Goal: Task Accomplishment & Management: Complete application form

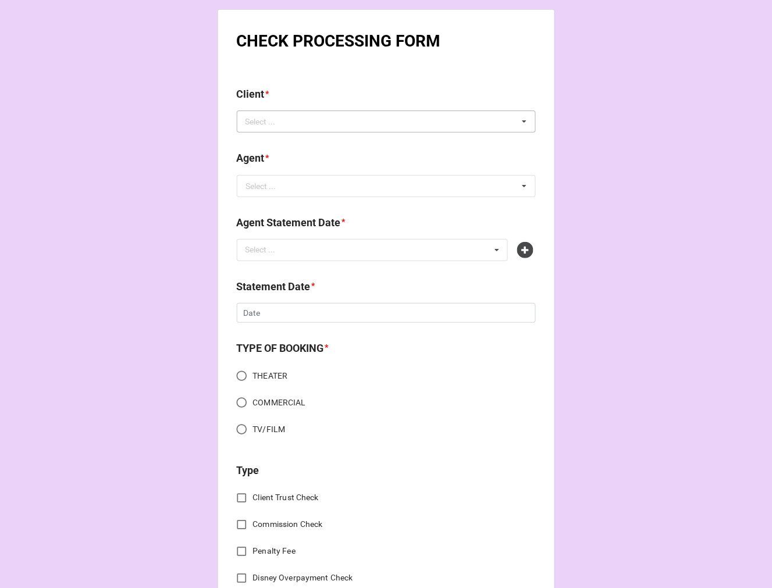
click at [262, 126] on div "Select ..." at bounding box center [267, 121] width 50 height 13
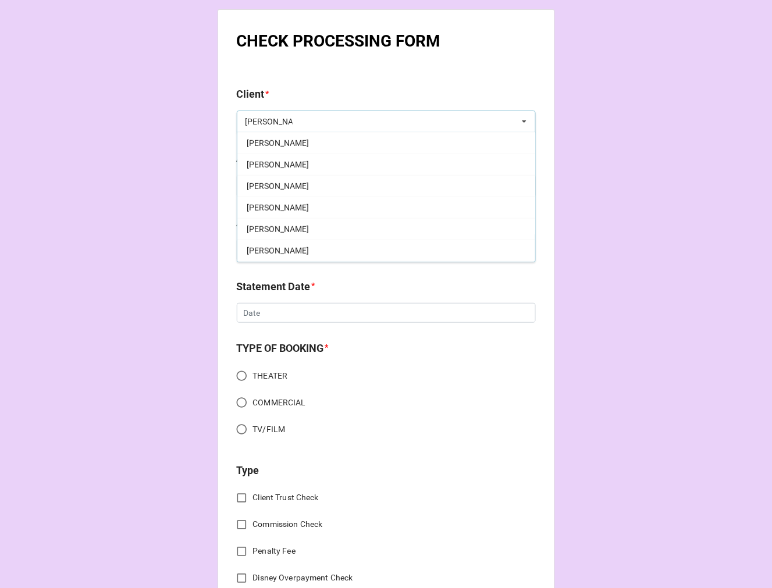
scroll to position [258, 0]
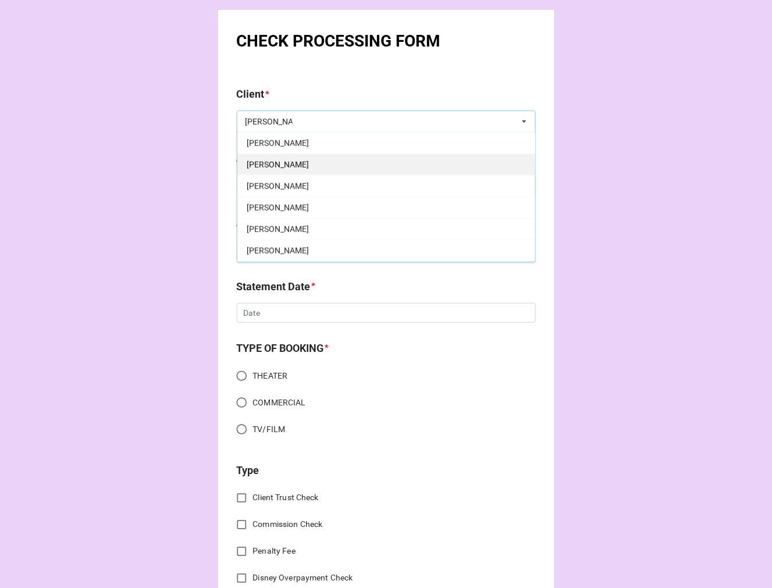
type input "rachel"
click at [309, 164] on div "Rachel Oremland" at bounding box center [386, 165] width 298 height 22
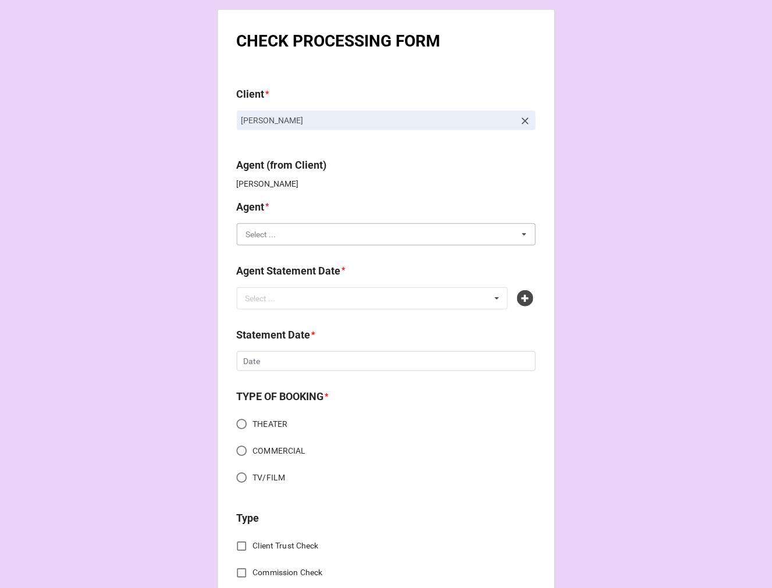
click at [304, 243] on input "text" at bounding box center [387, 234] width 298 height 21
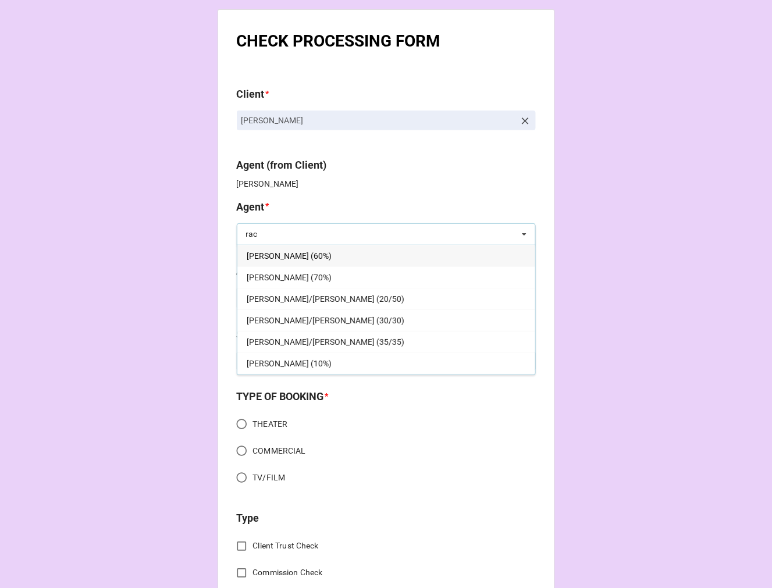
type input "rac"
drag, startPoint x: 286, startPoint y: 255, endPoint x: 289, endPoint y: 284, distance: 29.3
click at [285, 255] on span "[PERSON_NAME] (60%)" at bounding box center [289, 255] width 85 height 9
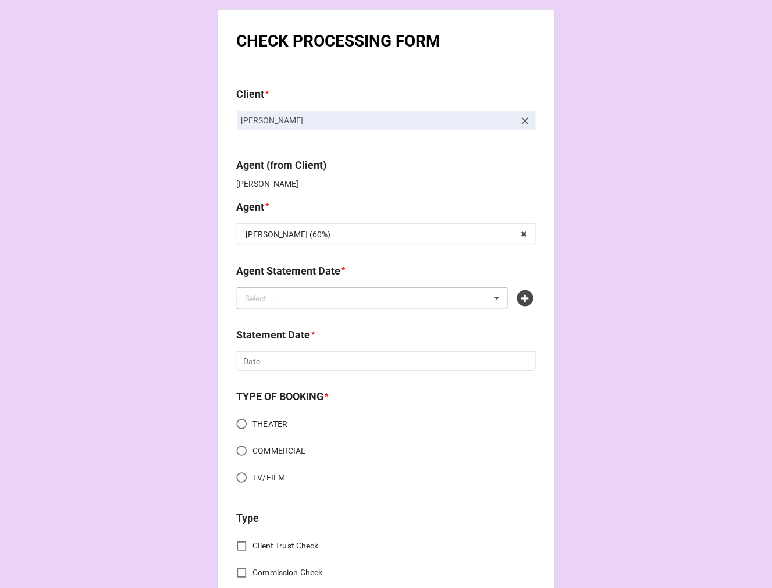
click at [272, 295] on div "Select ..." at bounding box center [267, 297] width 50 height 13
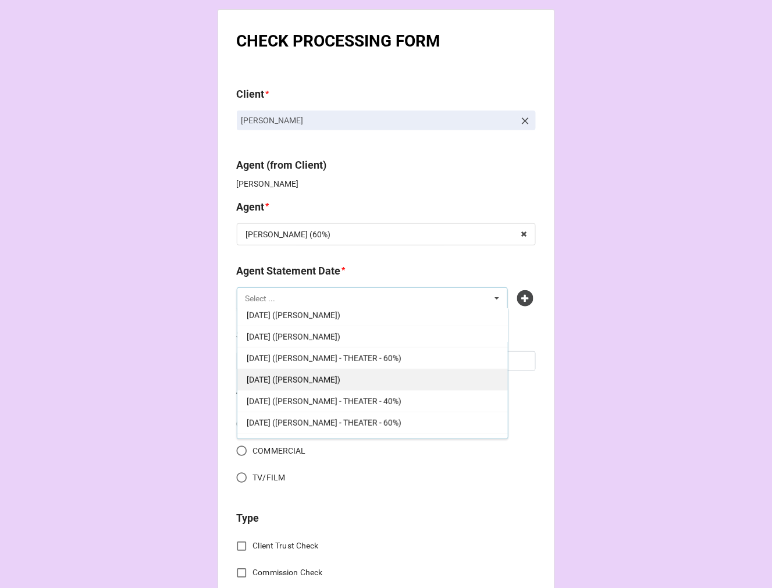
scroll to position [301, 0]
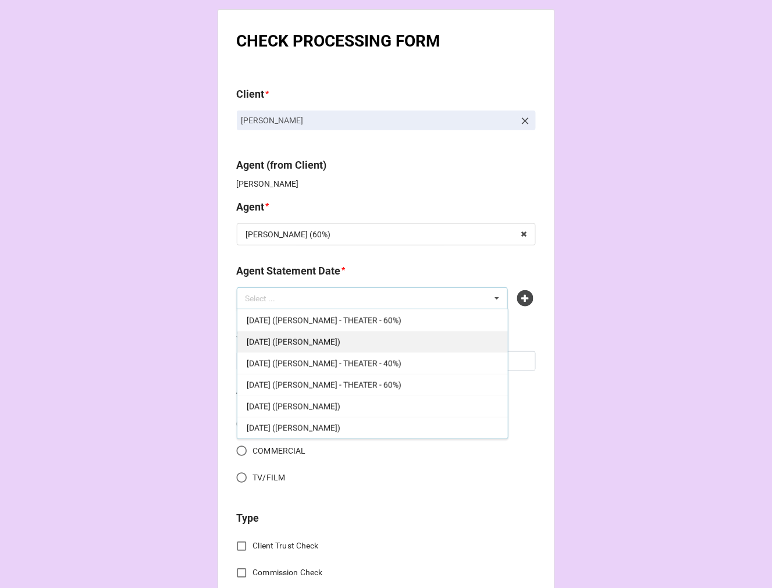
click at [328, 345] on span "AUGUST 22, 2025 (RACHEL)" at bounding box center [294, 341] width 94 height 9
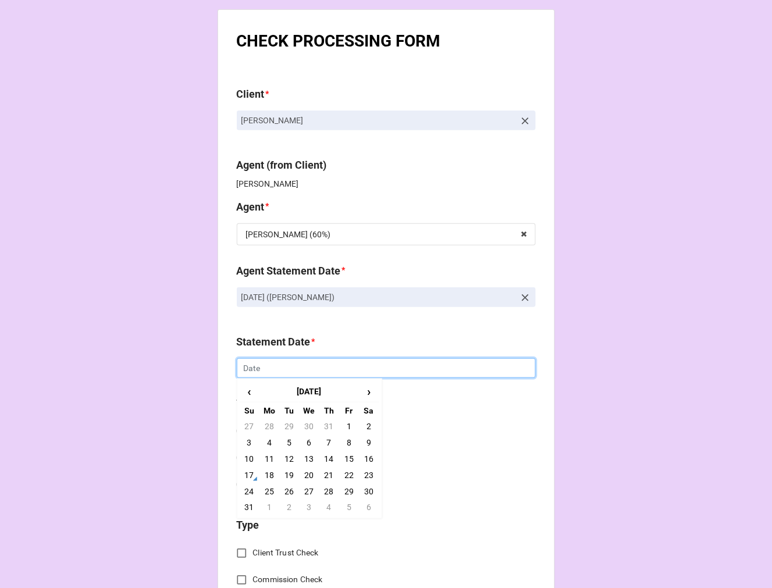
click at [266, 369] on input "text" at bounding box center [386, 368] width 299 height 20
click at [347, 473] on td "22" at bounding box center [349, 475] width 20 height 16
type input "[DATE]"
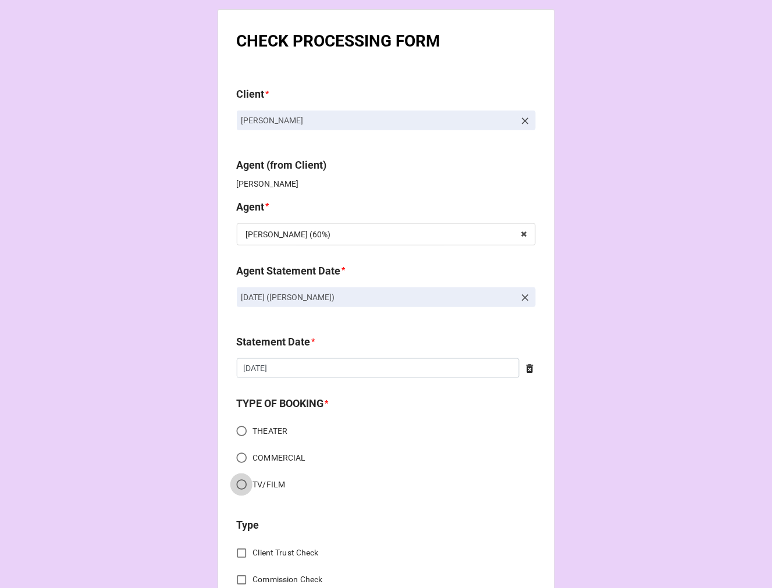
click at [239, 482] on input "TV/FILM" at bounding box center [241, 484] width 23 height 23
radio input "true"
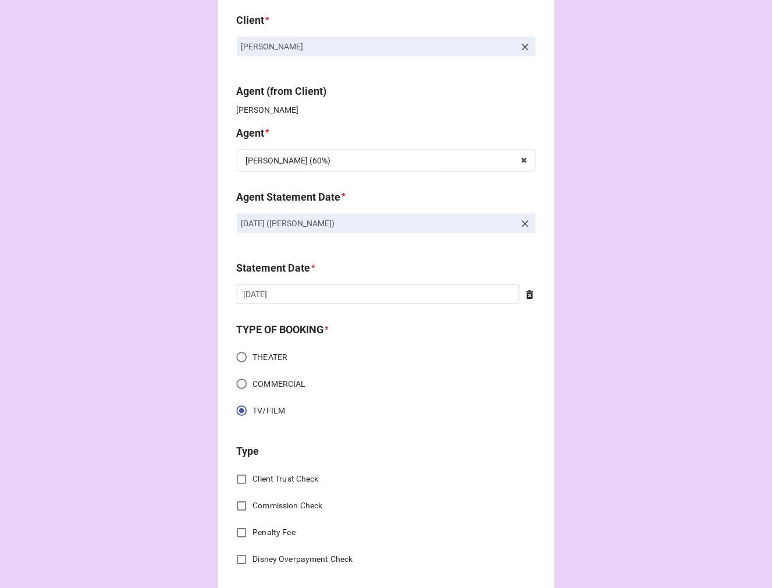
scroll to position [194, 0]
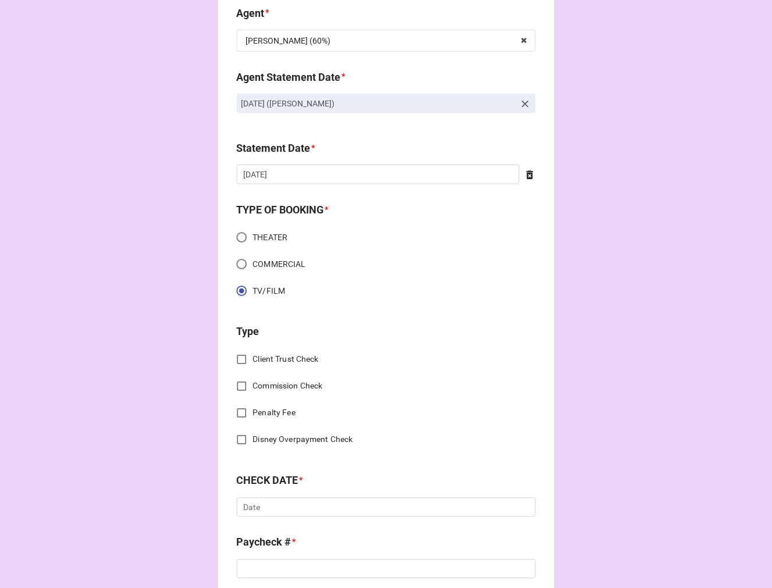
click at [239, 359] on input "Client Trust Check" at bounding box center [241, 359] width 23 height 23
checkbox input "true"
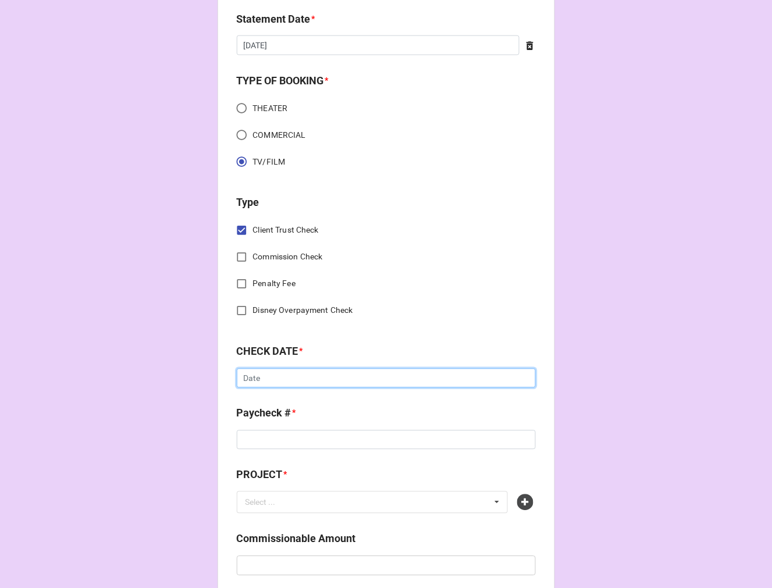
click at [272, 382] on input "text" at bounding box center [386, 379] width 299 height 20
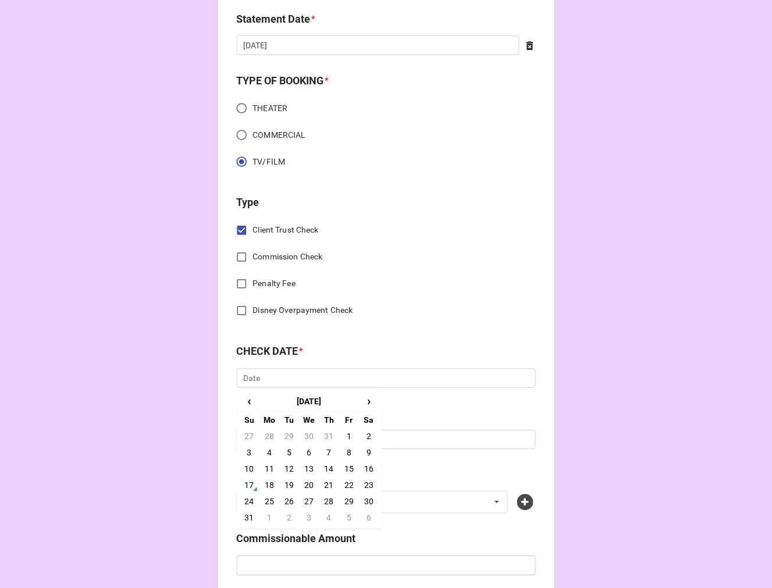
click at [259, 449] on td "4" at bounding box center [269, 453] width 20 height 16
type input "8/4/2025"
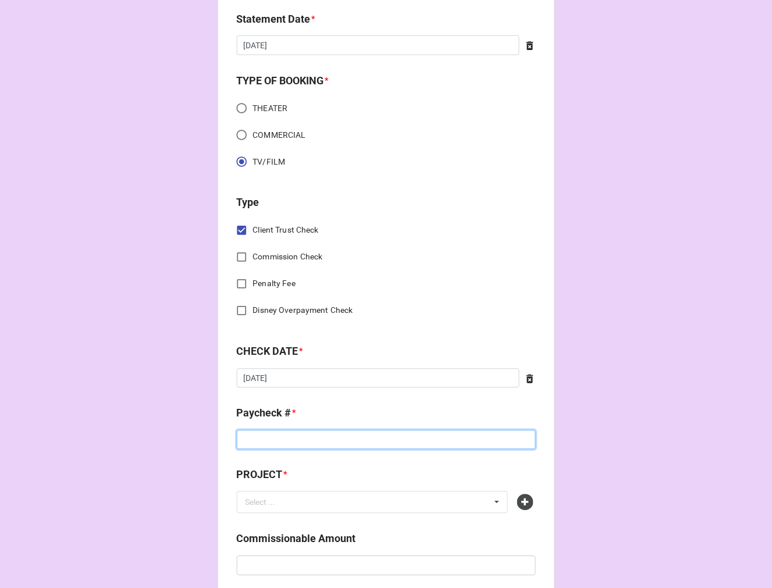
click at [265, 437] on input at bounding box center [386, 440] width 299 height 20
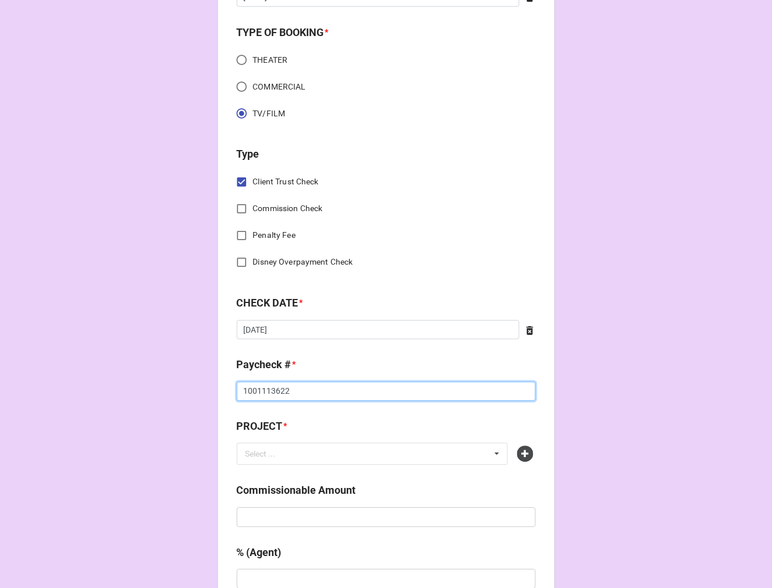
scroll to position [452, 0]
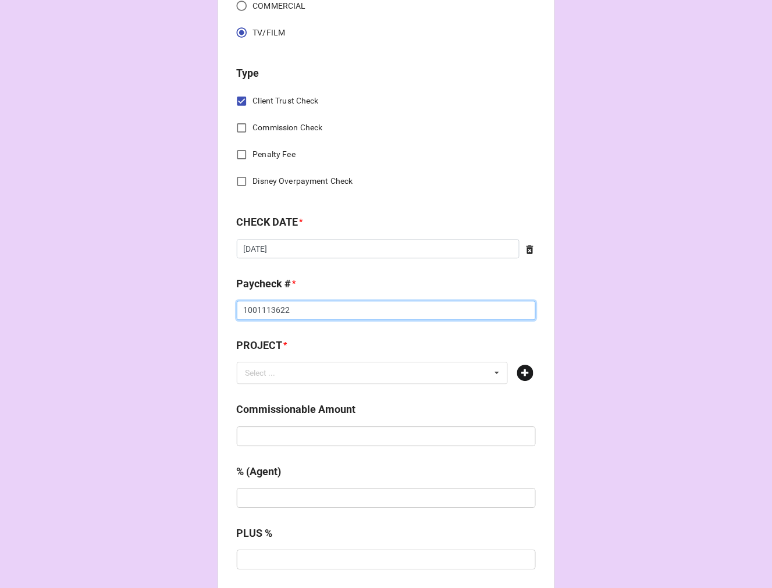
type input "1001113622"
click at [520, 375] on icon at bounding box center [525, 373] width 16 height 16
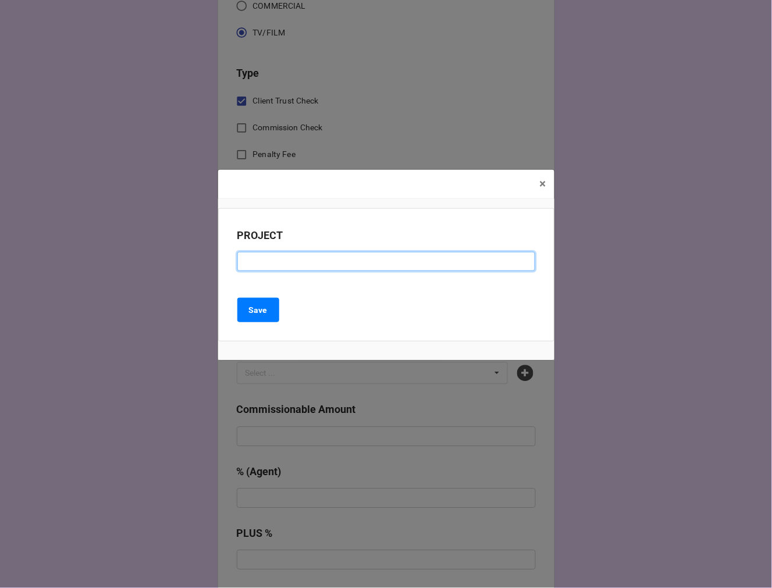
click at [290, 262] on input at bounding box center [386, 262] width 298 height 20
type input "ABBEY GATE"
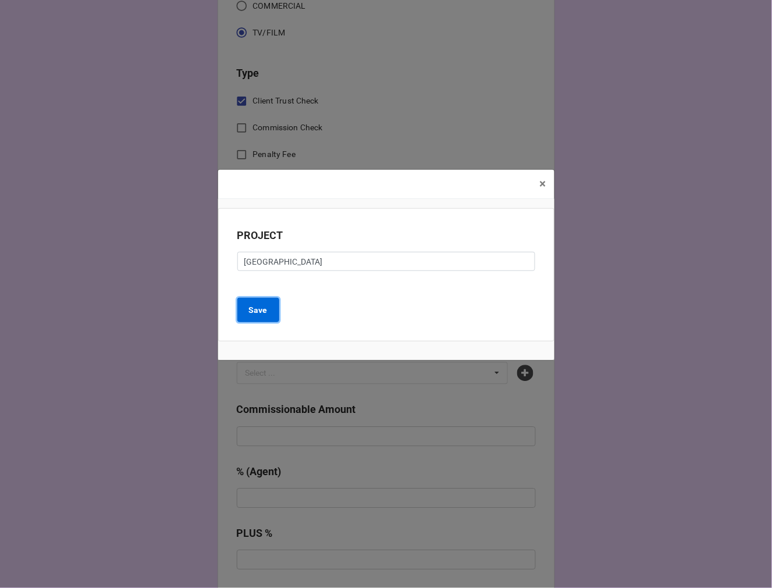
click at [276, 310] on button "Save" at bounding box center [258, 310] width 42 height 24
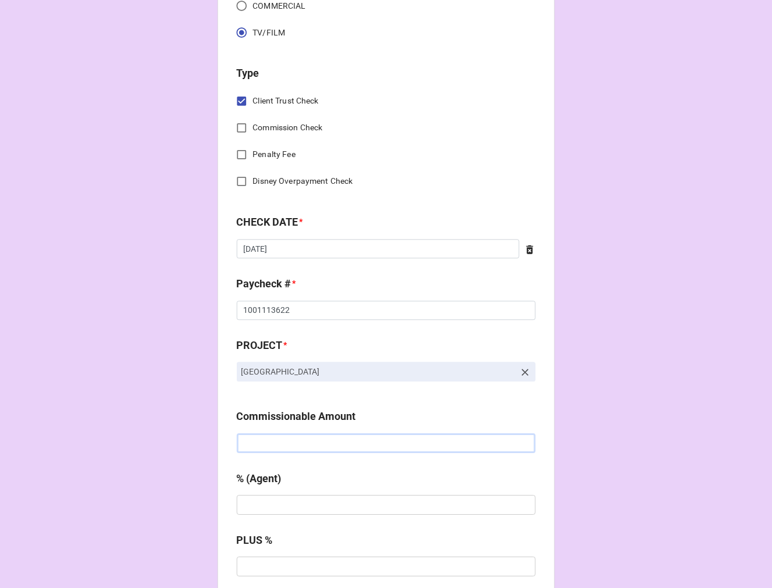
click at [297, 439] on input "text" at bounding box center [386, 444] width 299 height 20
type input "$249.00"
type input "10%"
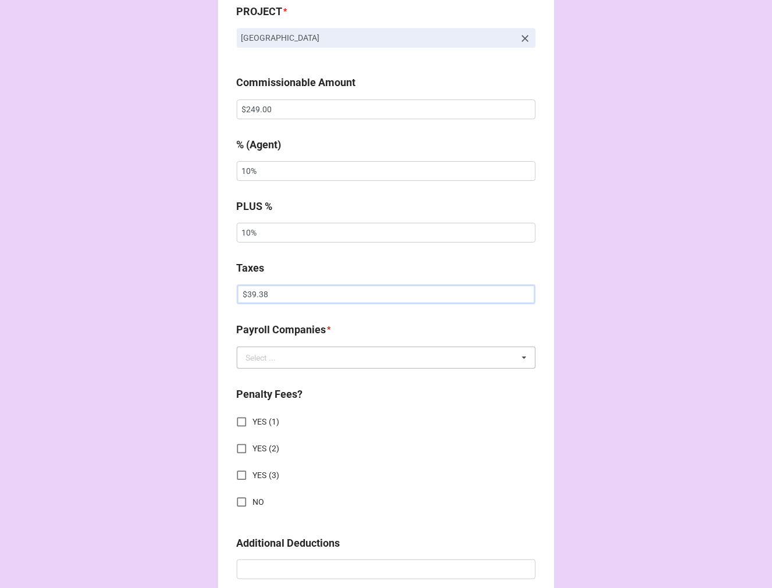
type input "$39.38"
click at [288, 363] on input "text" at bounding box center [387, 357] width 298 height 21
type input "WR"
click at [295, 384] on div "Wrapbook" at bounding box center [386, 379] width 298 height 22
drag, startPoint x: 237, startPoint y: 498, endPoint x: 297, endPoint y: 491, distance: 60.8
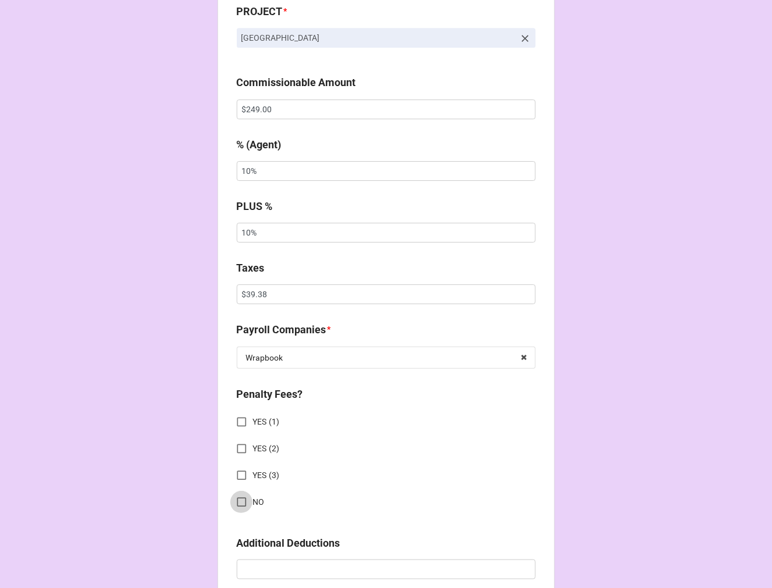
click at [237, 497] on input "NO" at bounding box center [241, 502] width 23 height 23
checkbox input "true"
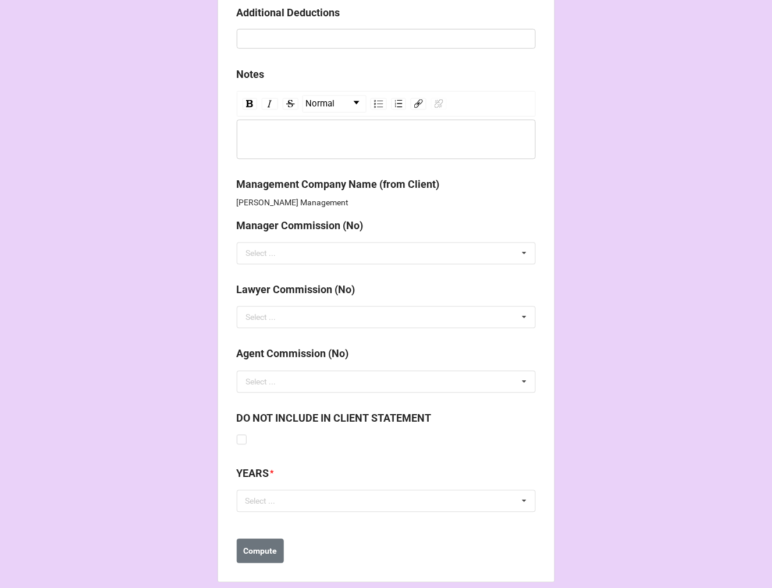
scroll to position [1329, 0]
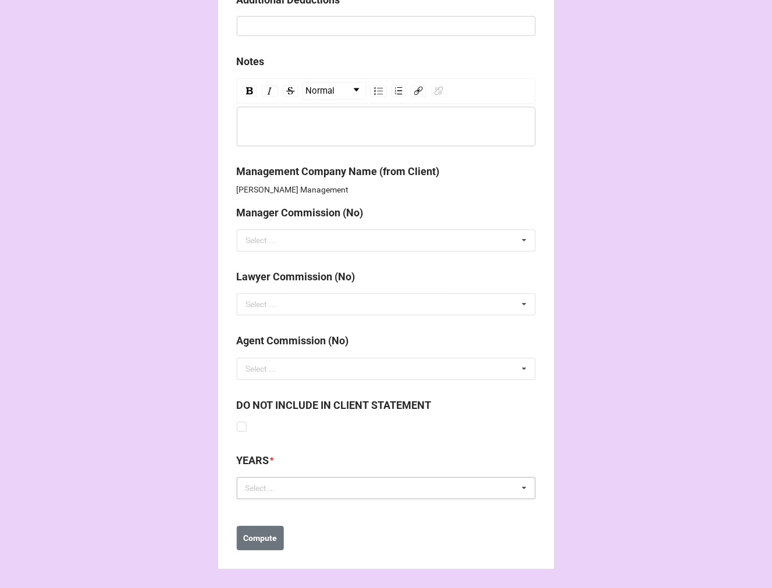
click at [295, 497] on div "Select ... No results found." at bounding box center [386, 488] width 299 height 22
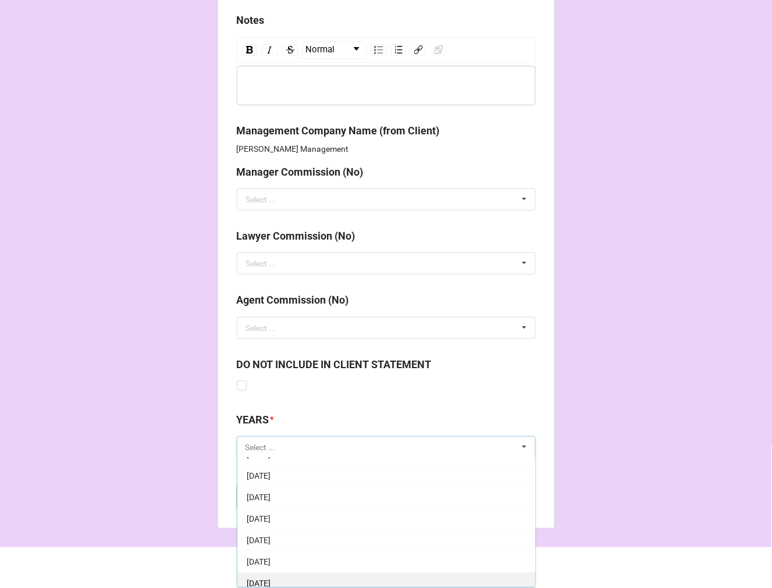
scroll to position [65, 0]
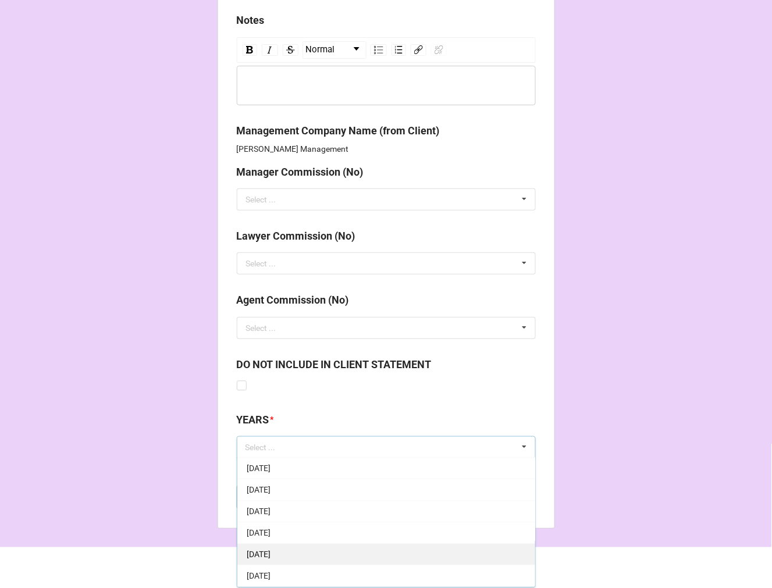
click at [270, 550] on span "[DATE]" at bounding box center [259, 554] width 24 height 9
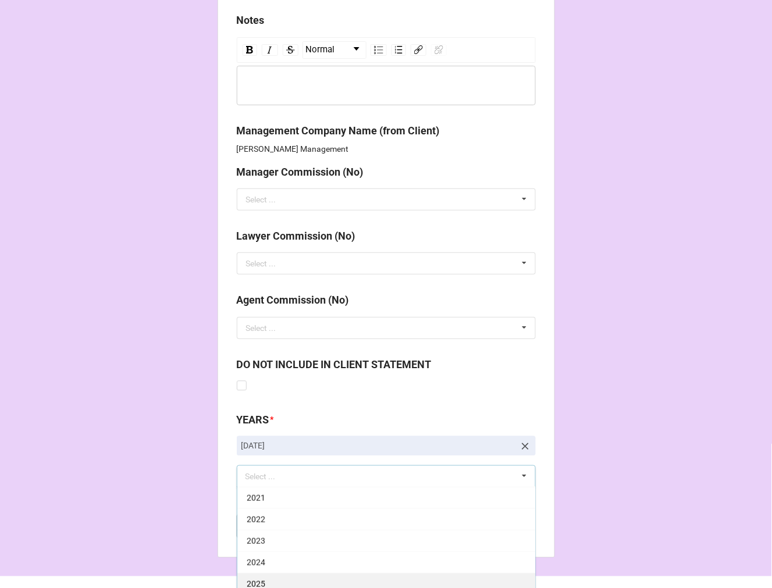
click at [263, 577] on div "2025" at bounding box center [386, 584] width 298 height 22
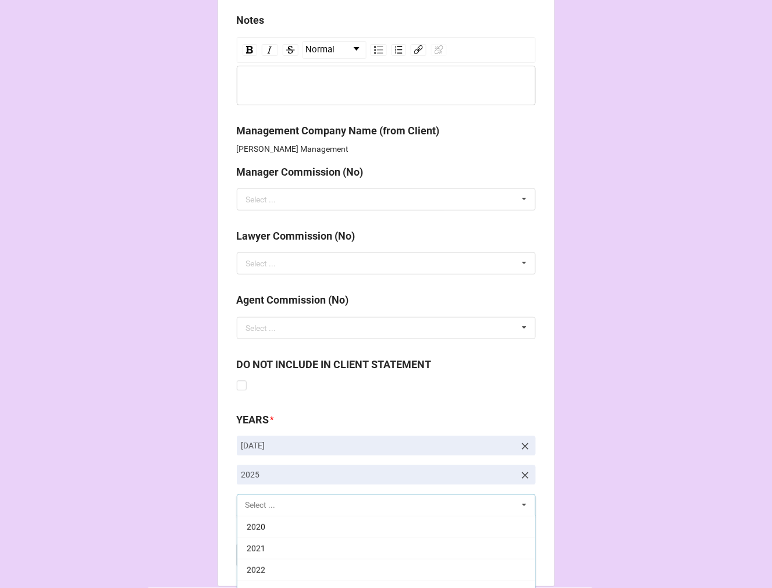
scroll to position [236, 0]
click at [251, 554] on b "Compute" at bounding box center [260, 556] width 34 height 12
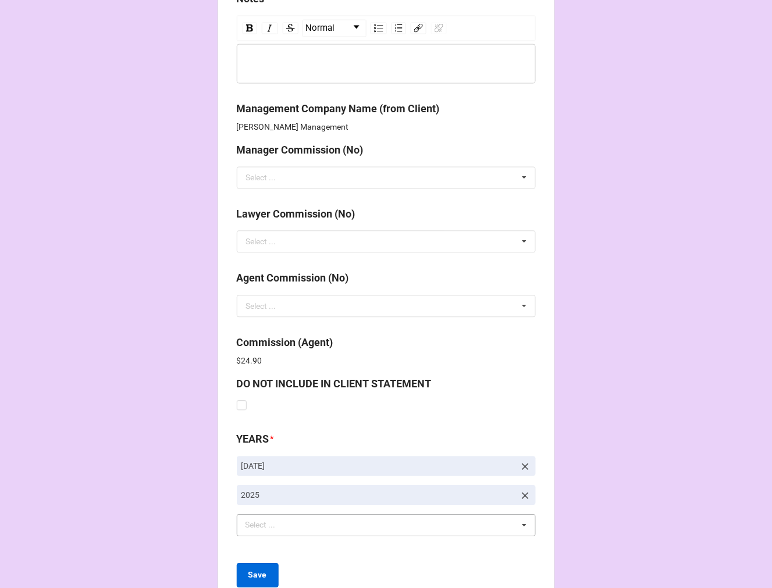
scroll to position [1429, 0]
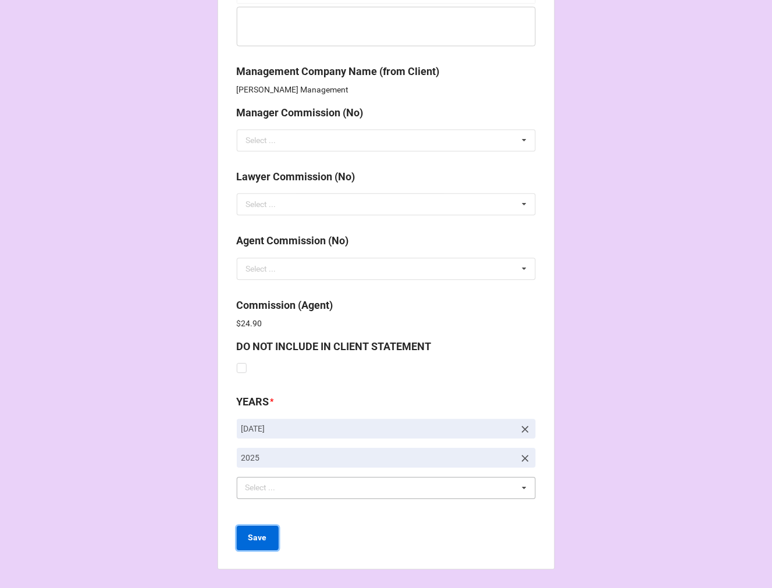
click at [261, 537] on b "Save" at bounding box center [257, 538] width 19 height 12
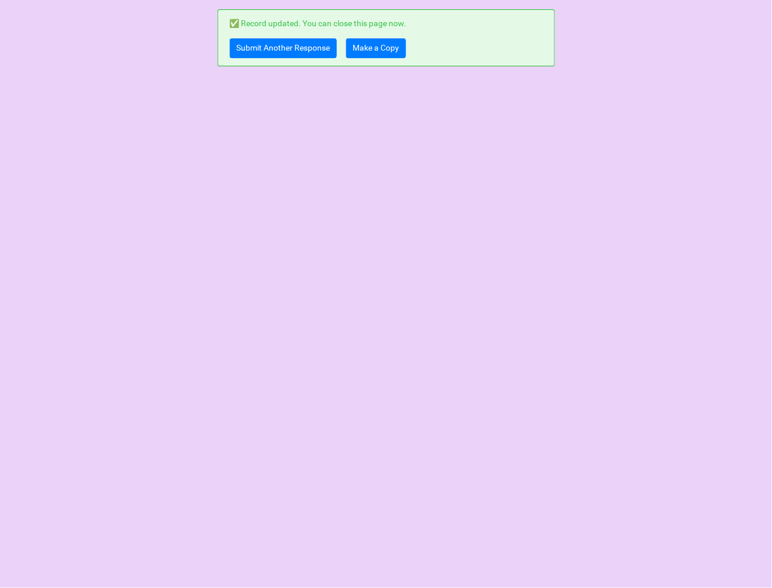
scroll to position [0, 0]
click at [362, 53] on link "Make a Copy" at bounding box center [376, 48] width 60 height 20
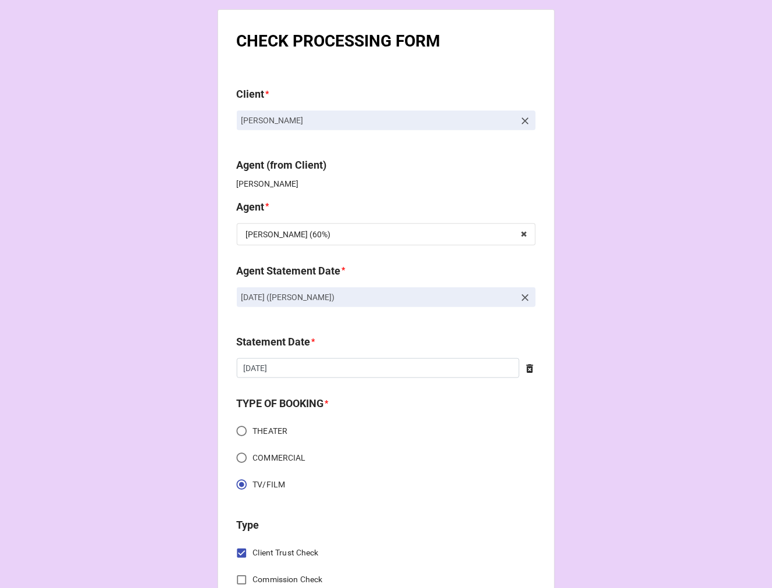
click at [523, 114] on link at bounding box center [525, 120] width 12 height 13
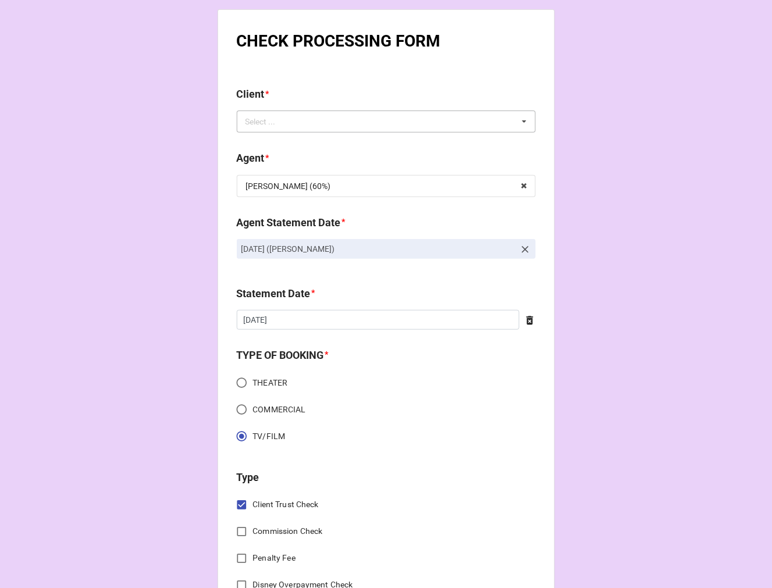
click at [497, 121] on div "Select ... No results found." at bounding box center [386, 121] width 299 height 22
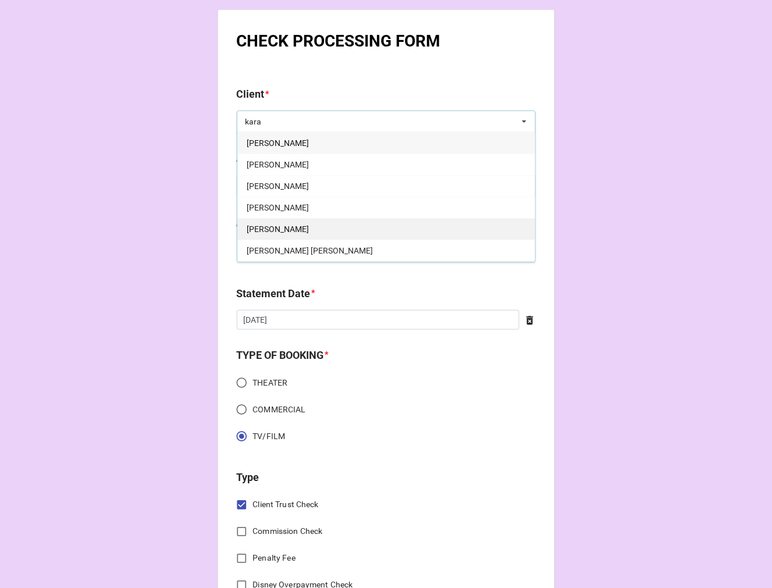
type input "kara"
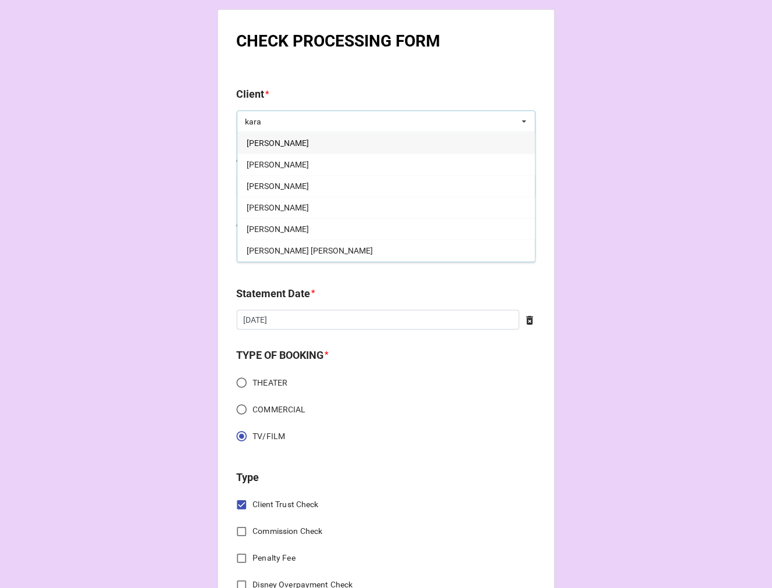
click at [319, 236] on div "Kara Luiz" at bounding box center [386, 229] width 298 height 22
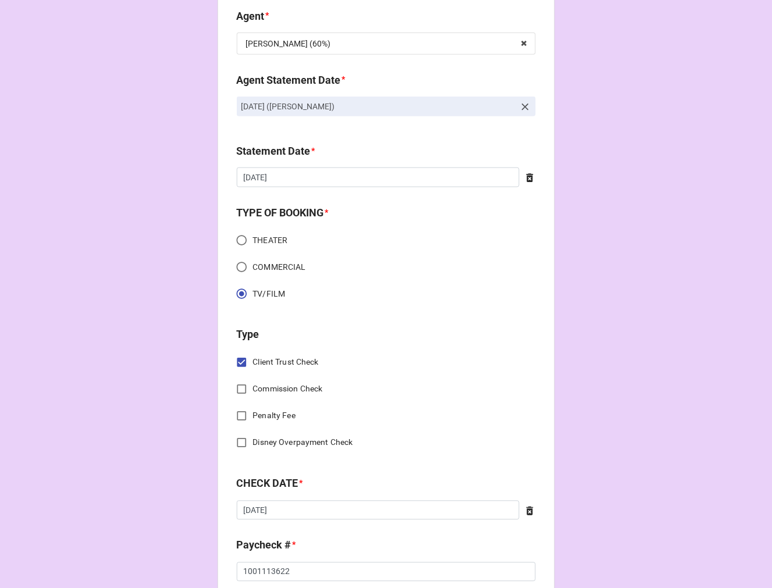
scroll to position [452, 0]
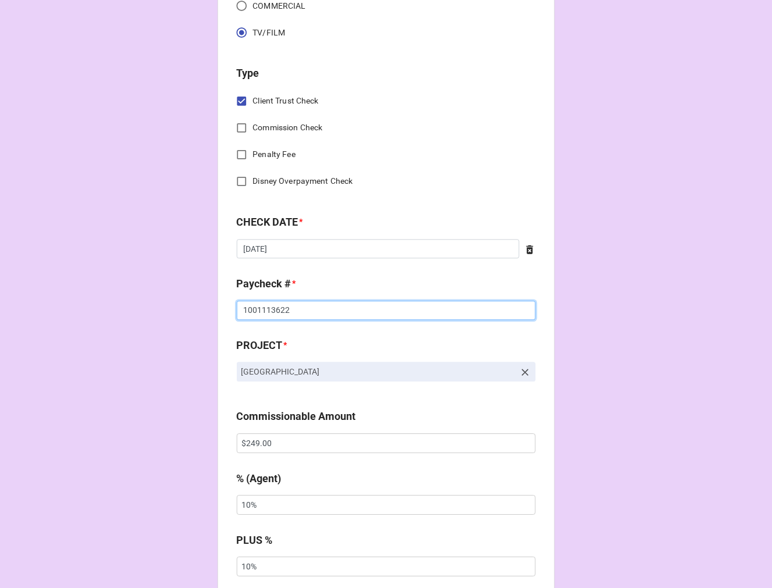
click at [271, 305] on input "1001113622" at bounding box center [386, 311] width 299 height 20
click at [270, 305] on input "1001113622" at bounding box center [386, 311] width 299 height 20
type input "1001113627"
drag, startPoint x: 301, startPoint y: 374, endPoint x: 242, endPoint y: 374, distance: 59.3
click at [242, 374] on p "ABBEY GATE" at bounding box center [377, 372] width 273 height 12
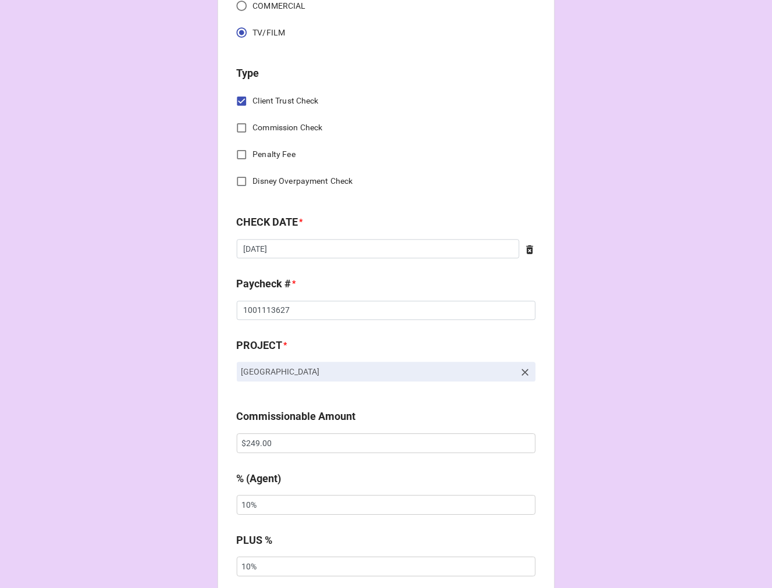
click at [241, 370] on p "ABBEY GATE" at bounding box center [377, 372] width 273 height 12
drag, startPoint x: 246, startPoint y: 370, endPoint x: 427, endPoint y: 368, distance: 180.9
click at [304, 370] on p "ABBEY GATE" at bounding box center [377, 372] width 273 height 12
copy p "ABBEY GATE"
click at [522, 372] on icon at bounding box center [525, 373] width 7 height 7
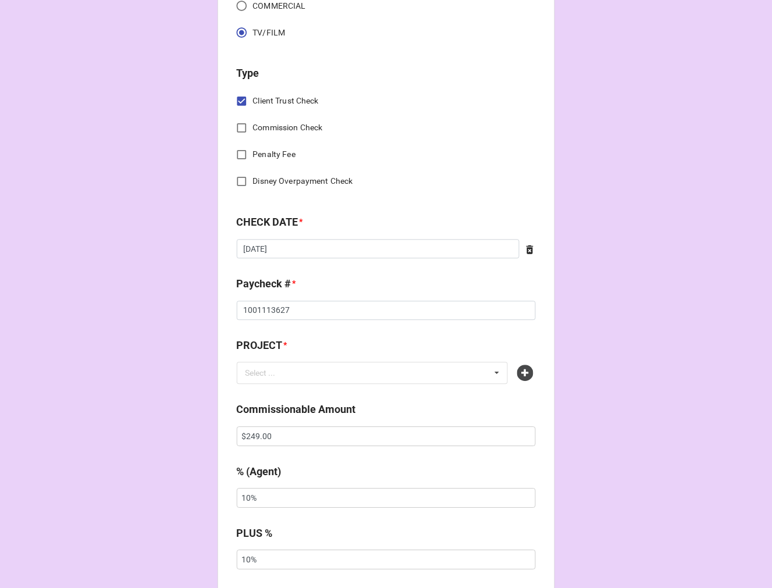
click at [522, 372] on icon at bounding box center [525, 373] width 16 height 16
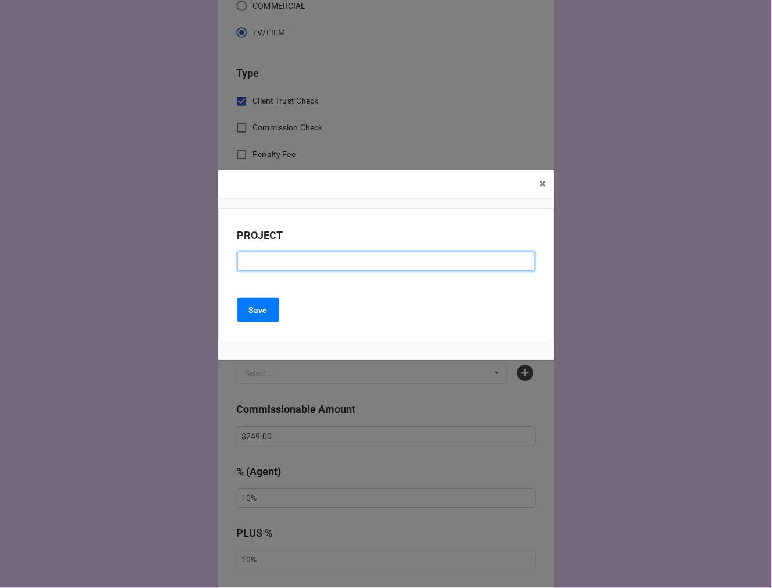
click at [256, 265] on input at bounding box center [386, 262] width 298 height 20
paste input "ABBEY GATE"
type input "ABBEY GATE"
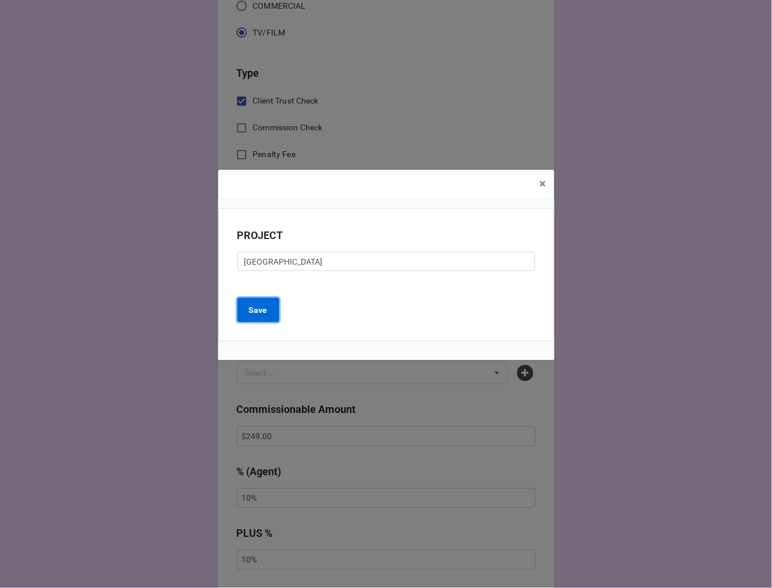
click at [265, 308] on b "Save" at bounding box center [258, 310] width 19 height 12
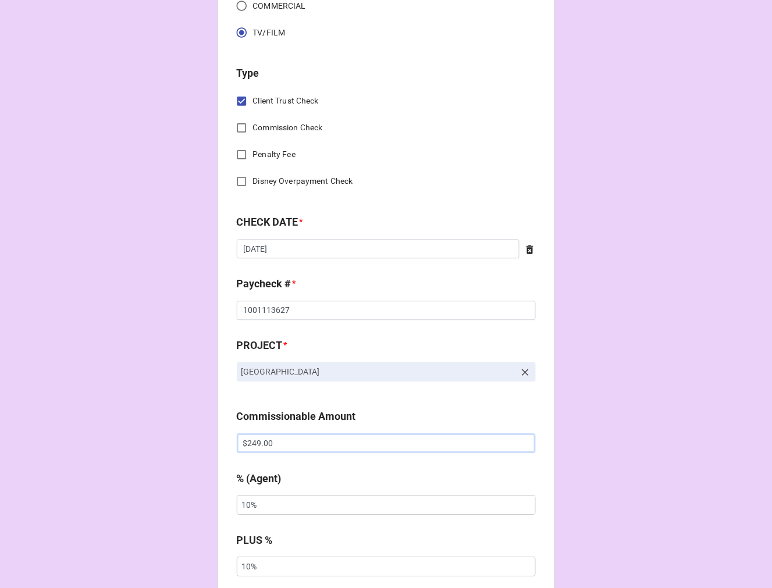
click at [253, 444] on input "$249.00" at bounding box center [386, 444] width 299 height 20
drag, startPoint x: 253, startPoint y: 444, endPoint x: 422, endPoint y: 400, distance: 174.2
click at [256, 439] on input "$249.00" at bounding box center [386, 444] width 299 height 20
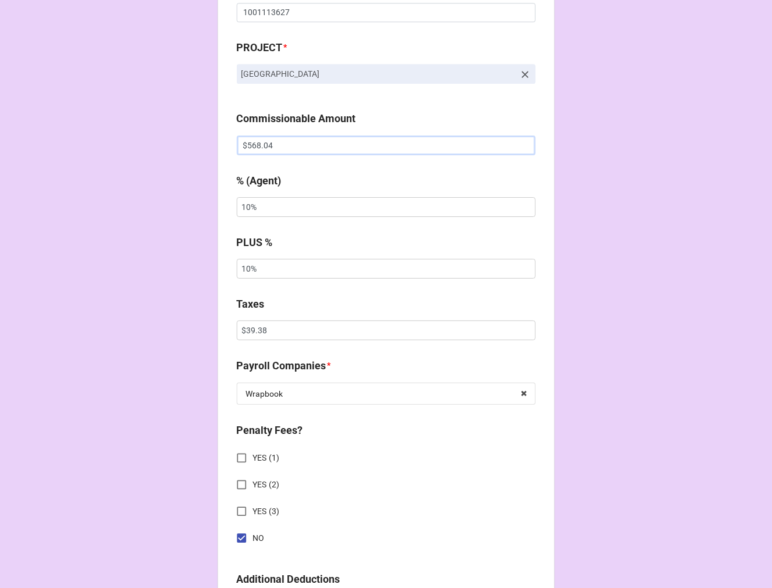
scroll to position [840, 0]
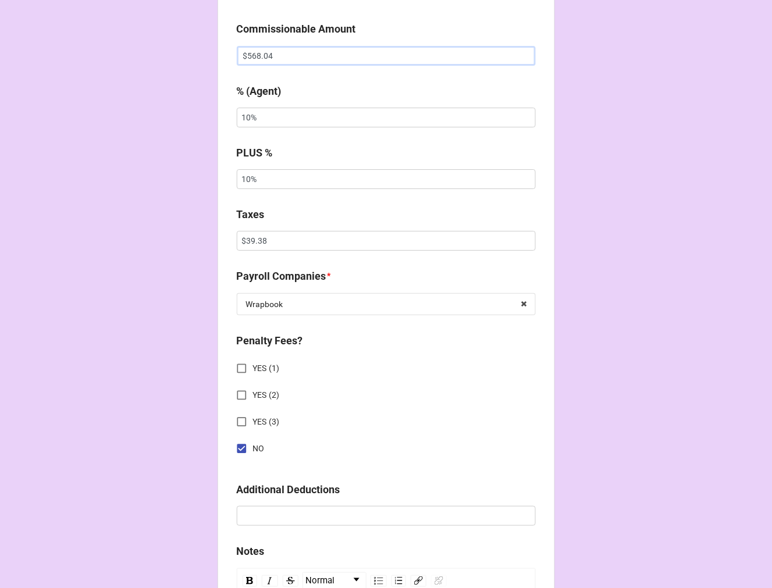
type input "$568.04"
click at [244, 245] on input "$39.38" at bounding box center [386, 241] width 299 height 20
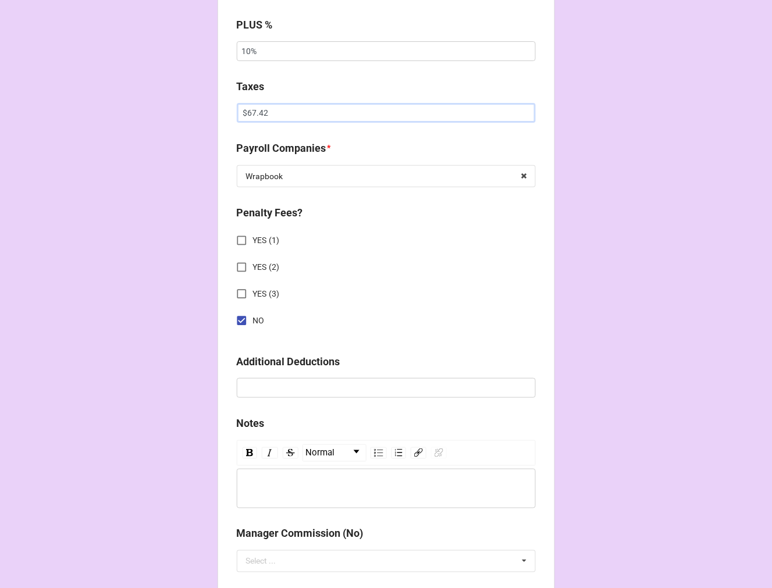
scroll to position [969, 0]
type input "$67.42"
click at [241, 318] on input "NO" at bounding box center [241, 319] width 23 height 23
click at [241, 241] on input "YES (1)" at bounding box center [241, 239] width 23 height 23
checkbox input "true"
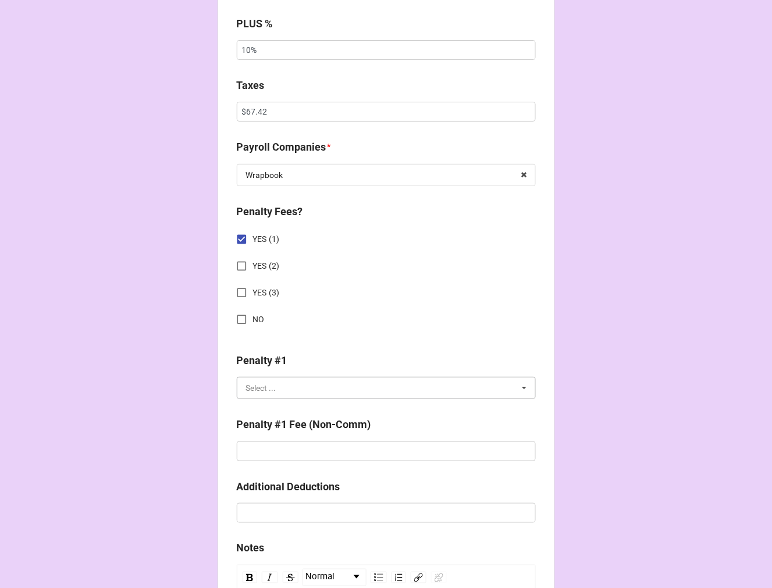
click at [272, 393] on input "text" at bounding box center [387, 387] width 298 height 21
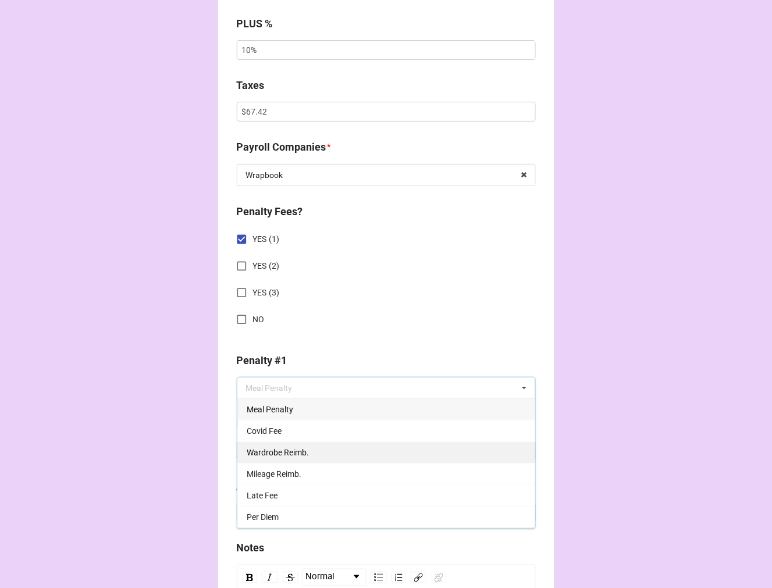
click at [292, 450] on span "Wardrobe Reimb." at bounding box center [278, 452] width 62 height 9
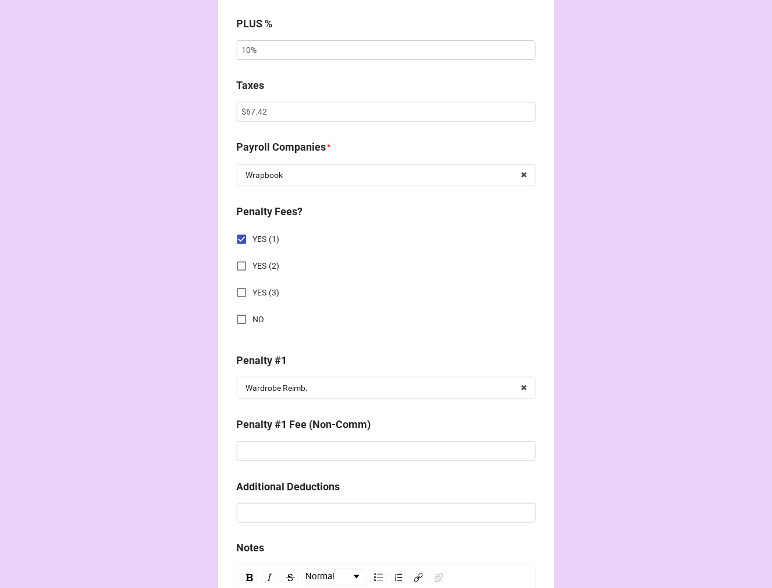
click at [283, 461] on div "Penalty #1 Fee (Non-Comm)" at bounding box center [386, 442] width 299 height 52
click at [283, 455] on input "text" at bounding box center [386, 451] width 299 height 20
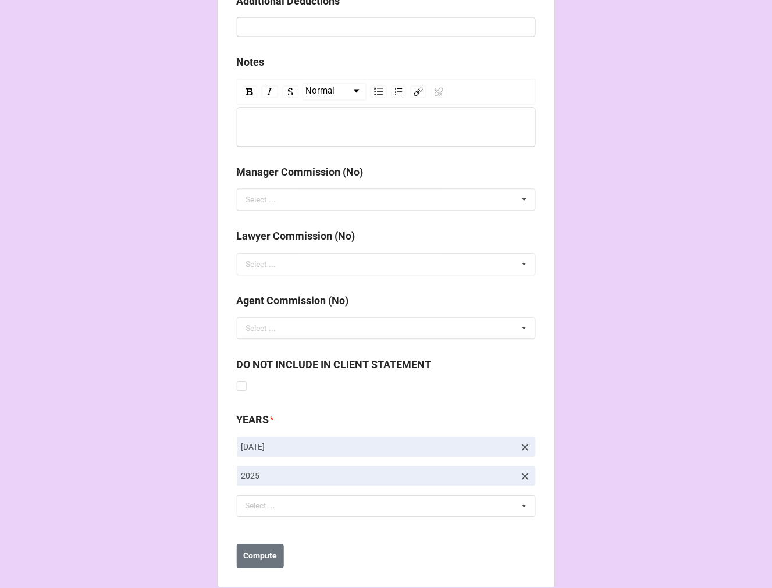
scroll to position [1472, 0]
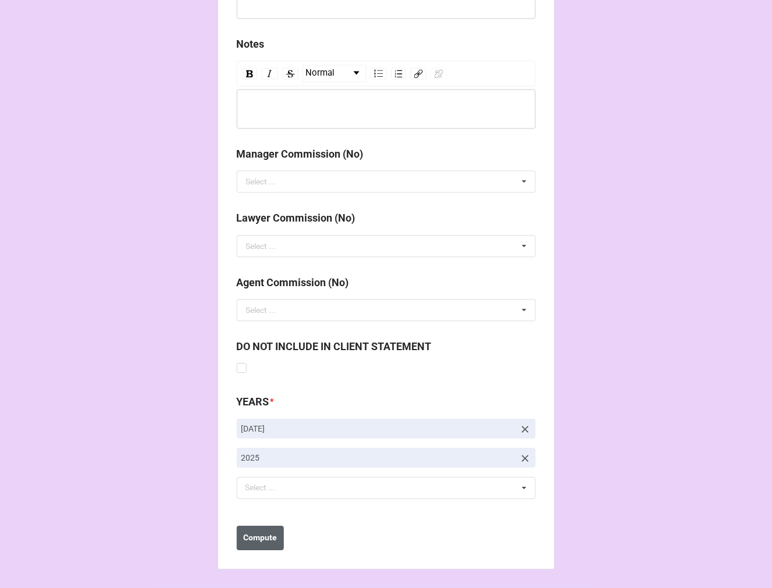
type input "$18.00"
click at [256, 543] on b "Compute" at bounding box center [260, 538] width 34 height 12
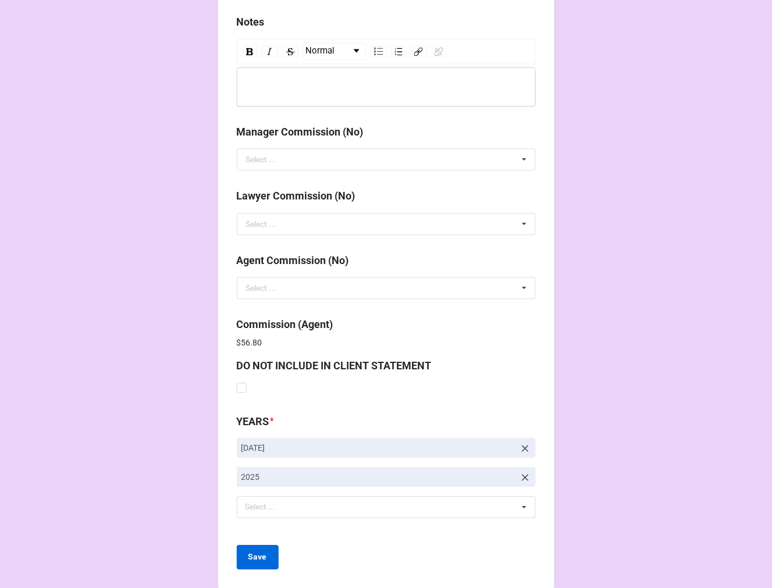
scroll to position [1514, 0]
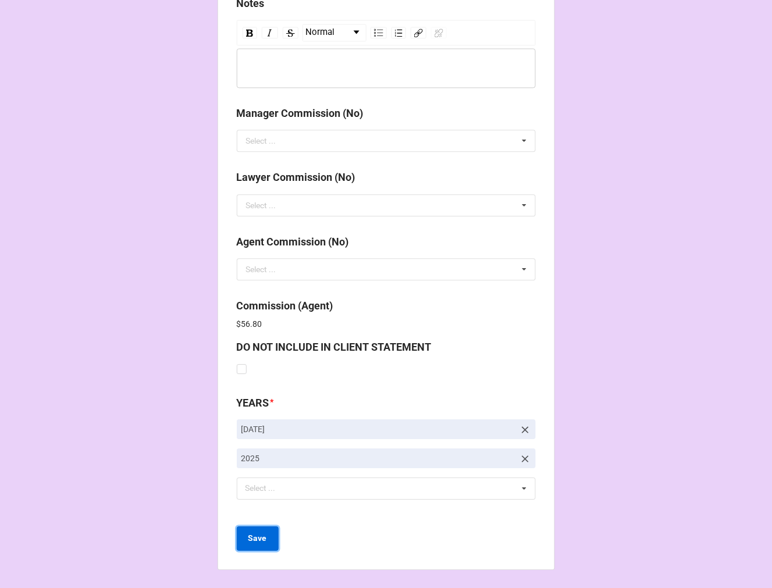
click at [252, 533] on b "Save" at bounding box center [257, 538] width 19 height 12
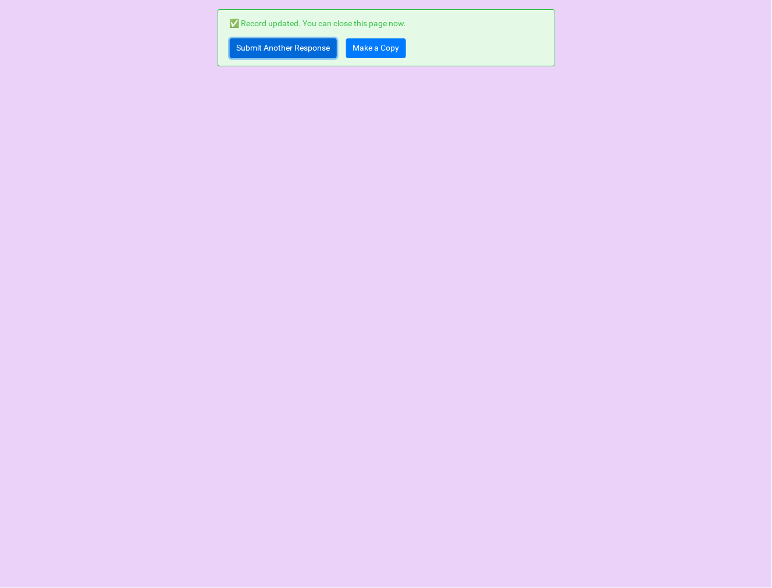
click at [242, 52] on link "Submit Another Response" at bounding box center [283, 48] width 107 height 20
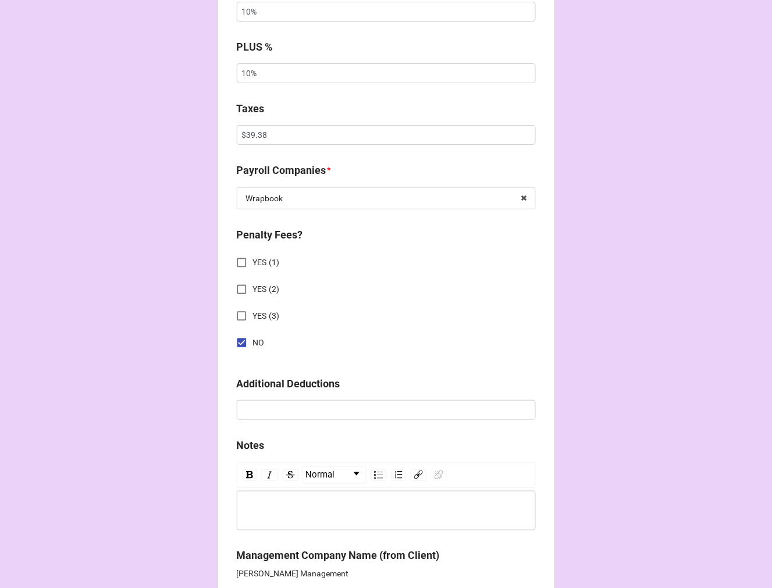
scroll to position [969, 0]
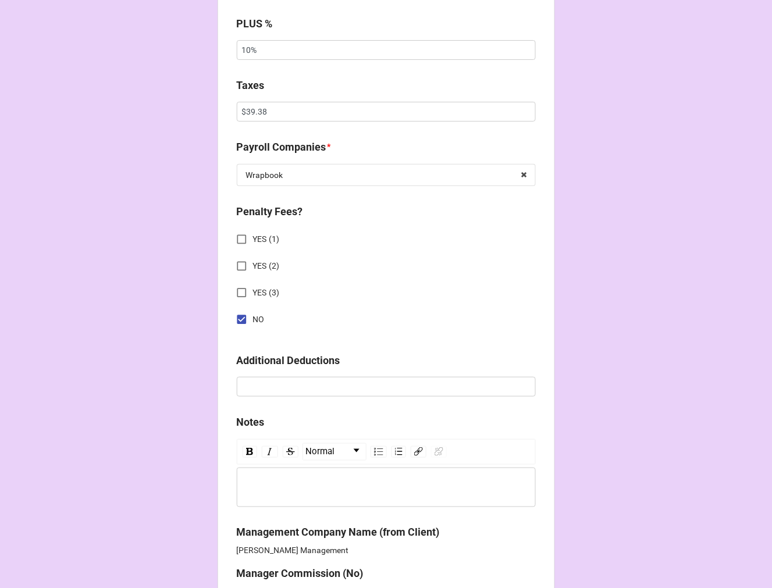
click at [234, 313] on input "NO" at bounding box center [241, 319] width 23 height 23
click at [235, 241] on input "YES (1)" at bounding box center [241, 239] width 23 height 23
checkbox input "true"
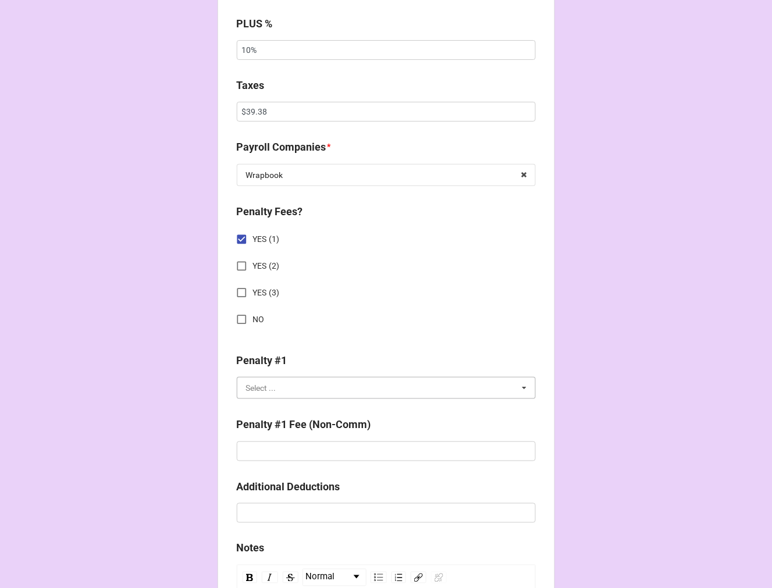
click at [259, 379] on input "text" at bounding box center [387, 387] width 298 height 21
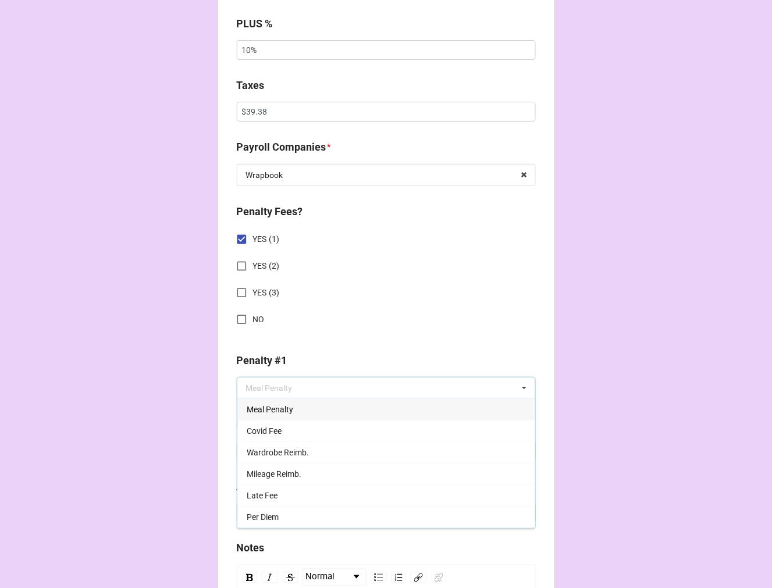
click at [282, 448] on span "Wardrobe Reimb." at bounding box center [278, 452] width 62 height 9
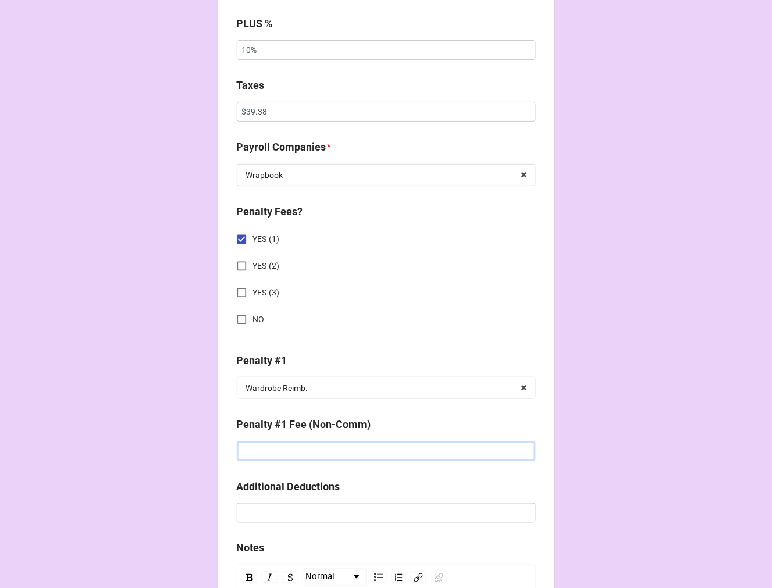
click at [282, 458] on input "text" at bounding box center [386, 451] width 299 height 20
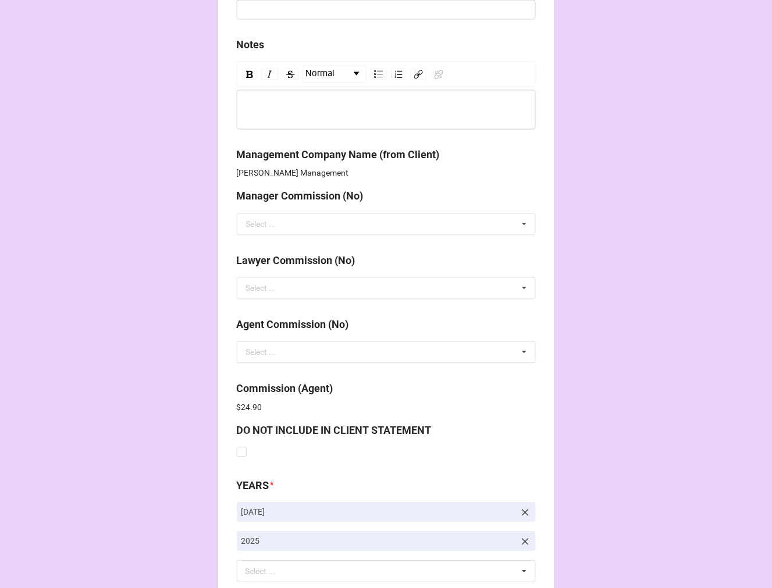
scroll to position [1556, 0]
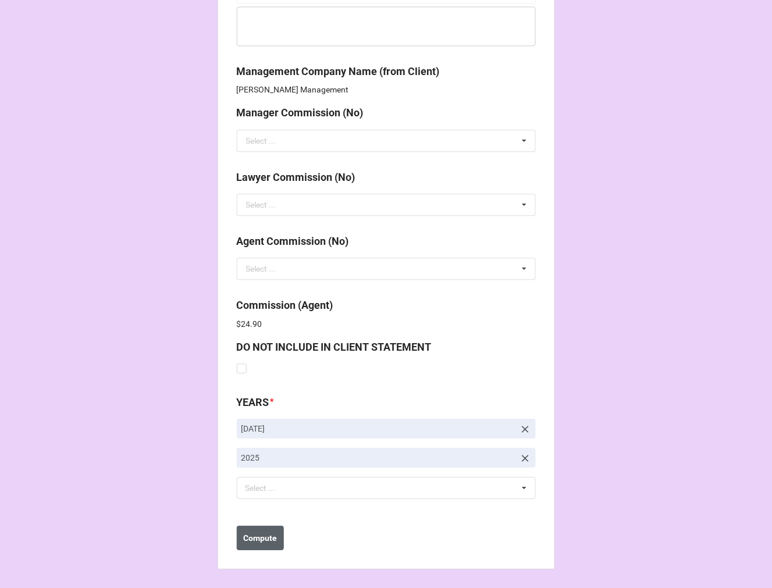
type input "$9.00"
click at [258, 529] on button "Compute" at bounding box center [260, 538] width 47 height 24
click at [258, 543] on b "Save" at bounding box center [257, 538] width 19 height 12
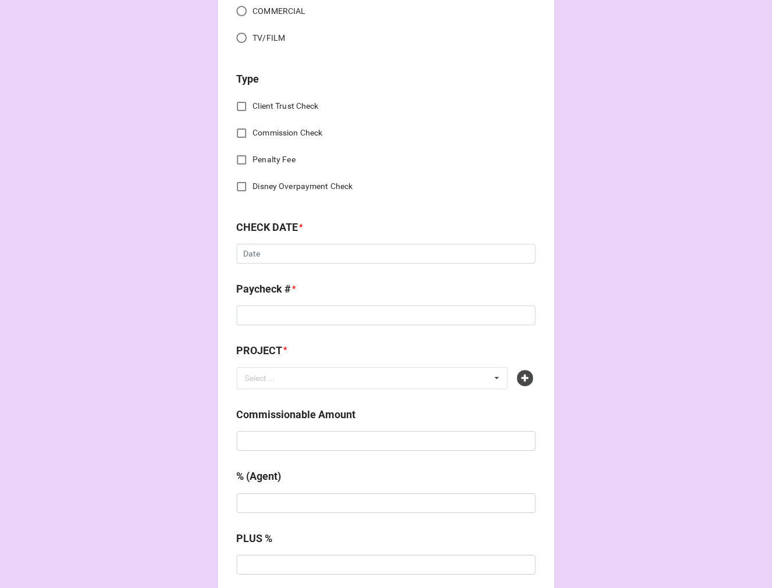
scroll to position [452, 0]
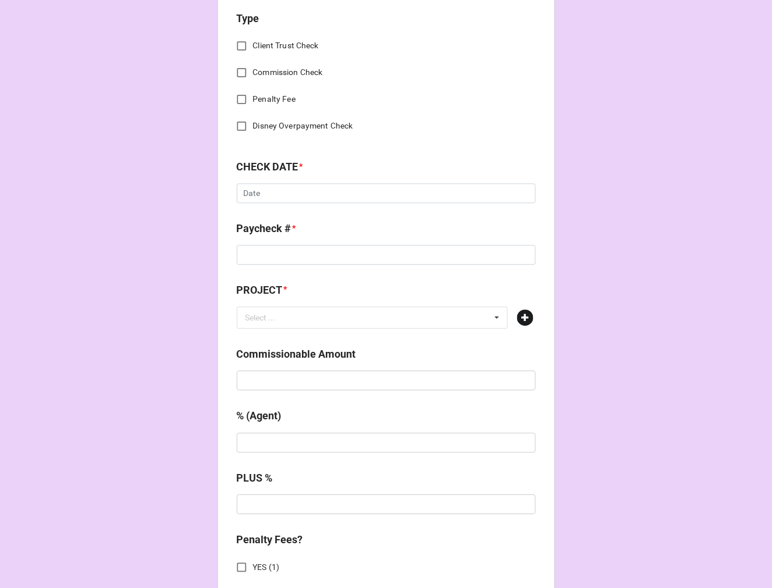
click at [522, 316] on icon at bounding box center [525, 318] width 16 height 16
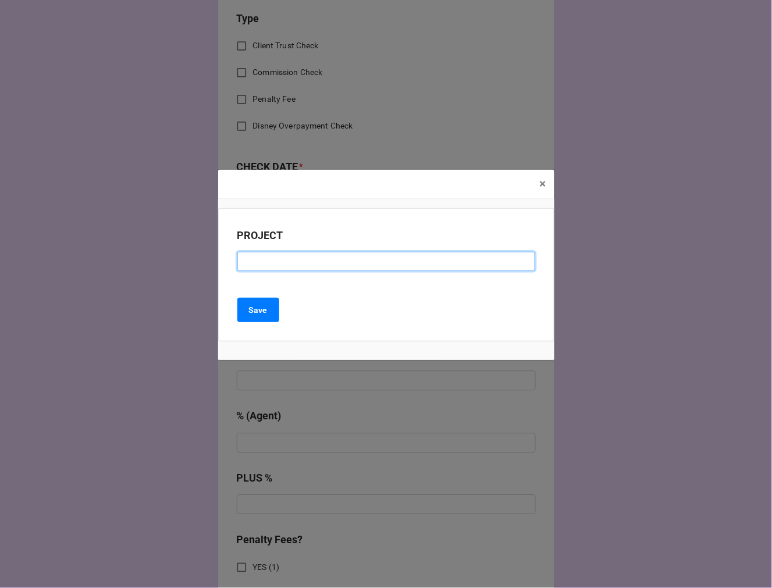
click at [262, 261] on input at bounding box center [386, 262] width 298 height 20
paste input "[DEMOGRAPHIC_DATA]-FIL-A (RESIDUAL CHECK #3)"
drag, startPoint x: 365, startPoint y: 260, endPoint x: 471, endPoint y: 200, distance: 121.6
click at [365, 261] on input "[DEMOGRAPHIC_DATA]-FIL-A (RESIDUAL CHECK #3)" at bounding box center [386, 262] width 298 height 20
type input "[DEMOGRAPHIC_DATA]-FIL-A (RESIDUAL CHECK #4)"
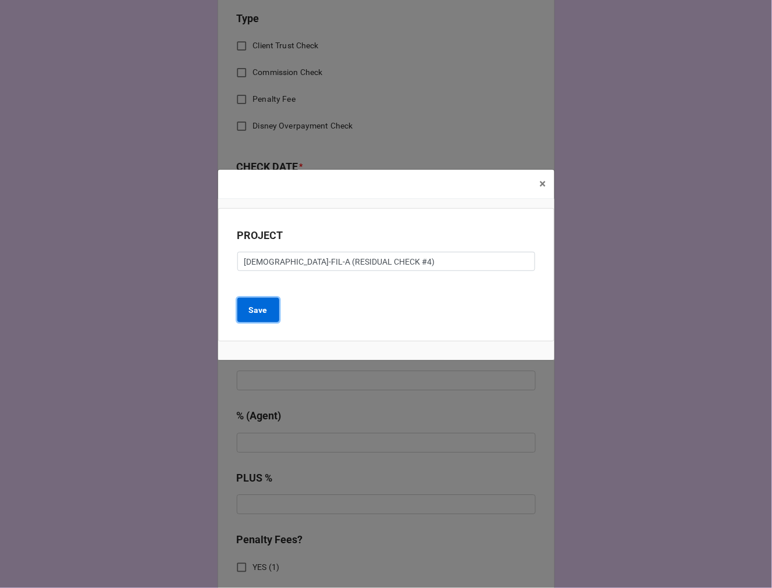
click at [254, 309] on b "Save" at bounding box center [258, 310] width 19 height 12
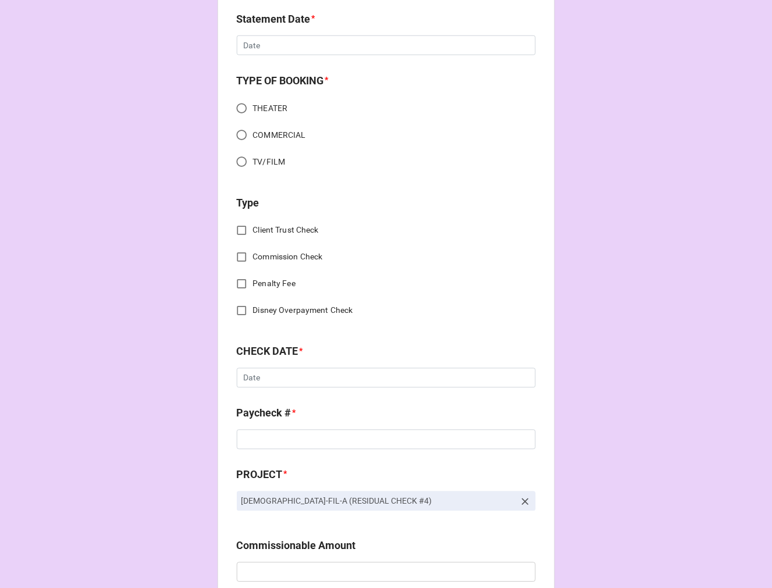
scroll to position [0, 0]
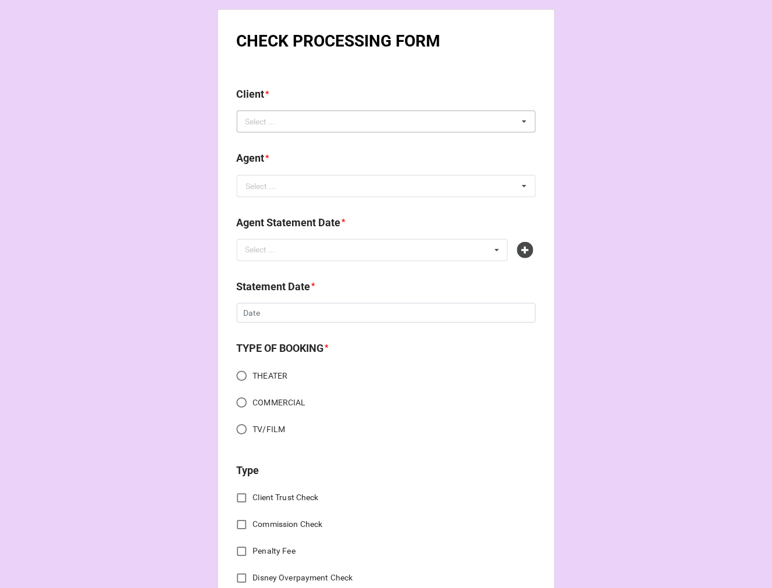
click at [268, 127] on div "Select ..." at bounding box center [267, 121] width 50 height 13
type input "samuel"
click at [328, 143] on div "[PERSON_NAME]" at bounding box center [386, 143] width 298 height 22
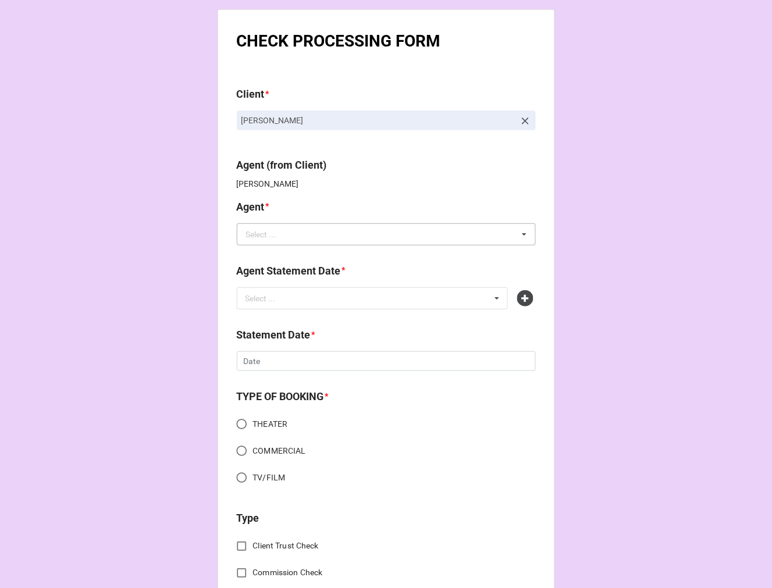
click at [286, 201] on b "Agent *" at bounding box center [386, 209] width 299 height 20
click at [522, 120] on icon at bounding box center [525, 121] width 7 height 7
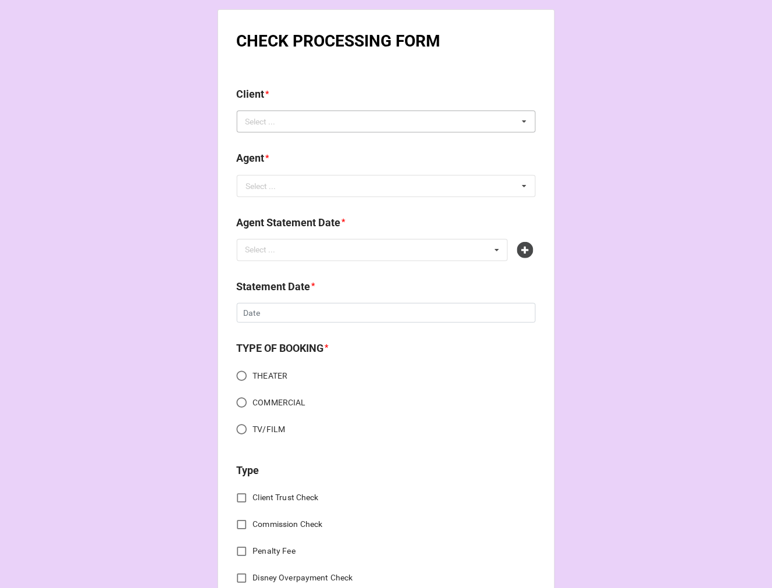
click at [442, 123] on div "Select ... Aaron Bower Aaron Marcellus Aaron Nelson Aaron Orens Aaron Tone Abbi…" at bounding box center [386, 121] width 299 height 22
type input "samuel"
click at [268, 148] on span "[PERSON_NAME]" at bounding box center [278, 142] width 62 height 9
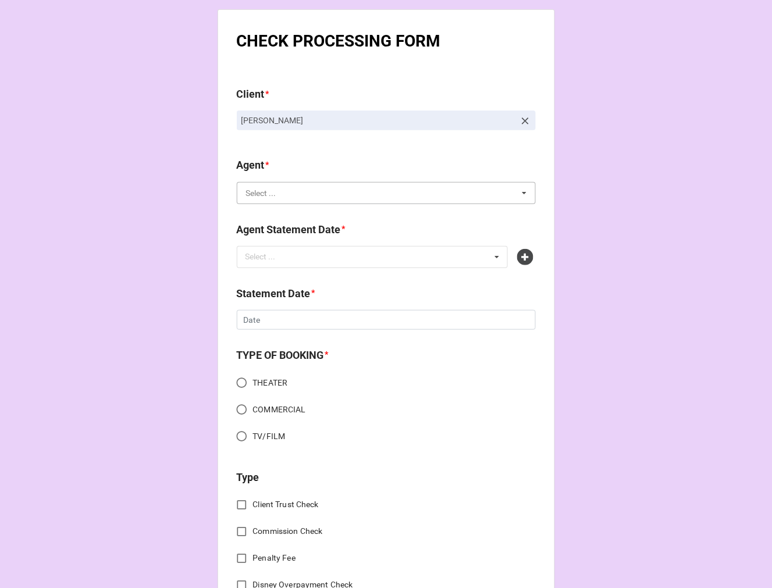
click at [311, 199] on input "text" at bounding box center [387, 193] width 298 height 21
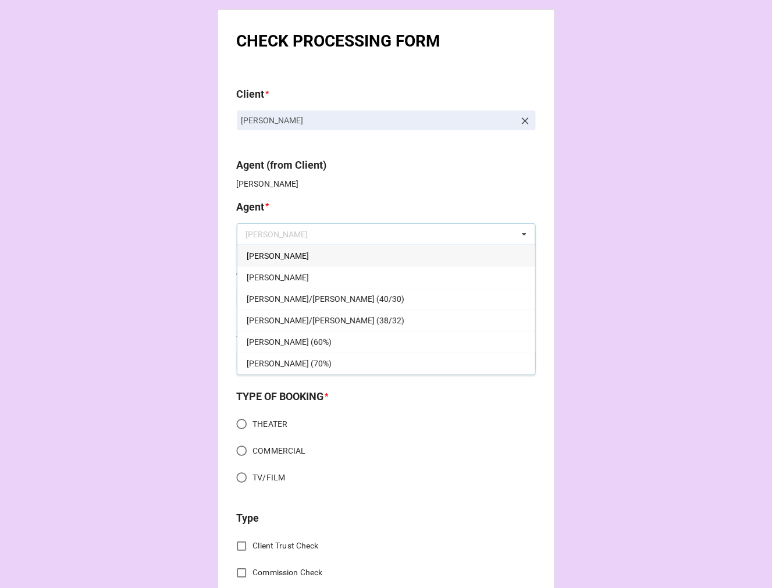
click at [259, 274] on div "[PERSON_NAME]" at bounding box center [386, 277] width 298 height 22
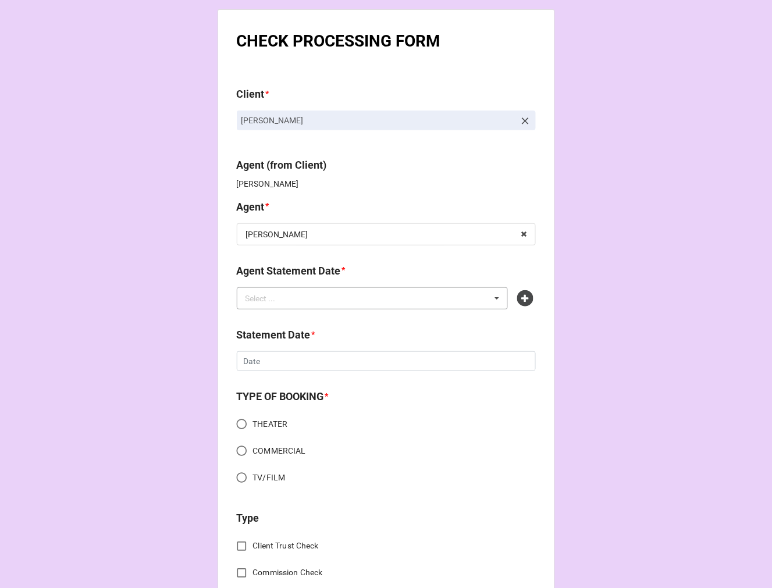
click at [292, 301] on div "Select ... No results found." at bounding box center [373, 298] width 272 height 22
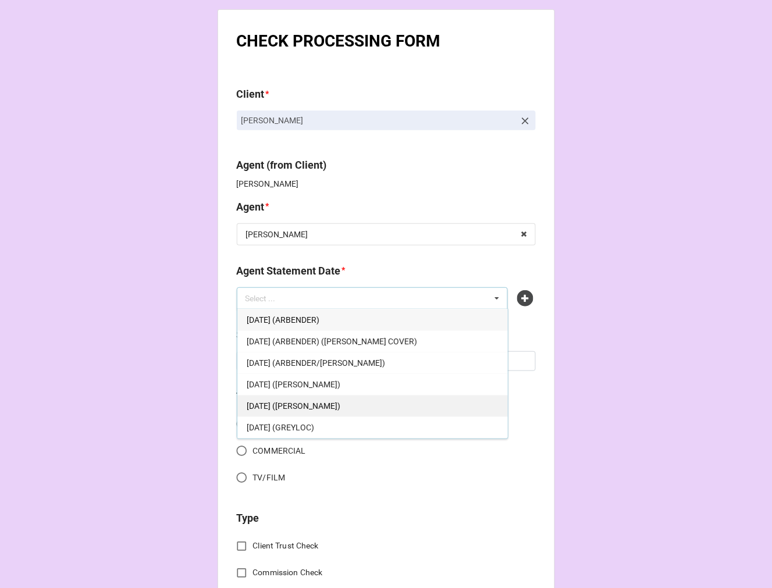
click at [339, 405] on div "[DATE] ([PERSON_NAME])" at bounding box center [372, 406] width 270 height 22
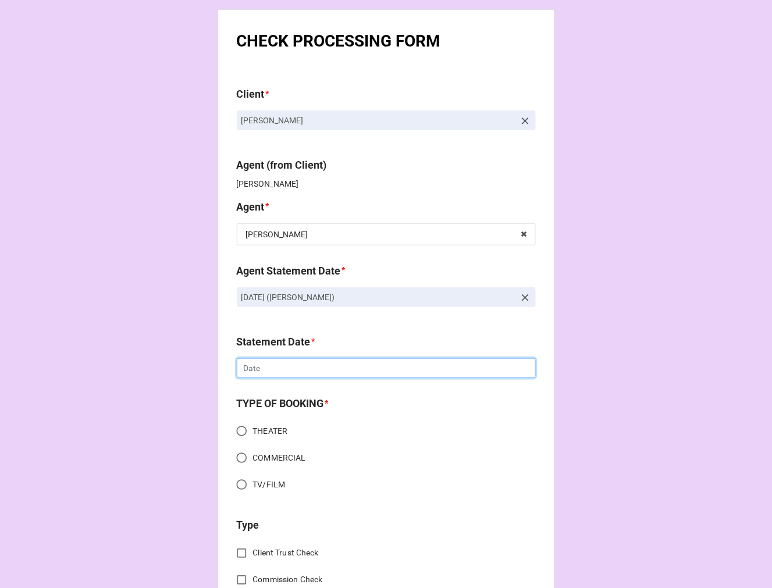
click at [263, 366] on input "text" at bounding box center [386, 368] width 299 height 20
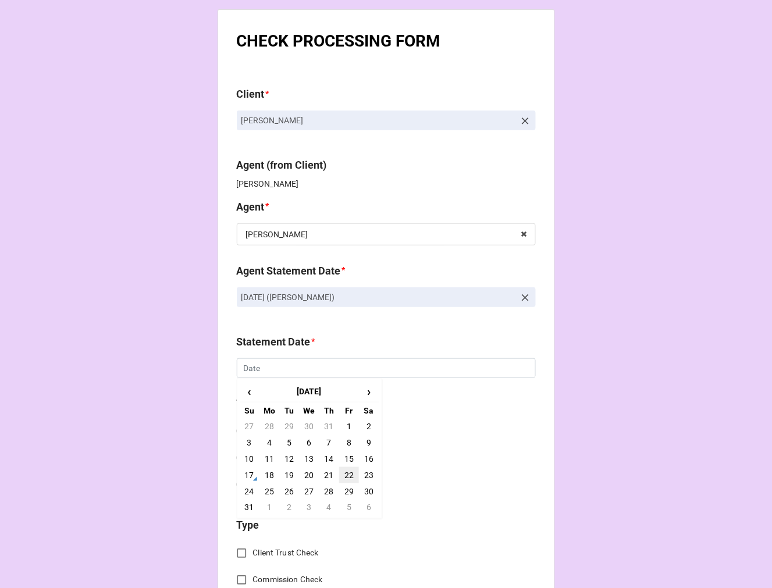
click at [341, 475] on td "22" at bounding box center [349, 475] width 20 height 16
type input "[DATE]"
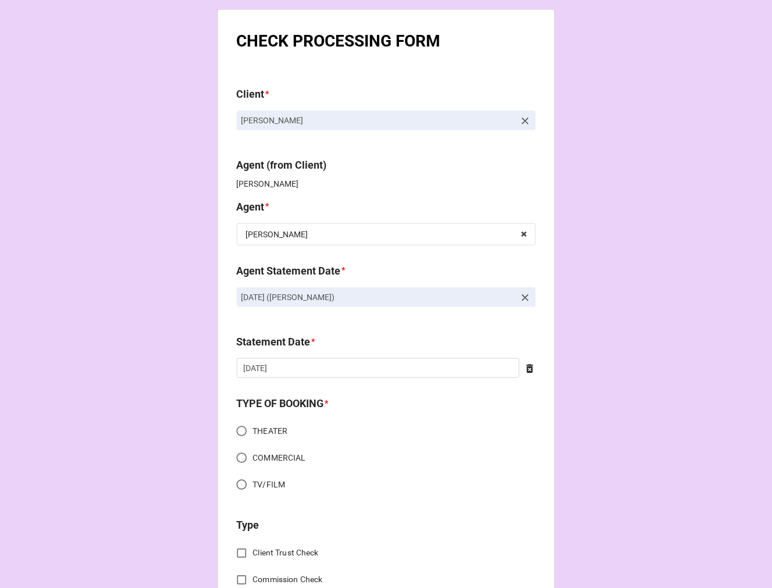
click at [239, 459] on input "COMMERCIAL" at bounding box center [241, 458] width 23 height 23
radio input "true"
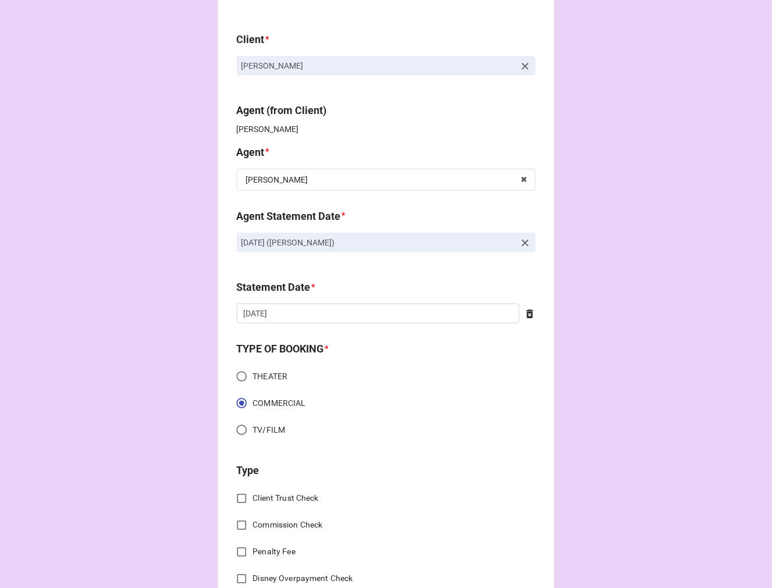
scroll to position [194, 0]
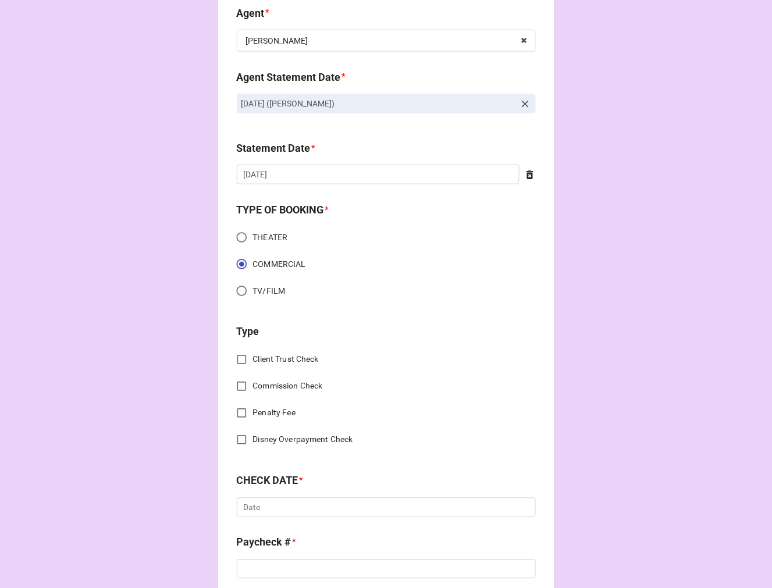
click at [240, 356] on input "Client Trust Check" at bounding box center [241, 359] width 23 height 23
checkbox input "true"
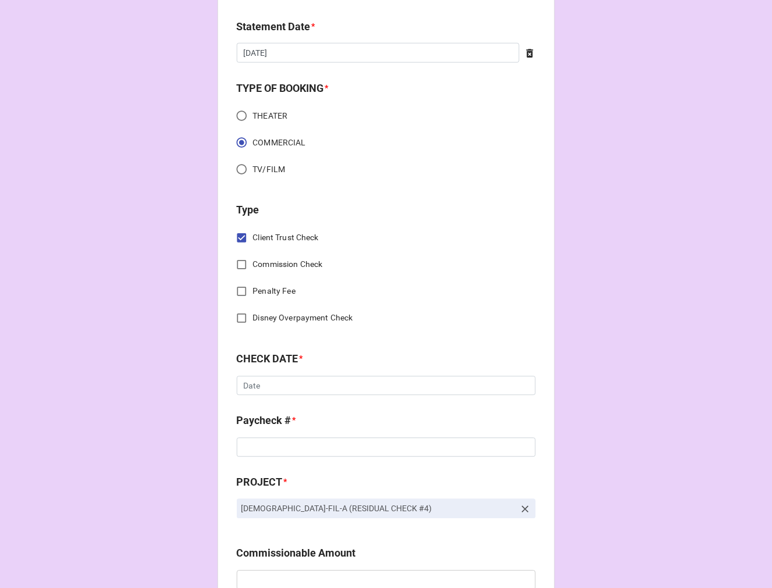
scroll to position [452, 0]
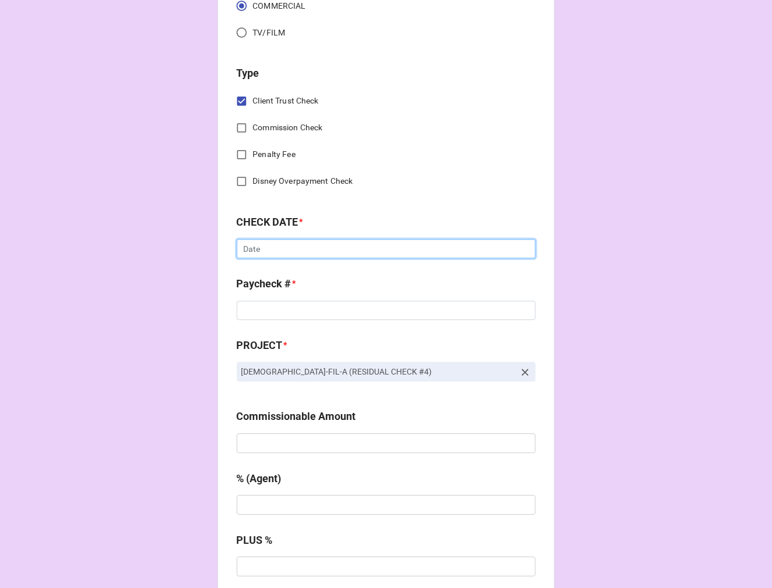
click at [272, 245] on input "text" at bounding box center [386, 250] width 299 height 20
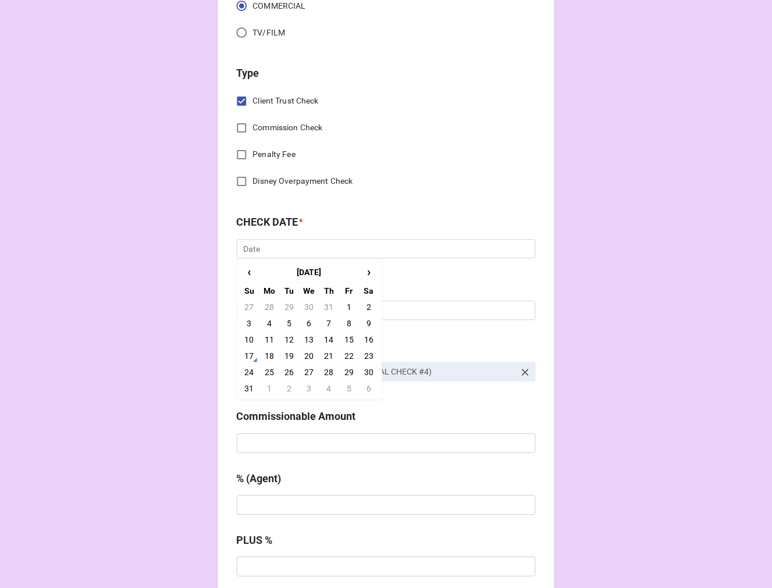
drag, startPoint x: 342, startPoint y: 306, endPoint x: 336, endPoint y: 304, distance: 6.3
click at [341, 304] on td "1" at bounding box center [349, 307] width 20 height 16
type input "8/1/2025"
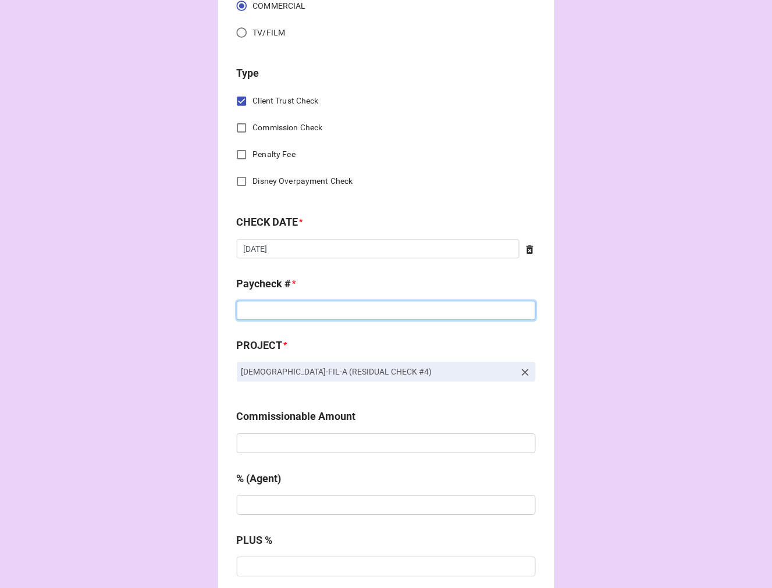
click at [311, 312] on input at bounding box center [386, 311] width 299 height 20
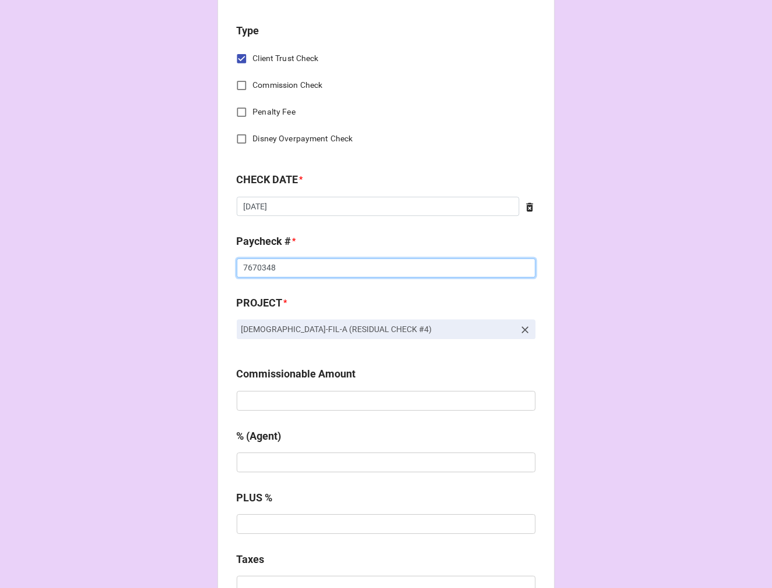
scroll to position [516, 0]
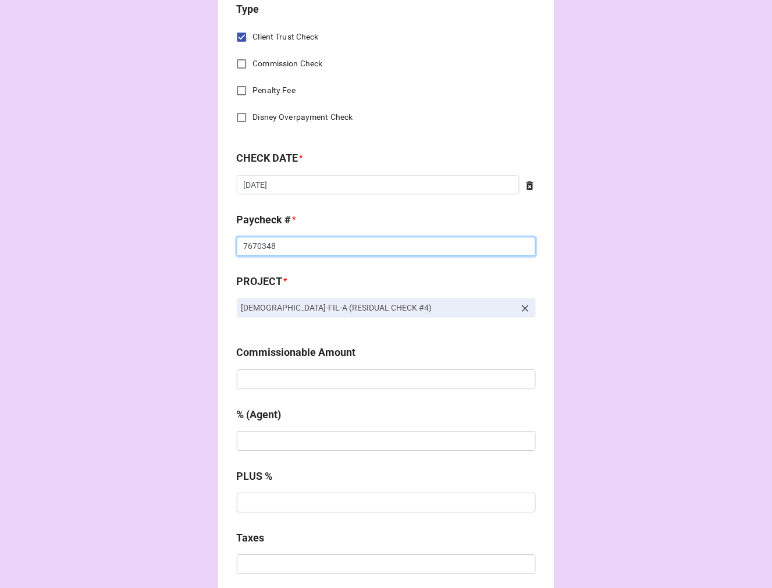
type input "7670348"
click at [291, 375] on input "text" at bounding box center [386, 379] width 299 height 20
type input "$154.00"
type input "10%"
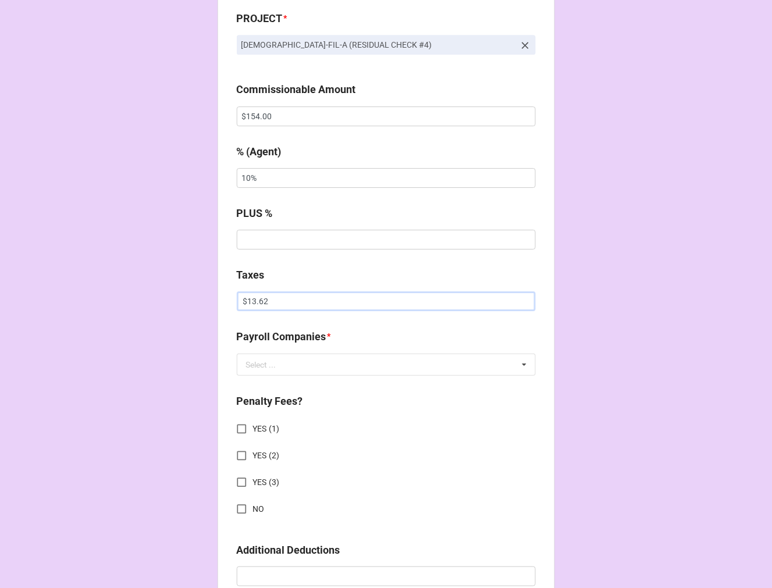
scroll to position [840, 0]
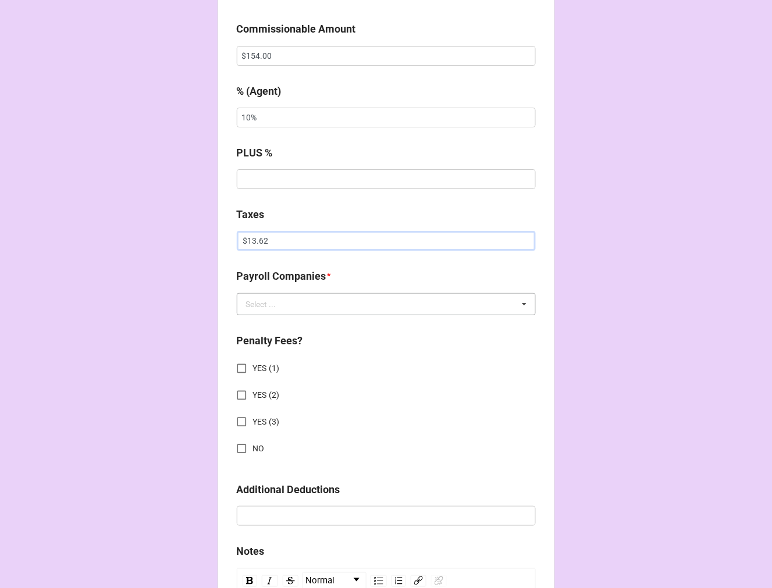
type input "$13.62"
click at [274, 309] on input "text" at bounding box center [387, 304] width 298 height 21
type input "te"
click at [277, 324] on span "Team Services" at bounding box center [272, 325] width 51 height 9
click at [236, 450] on input "NO" at bounding box center [241, 448] width 23 height 23
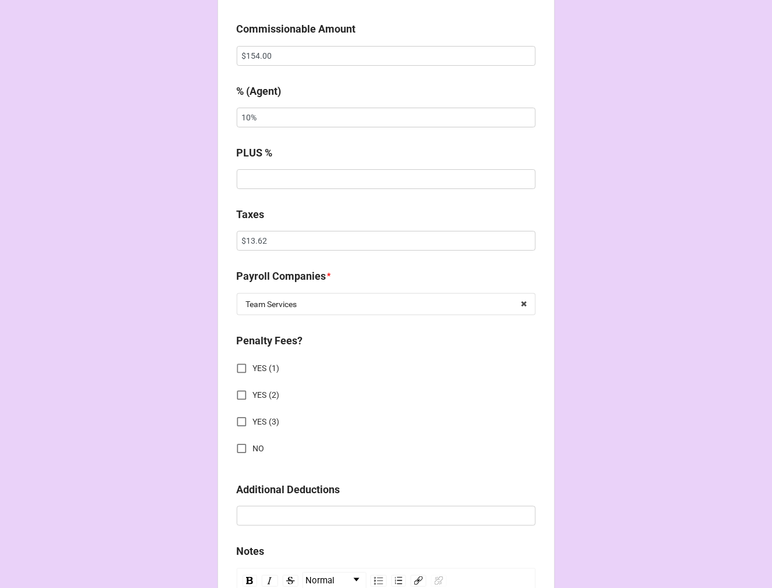
checkbox input "true"
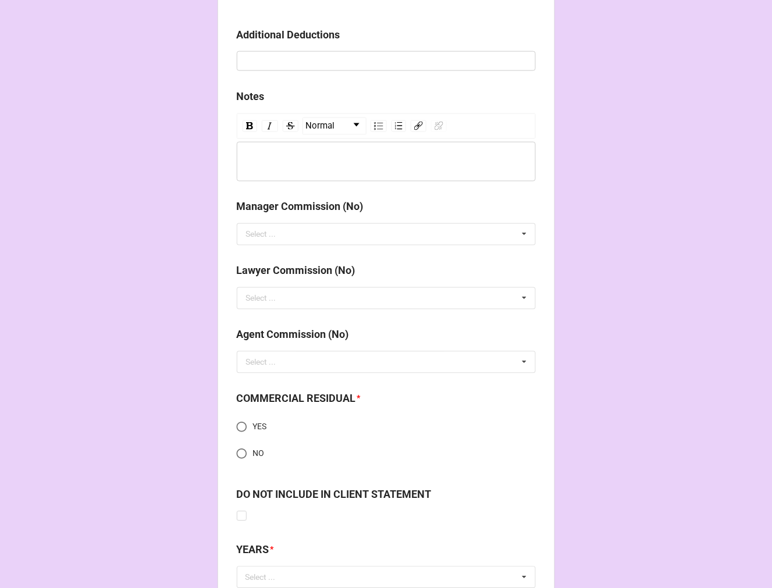
scroll to position [1384, 0]
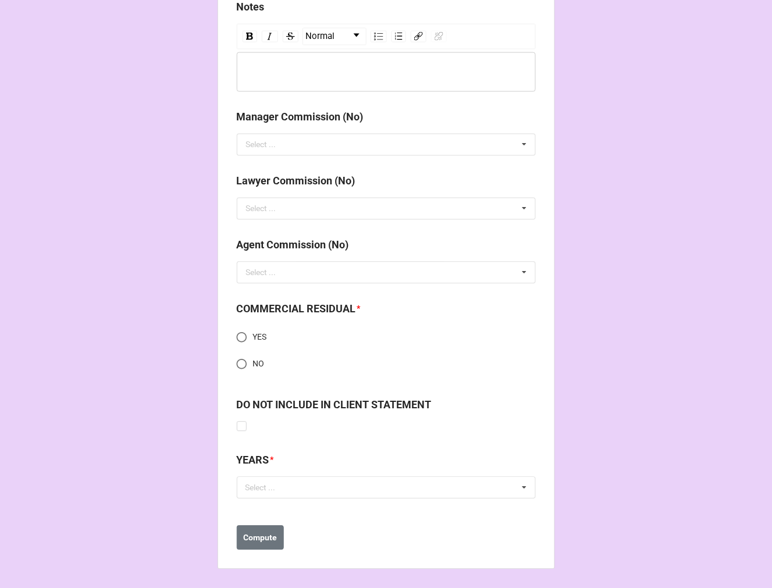
click at [237, 339] on input "YES" at bounding box center [241, 337] width 23 height 23
radio input "true"
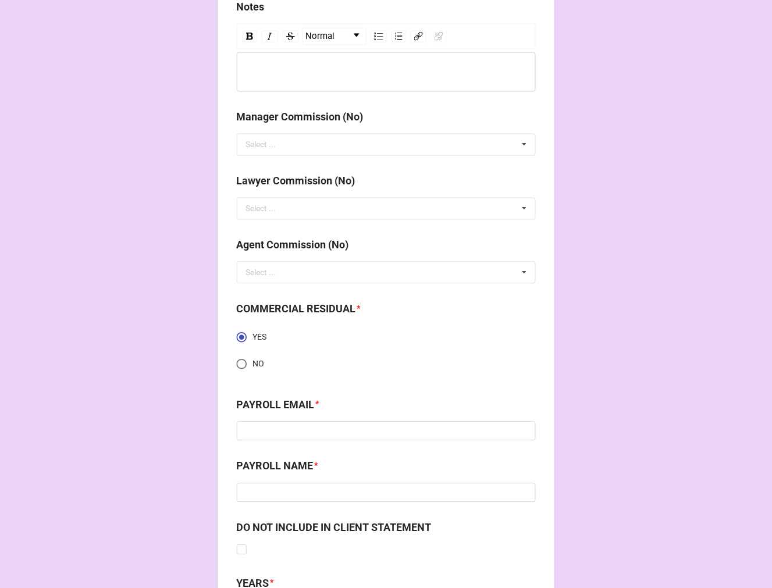
click at [330, 483] on div "PAYROLL NAME *" at bounding box center [386, 470] width 299 height 24
click at [328, 494] on input at bounding box center [386, 493] width 299 height 20
paste input "Team Services"
type input "Team Services"
click at [281, 428] on input at bounding box center [386, 432] width 299 height 20
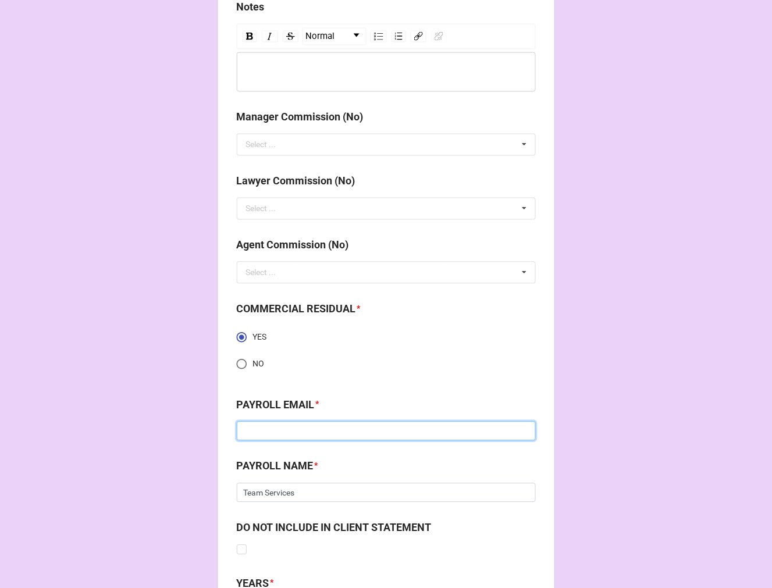
paste input "talent@theteamcompanies.com"
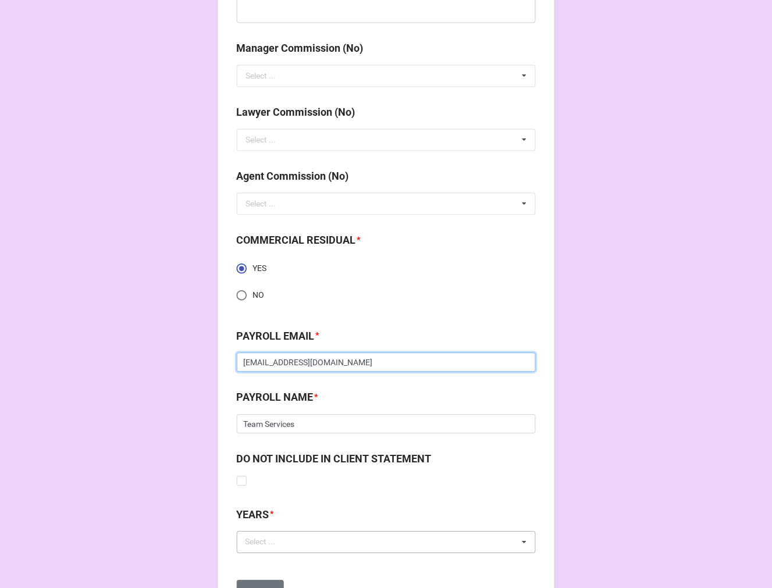
scroll to position [1507, 0]
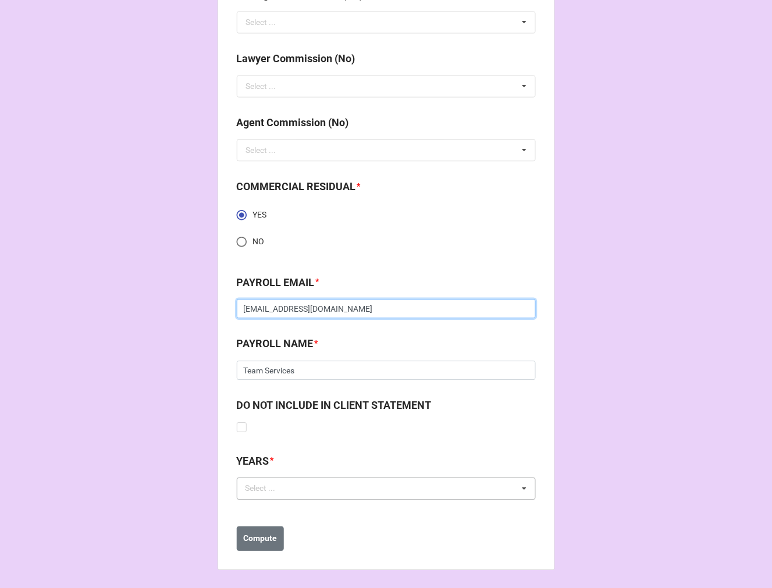
type input "talent@theteamcompanies.com"
click at [246, 488] on div "Select ..." at bounding box center [267, 488] width 50 height 13
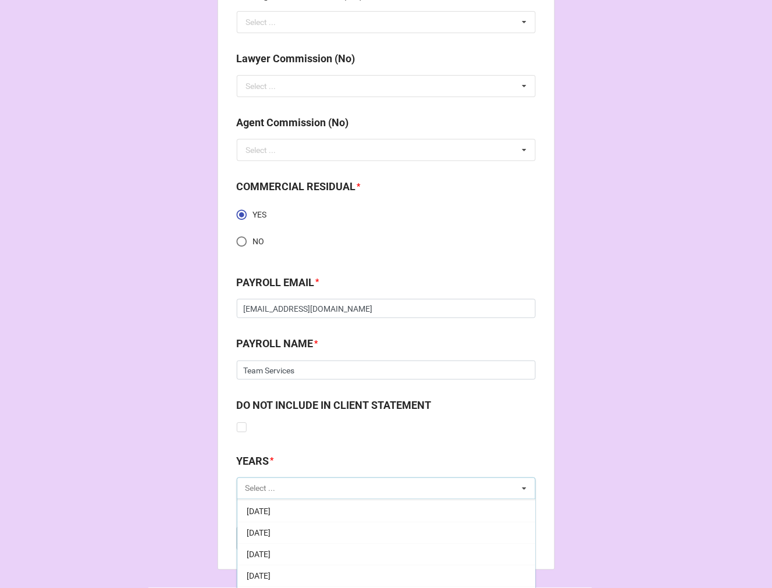
scroll to position [129, 0]
click at [269, 525] on div "[DATE]" at bounding box center [386, 531] width 298 height 22
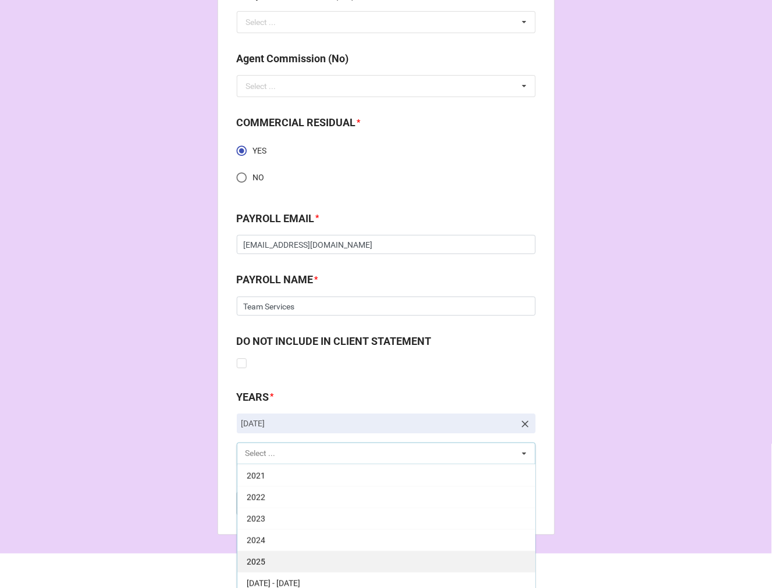
scroll to position [1571, 0]
click at [285, 563] on div "2025" at bounding box center [386, 561] width 298 height 22
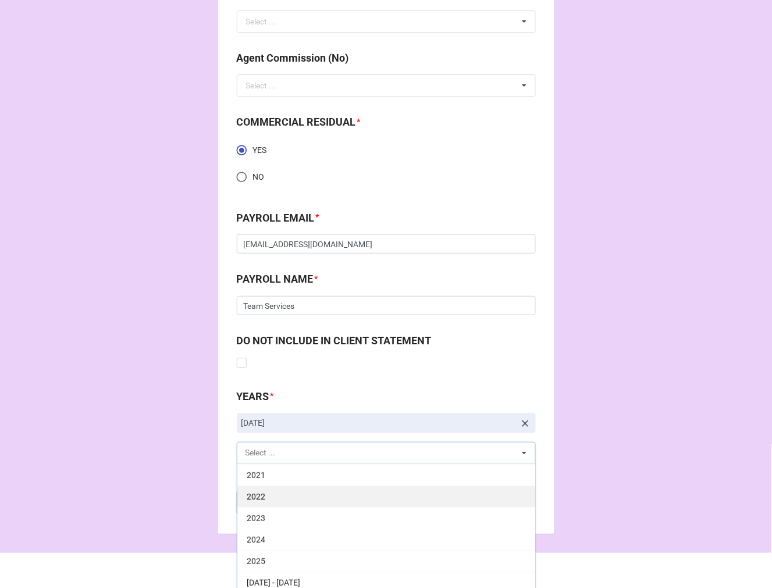
scroll to position [236, 0]
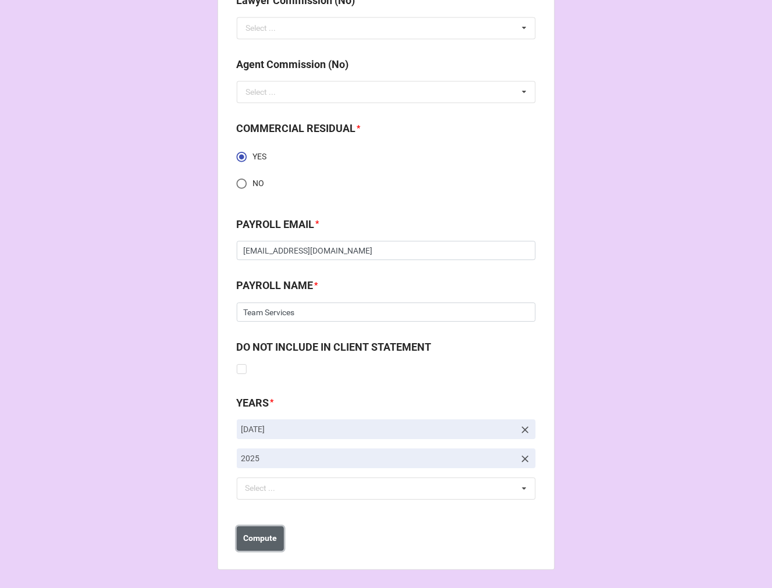
click at [246, 537] on b "Compute" at bounding box center [260, 538] width 34 height 12
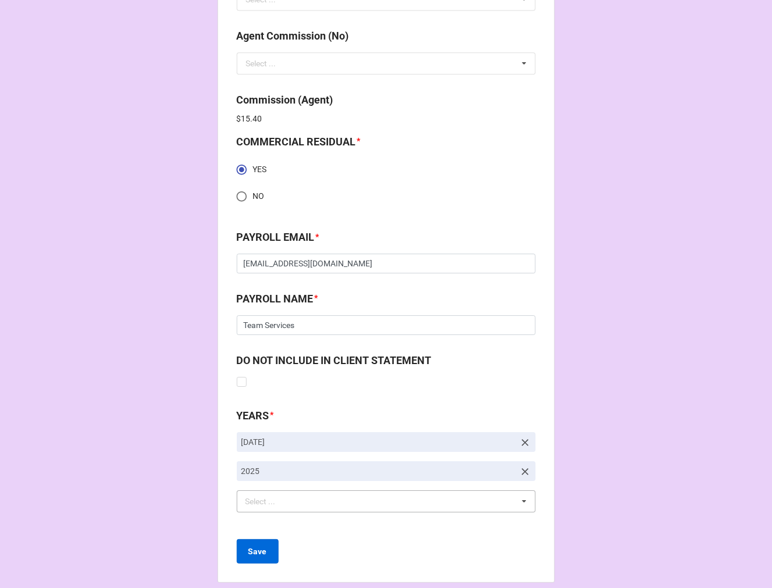
scroll to position [1607, 0]
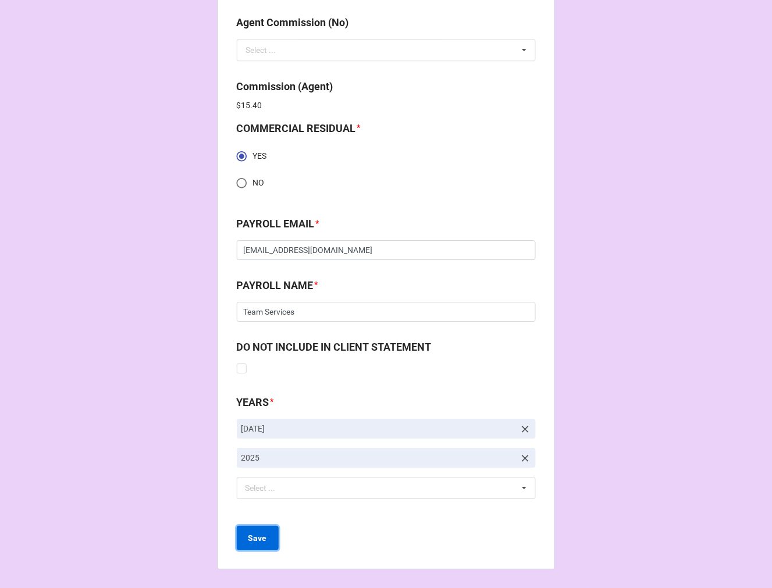
click at [263, 536] on button "Save" at bounding box center [258, 538] width 42 height 24
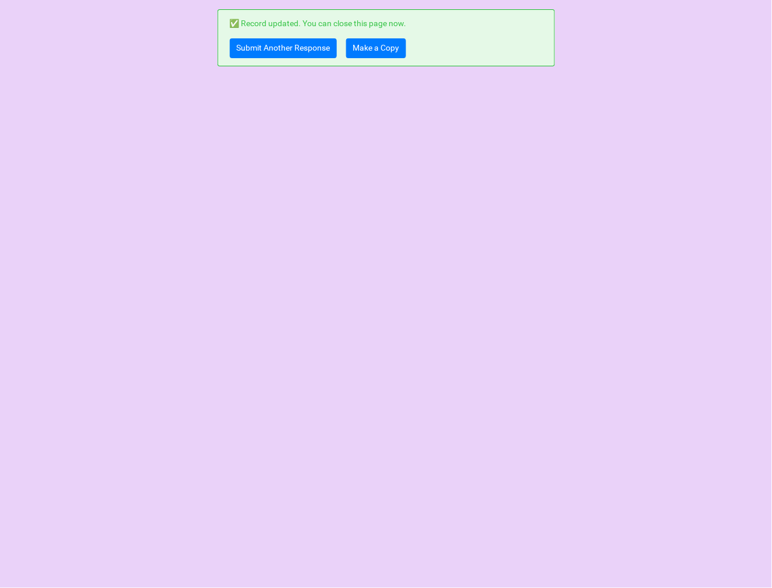
scroll to position [0, 0]
click at [366, 45] on link "Make a Copy" at bounding box center [376, 48] width 60 height 20
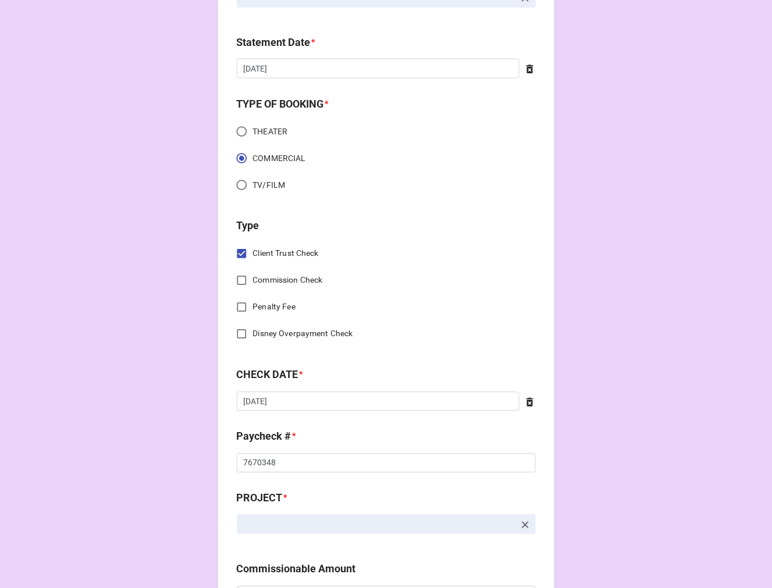
scroll to position [323, 0]
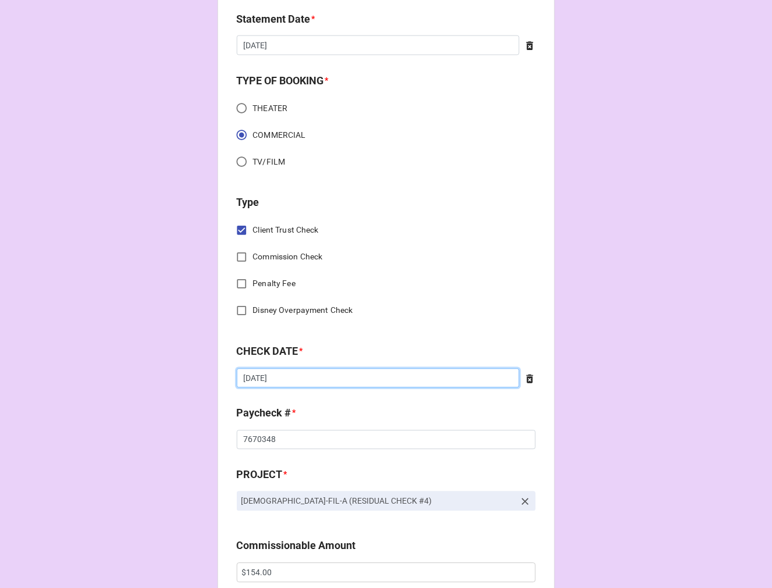
click at [305, 370] on input "[DATE]" at bounding box center [378, 379] width 283 height 20
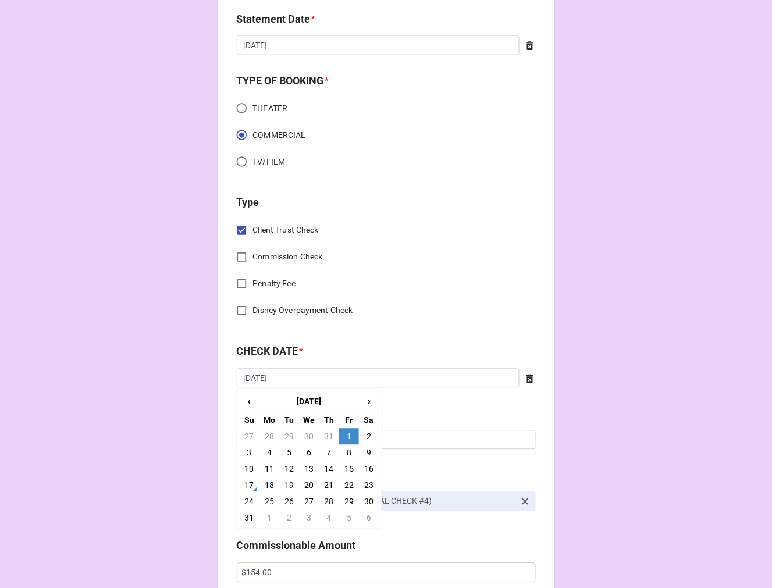
click at [345, 454] on td "8" at bounding box center [349, 453] width 20 height 16
type input "[DATE]"
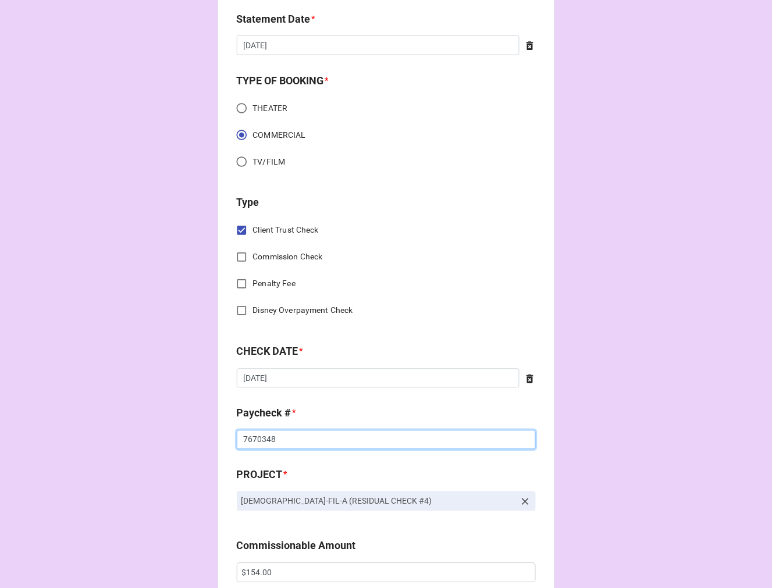
click at [259, 437] on input "7670348" at bounding box center [386, 440] width 299 height 20
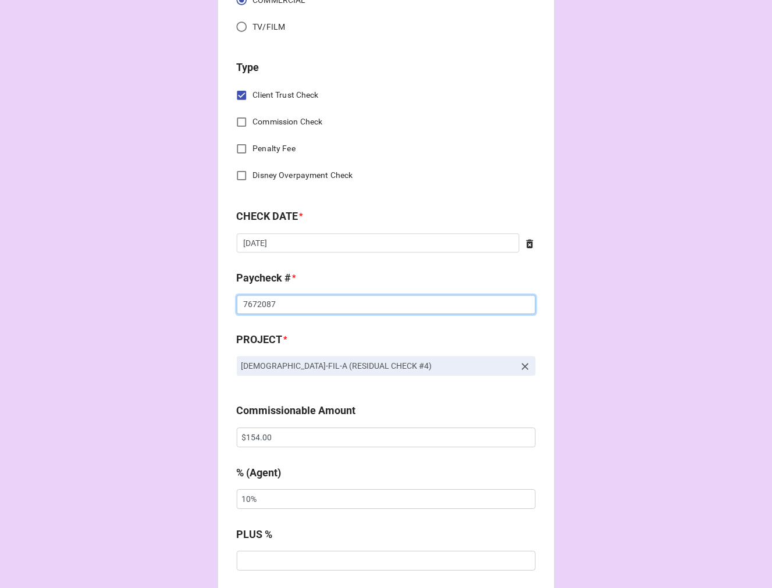
scroll to position [516, 0]
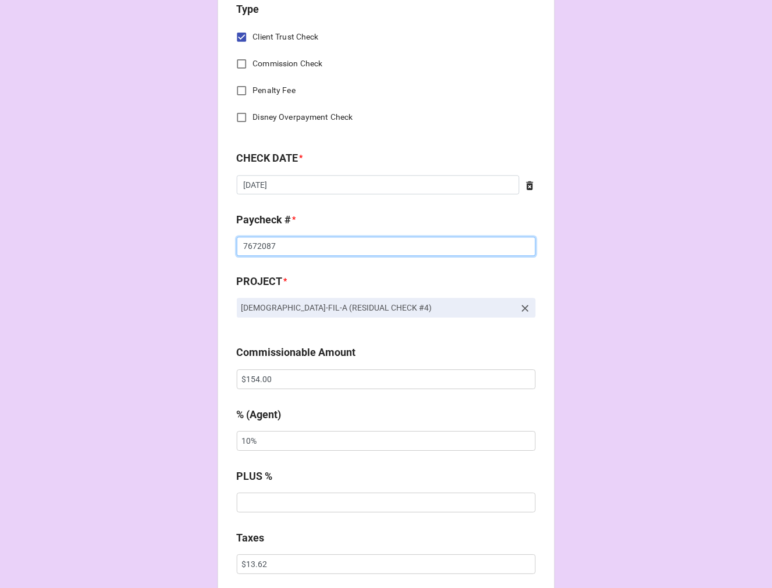
type input "7672087"
click at [250, 375] on input "$154.00" at bounding box center [386, 379] width 299 height 20
drag, startPoint x: 250, startPoint y: 375, endPoint x: 344, endPoint y: 353, distance: 96.8
click at [272, 369] on input "$154.00" at bounding box center [386, 379] width 299 height 20
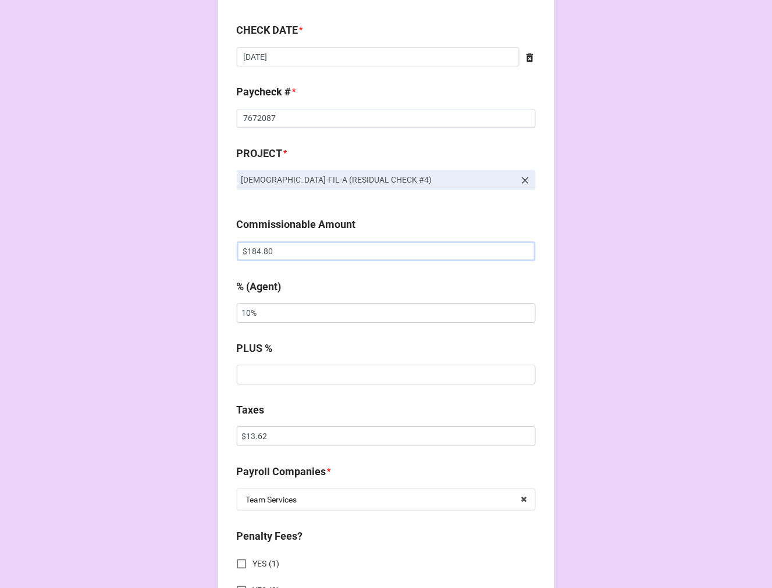
scroll to position [646, 0]
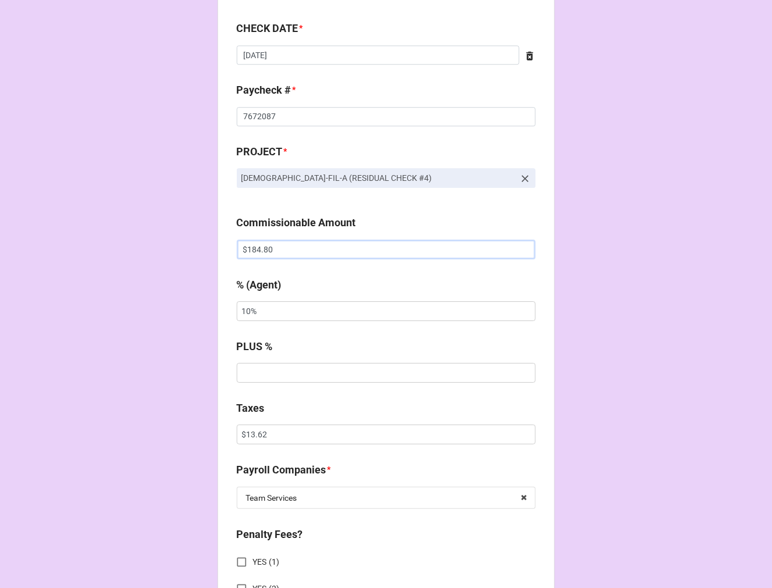
type input "$184.80"
drag, startPoint x: 284, startPoint y: 437, endPoint x: 135, endPoint y: 419, distance: 150.0
click at [137, 419] on div "CHECK PROCESSING FORM Client * Samuel Caruana Agent (from Client) Dori Agent * …" at bounding box center [386, 430] width 772 height 2153
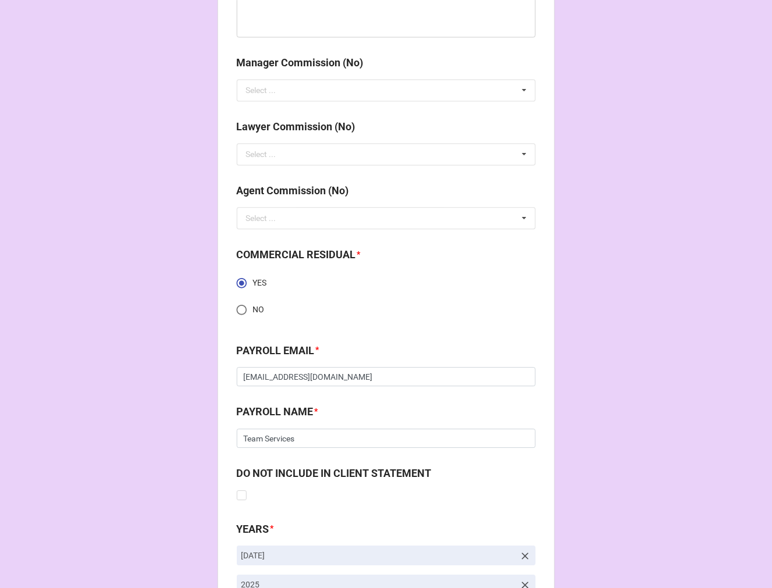
scroll to position [1565, 0]
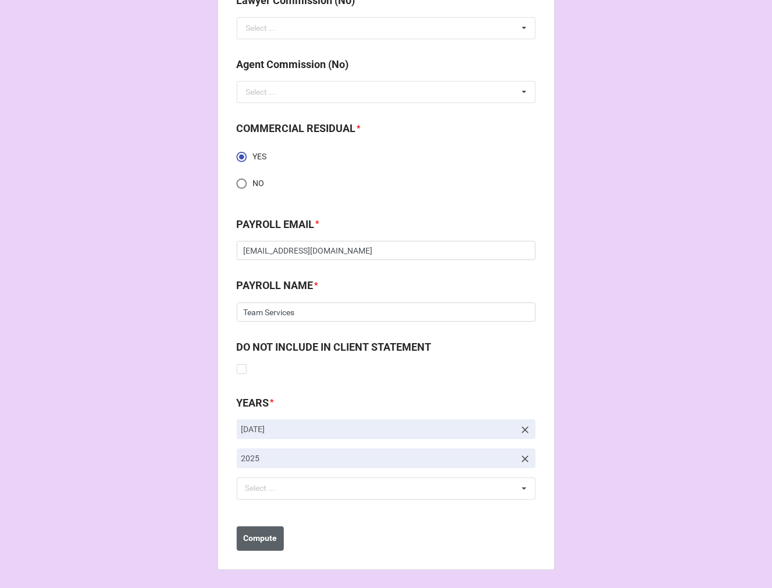
type input "$16.35"
click at [270, 536] on b "Compute" at bounding box center [260, 538] width 34 height 12
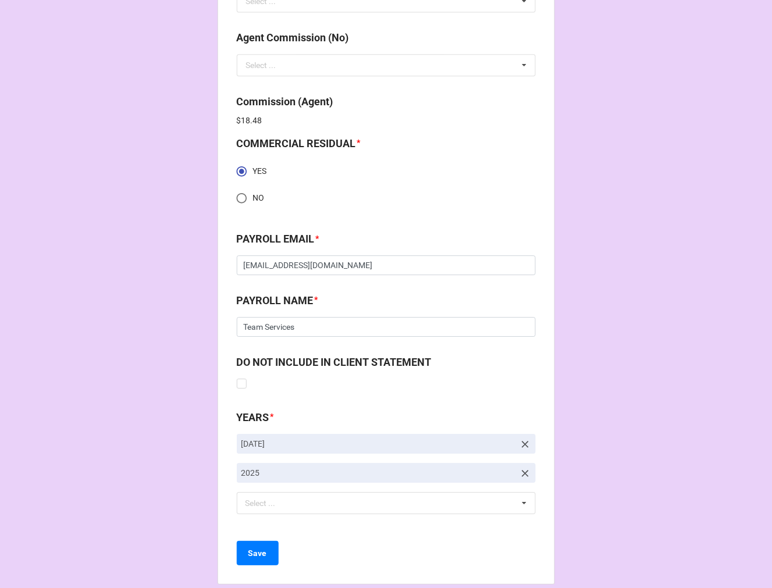
scroll to position [1607, 0]
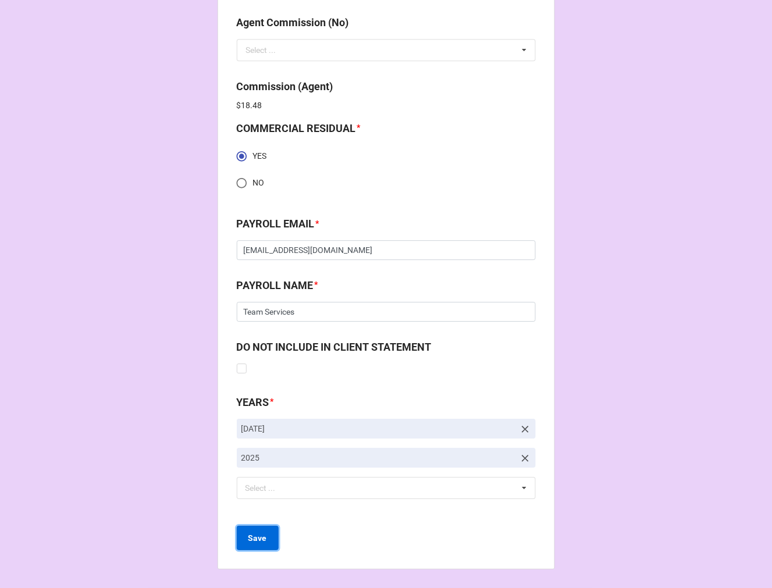
click at [248, 536] on b "Save" at bounding box center [257, 538] width 19 height 12
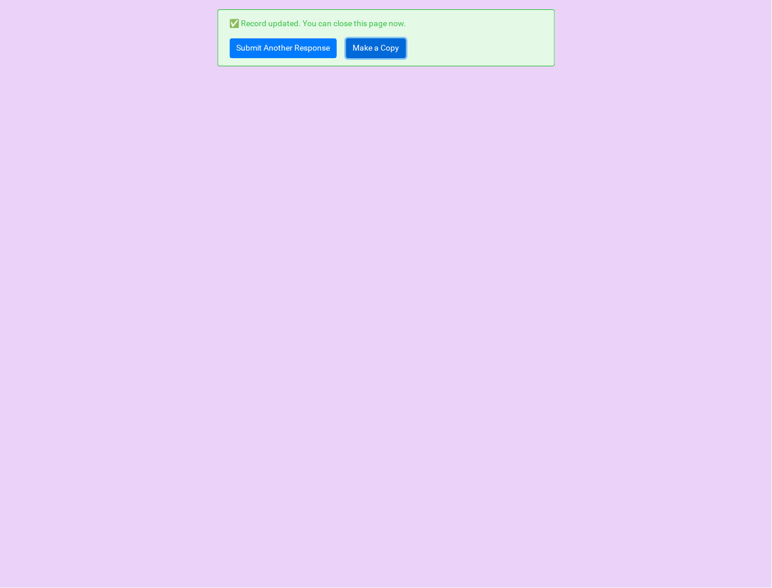
click at [380, 53] on link "Make a Copy" at bounding box center [376, 48] width 60 height 20
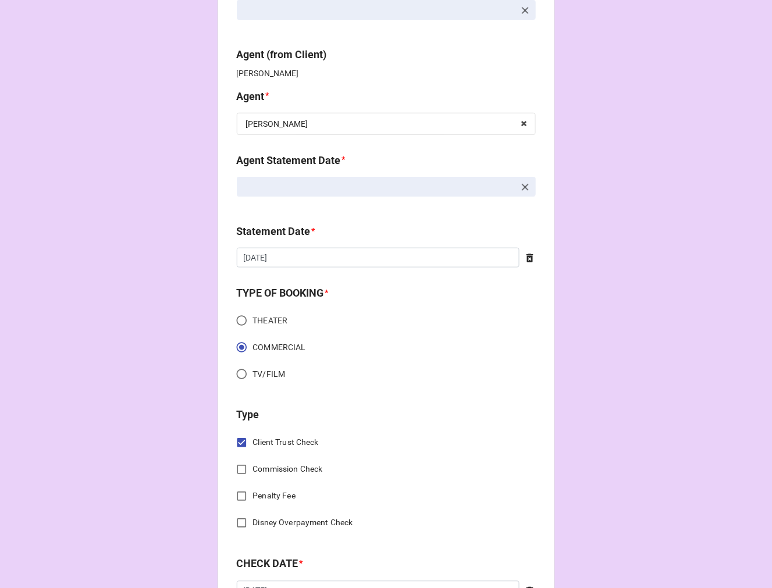
scroll to position [323, 0]
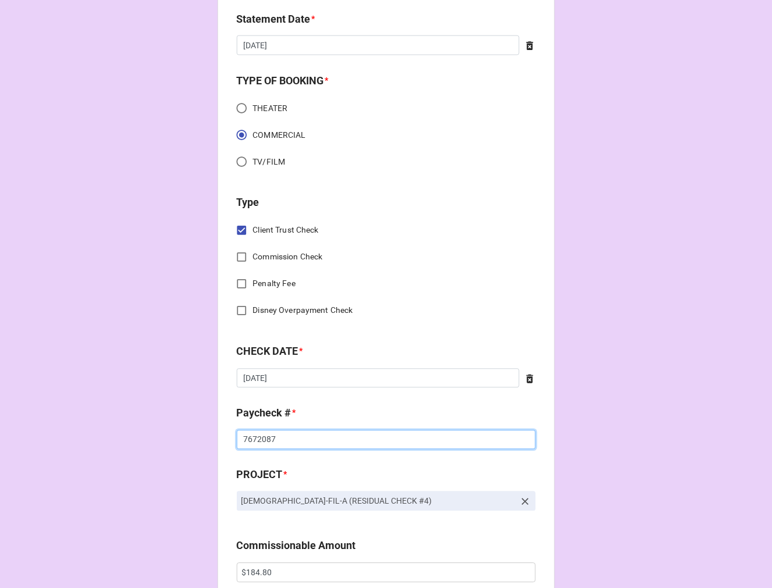
click at [298, 442] on input "7672087" at bounding box center [386, 440] width 299 height 20
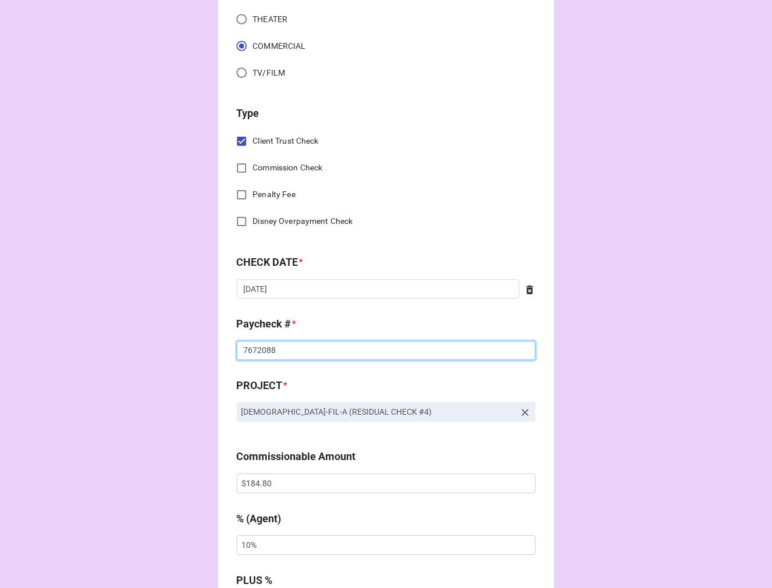
scroll to position [452, 0]
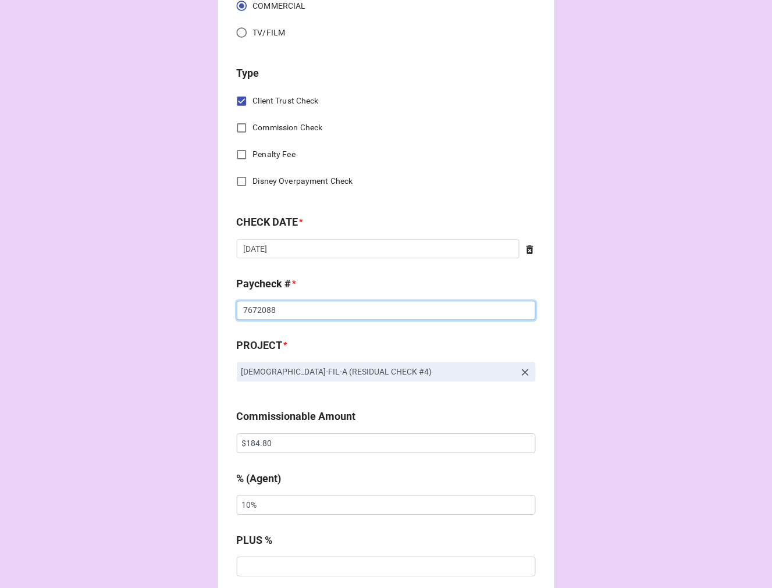
type input "7672088"
click at [258, 444] on input "$184.80" at bounding box center [386, 444] width 299 height 20
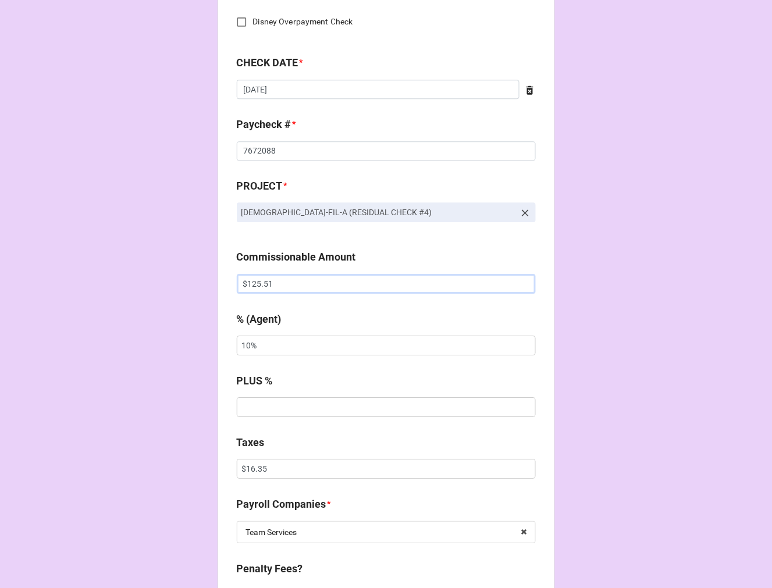
scroll to position [904, 0]
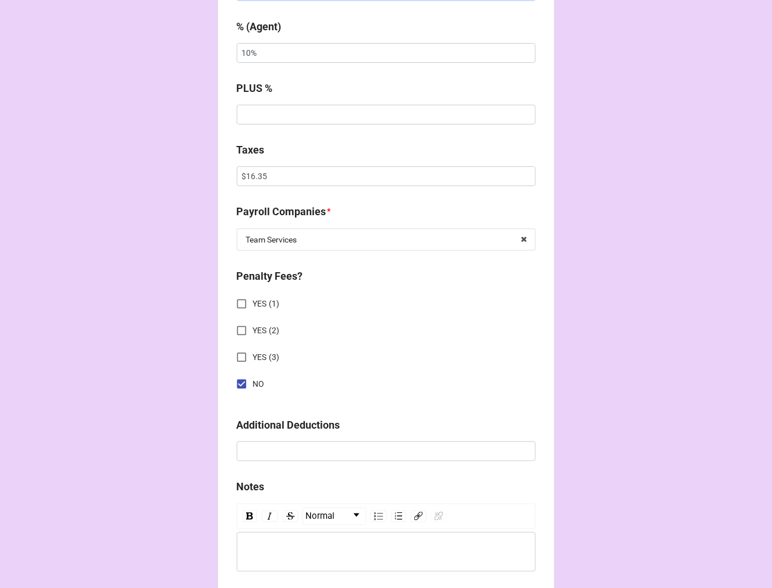
type input "$125.51"
click at [253, 179] on input "$16.35" at bounding box center [386, 176] width 299 height 20
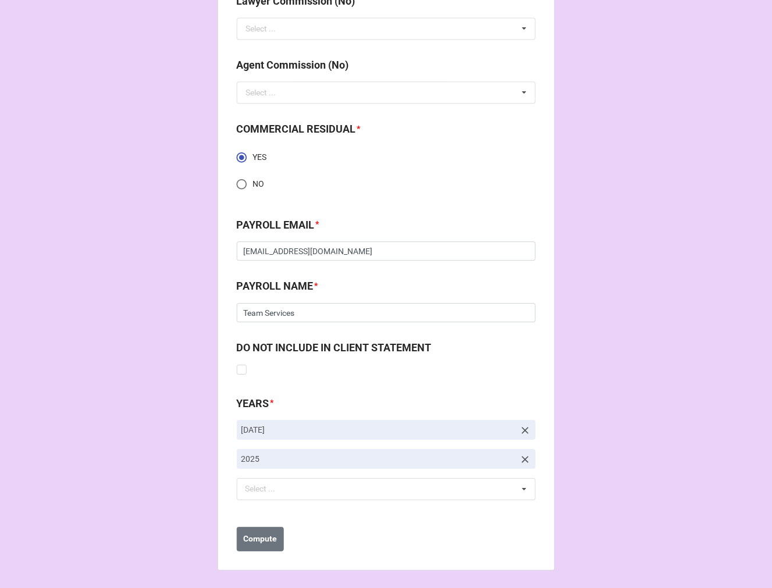
scroll to position [1565, 0]
type input "$11.11"
click at [265, 536] on b "Compute" at bounding box center [260, 538] width 34 height 12
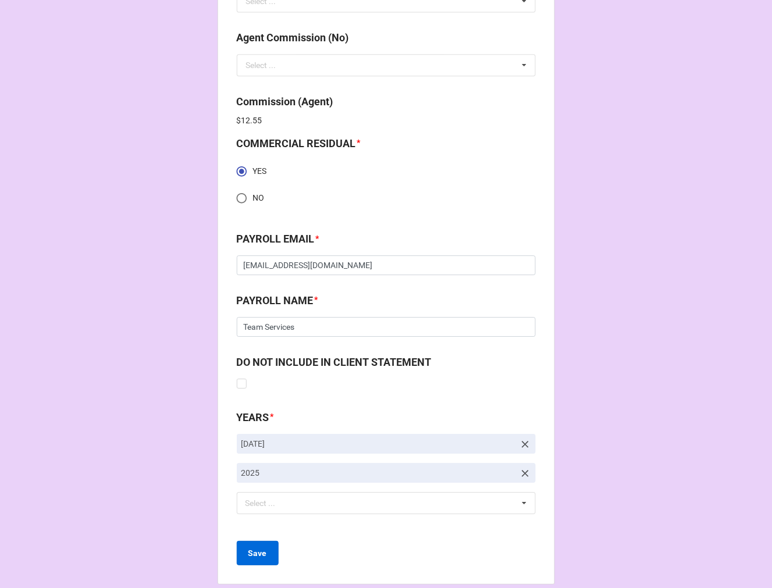
scroll to position [1607, 0]
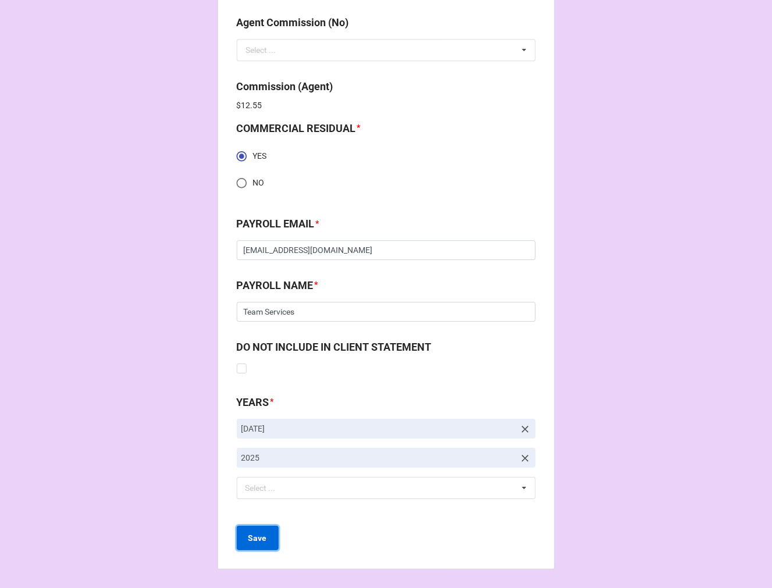
click at [252, 539] on b "Save" at bounding box center [257, 538] width 19 height 12
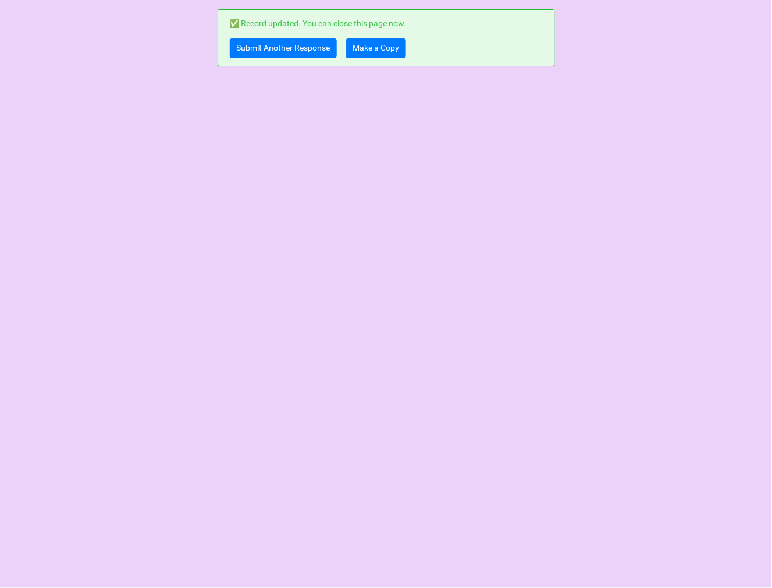
scroll to position [0, 0]
click at [251, 47] on link "Submit Another Response" at bounding box center [283, 48] width 107 height 20
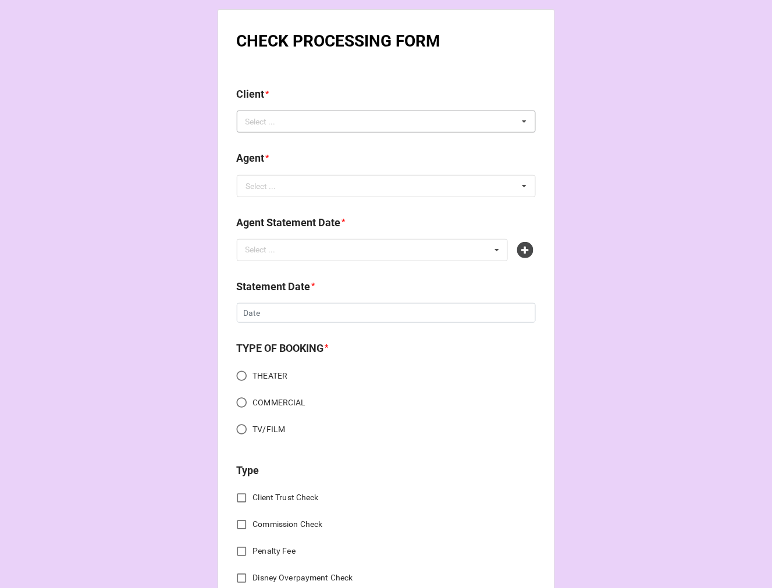
click at [290, 123] on div "Select ... No results found." at bounding box center [386, 121] width 299 height 22
type input "[PERSON_NAME]"
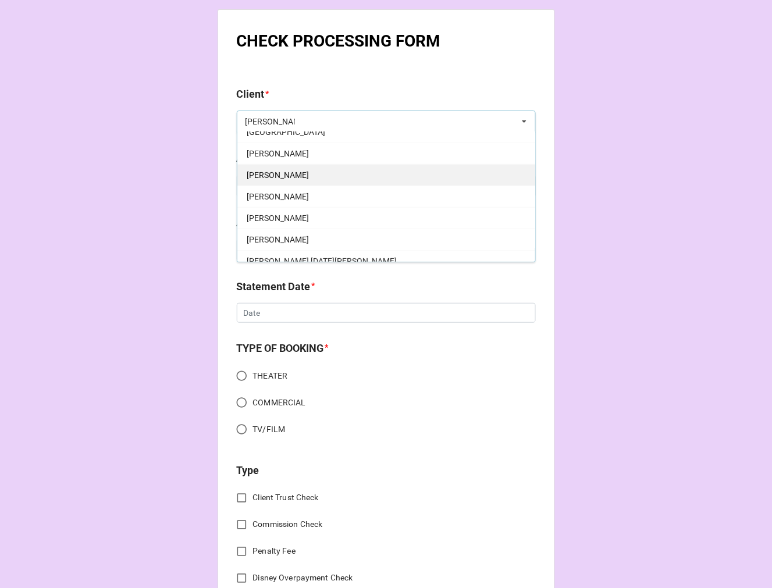
scroll to position [65, 0]
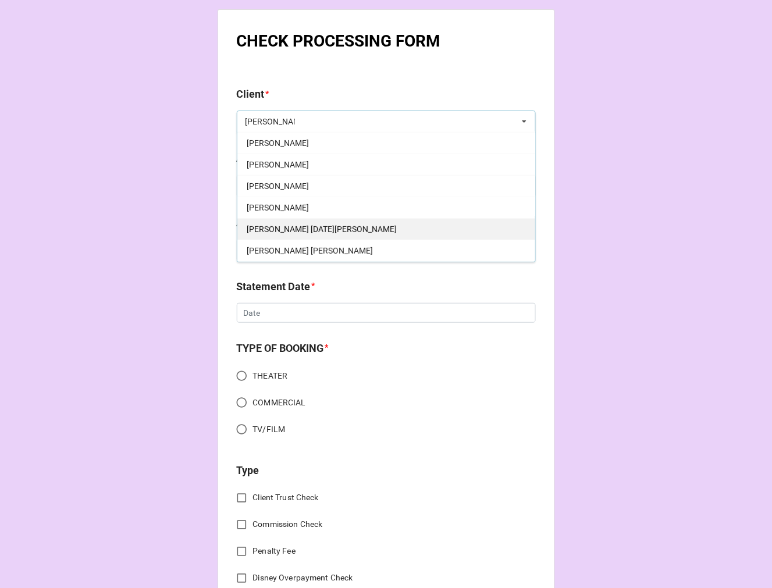
click at [307, 226] on span "[PERSON_NAME] [DATE][PERSON_NAME]" at bounding box center [322, 228] width 150 height 9
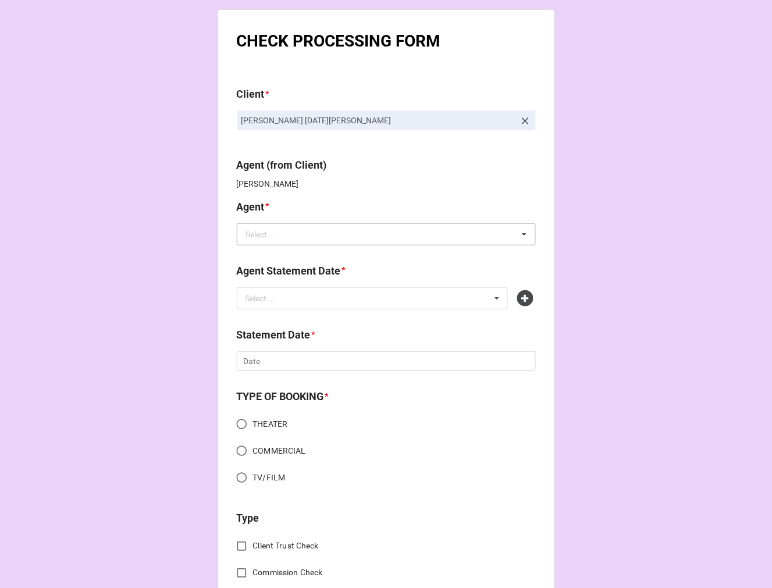
click at [265, 235] on div "Select ..." at bounding box center [261, 234] width 30 height 8
type input "cho"
drag, startPoint x: 275, startPoint y: 253, endPoint x: 291, endPoint y: 281, distance: 32.3
click at [275, 252] on div "[PERSON_NAME]" at bounding box center [386, 256] width 298 height 22
click at [293, 298] on div "Select ... No results found." at bounding box center [373, 298] width 272 height 22
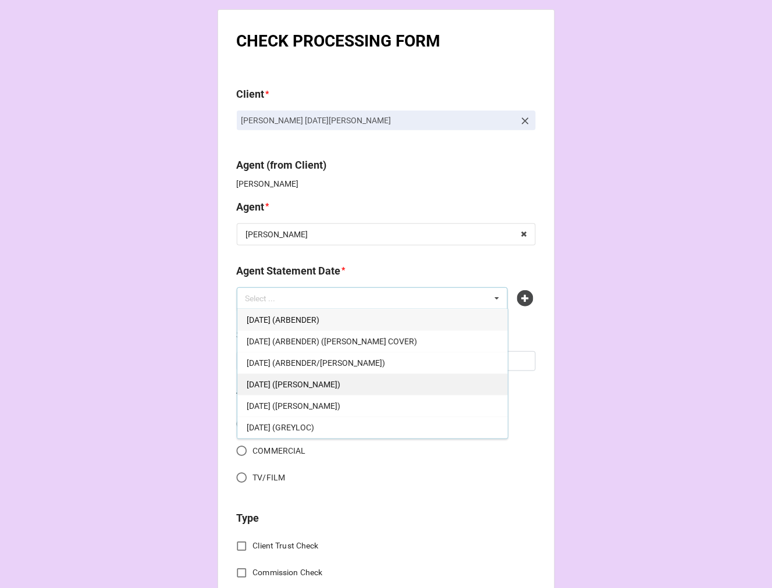
click at [327, 378] on div "[DATE] ([PERSON_NAME])" at bounding box center [372, 384] width 270 height 22
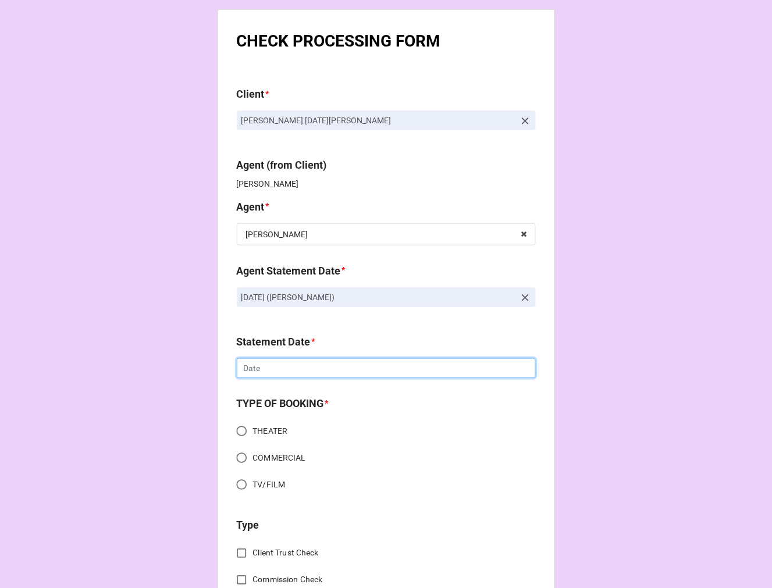
click at [266, 367] on input "text" at bounding box center [386, 368] width 299 height 20
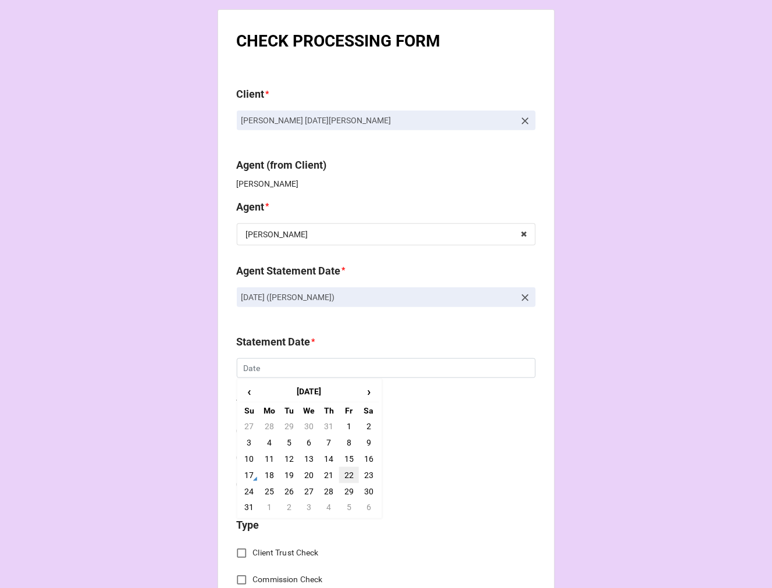
click at [345, 477] on td "22" at bounding box center [349, 475] width 20 height 16
type input "[DATE]"
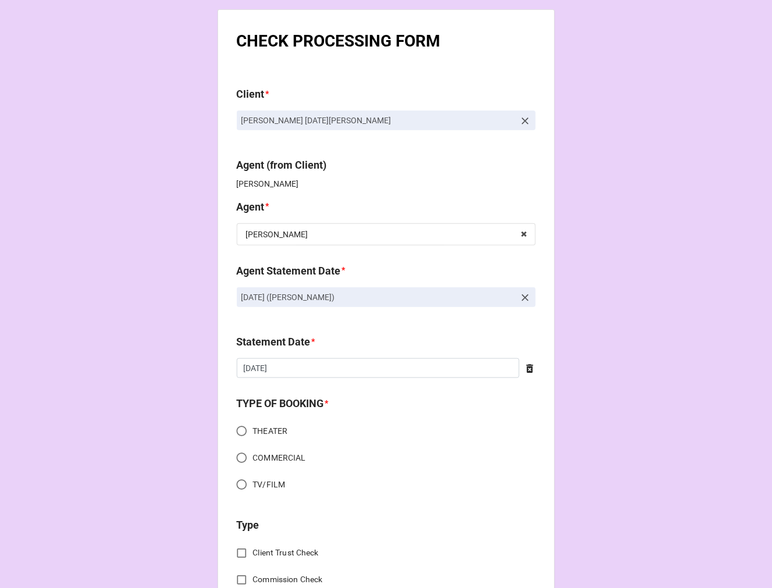
click at [237, 456] on input "COMMERCIAL" at bounding box center [241, 458] width 23 height 23
radio input "true"
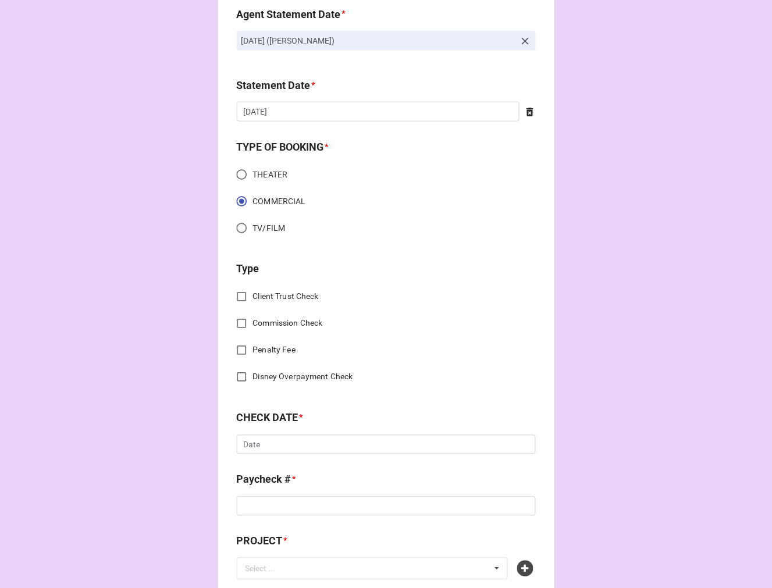
scroll to position [258, 0]
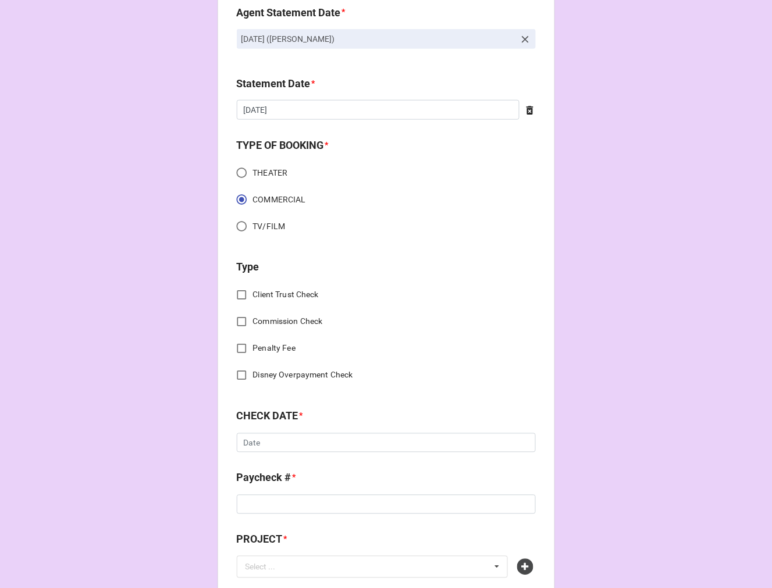
click at [234, 319] on input "Commission Check" at bounding box center [241, 322] width 23 height 23
checkbox input "true"
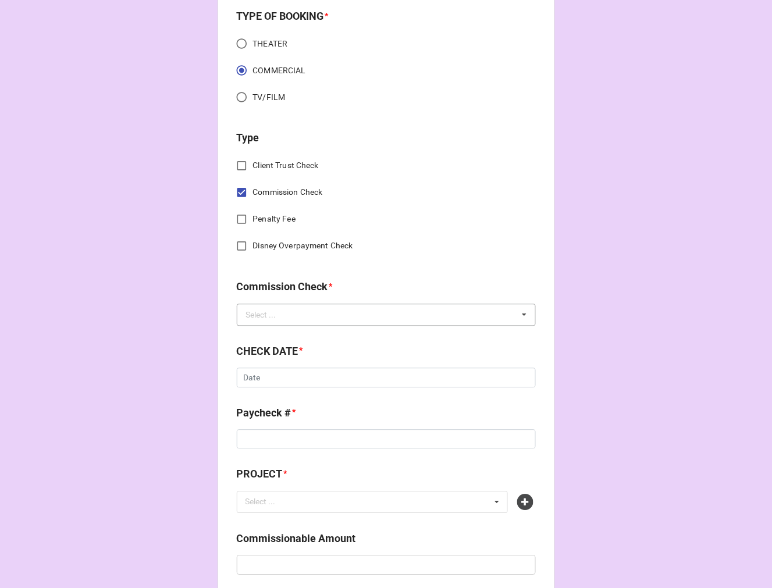
click at [255, 316] on div "Select ..." at bounding box center [261, 315] width 30 height 8
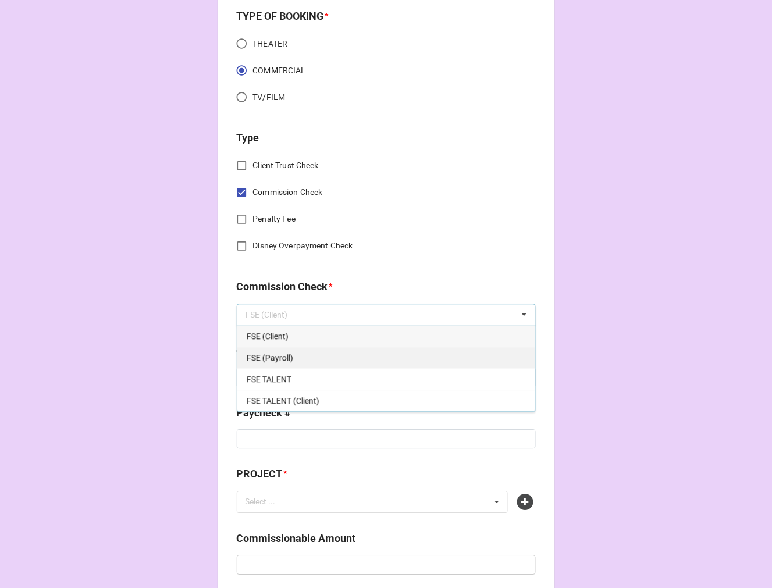
click at [288, 352] on div "FSE (Payroll)" at bounding box center [386, 358] width 298 height 22
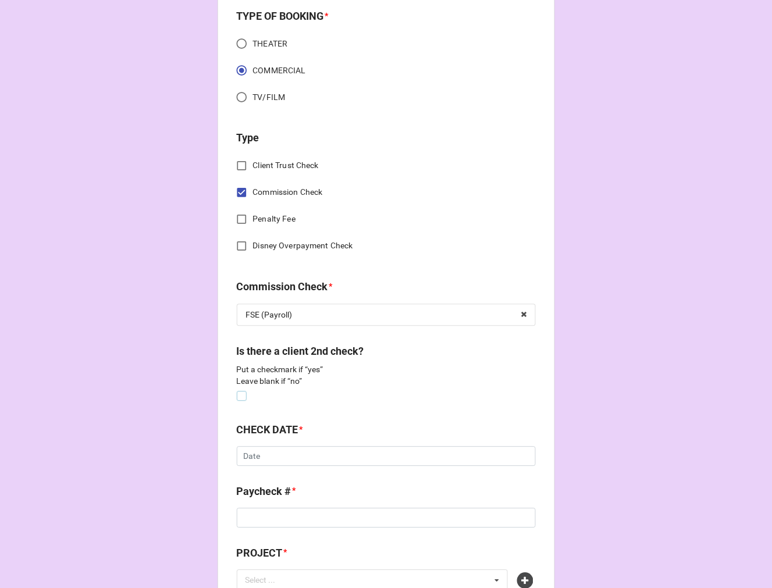
drag, startPoint x: 238, startPoint y: 394, endPoint x: 248, endPoint y: 397, distance: 9.6
click at [239, 391] on label at bounding box center [242, 391] width 10 height 0
checkbox input "true"
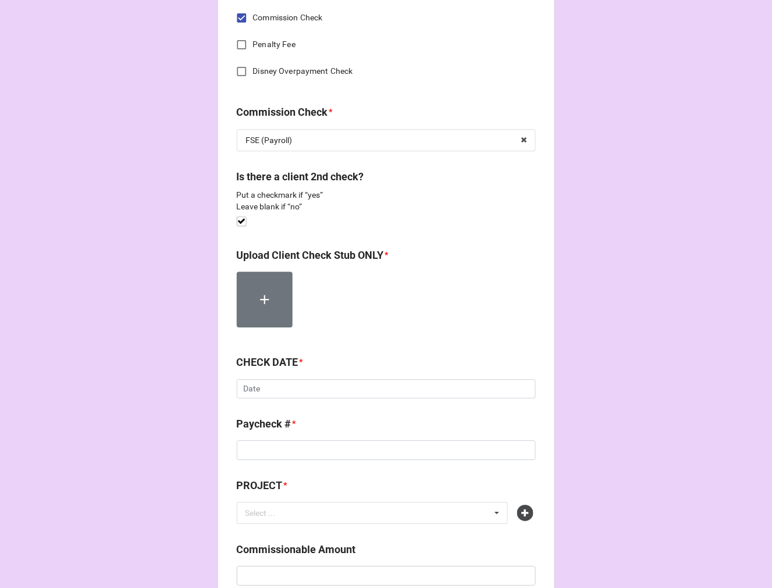
scroll to position [582, 0]
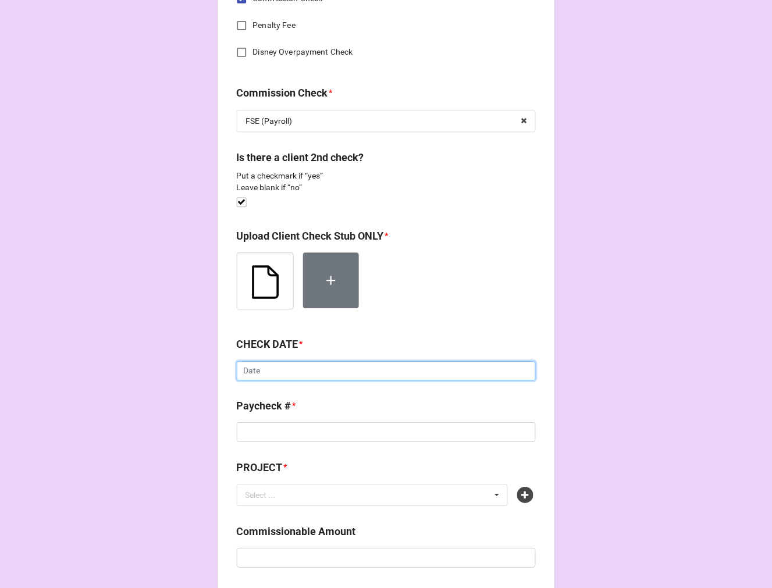
click at [293, 377] on input "text" at bounding box center [386, 371] width 299 height 20
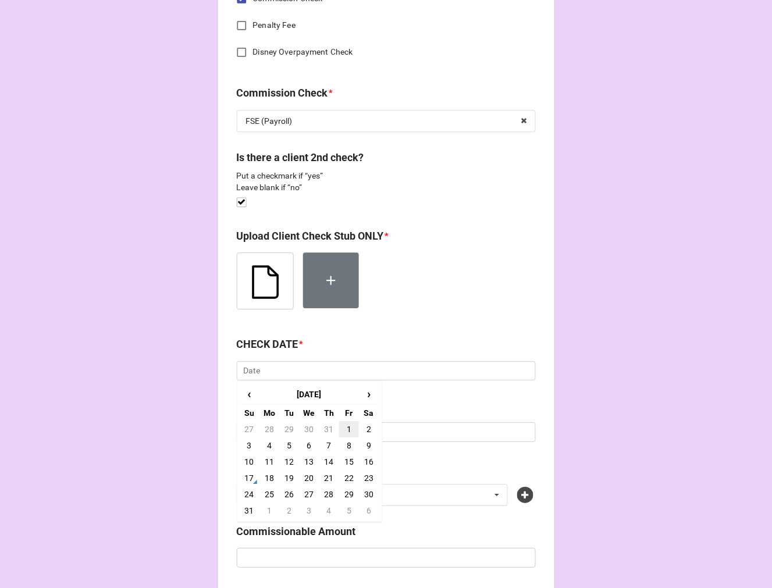
click at [344, 433] on td "1" at bounding box center [349, 429] width 20 height 16
type input "8/1/2025"
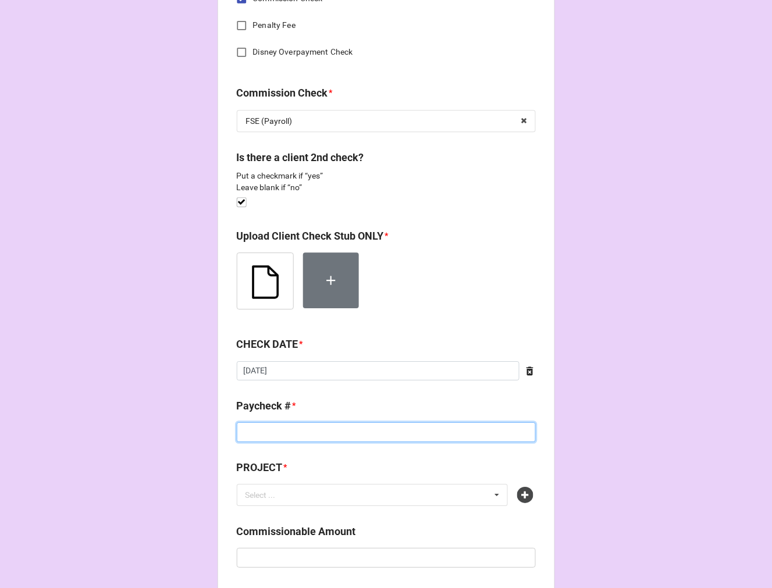
click at [283, 437] on input at bounding box center [386, 432] width 299 height 20
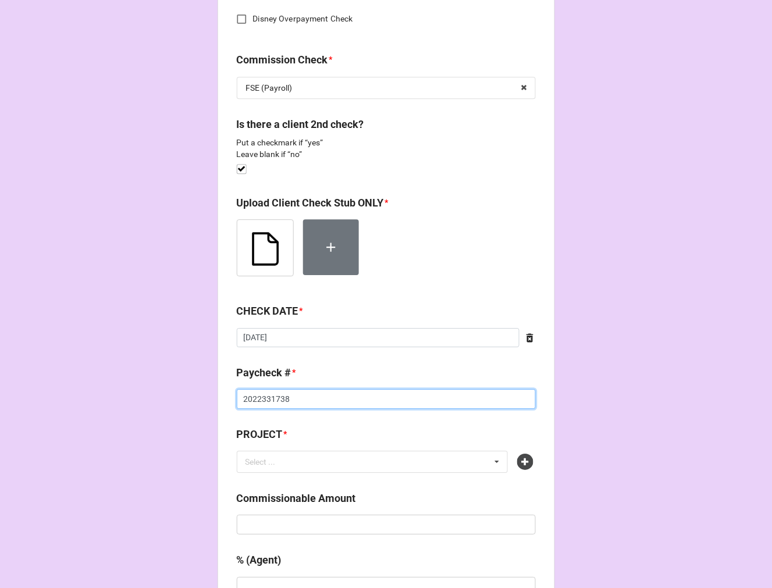
scroll to position [646, 0]
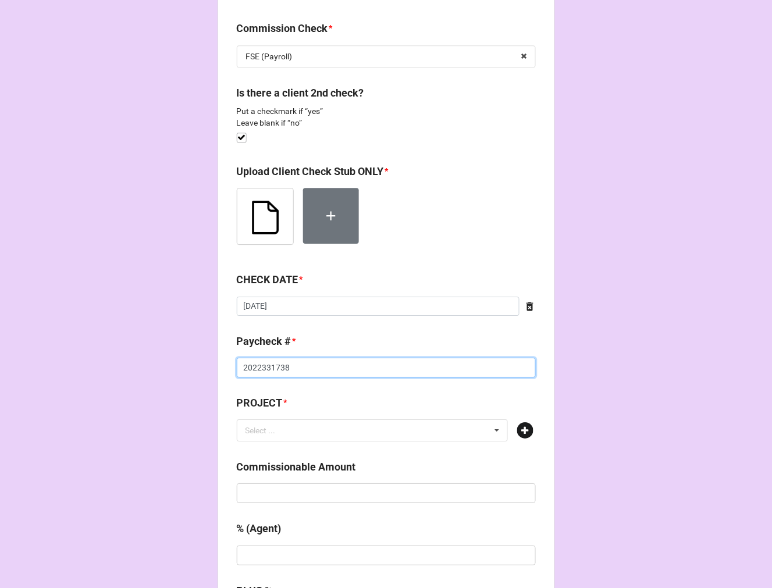
type input "2022331738"
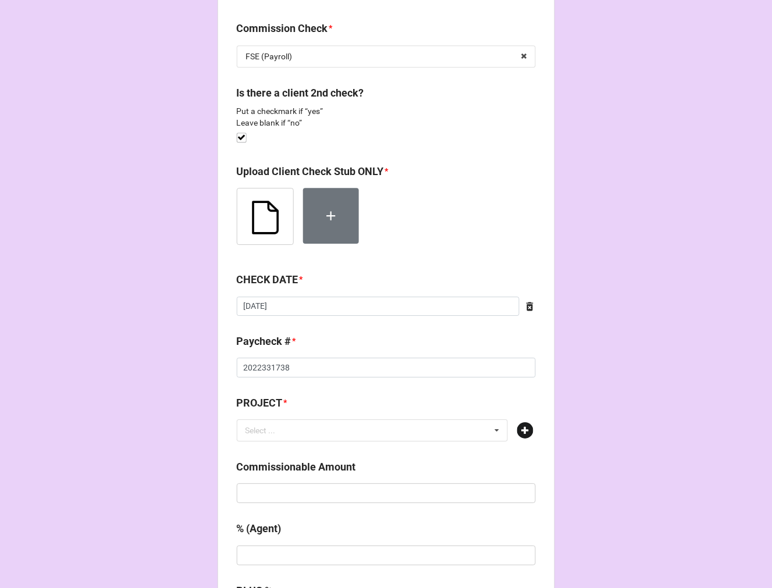
click at [523, 434] on icon at bounding box center [525, 430] width 16 height 16
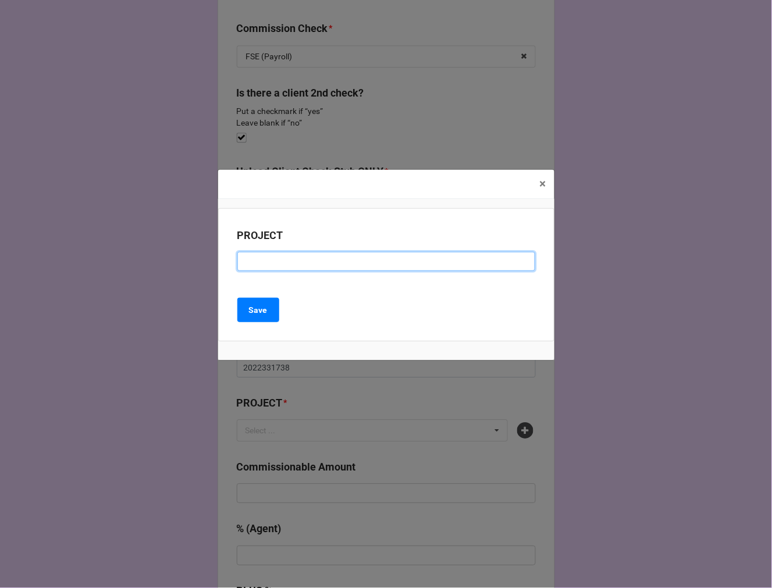
click at [280, 260] on input at bounding box center [386, 262] width 298 height 20
type input "CHASE (RENEWAL)"
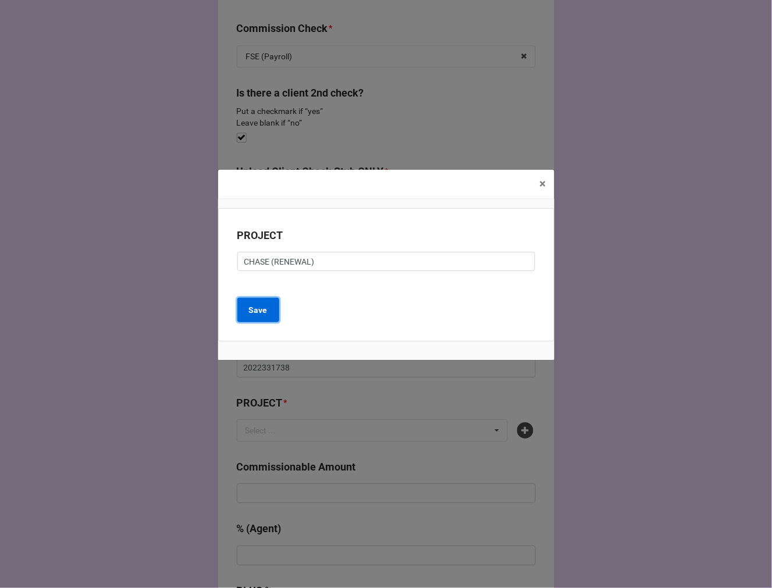
click at [262, 307] on b "Save" at bounding box center [258, 310] width 19 height 12
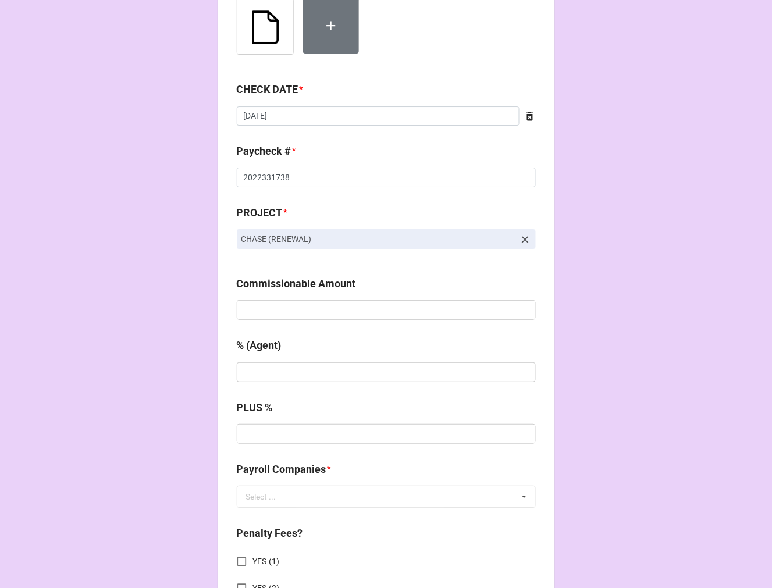
scroll to position [840, 0]
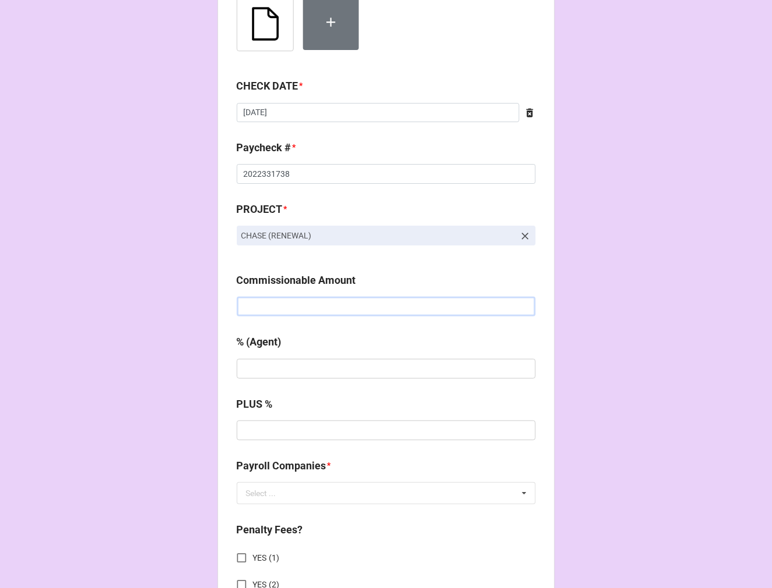
click at [283, 311] on input "text" at bounding box center [386, 307] width 299 height 20
type input "$2,200.00"
type input "20%"
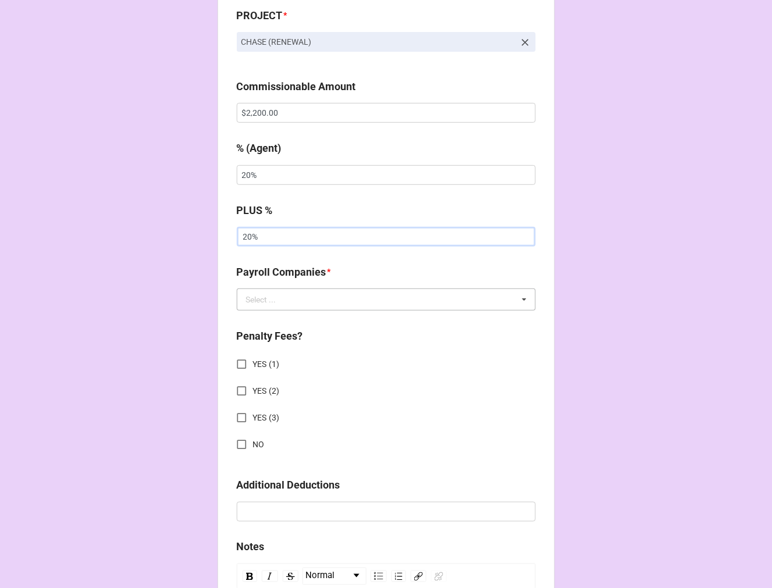
type input "20%"
click at [265, 303] on div "Select ..." at bounding box center [261, 299] width 30 height 8
click at [262, 318] on span "Extreme Reach" at bounding box center [274, 320] width 54 height 9
click at [237, 444] on input "NO" at bounding box center [241, 444] width 23 height 23
checkbox input "true"
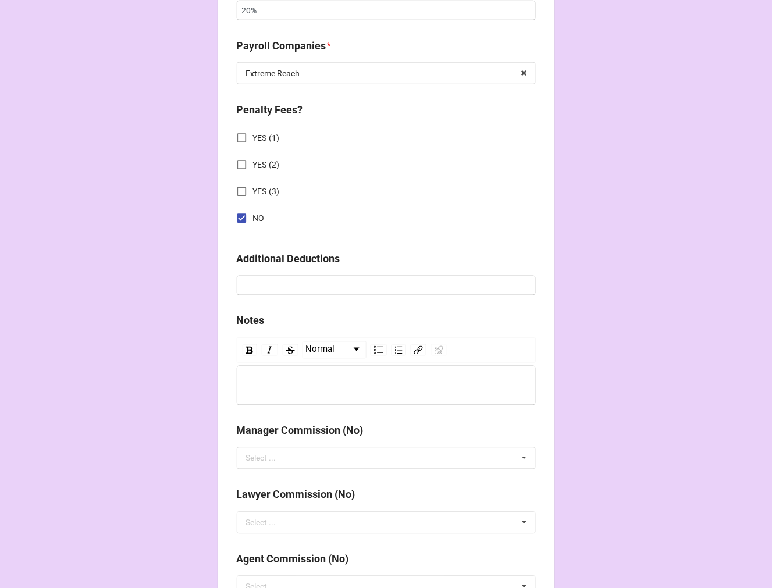
scroll to position [1550, 0]
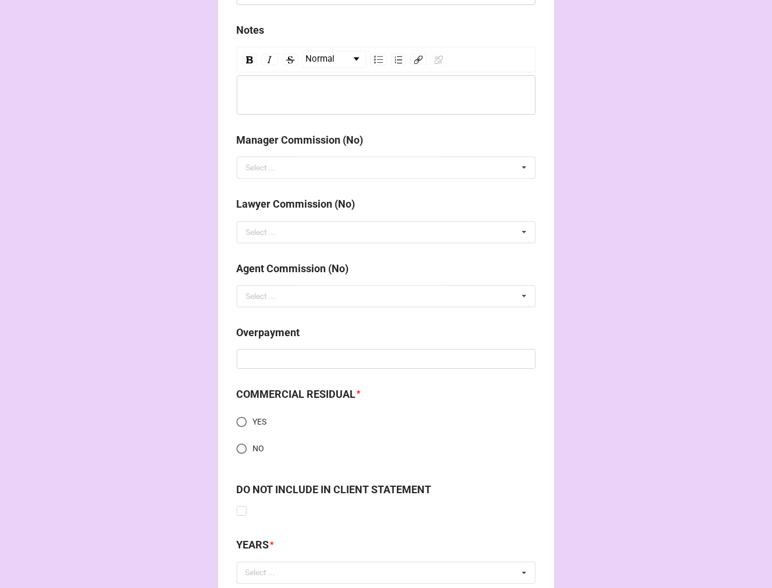
click at [242, 443] on input "NO" at bounding box center [241, 448] width 23 height 23
radio input "true"
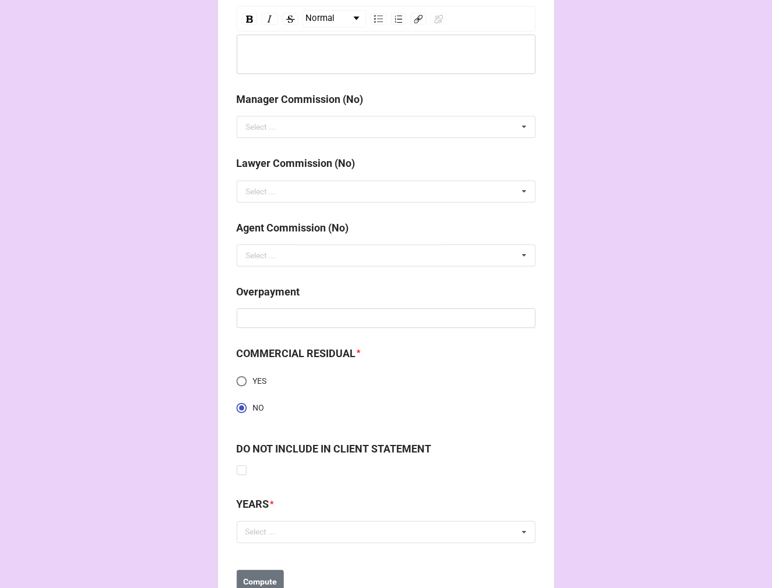
scroll to position [1635, 0]
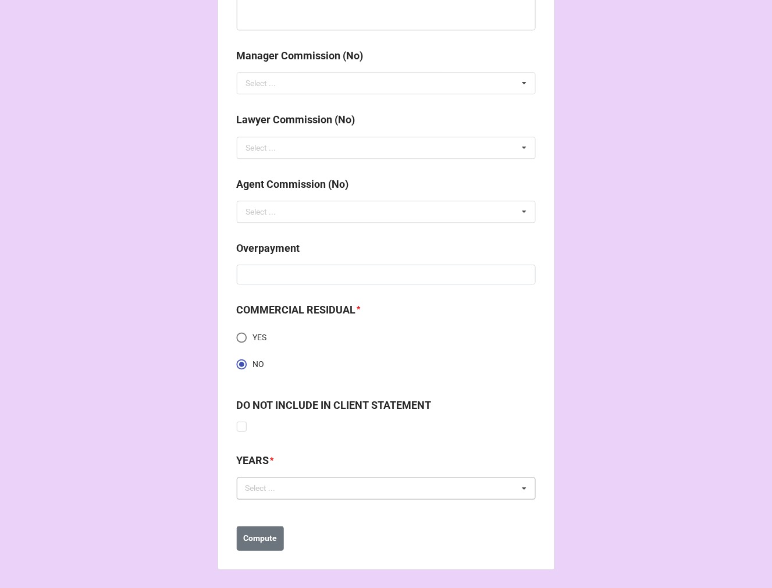
click at [268, 489] on div "Select ..." at bounding box center [267, 488] width 50 height 13
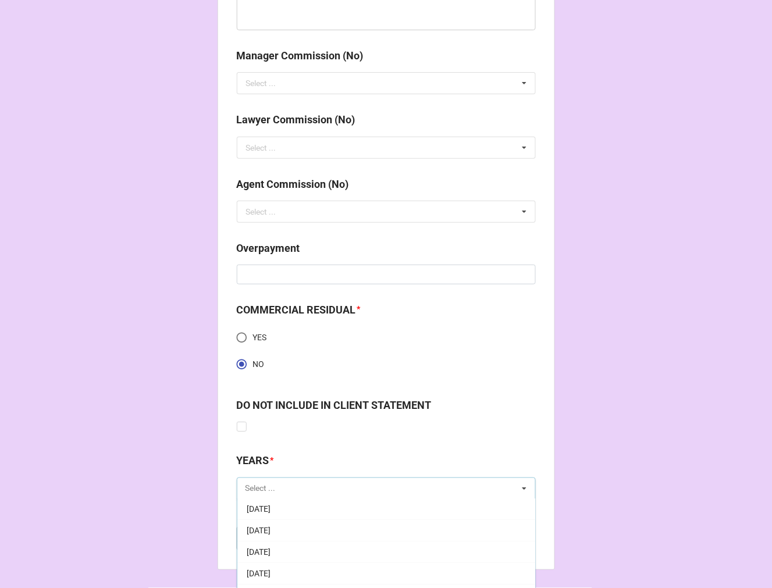
scroll to position [129, 0]
click at [312, 526] on div "[DATE]" at bounding box center [386, 531] width 298 height 22
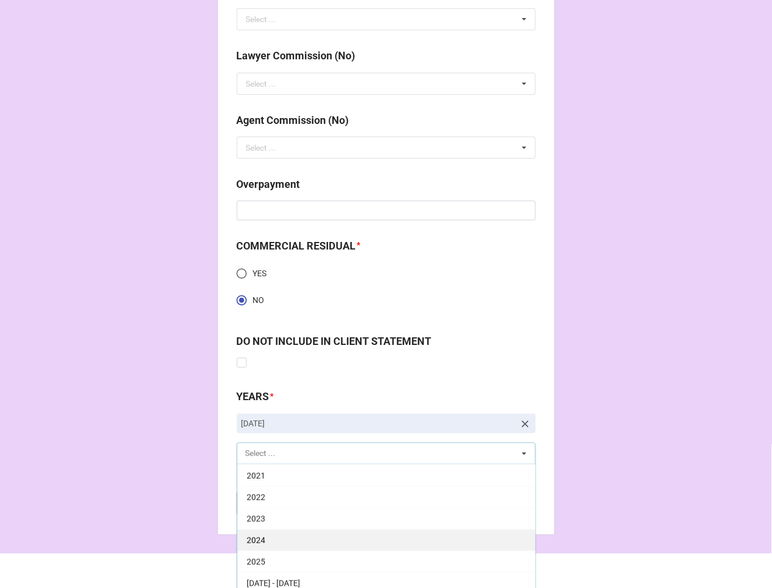
scroll to position [1699, 0]
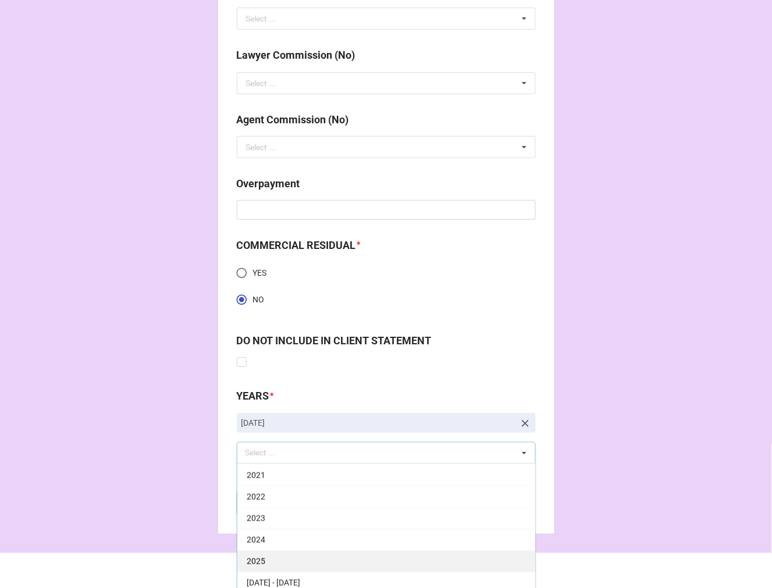
click at [272, 556] on div "2025" at bounding box center [386, 561] width 298 height 22
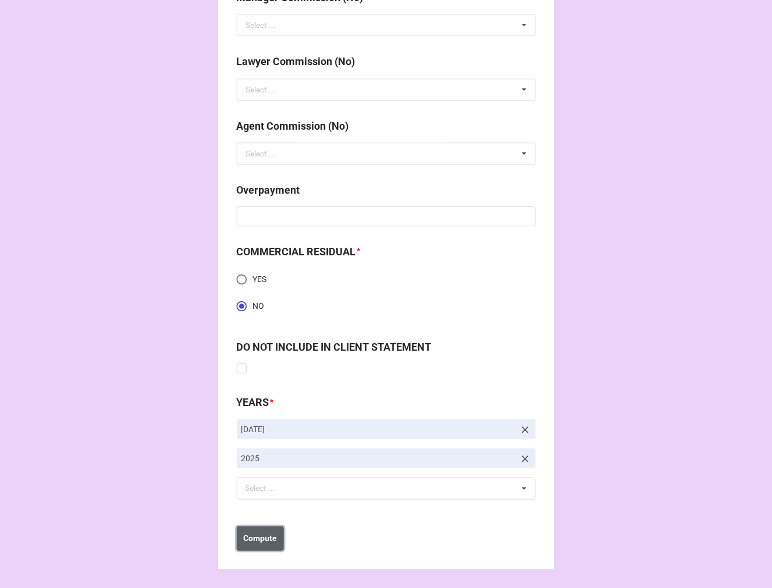
click at [263, 540] on b "Compute" at bounding box center [260, 538] width 34 height 12
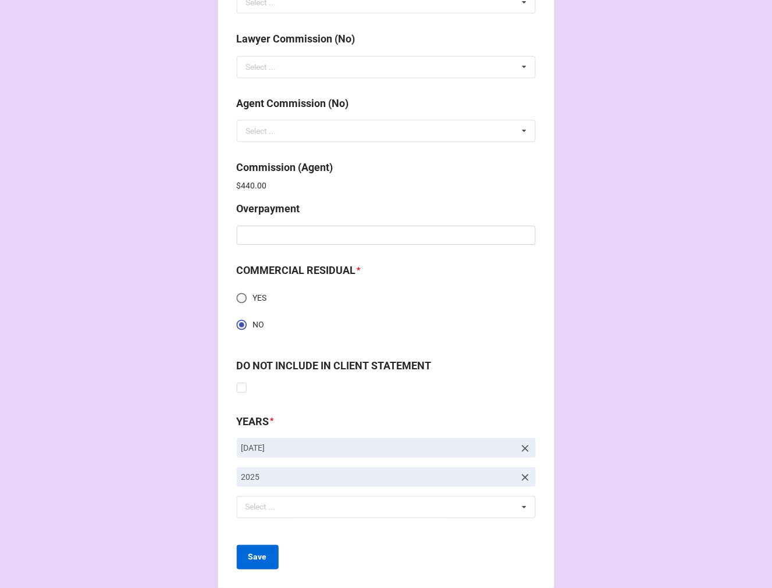
scroll to position [1734, 0]
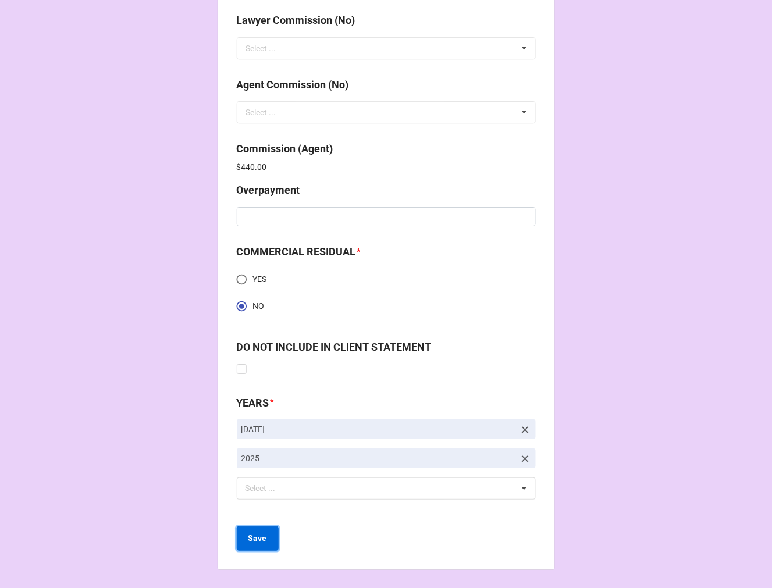
click at [250, 530] on button "Save" at bounding box center [258, 538] width 42 height 24
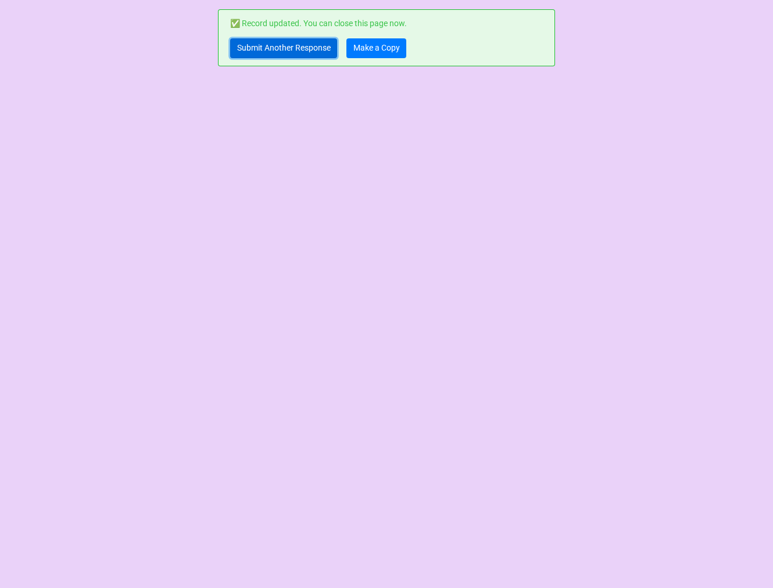
click at [288, 47] on link "Submit Another Response" at bounding box center [283, 48] width 107 height 20
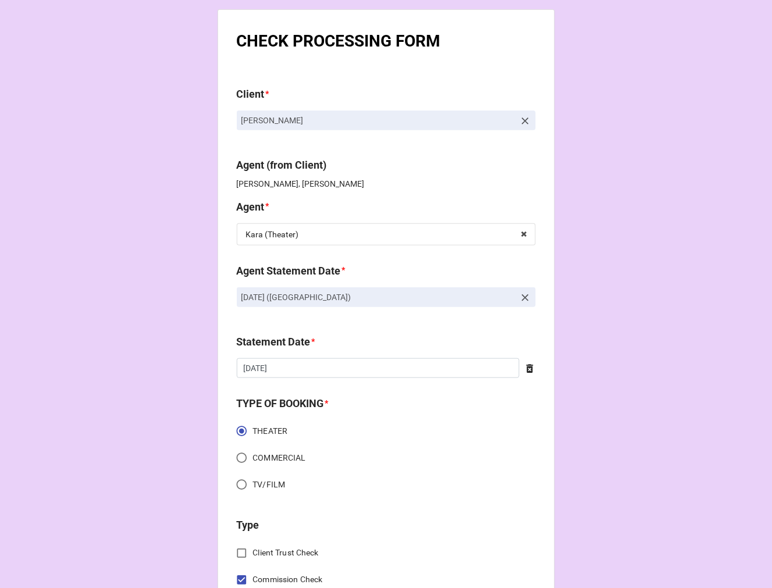
drag, startPoint x: 435, startPoint y: 291, endPoint x: 155, endPoint y: 288, distance: 280.3
copy p "[DATE] ([GEOGRAPHIC_DATA])"
click at [525, 299] on icon at bounding box center [525, 298] width 12 height 12
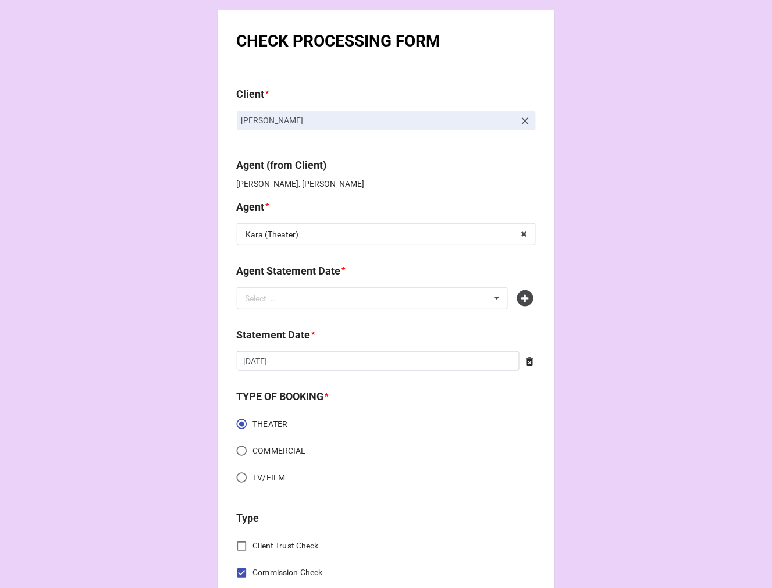
click at [525, 299] on icon at bounding box center [525, 298] width 16 height 16
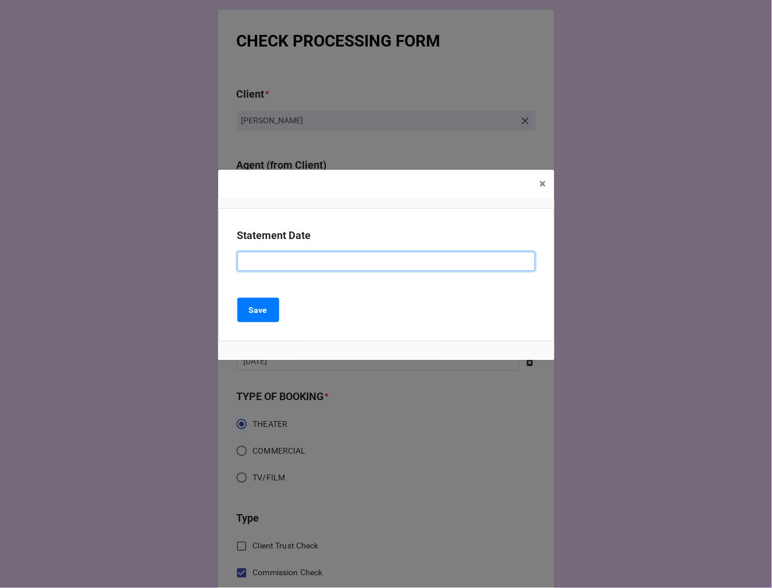
click at [255, 265] on input at bounding box center [386, 262] width 298 height 20
paste input "AUGUST 22, 2025 (KARA - THEATER)"
drag, startPoint x: 284, startPoint y: 260, endPoint x: 135, endPoint y: 259, distance: 148.3
click at [145, 260] on div "× Close Statement Date AUGUST 22, 2025 (KARA - THEATER) Save" at bounding box center [386, 294] width 772 height 588
type input "SEPTEMBER 5, 2025 (KARA - THEATER)"
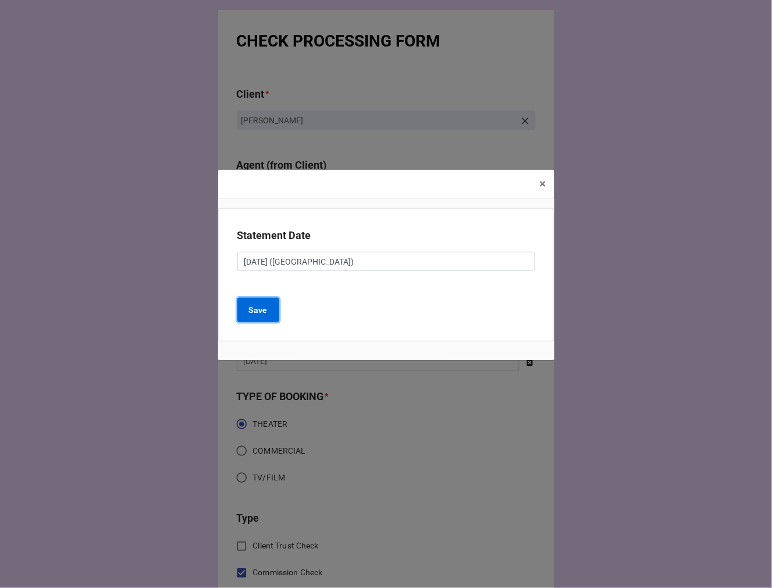
click at [256, 309] on b "Save" at bounding box center [258, 310] width 19 height 12
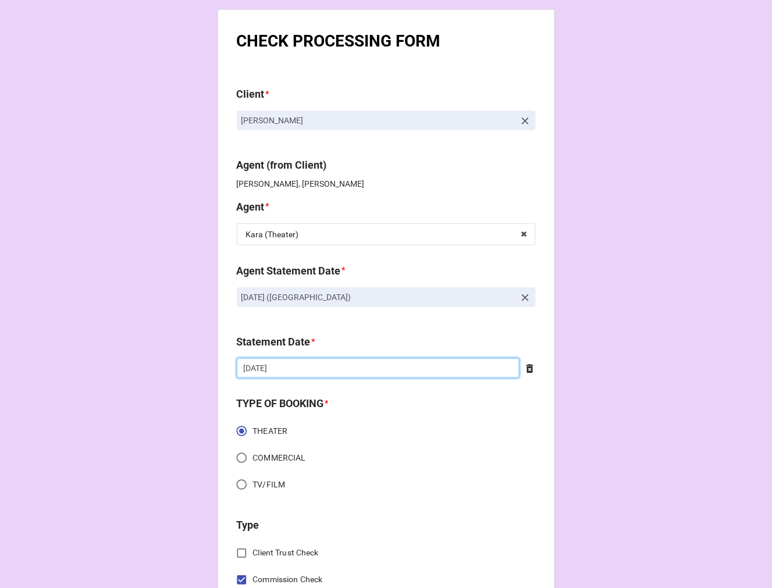
click at [301, 373] on input "[DATE]" at bounding box center [378, 368] width 283 height 20
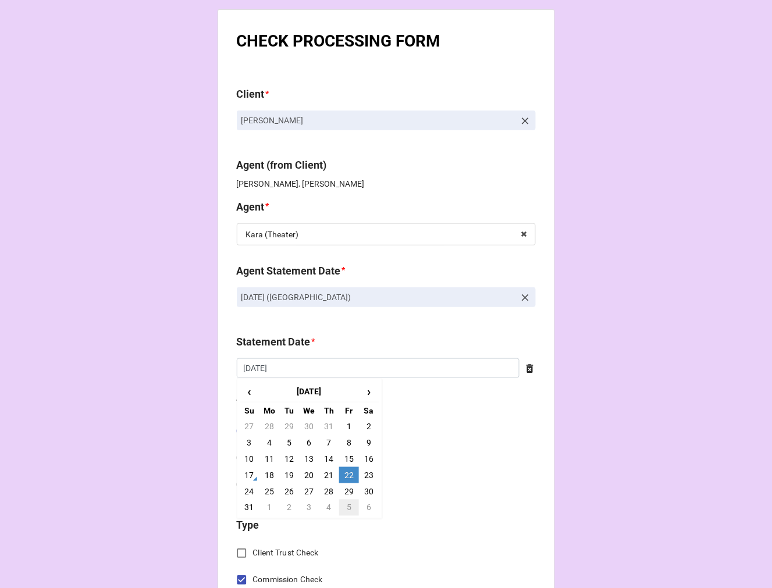
click at [347, 511] on td "5" at bounding box center [349, 508] width 20 height 16
type input "[DATE]"
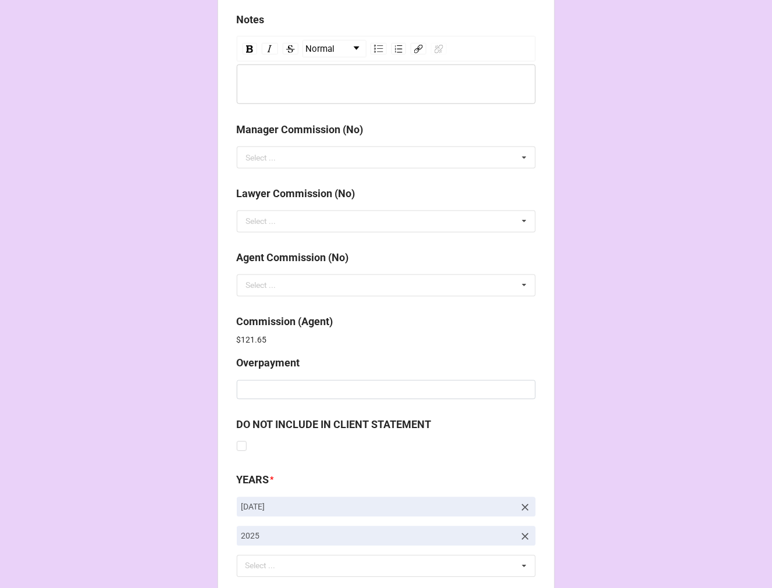
scroll to position [1388, 0]
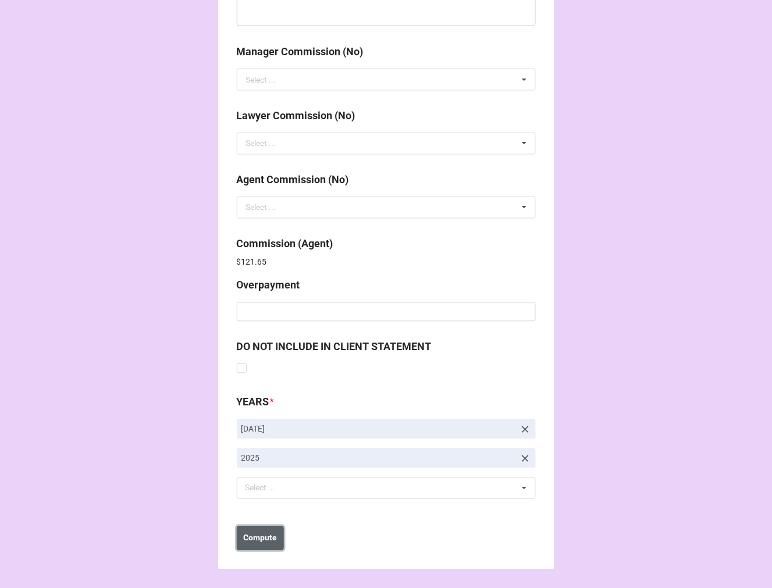
click at [254, 549] on button "Compute" at bounding box center [260, 538] width 47 height 24
click at [523, 429] on icon at bounding box center [525, 430] width 12 height 12
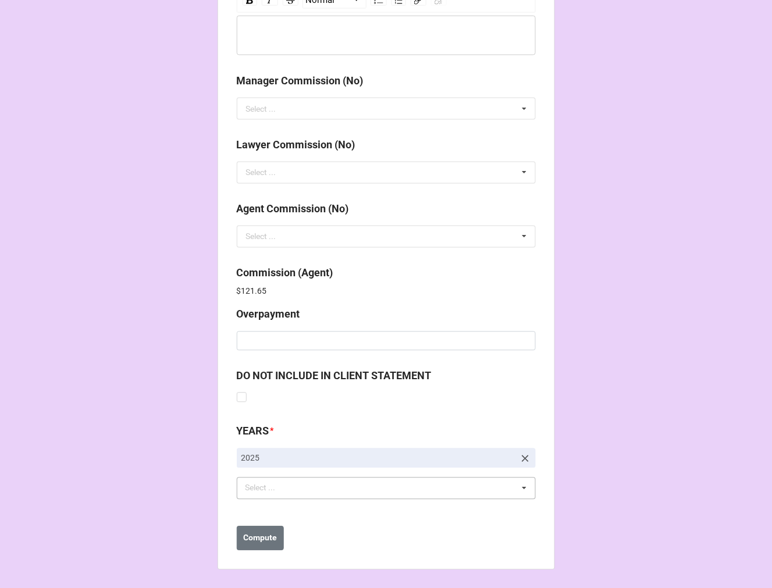
click at [297, 486] on div "Select ... No results found." at bounding box center [386, 488] width 299 height 22
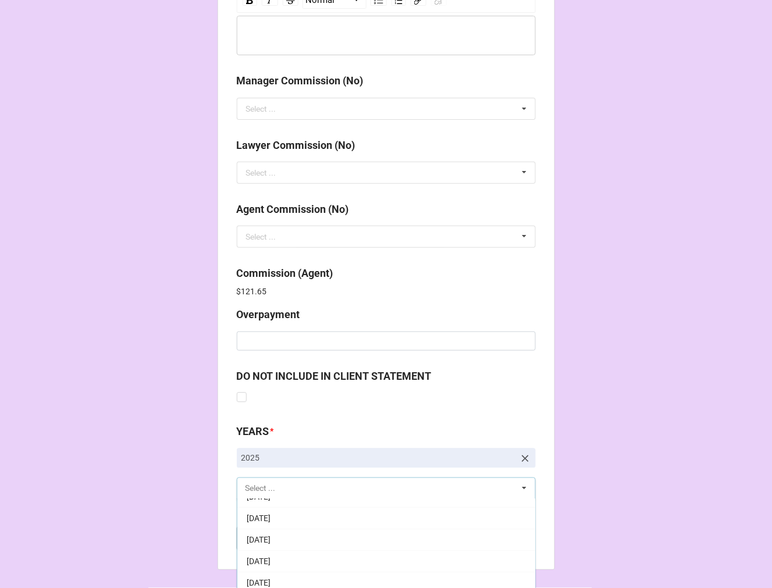
scroll to position [129, 0]
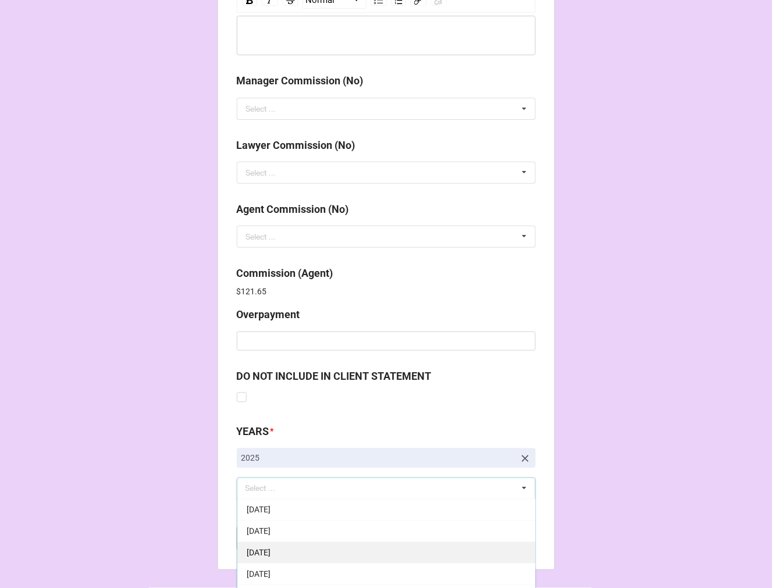
click at [322, 545] on div "[DATE]" at bounding box center [386, 553] width 298 height 22
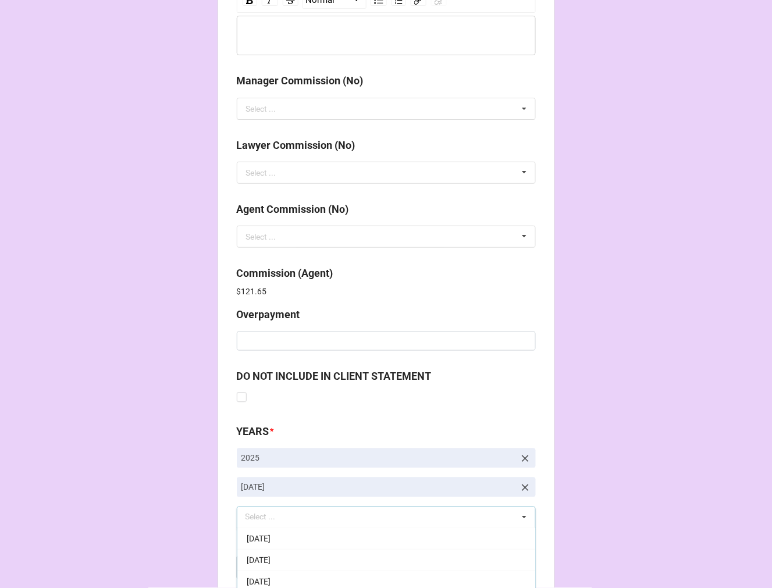
click at [263, 565] on b "Compute" at bounding box center [260, 567] width 34 height 12
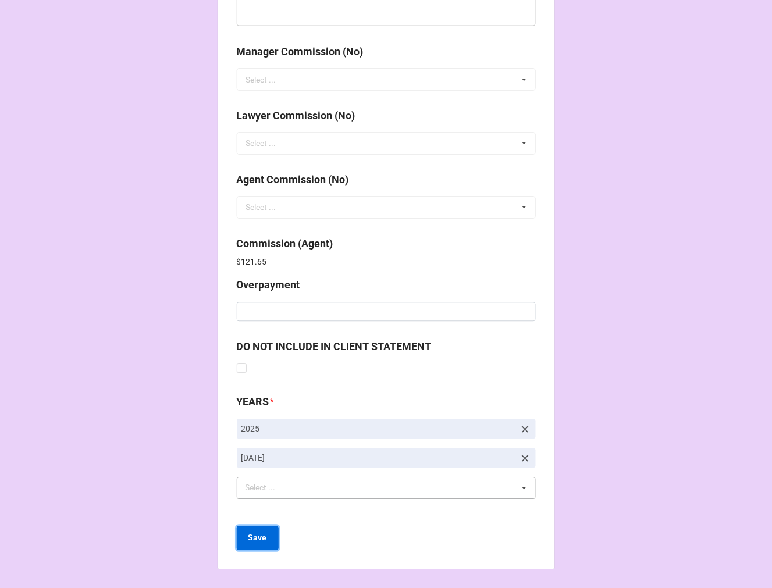
click at [256, 544] on button "Save" at bounding box center [258, 538] width 42 height 24
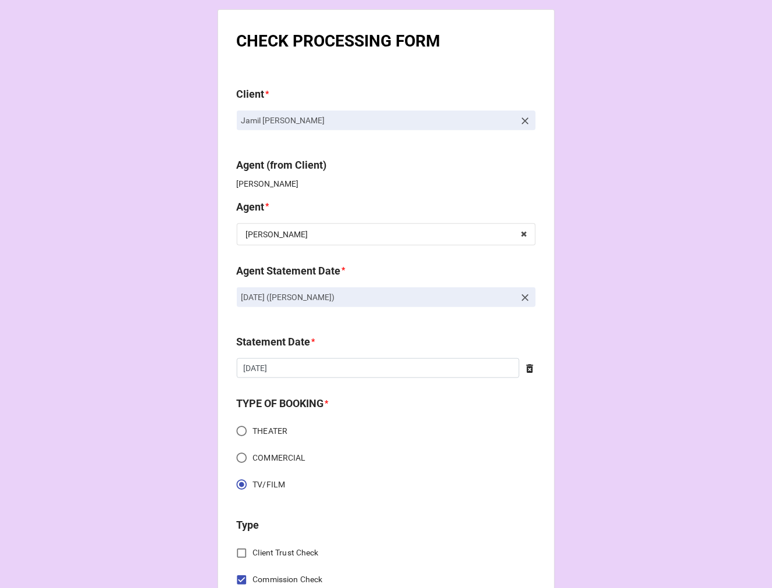
click at [525, 299] on icon at bounding box center [525, 298] width 12 height 12
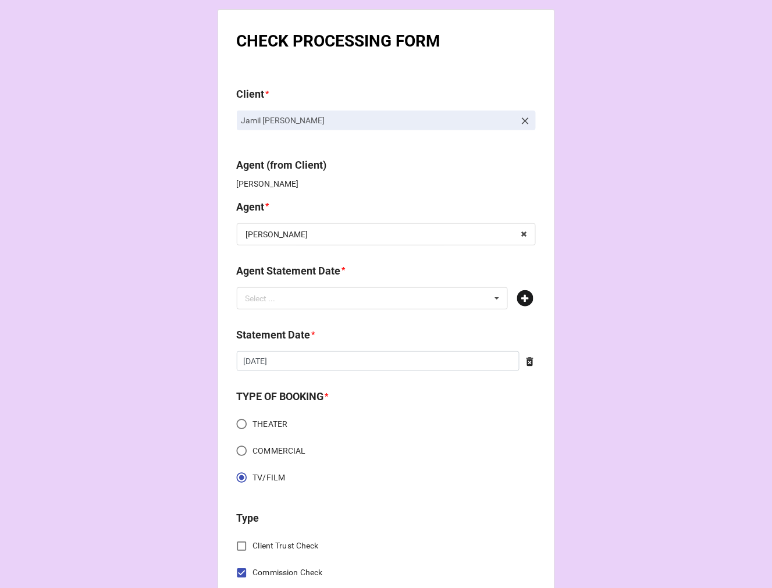
click at [526, 298] on icon at bounding box center [525, 298] width 16 height 16
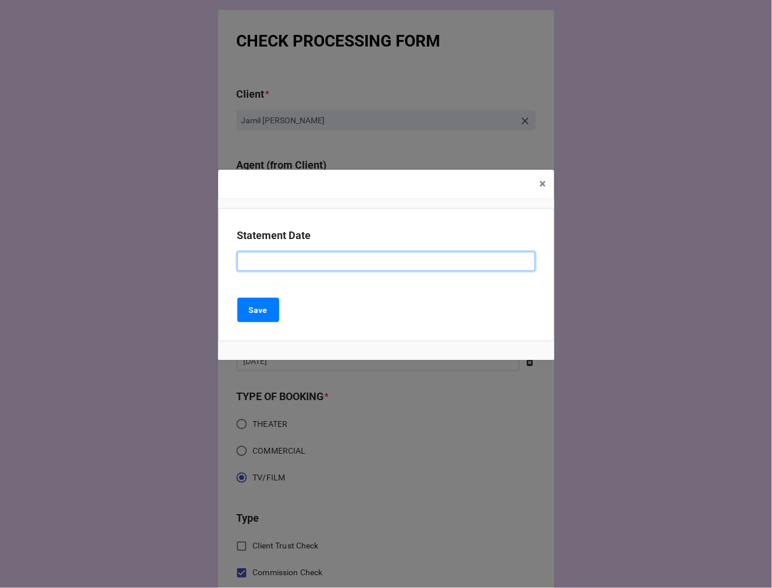
click at [306, 263] on input at bounding box center [386, 262] width 298 height 20
type input "SEPTEMBER 5, 2025 (KATIE)"
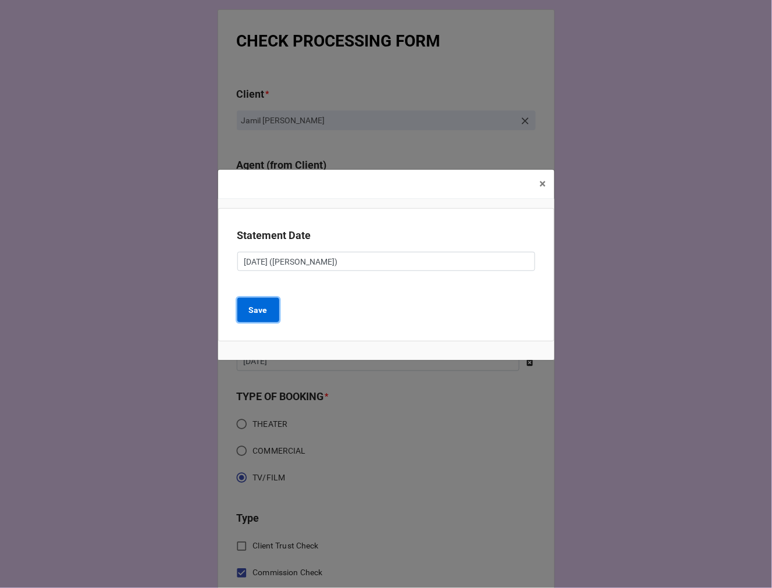
click at [270, 304] on button "Save" at bounding box center [258, 310] width 42 height 24
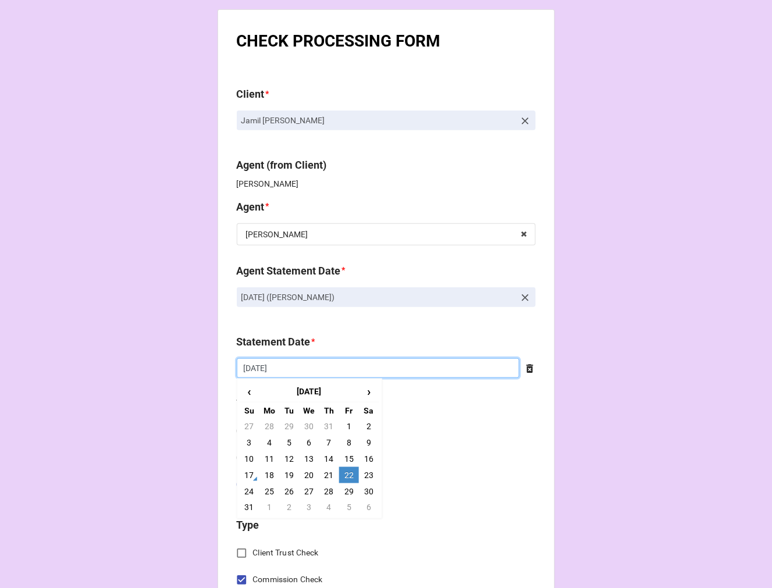
click at [316, 363] on input "[DATE]" at bounding box center [378, 368] width 283 height 20
click at [347, 511] on td "5" at bounding box center [349, 508] width 20 height 16
type input "9/5/2025"
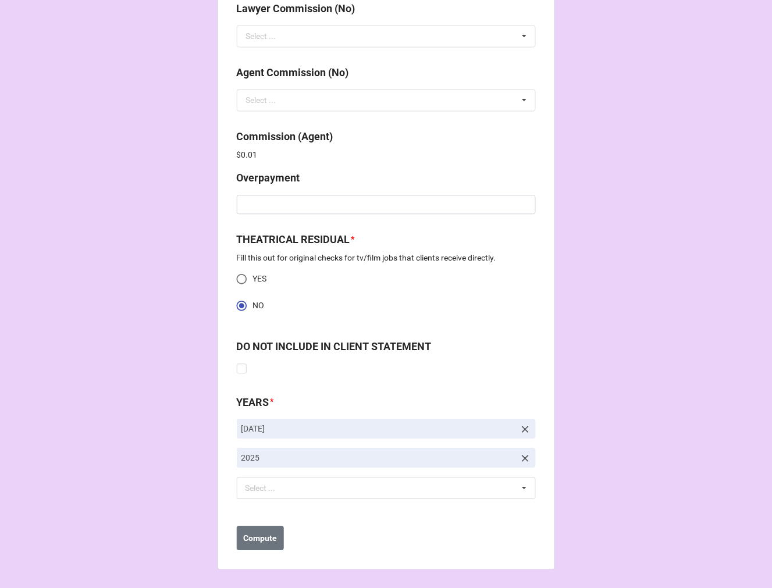
drag, startPoint x: 520, startPoint y: 425, endPoint x: 298, endPoint y: 498, distance: 233.7
click at [520, 425] on icon at bounding box center [525, 429] width 12 height 12
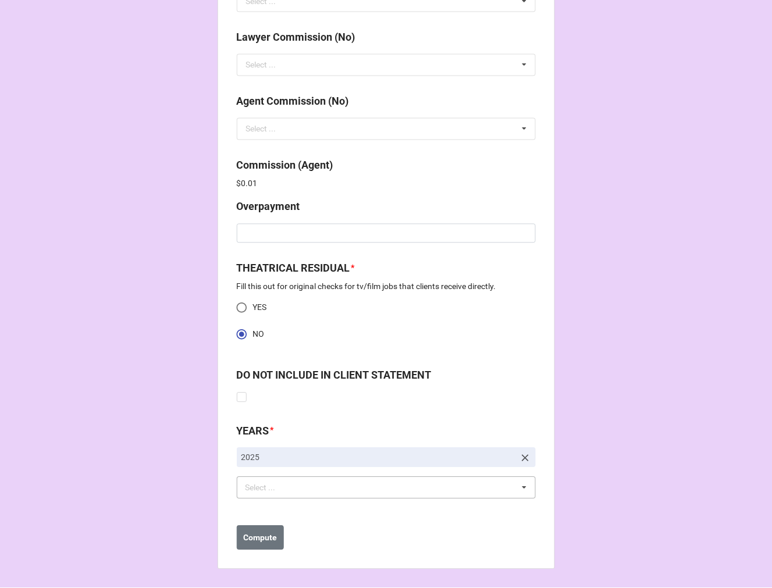
click at [282, 486] on div "Select ..." at bounding box center [267, 487] width 50 height 13
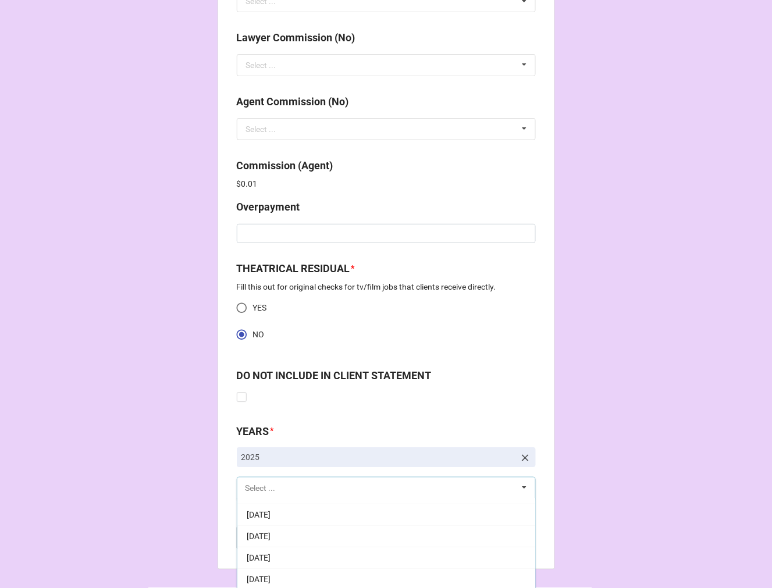
scroll to position [129, 0]
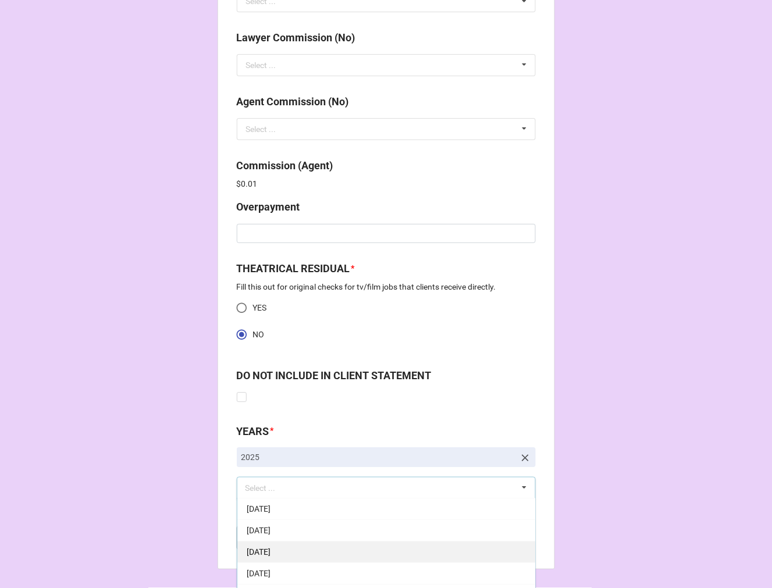
click at [270, 552] on span "9-September 2025" at bounding box center [259, 552] width 24 height 9
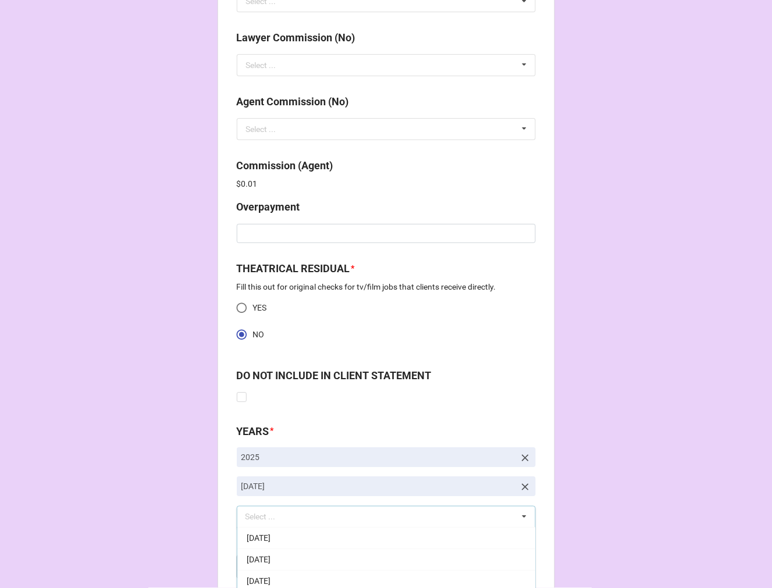
click at [271, 566] on b "Compute" at bounding box center [260, 567] width 34 height 12
click at [250, 564] on b "Save" at bounding box center [257, 567] width 19 height 12
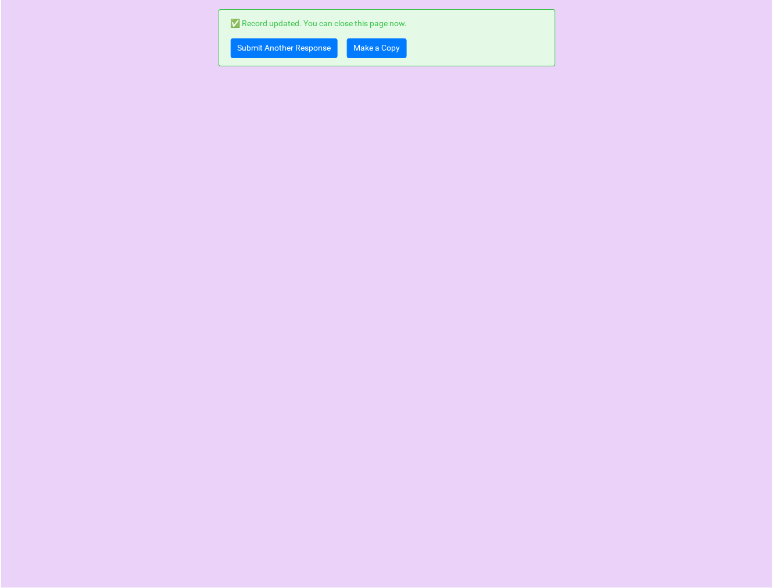
scroll to position [0, 0]
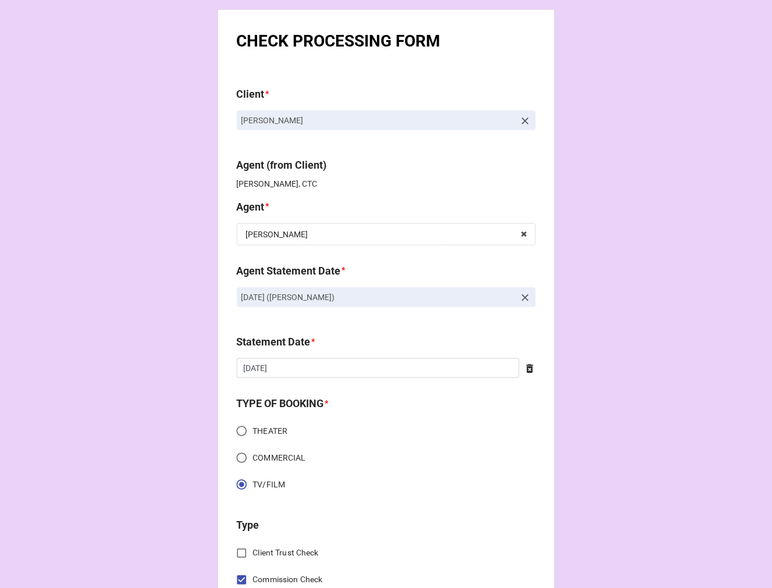
click at [522, 297] on icon at bounding box center [525, 297] width 7 height 7
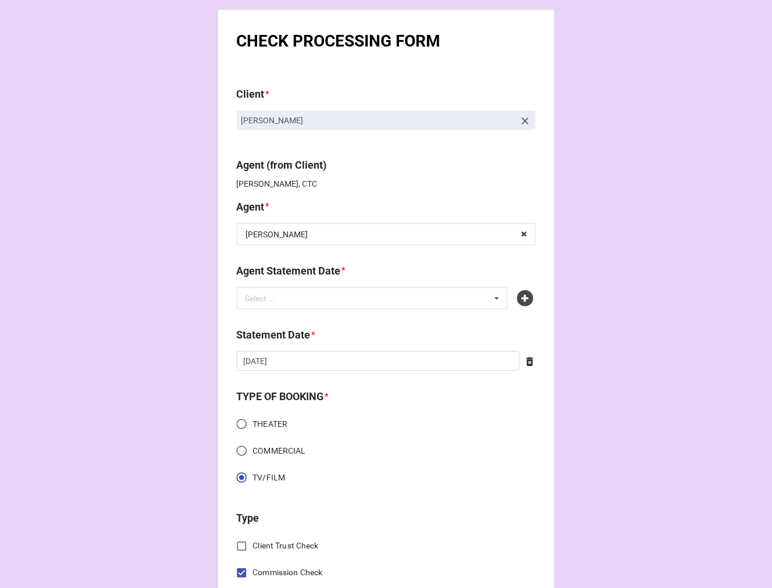
click at [519, 297] on icon at bounding box center [525, 298] width 16 height 16
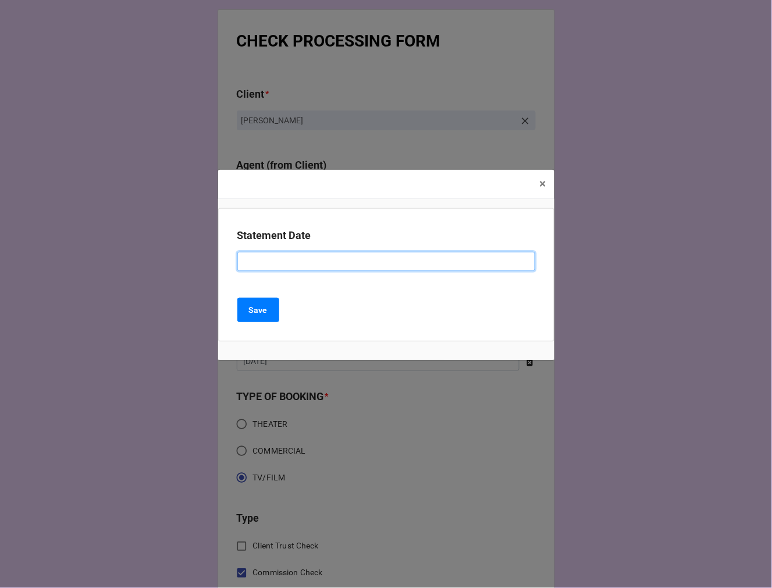
click at [312, 262] on input at bounding box center [386, 262] width 298 height 20
type input "[DATE] ([PERSON_NAME])"
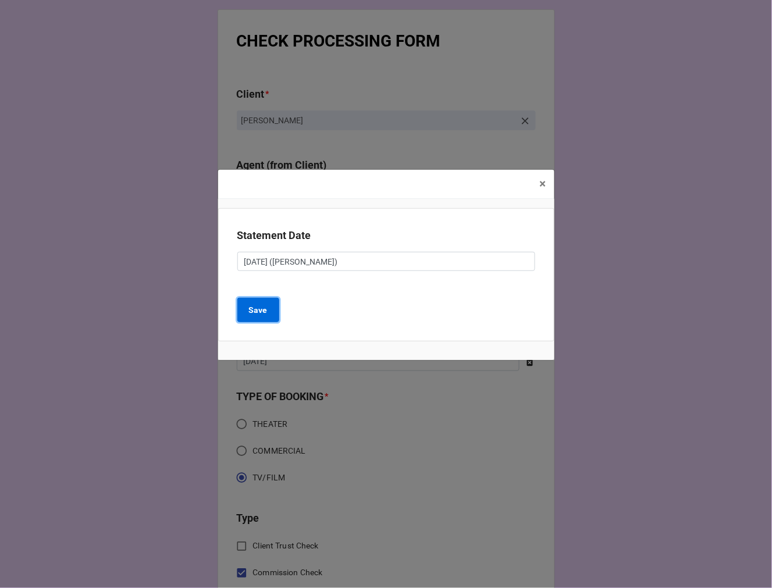
click at [261, 309] on b "Save" at bounding box center [258, 310] width 19 height 12
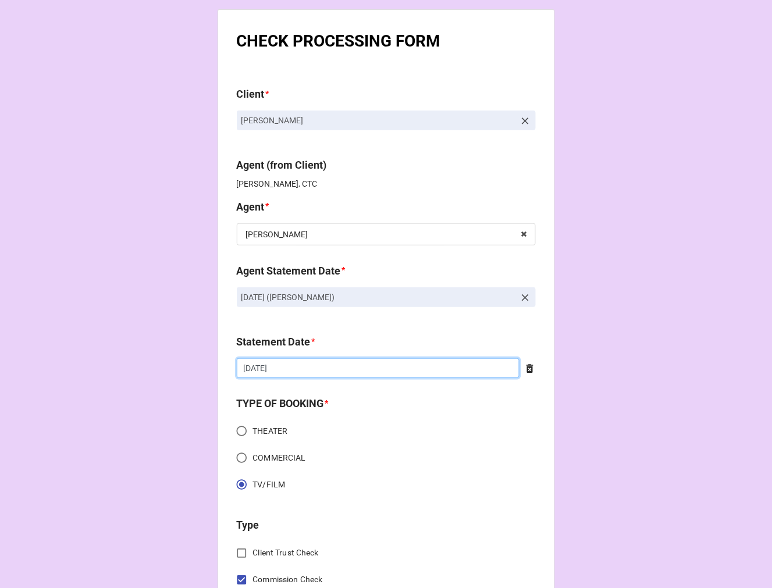
click at [291, 370] on input "[DATE]" at bounding box center [378, 368] width 283 height 20
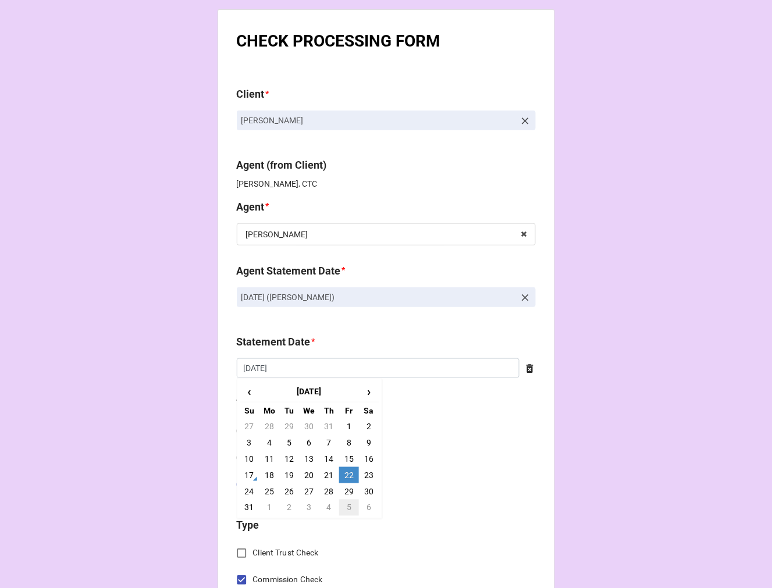
click at [344, 506] on td "5" at bounding box center [349, 508] width 20 height 16
type input "[DATE]"
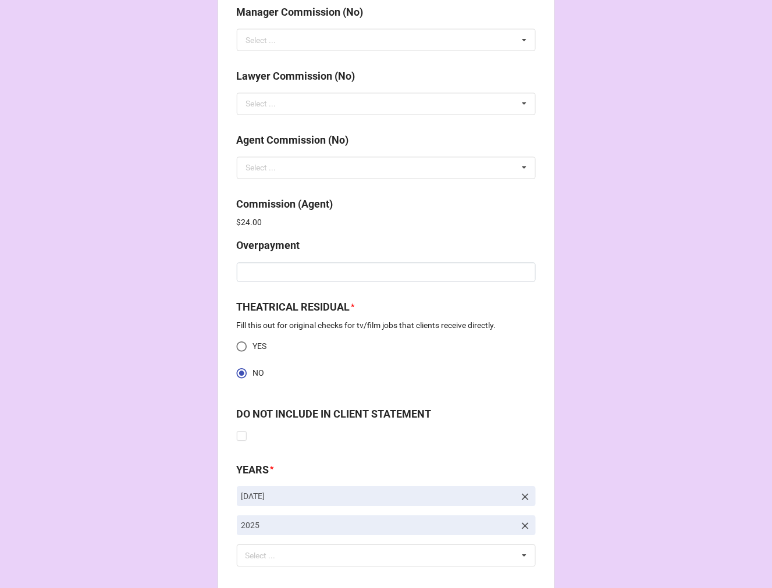
scroll to position [1495, 0]
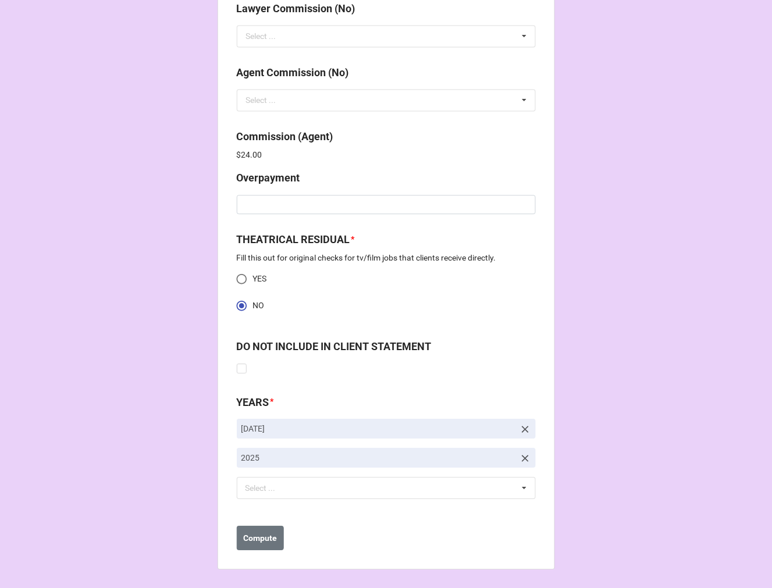
click at [525, 427] on icon at bounding box center [525, 429] width 12 height 12
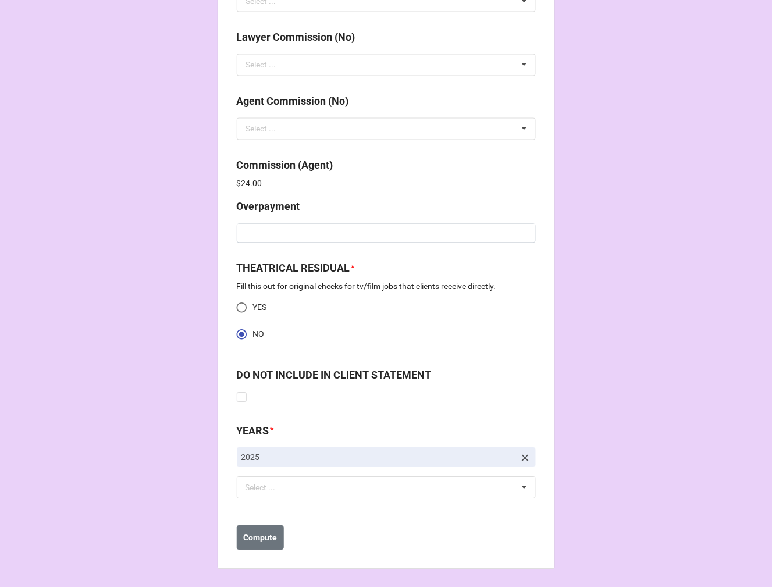
scroll to position [1466, 0]
click at [316, 482] on div "Select ... No results found." at bounding box center [386, 488] width 299 height 22
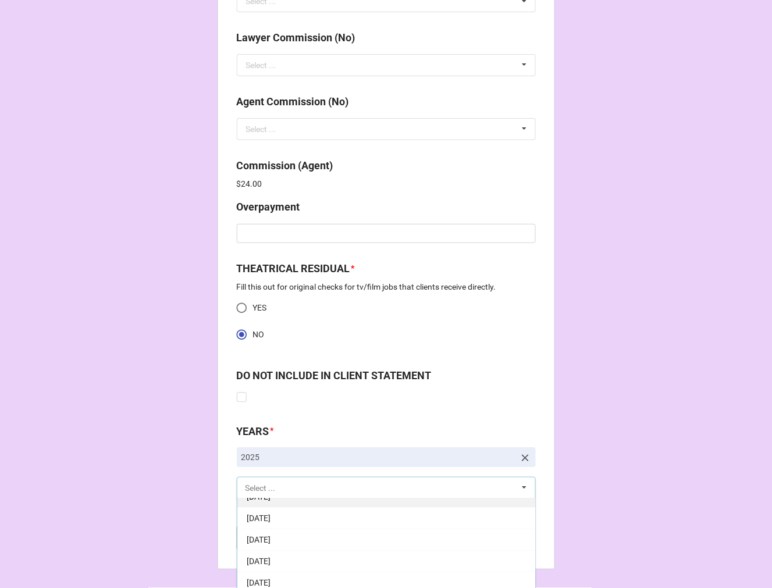
scroll to position [129, 0]
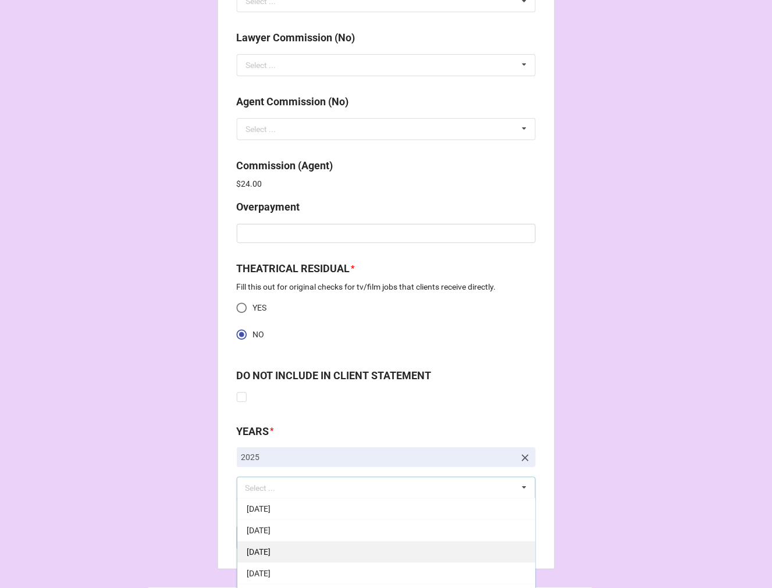
click at [324, 548] on div "[DATE]" at bounding box center [386, 552] width 298 height 22
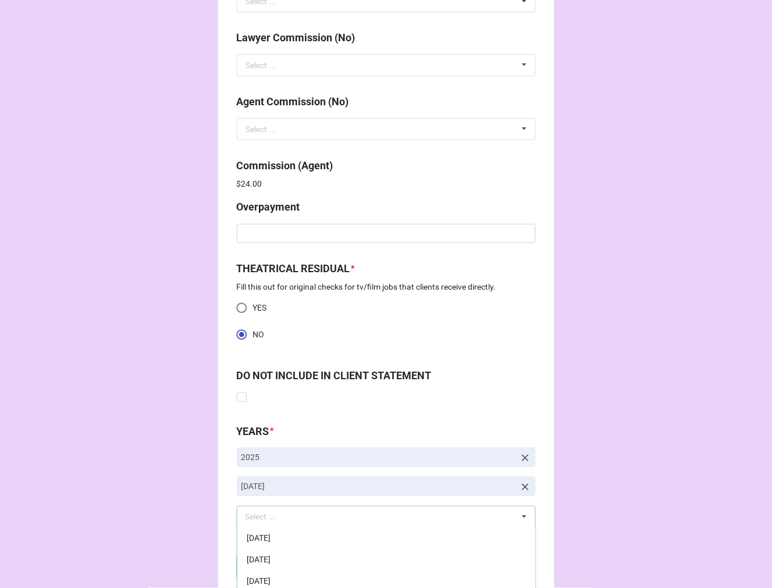
click at [257, 563] on b "Compute" at bounding box center [260, 567] width 34 height 12
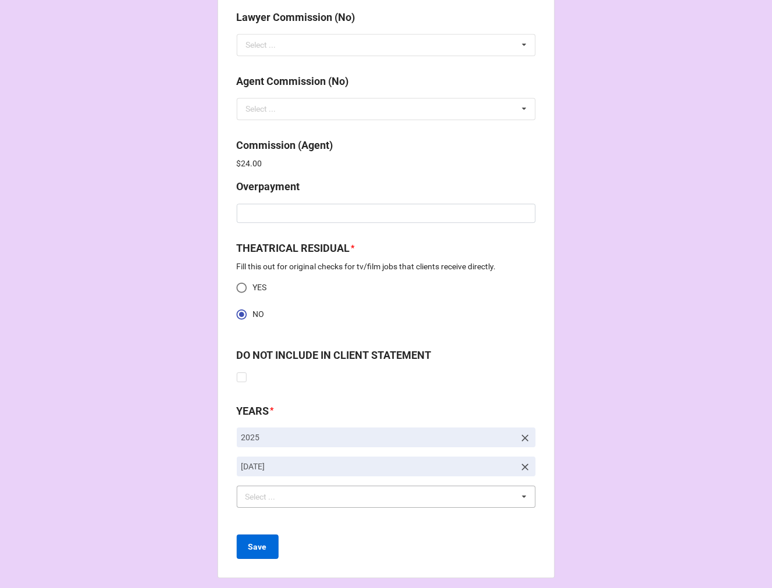
scroll to position [1495, 0]
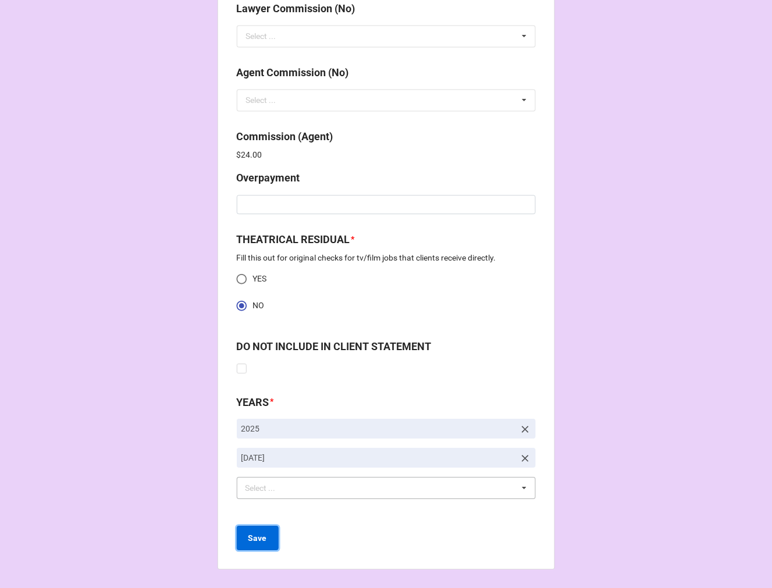
click at [251, 537] on b "Save" at bounding box center [257, 538] width 19 height 12
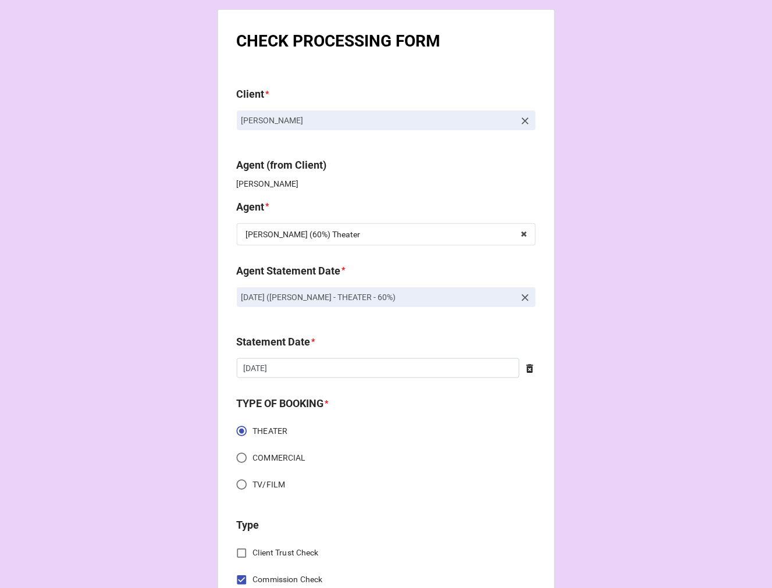
drag, startPoint x: 455, startPoint y: 294, endPoint x: 206, endPoint y: 298, distance: 248.9
copy p "[DATE] ([PERSON_NAME] - THEATER - 60%)"
click at [522, 300] on icon at bounding box center [525, 298] width 12 height 12
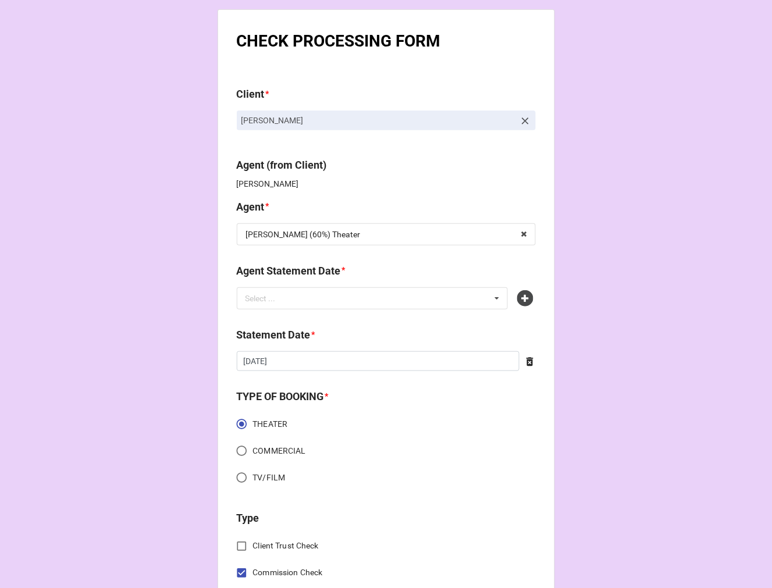
click at [522, 300] on icon at bounding box center [525, 298] width 16 height 16
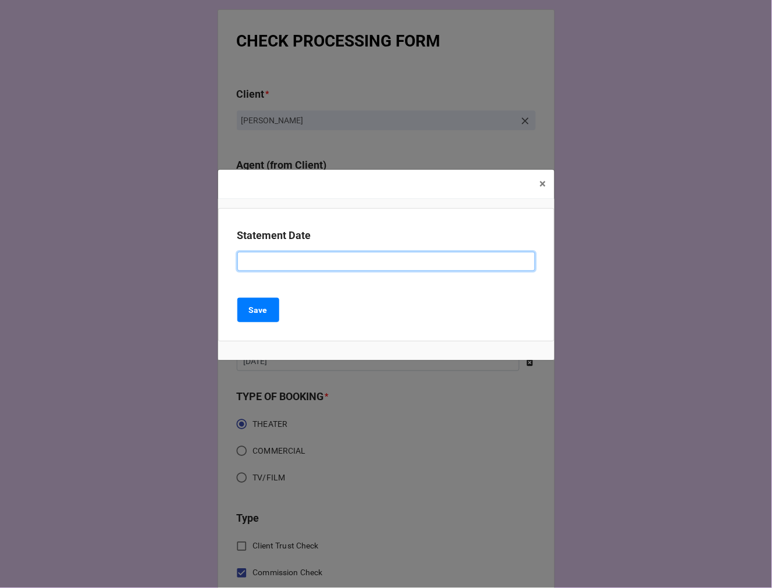
click at [268, 268] on input at bounding box center [386, 262] width 298 height 20
paste input "[DATE] ([PERSON_NAME] - THEATER - 60%)"
drag, startPoint x: 285, startPoint y: 259, endPoint x: 179, endPoint y: 259, distance: 105.8
click at [181, 259] on div "× Close Statement Date [DATE] ([PERSON_NAME] - THEATER - 60%) Save" at bounding box center [386, 294] width 772 height 588
type input "[DATE] ([PERSON_NAME] - THEATER - 60%)"
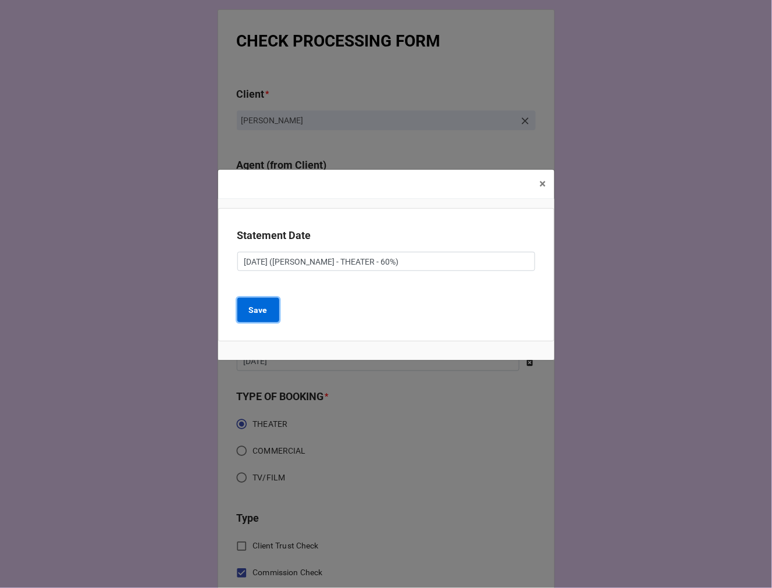
click at [254, 309] on b "Save" at bounding box center [258, 310] width 19 height 12
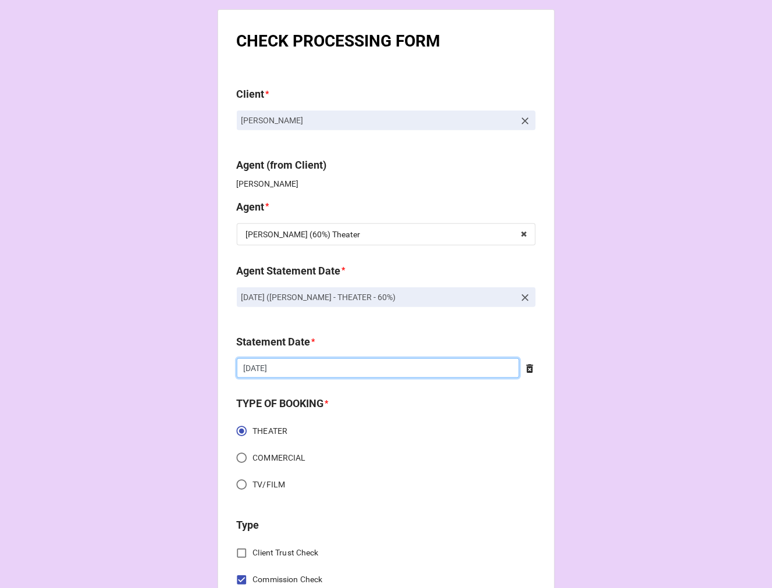
drag, startPoint x: 294, startPoint y: 370, endPoint x: 309, endPoint y: 370, distance: 15.1
click at [295, 370] on input "[DATE]" at bounding box center [378, 368] width 283 height 20
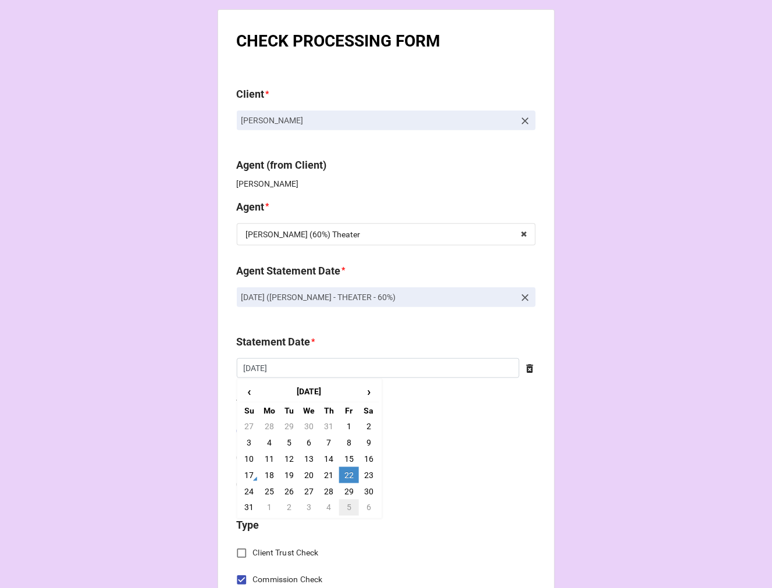
click at [345, 510] on td "5" at bounding box center [349, 508] width 20 height 16
type input "[DATE]"
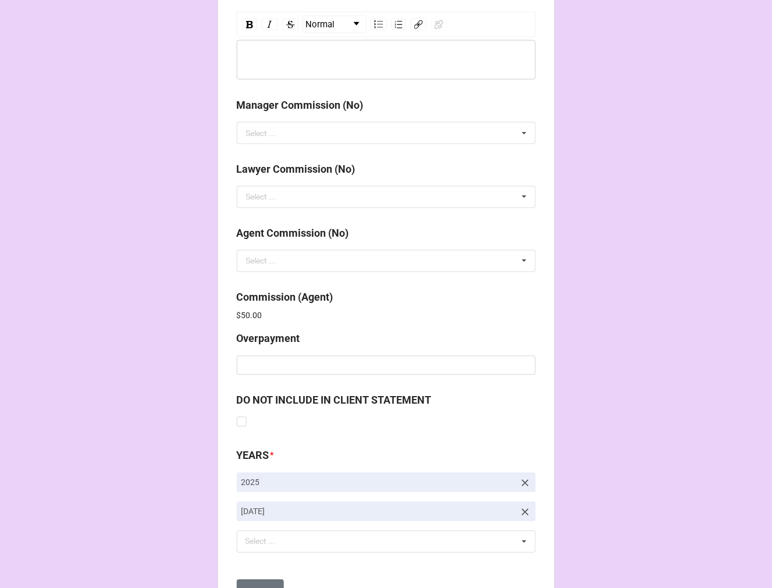
scroll to position [1388, 0]
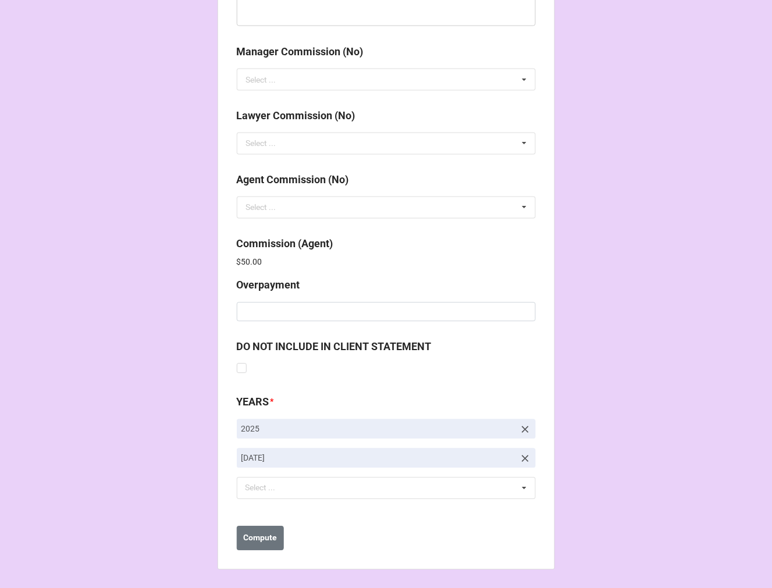
click at [522, 455] on icon at bounding box center [525, 459] width 12 height 12
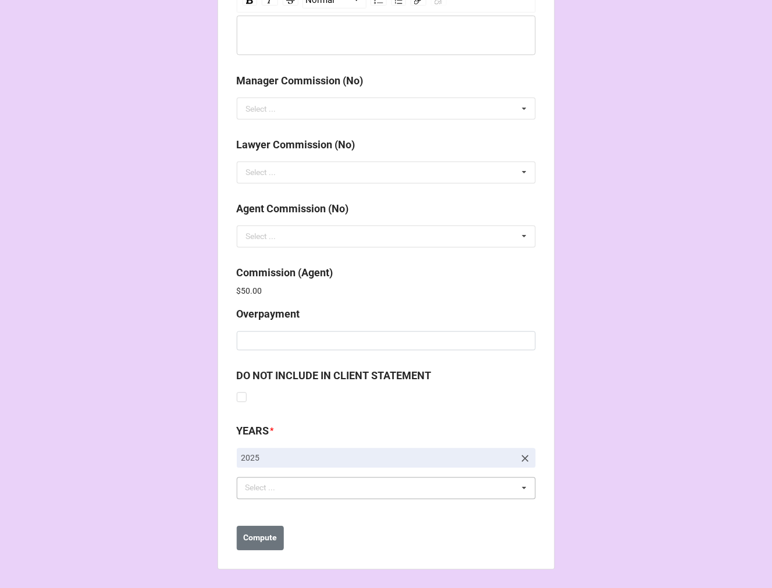
click at [302, 489] on div "Select ... No results found." at bounding box center [386, 488] width 299 height 22
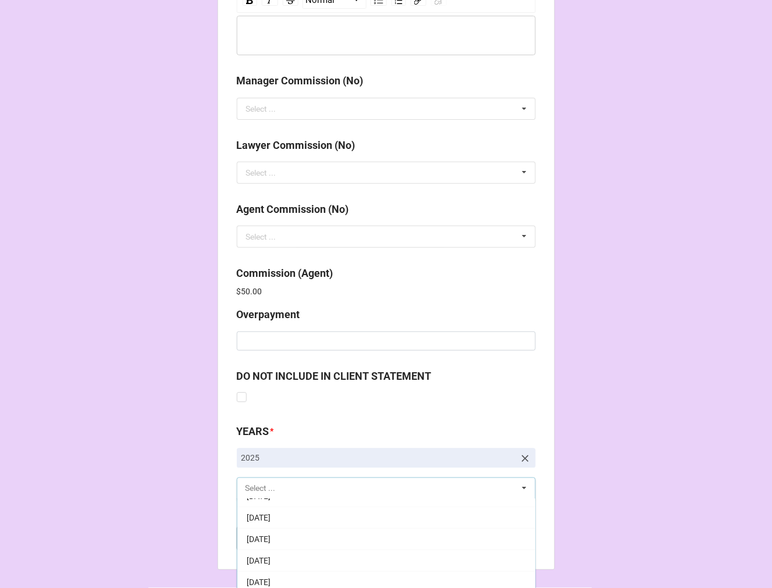
scroll to position [129, 0]
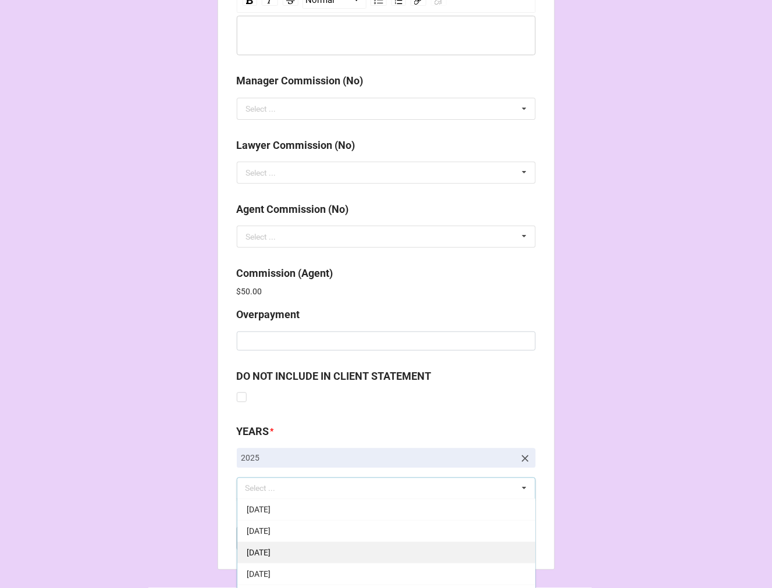
click at [270, 548] on span "[DATE]" at bounding box center [259, 552] width 24 height 9
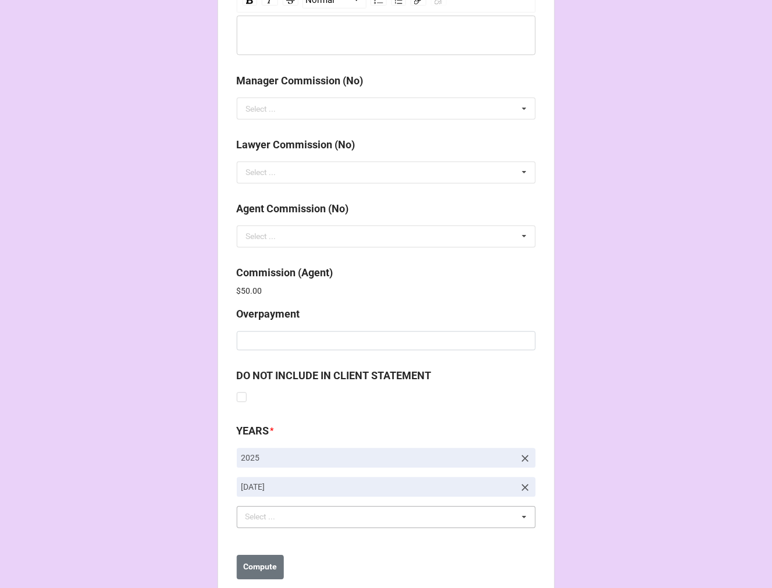
click at [258, 563] on b "Compute" at bounding box center [260, 567] width 34 height 12
click at [256, 573] on button "Save" at bounding box center [258, 567] width 42 height 24
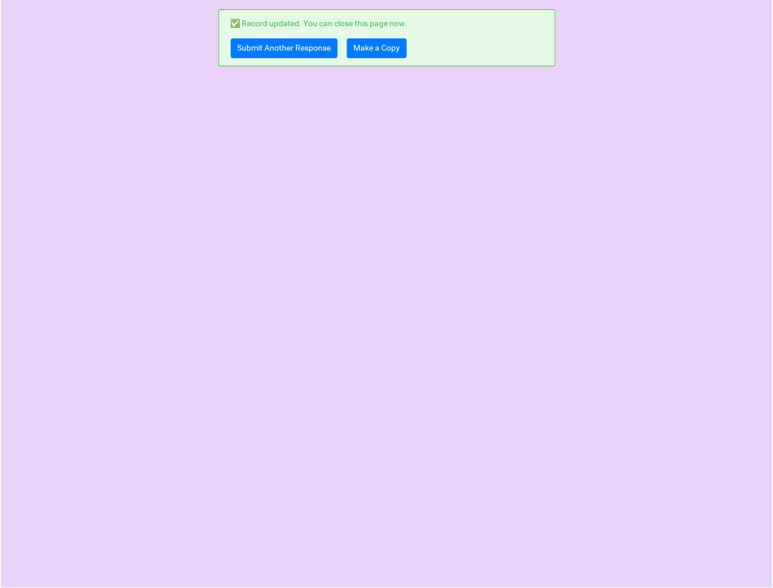
scroll to position [0, 0]
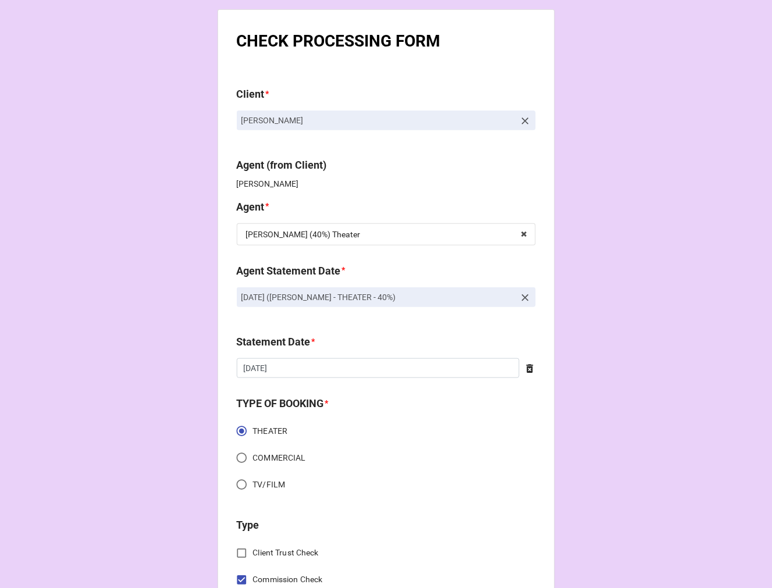
drag, startPoint x: 450, startPoint y: 295, endPoint x: 223, endPoint y: 298, distance: 226.2
copy p "AUGUST 22, 2025 (REBECCA - THEATER - 40%)"
click at [519, 295] on icon at bounding box center [525, 298] width 12 height 12
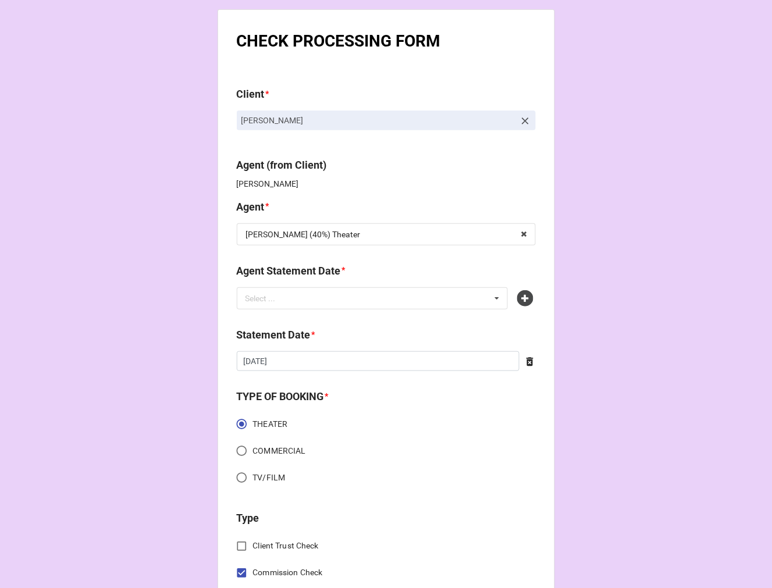
click at [518, 295] on icon at bounding box center [525, 298] width 16 height 16
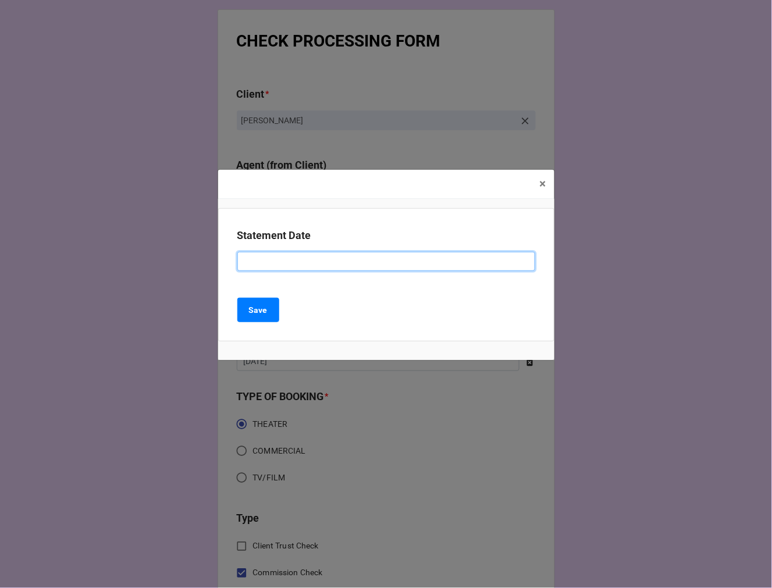
click at [254, 257] on input at bounding box center [386, 262] width 298 height 20
paste input "[DATE] ([PERSON_NAME] - THEATER - 40%)"
drag, startPoint x: 285, startPoint y: 261, endPoint x: 159, endPoint y: 263, distance: 125.6
click at [166, 262] on div "× Close Statement Date AUGUST 22, 2025 (REBECCA - THEATER - 40%) Save" at bounding box center [386, 294] width 772 height 588
type input "[DATE] ([PERSON_NAME] - THEATER - 40%)"
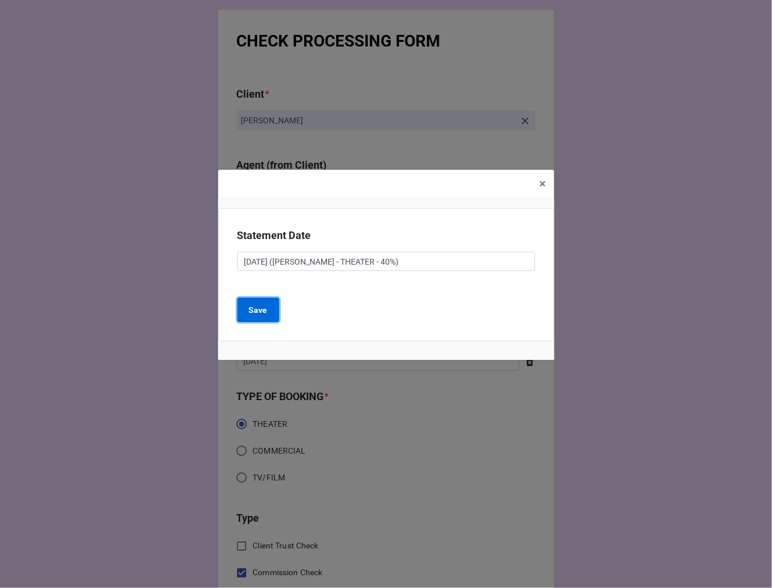
click at [268, 309] on button "Save" at bounding box center [258, 310] width 42 height 24
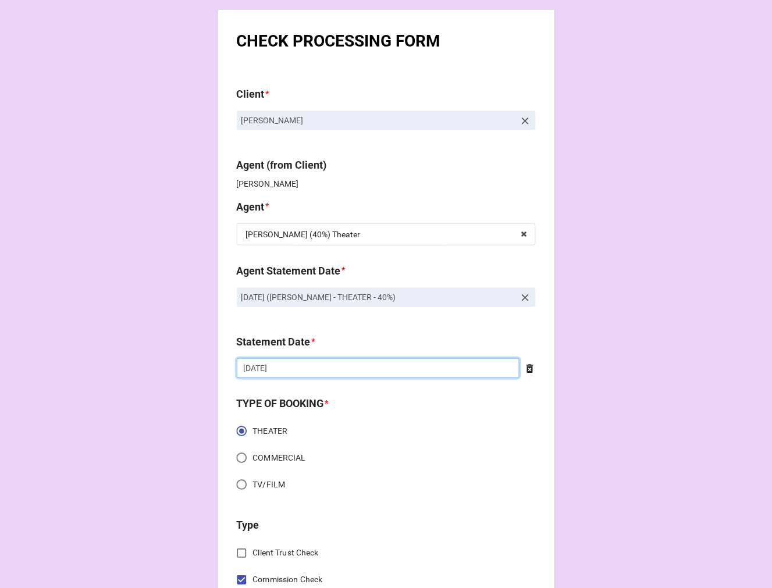
click at [288, 366] on input "[DATE]" at bounding box center [378, 368] width 283 height 20
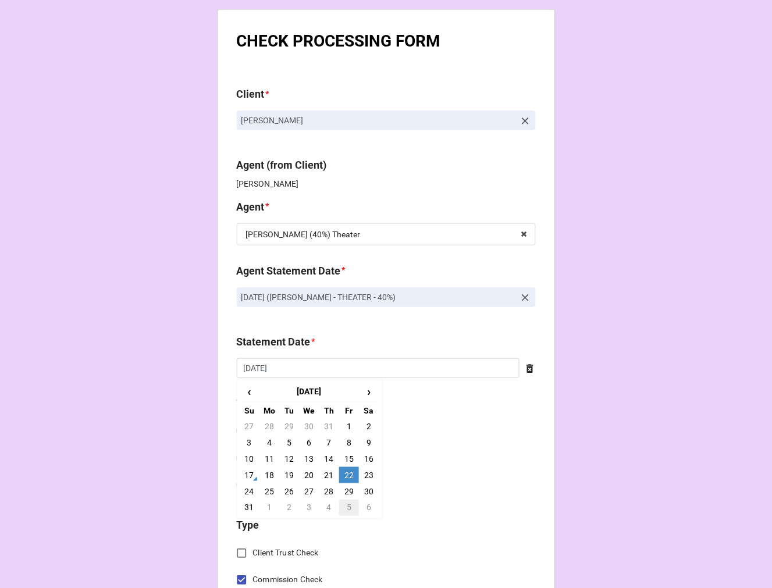
click at [348, 507] on td "5" at bounding box center [349, 508] width 20 height 16
type input "9/5/2025"
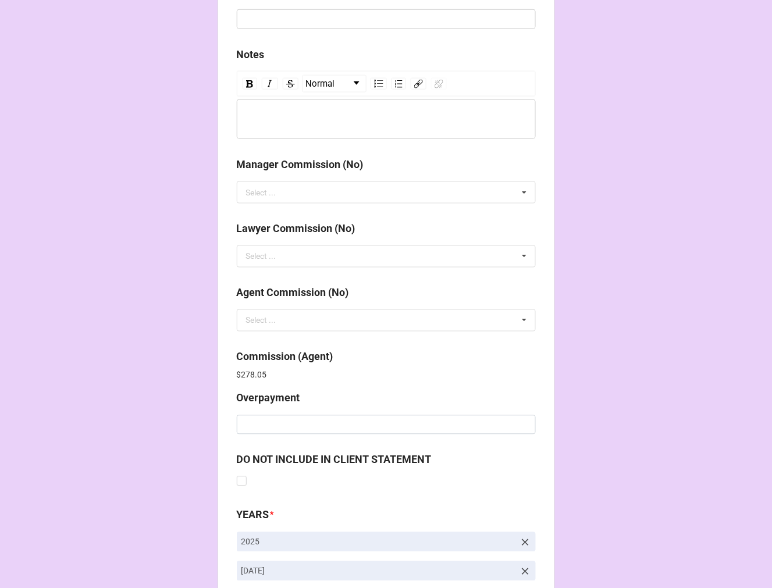
scroll to position [1388, 0]
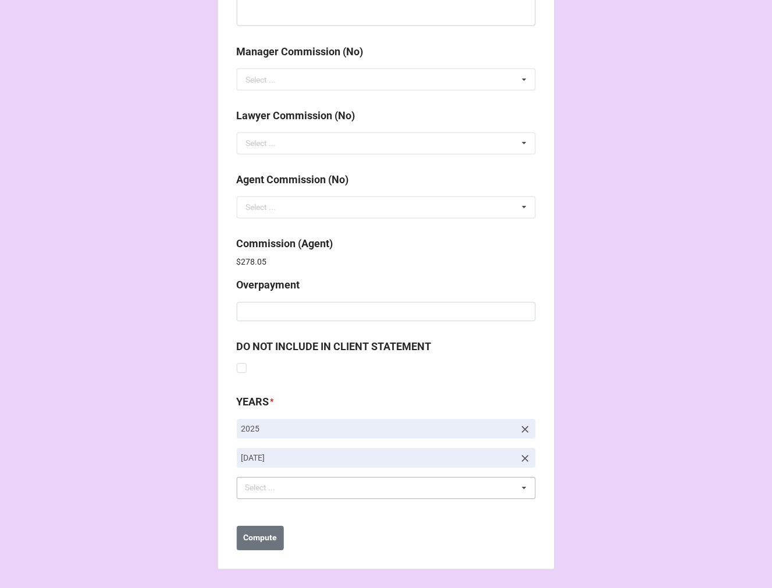
drag, startPoint x: 519, startPoint y: 458, endPoint x: 319, endPoint y: 497, distance: 203.8
click at [519, 458] on icon at bounding box center [525, 459] width 12 height 12
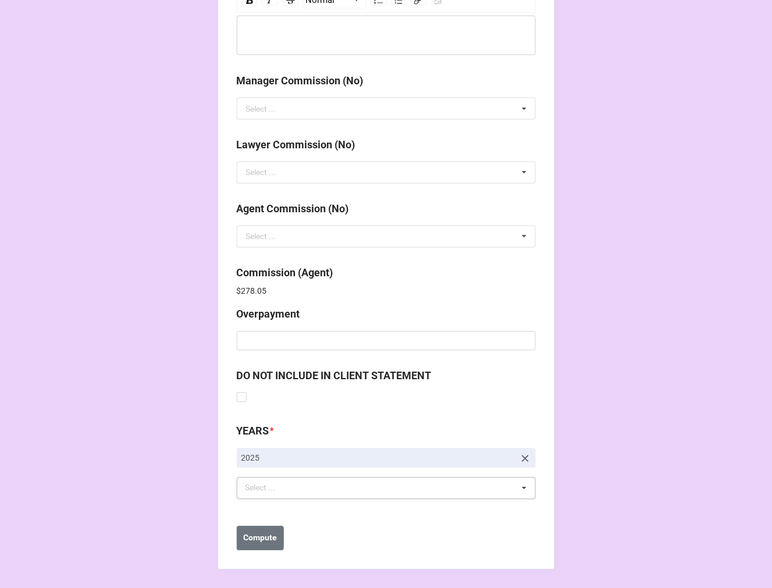
click at [290, 487] on div "Select ... No results found." at bounding box center [386, 488] width 299 height 22
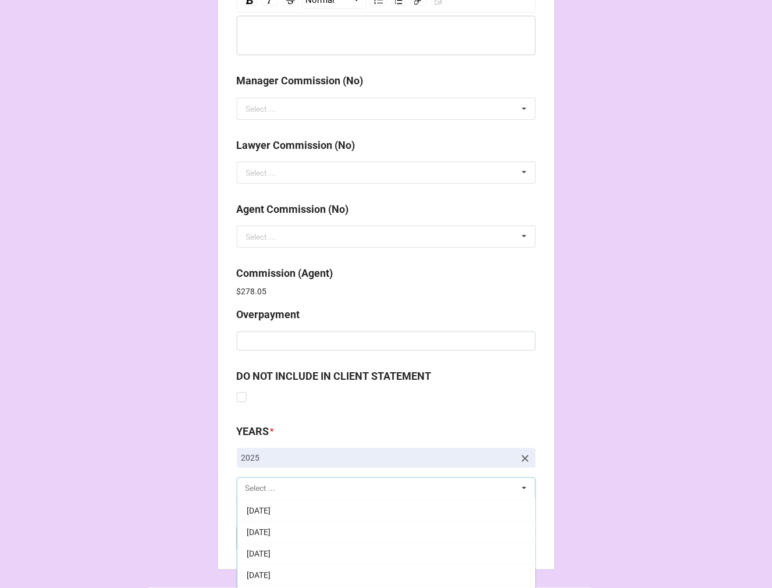
scroll to position [129, 0]
click at [270, 551] on span "[DATE]" at bounding box center [259, 552] width 24 height 9
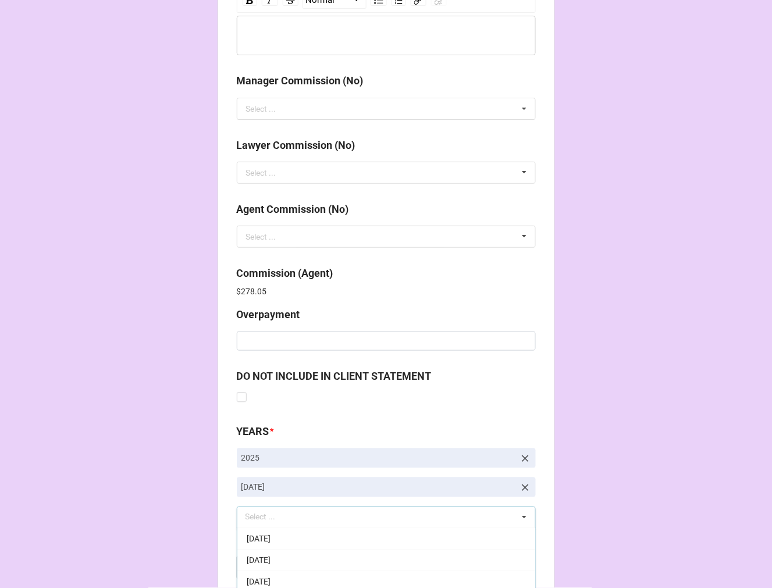
click at [253, 571] on b "Compute" at bounding box center [260, 567] width 34 height 12
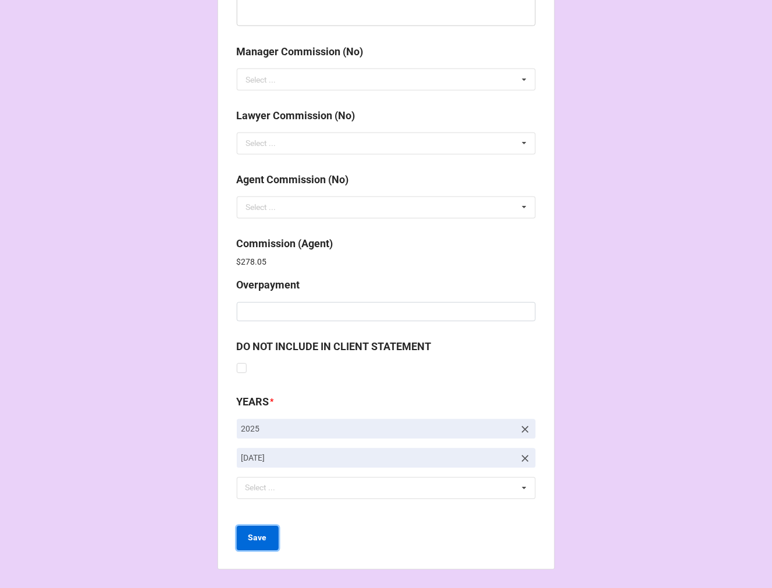
click at [257, 536] on b "Save" at bounding box center [257, 538] width 19 height 12
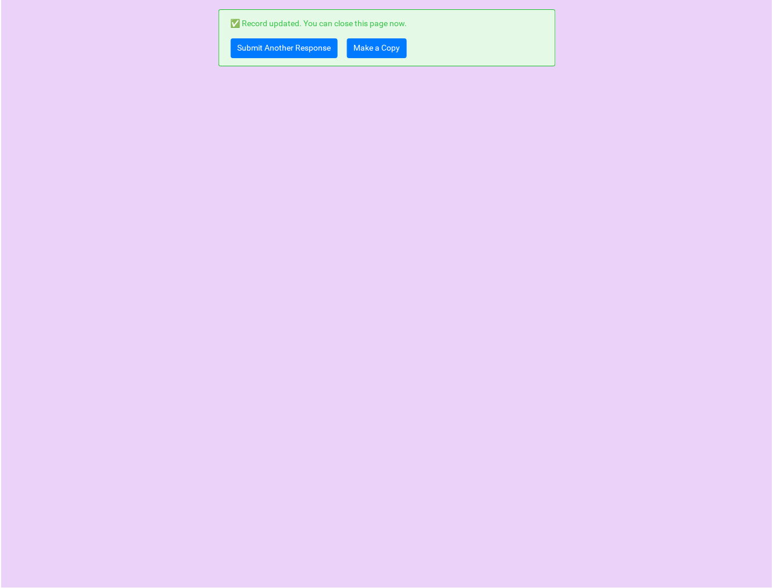
scroll to position [0, 0]
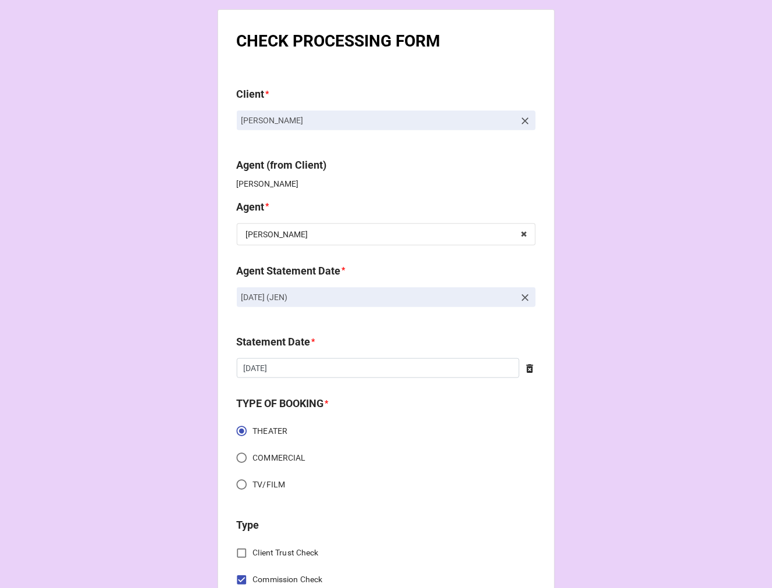
drag, startPoint x: 422, startPoint y: 297, endPoint x: 211, endPoint y: 297, distance: 211.7
click at [522, 299] on icon at bounding box center [525, 297] width 7 height 7
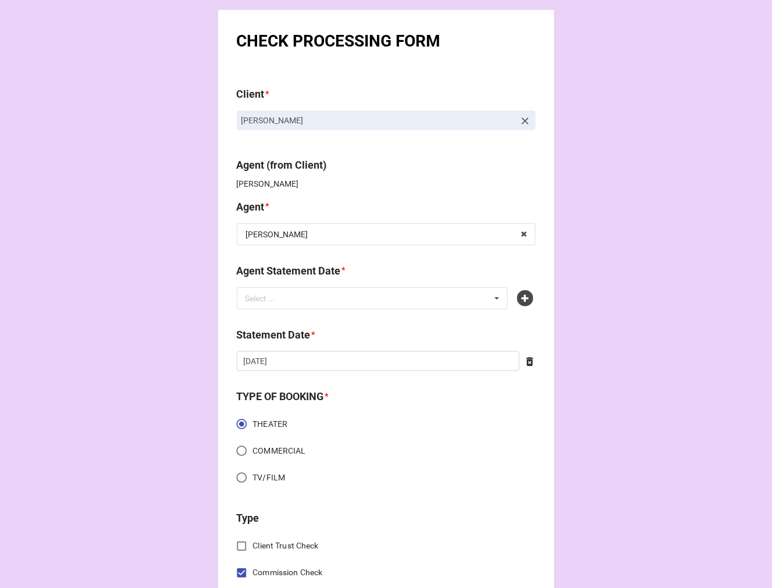
click at [521, 299] on icon at bounding box center [525, 298] width 16 height 16
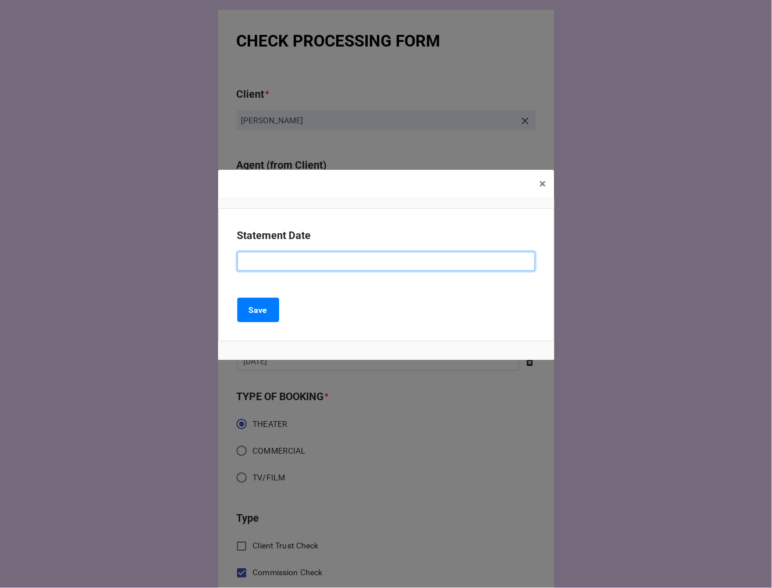
click at [295, 263] on input at bounding box center [386, 262] width 298 height 20
type input "[DATE] (JEN)"
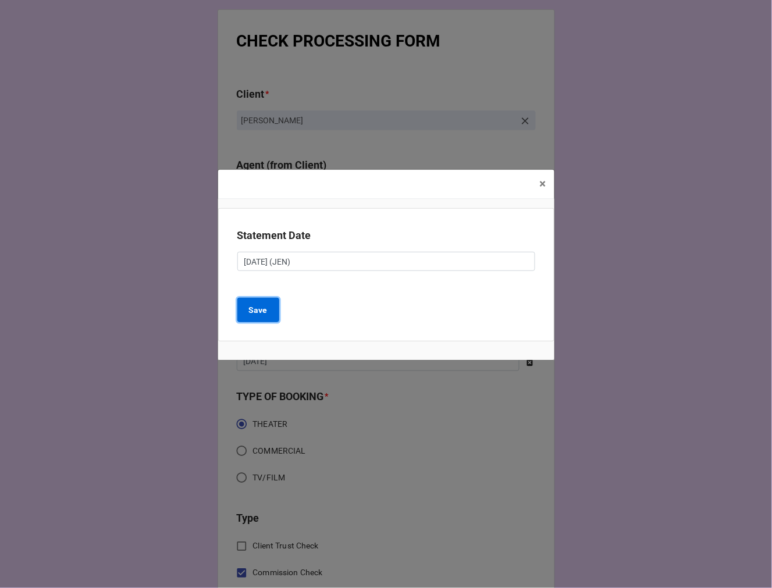
click at [260, 315] on b "Save" at bounding box center [258, 310] width 19 height 12
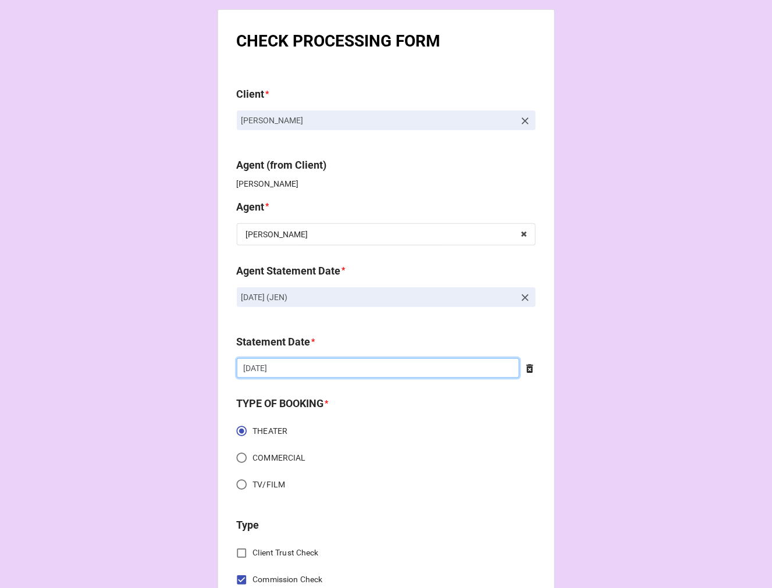
click at [321, 374] on input "[DATE]" at bounding box center [378, 368] width 283 height 20
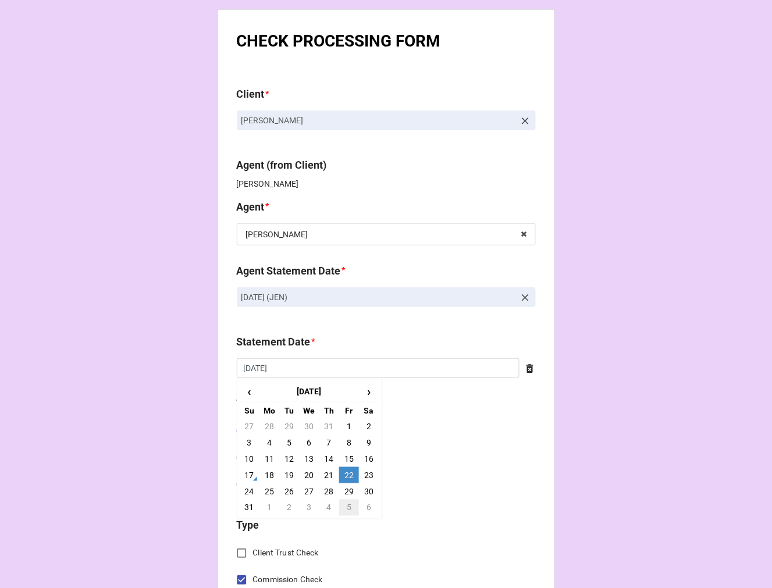
click at [347, 509] on td "5" at bounding box center [349, 508] width 20 height 16
type input "[DATE]"
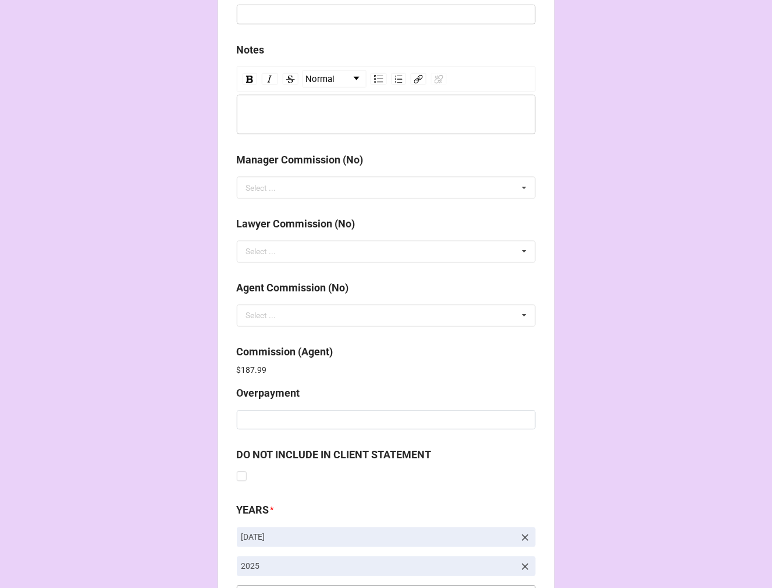
scroll to position [1388, 0]
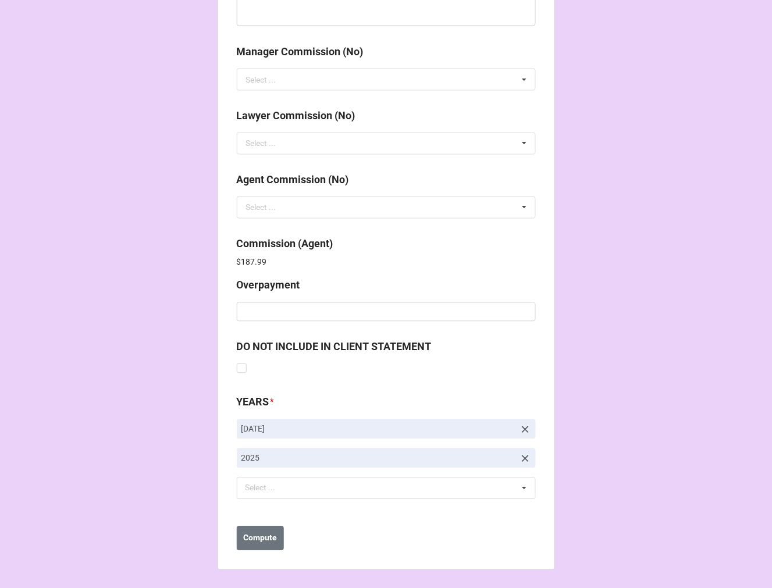
click at [522, 427] on icon at bounding box center [525, 429] width 7 height 7
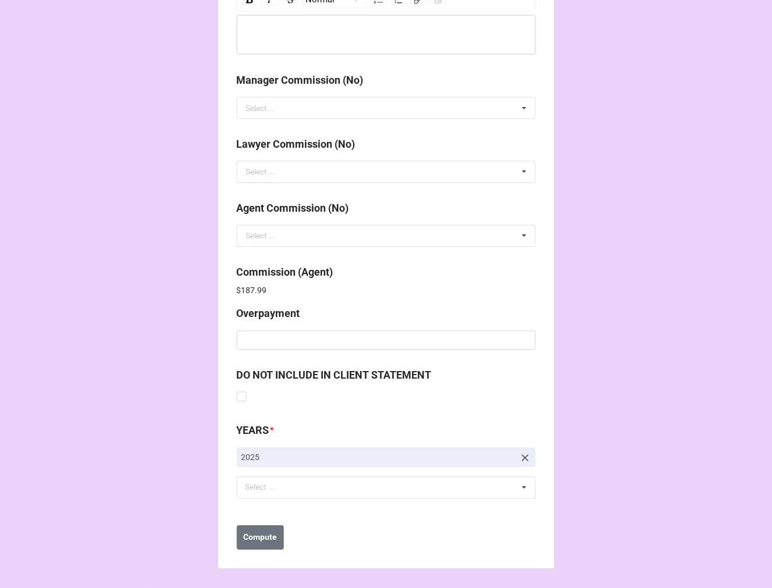
scroll to position [1358, 0]
click at [291, 495] on div "Select ... No results found." at bounding box center [386, 488] width 299 height 22
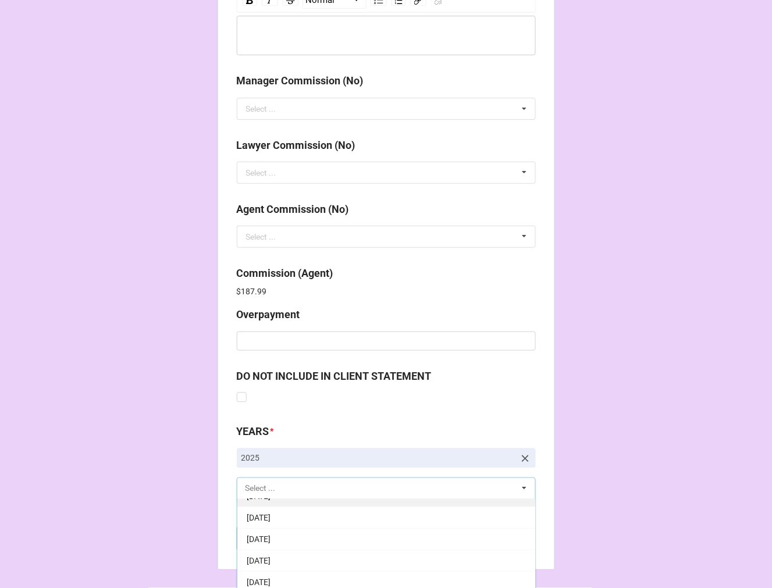
scroll to position [129, 0]
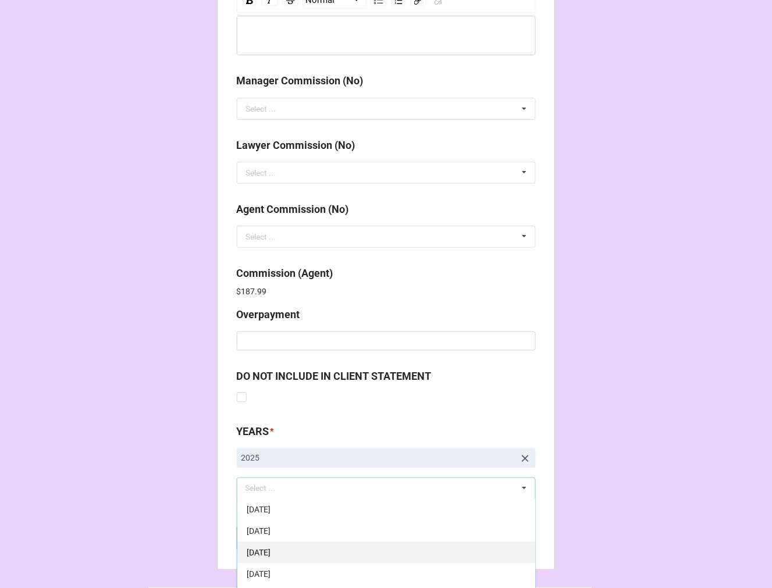
click at [270, 550] on span "[DATE]" at bounding box center [259, 552] width 24 height 9
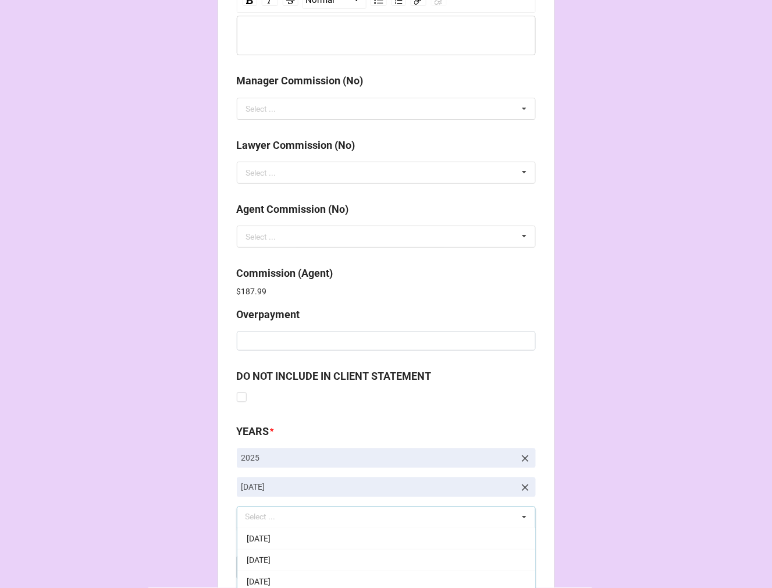
drag, startPoint x: 600, startPoint y: 403, endPoint x: 550, endPoint y: 422, distance: 53.6
click at [250, 566] on b "Compute" at bounding box center [260, 567] width 34 height 12
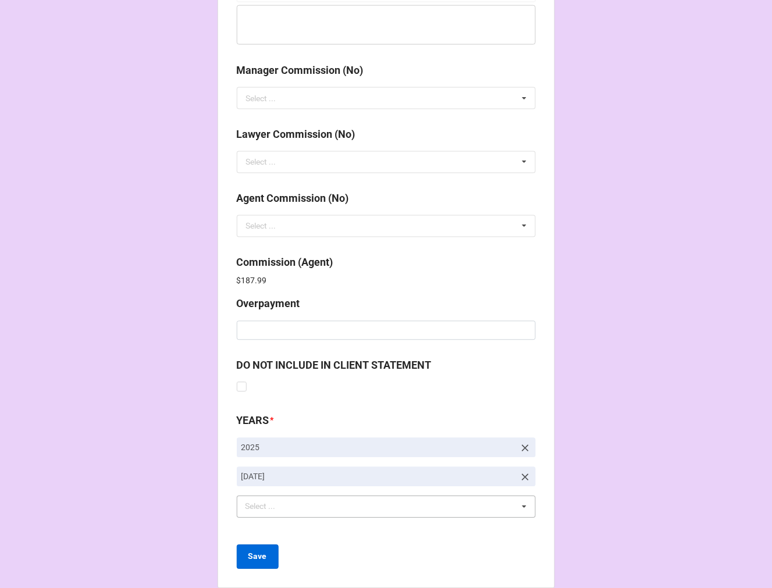
scroll to position [1388, 0]
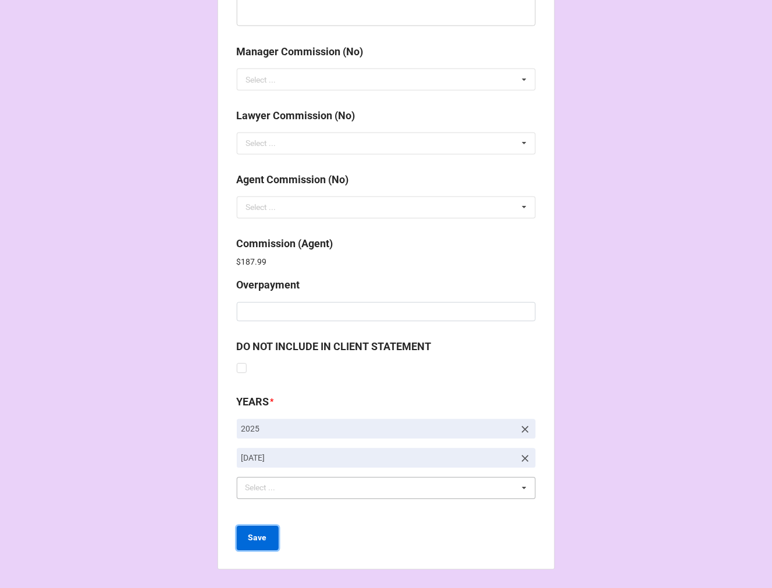
click at [259, 541] on b "Save" at bounding box center [257, 538] width 19 height 12
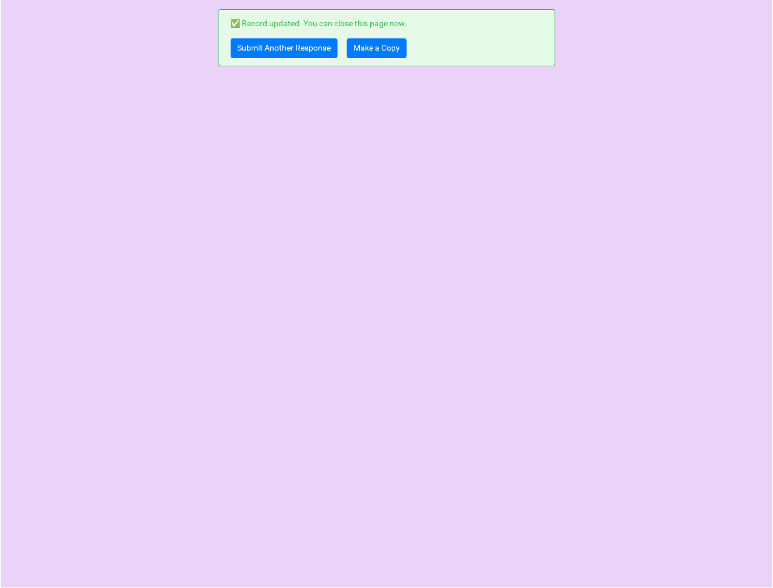
scroll to position [0, 0]
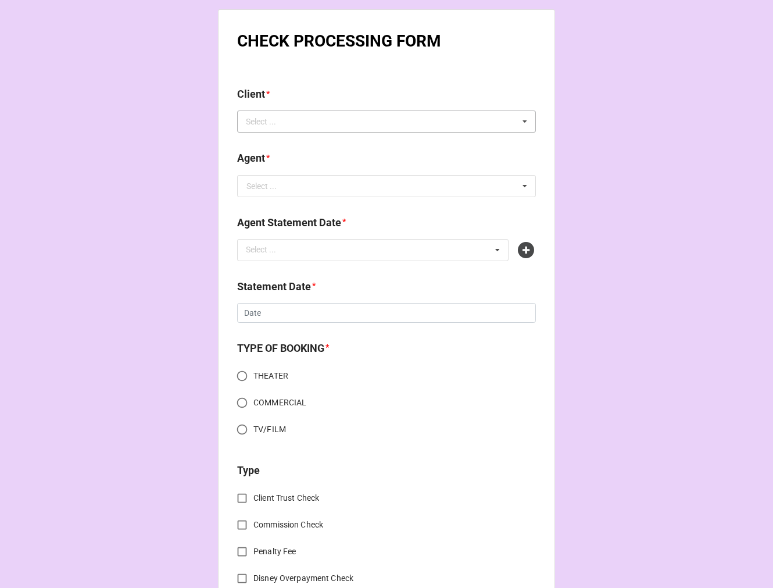
click at [273, 124] on div "Select ..." at bounding box center [268, 121] width 50 height 13
type input "[PERSON_NAME]"
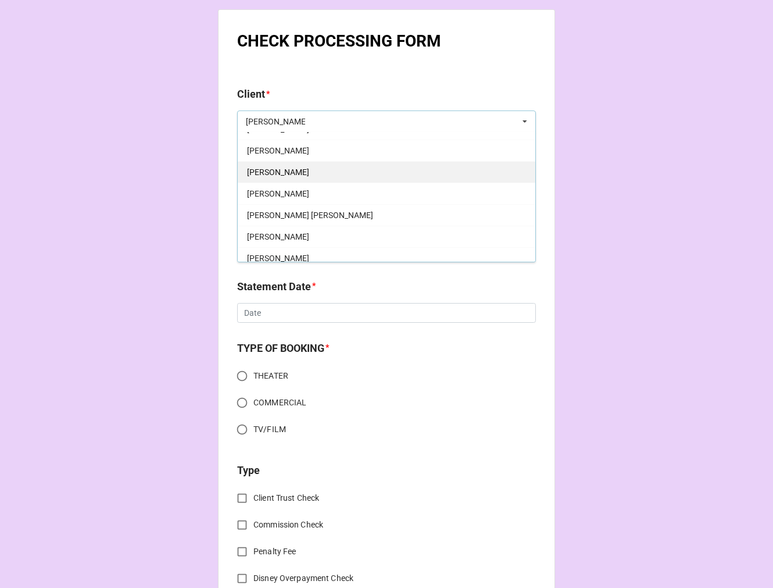
scroll to position [258, 0]
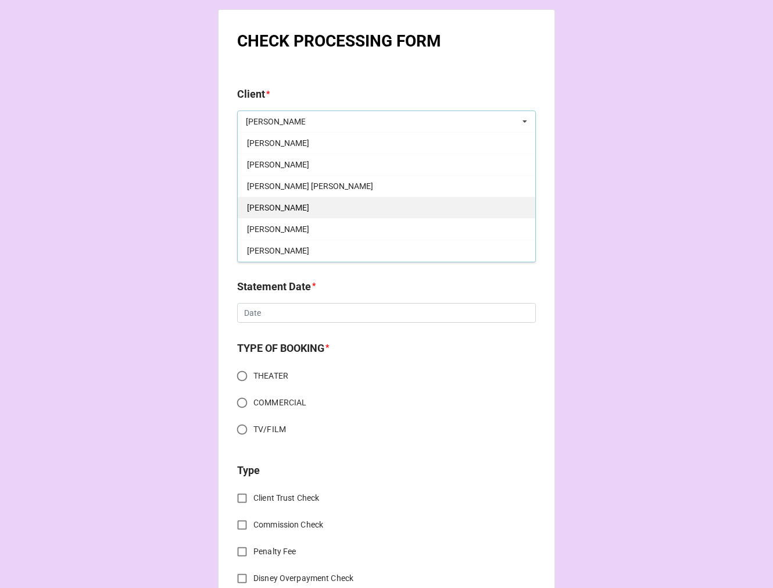
click at [309, 211] on span "[PERSON_NAME]" at bounding box center [278, 207] width 62 height 9
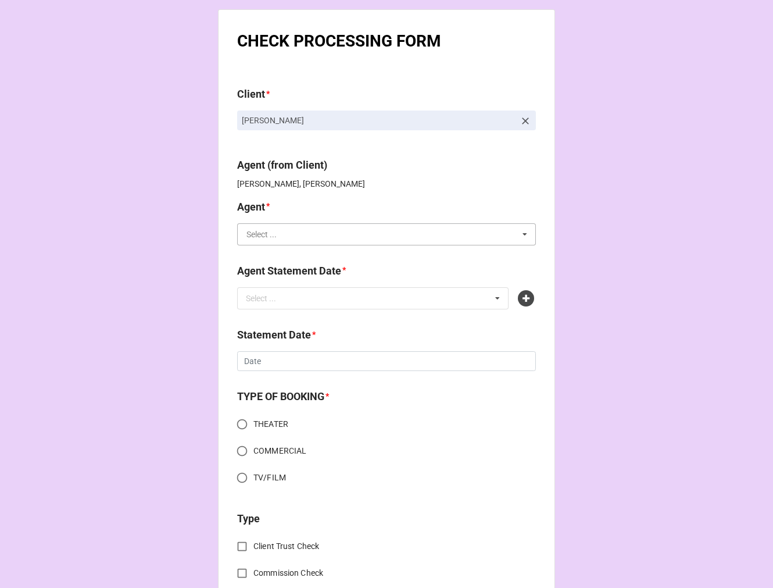
click at [279, 240] on input "text" at bounding box center [387, 234] width 298 height 21
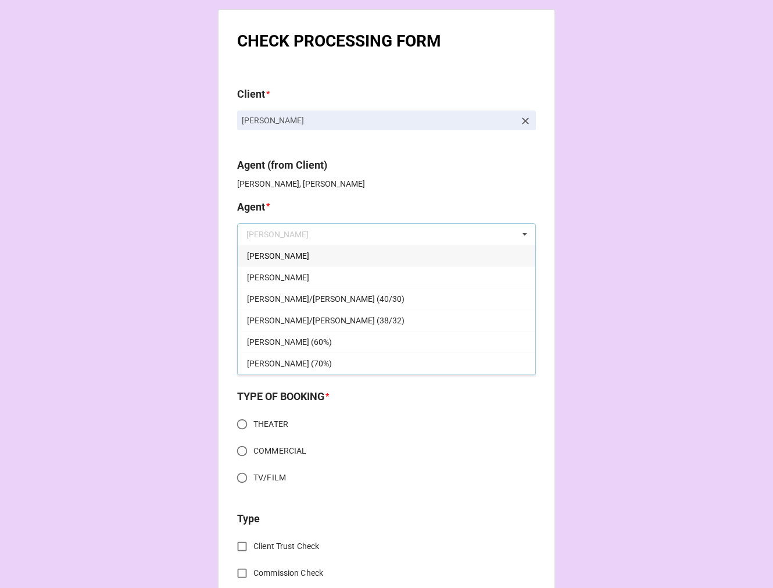
click at [273, 252] on div "[PERSON_NAME]" at bounding box center [387, 256] width 298 height 22
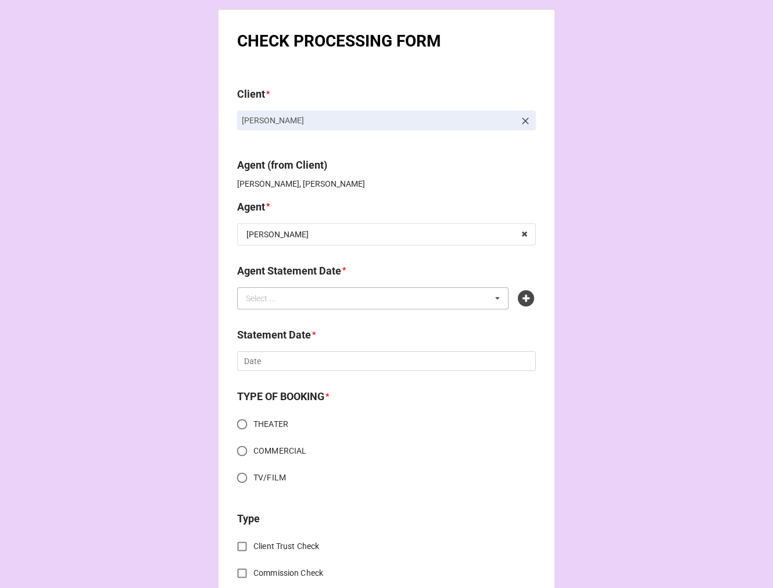
click at [276, 291] on div "Select ... No results found." at bounding box center [373, 298] width 272 height 22
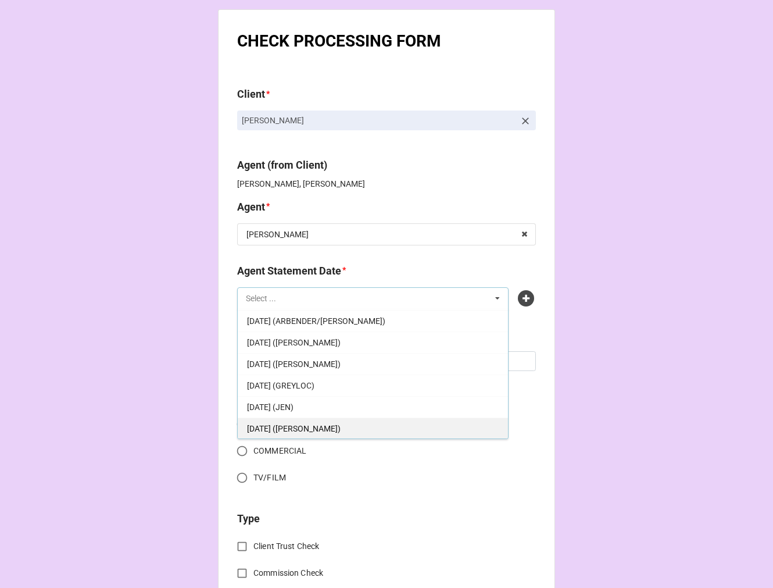
scroll to position [65, 0]
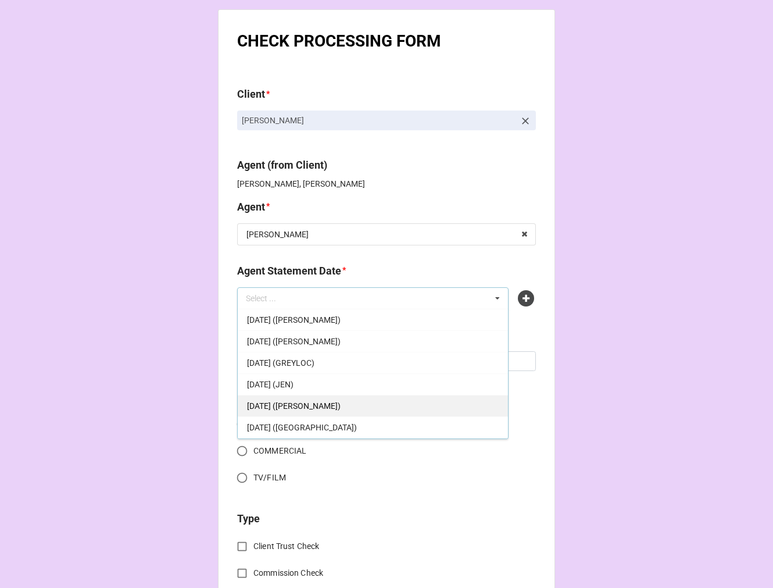
click at [363, 405] on div "[DATE] ([PERSON_NAME])" at bounding box center [373, 406] width 270 height 22
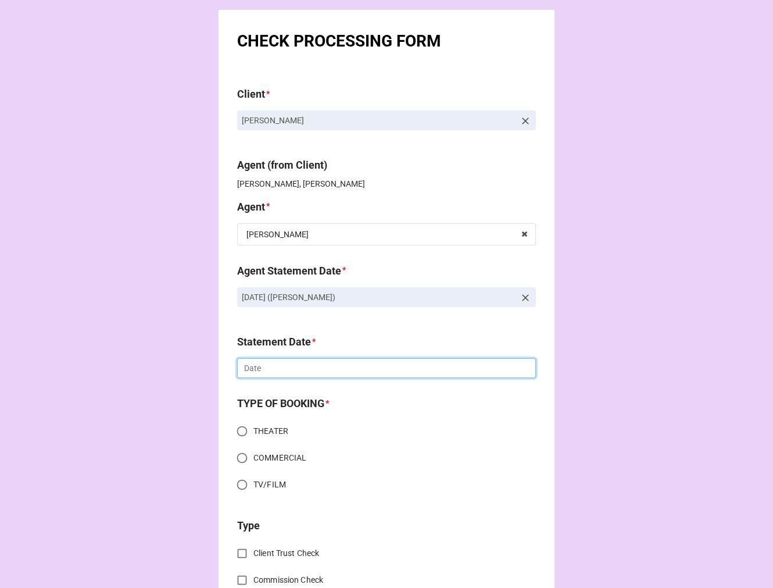
click at [279, 369] on input "text" at bounding box center [386, 368] width 299 height 20
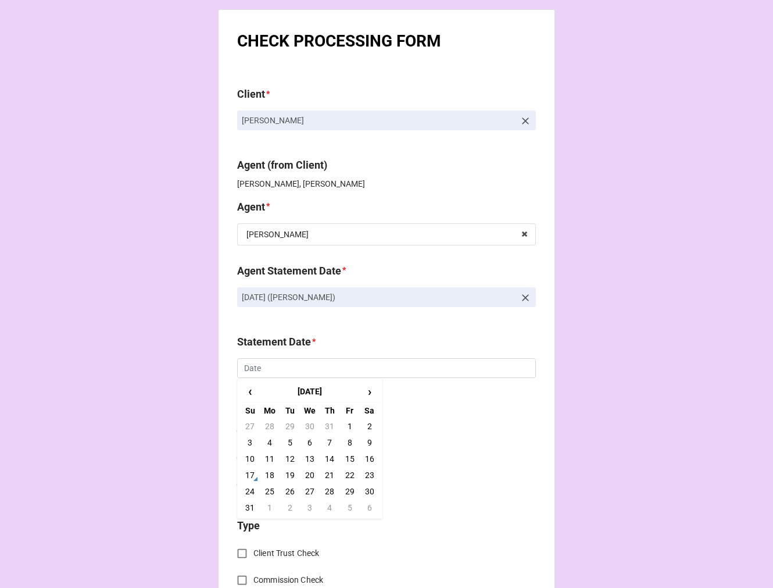
click at [350, 474] on td "22" at bounding box center [350, 475] width 20 height 16
type input "[DATE]"
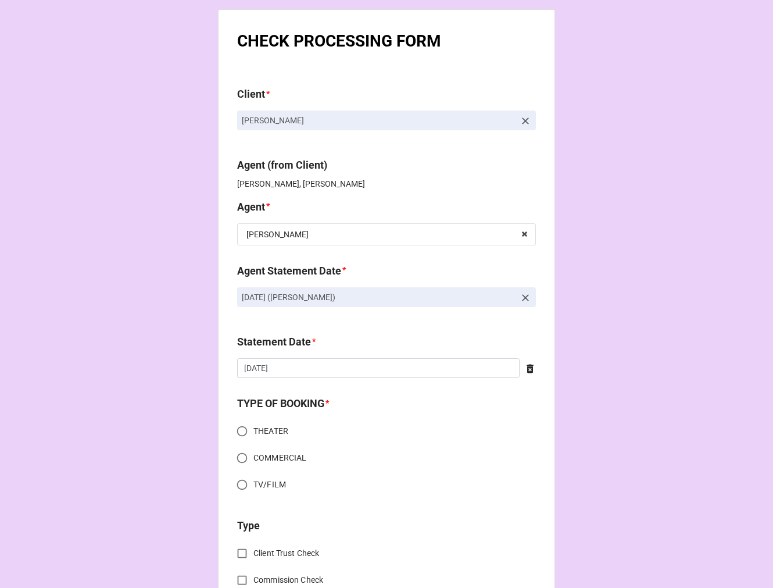
click at [242, 455] on input "COMMERCIAL" at bounding box center [242, 458] width 23 height 23
radio input "true"
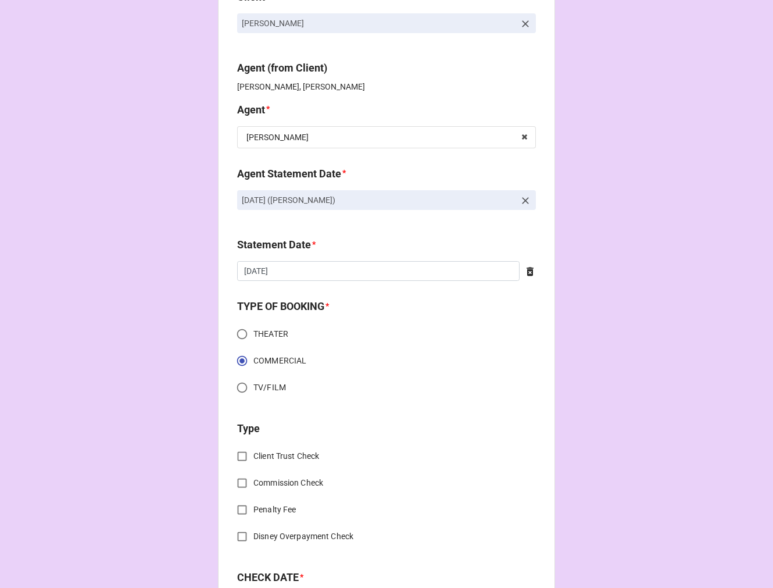
scroll to position [129, 0]
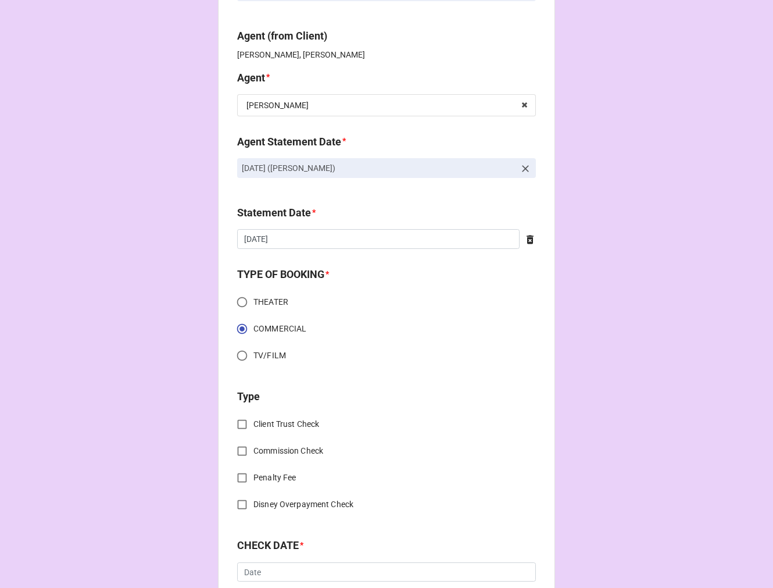
click at [239, 422] on input "Client Trust Check" at bounding box center [242, 424] width 23 height 23
checkbox input "true"
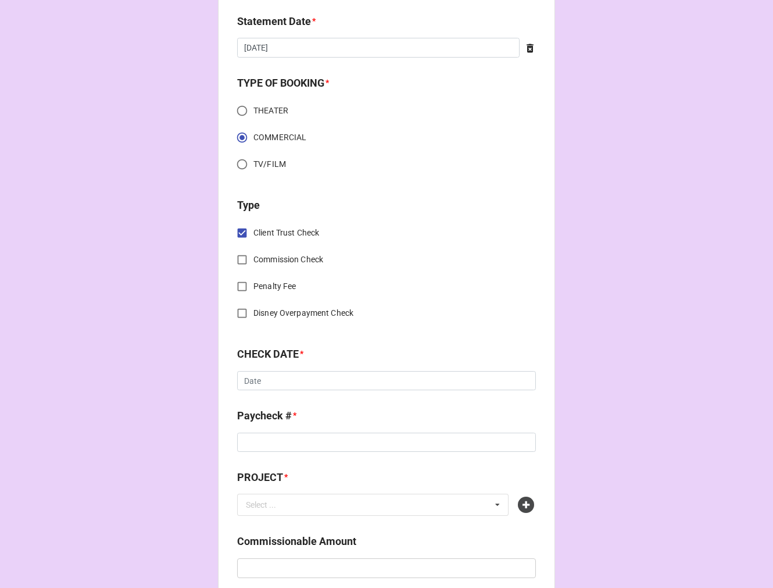
scroll to position [323, 0]
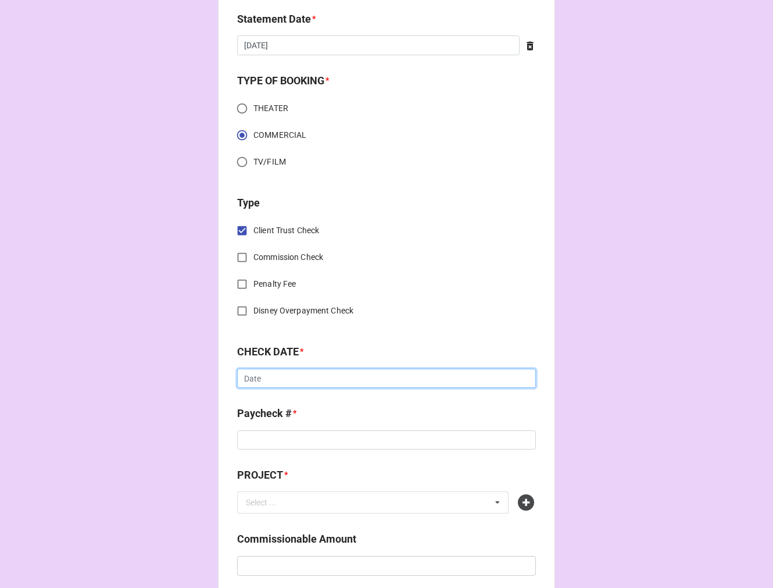
click at [284, 375] on input "text" at bounding box center [386, 379] width 299 height 20
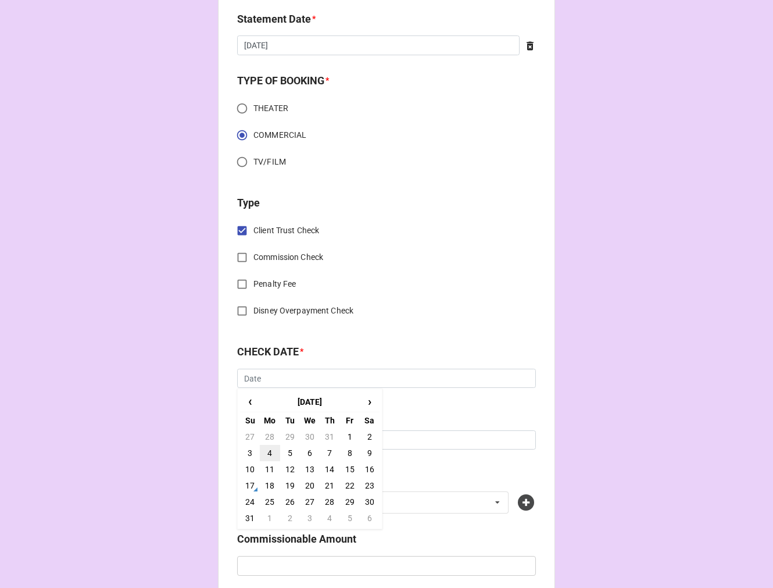
click at [268, 451] on td "4" at bounding box center [270, 453] width 20 height 16
type input "[DATE]"
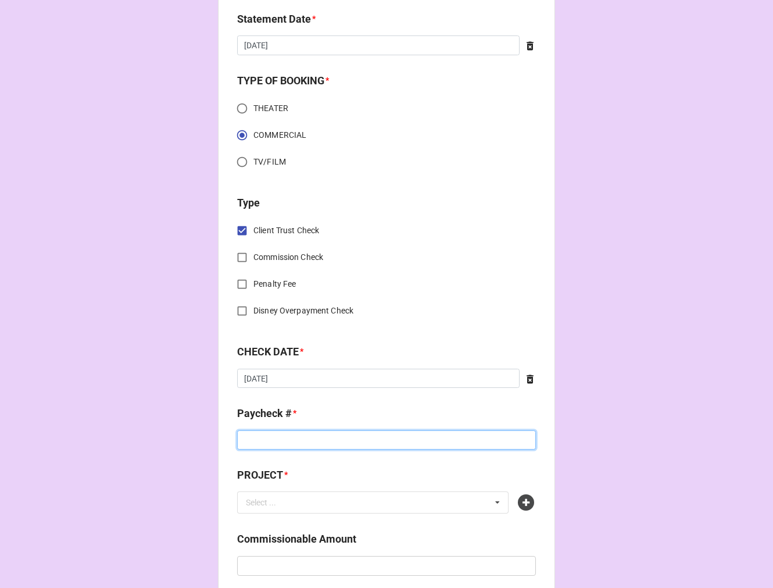
click at [289, 444] on input at bounding box center [386, 440] width 299 height 20
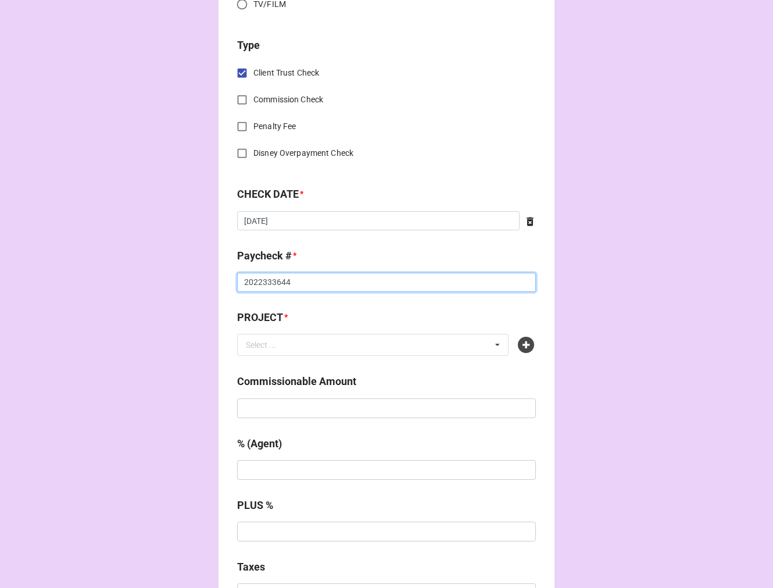
scroll to position [516, 0]
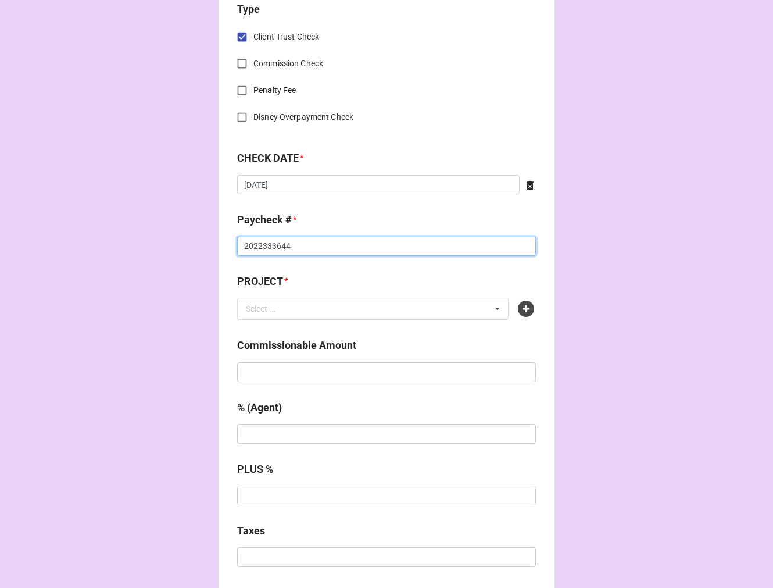
type input "2022333644"
click at [522, 307] on icon at bounding box center [526, 309] width 16 height 16
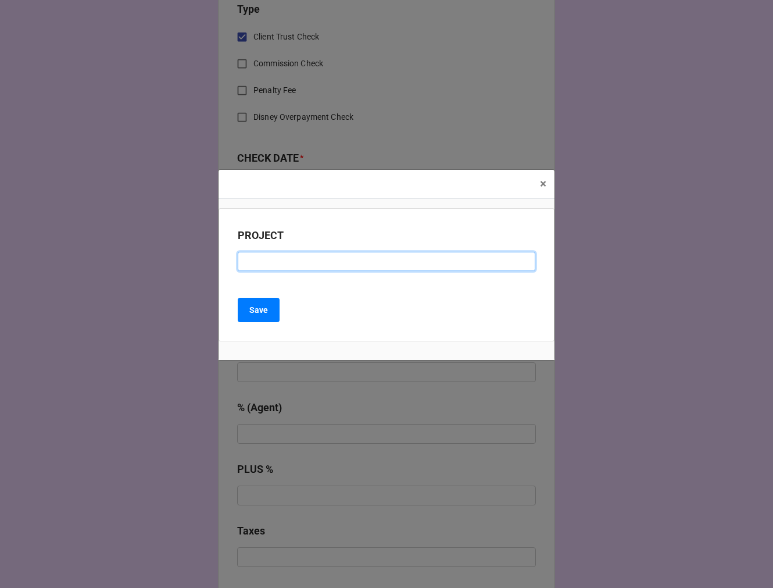
click at [275, 258] on input at bounding box center [387, 262] width 298 height 20
paste input "WORKDAY (RESIDUAL CHECK #7)"
drag, startPoint x: 362, startPoint y: 262, endPoint x: 379, endPoint y: 262, distance: 16.3
click at [363, 262] on input "WORKDAY (RESIDUAL CHECK #7)" at bounding box center [387, 262] width 298 height 20
type input "WORKDAY (RESIDUAL CHECK #8)"
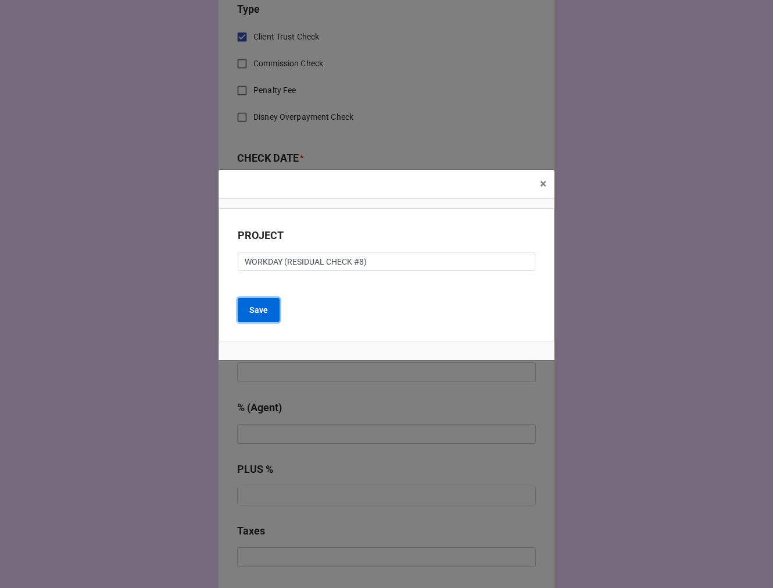
click at [259, 311] on b "Save" at bounding box center [258, 310] width 19 height 12
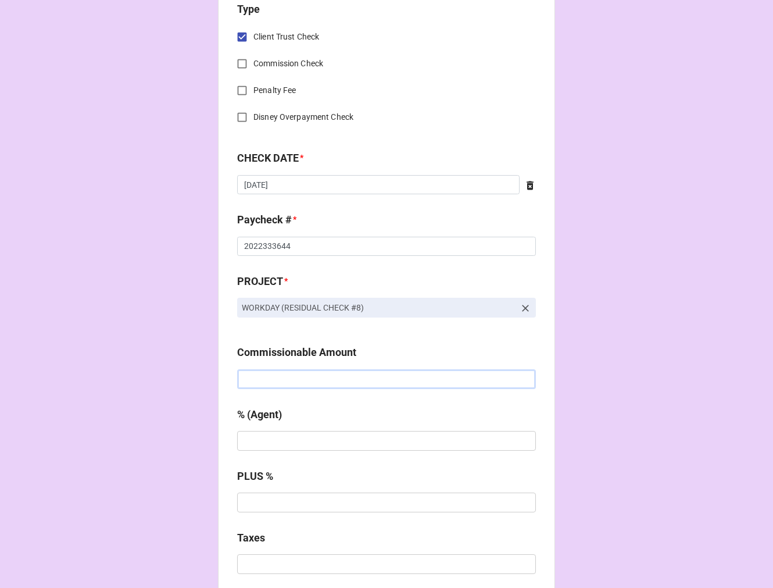
click at [258, 381] on input "text" at bounding box center [386, 379] width 299 height 20
type input "$4,100.00"
type input "10%"
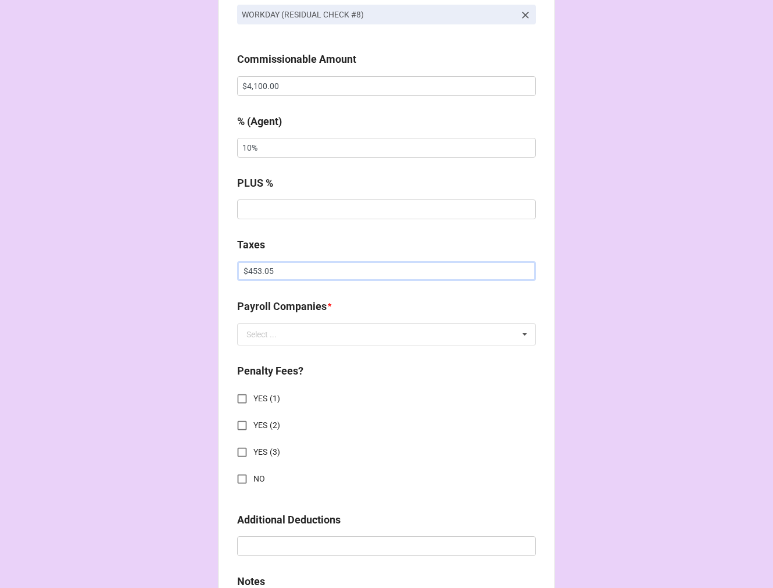
scroll to position [840, 0]
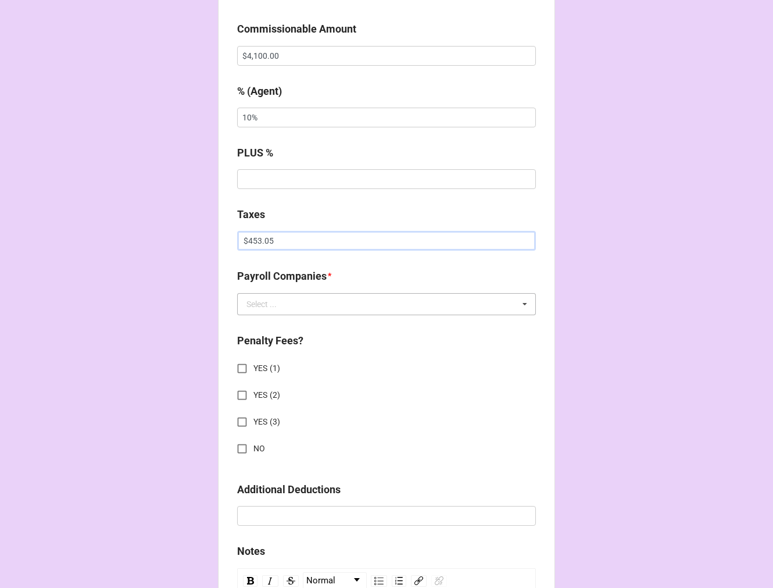
type input "$453.05"
click at [290, 306] on input "text" at bounding box center [387, 304] width 298 height 21
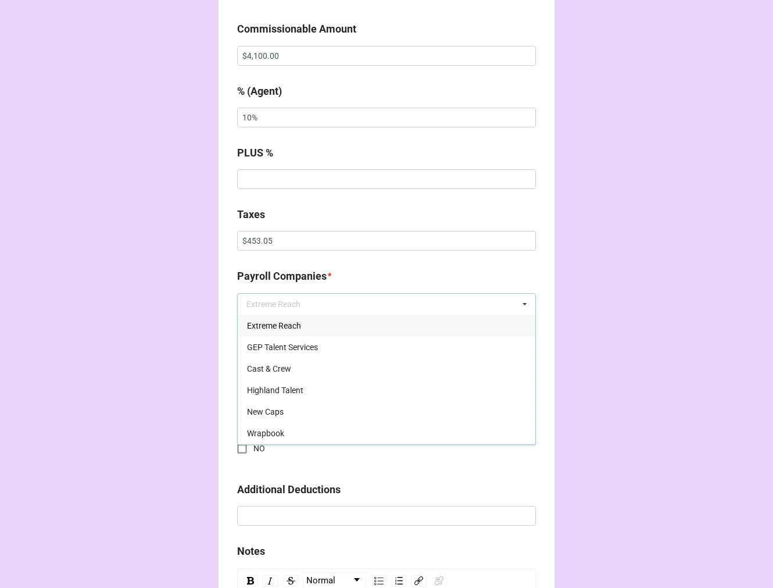
click at [270, 321] on span "Extreme Reach" at bounding box center [274, 325] width 54 height 9
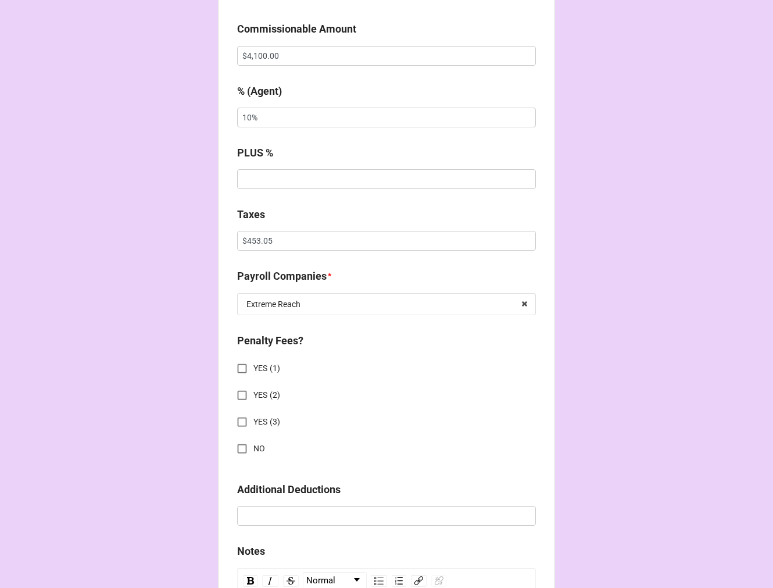
click at [241, 443] on input "NO" at bounding box center [242, 448] width 23 height 23
checkbox input "true"
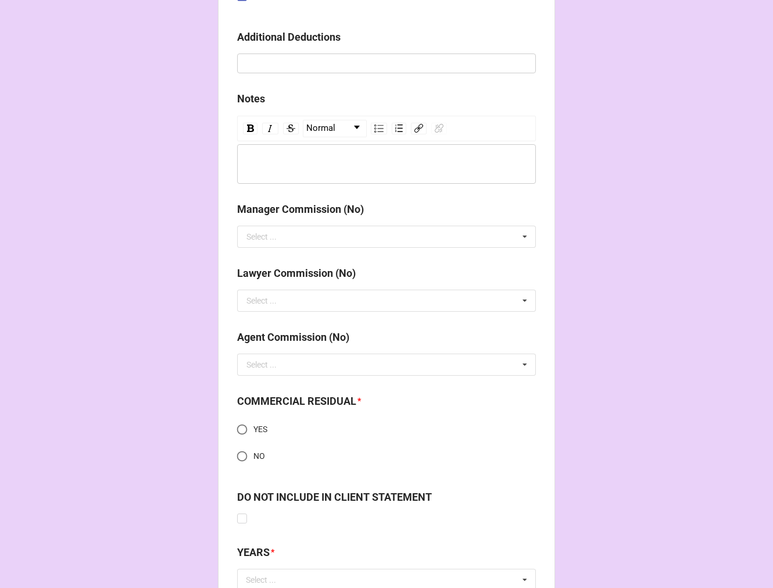
click at [241, 426] on input "YES" at bounding box center [242, 429] width 23 height 23
radio input "true"
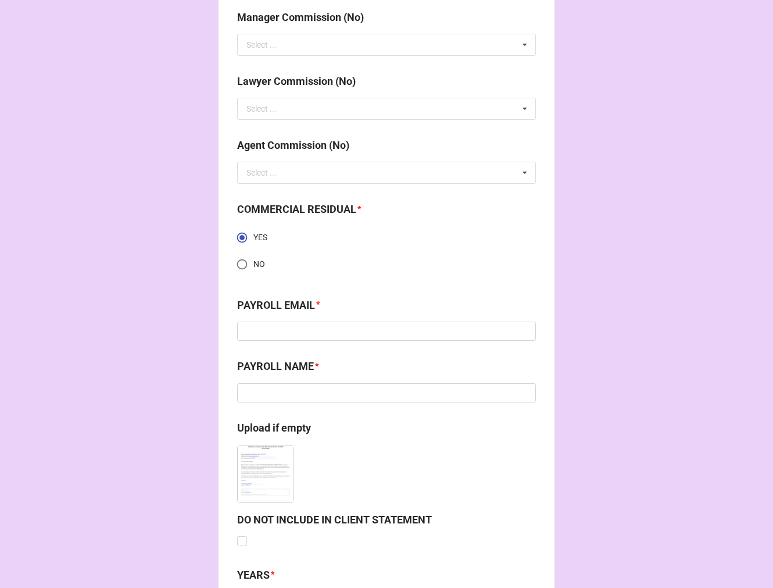
scroll to position [1486, 0]
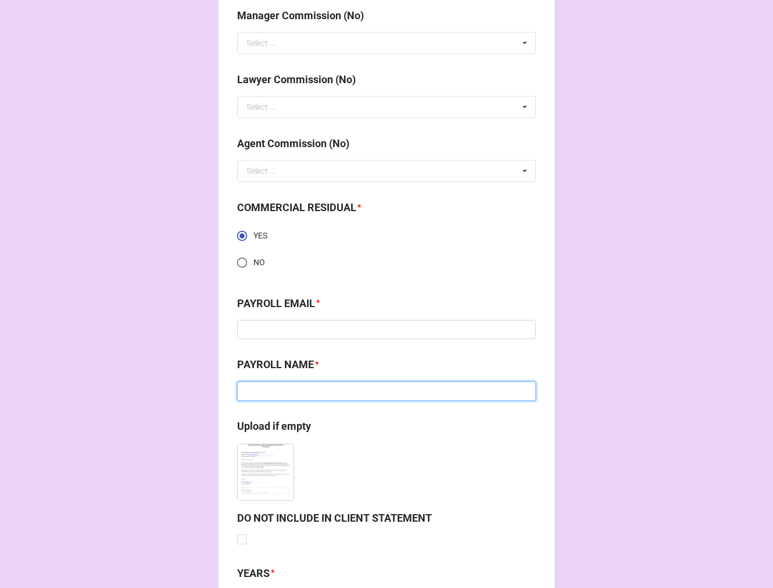
click at [263, 386] on input at bounding box center [386, 391] width 299 height 20
paste input "Jennifer"
type input "Jennifer"
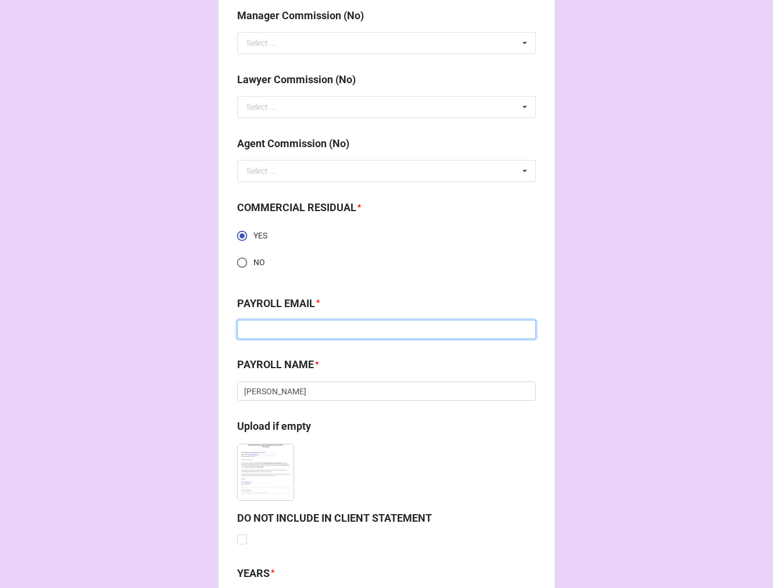
click at [293, 326] on input at bounding box center [386, 330] width 299 height 20
paste input "jennifer.dunn-steinmeyer@extremereach.com"
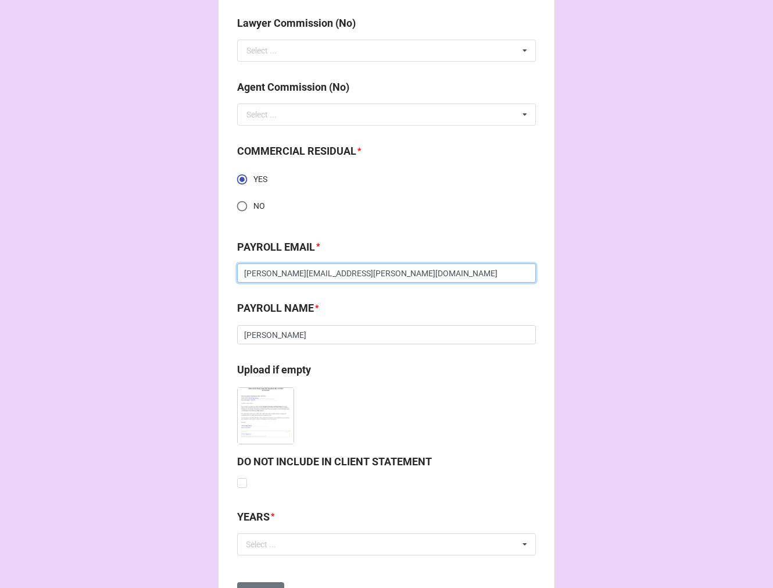
scroll to position [1598, 0]
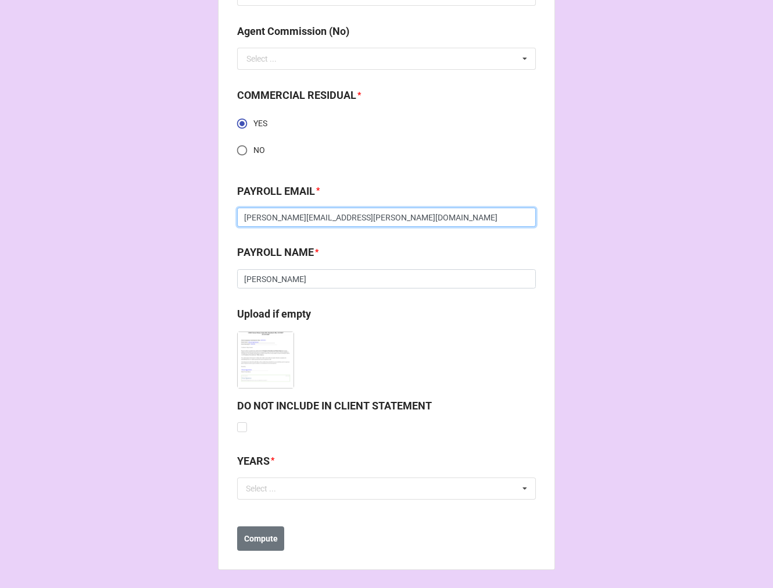
type input "jennifer.dunn-steinmeyer@extremereach.com"
click at [266, 501] on div "YEARS * Select ... No results found." at bounding box center [386, 480] width 299 height 55
click at [272, 491] on div "Select ..." at bounding box center [268, 488] width 50 height 13
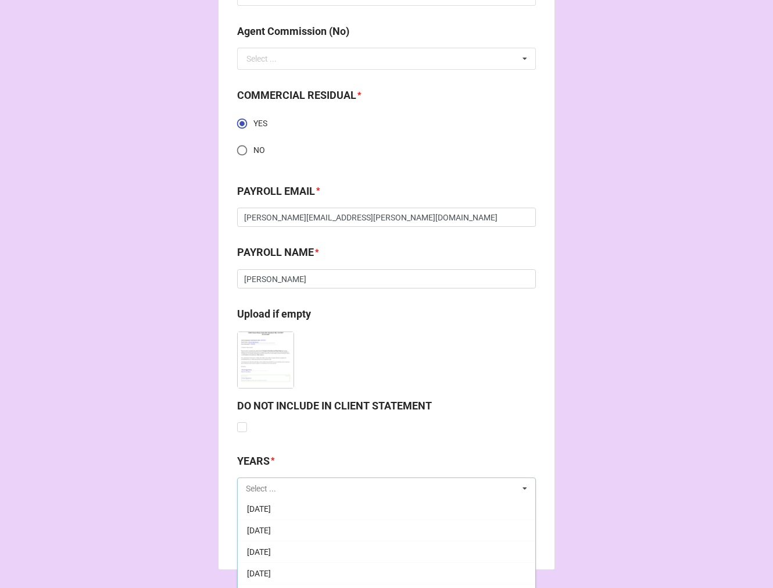
scroll to position [129, 0]
click at [271, 527] on span "[DATE]" at bounding box center [259, 531] width 24 height 9
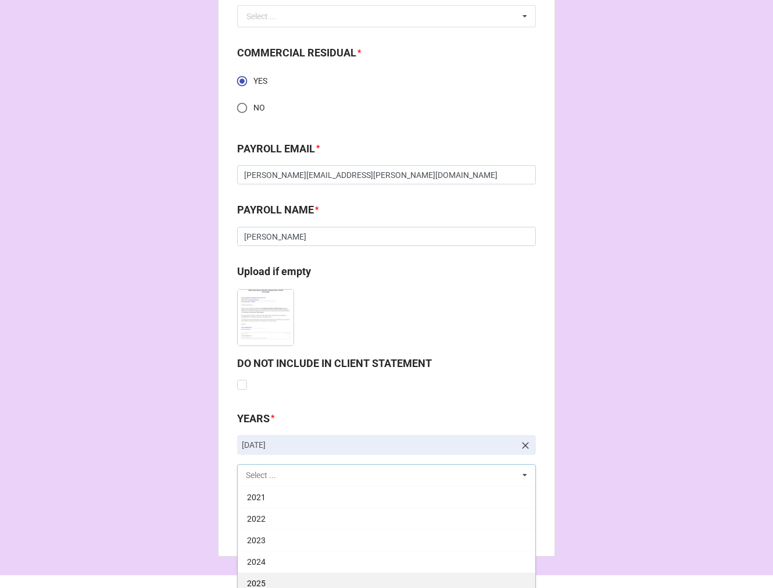
scroll to position [1663, 0]
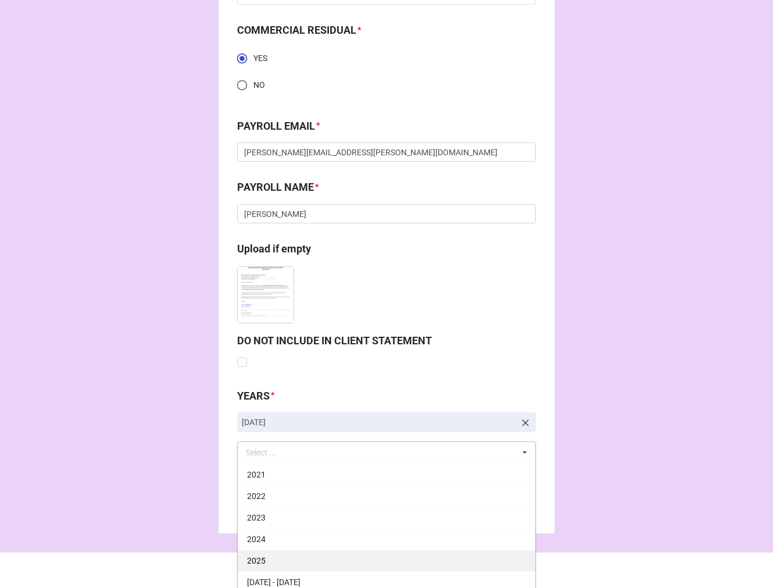
click at [266, 559] on div "2025" at bounding box center [387, 561] width 298 height 22
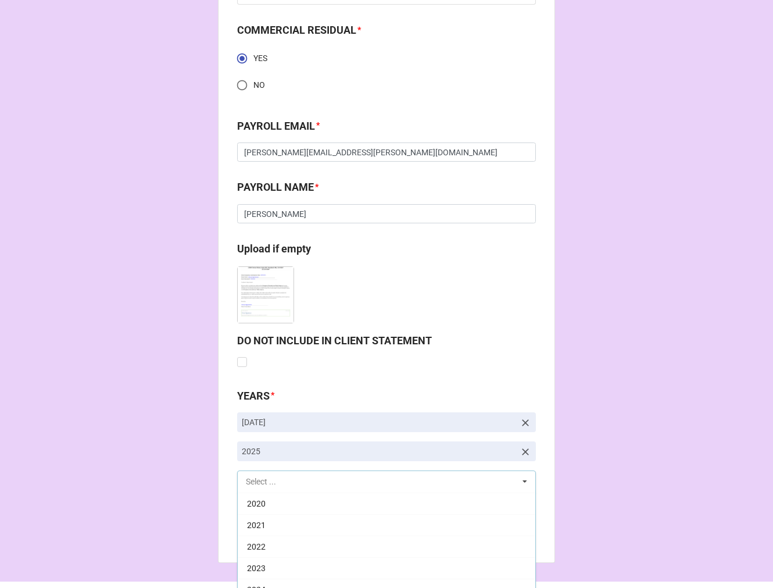
scroll to position [236, 0]
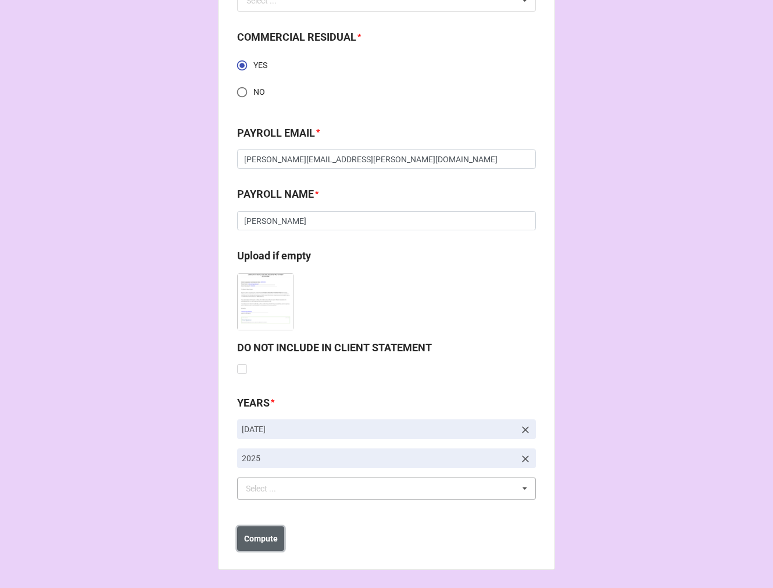
click at [259, 537] on b "Compute" at bounding box center [261, 539] width 34 height 12
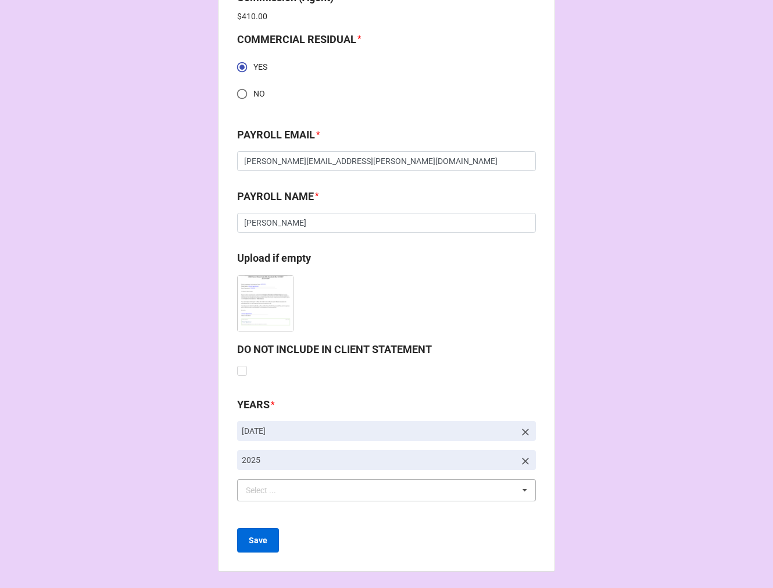
scroll to position [1698, 0]
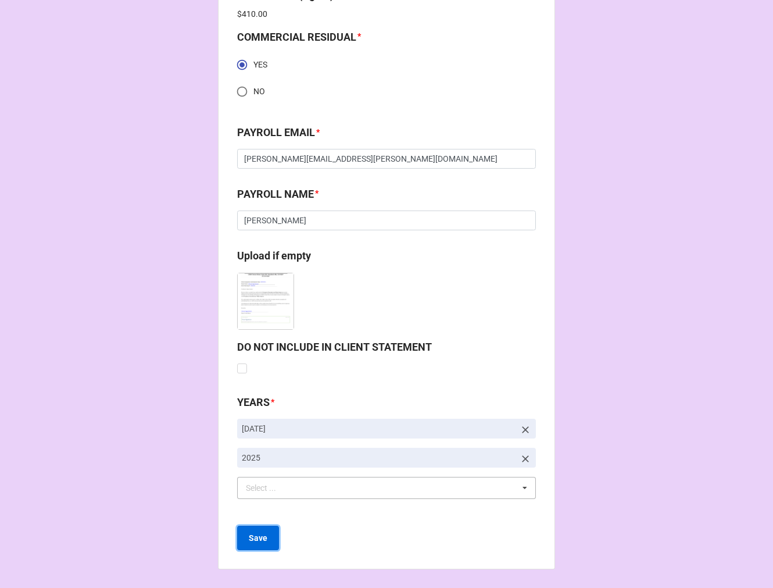
click at [249, 541] on b "Save" at bounding box center [258, 538] width 19 height 12
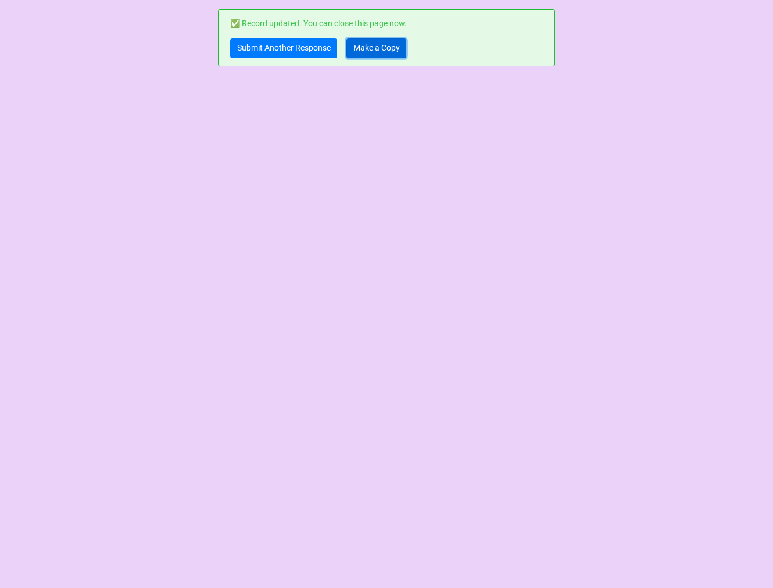
click at [368, 47] on link "Make a Copy" at bounding box center [377, 48] width 60 height 20
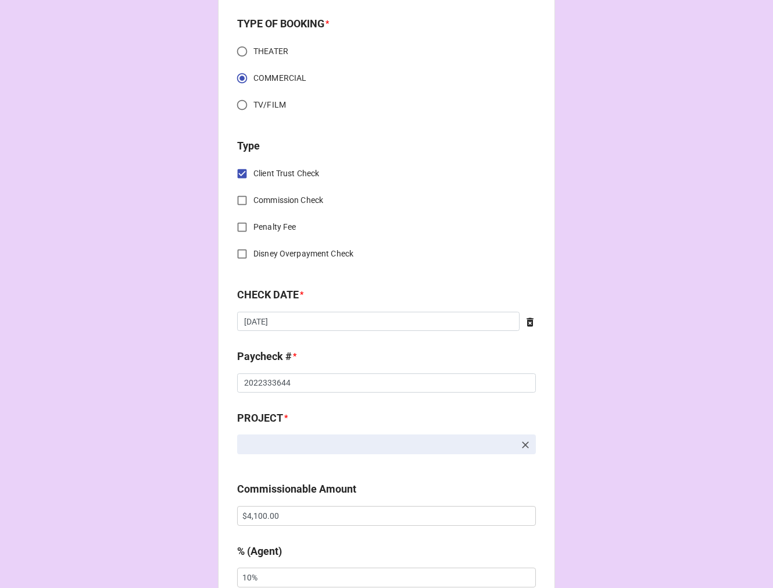
scroll to position [387, 0]
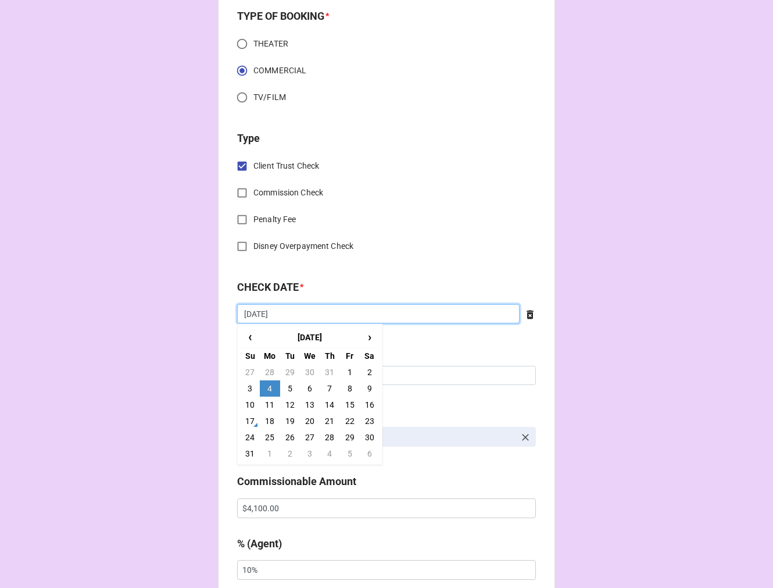
click at [293, 313] on input "[DATE]" at bounding box center [378, 314] width 283 height 20
click at [348, 384] on td "8" at bounding box center [350, 388] width 20 height 16
type input "[DATE]"
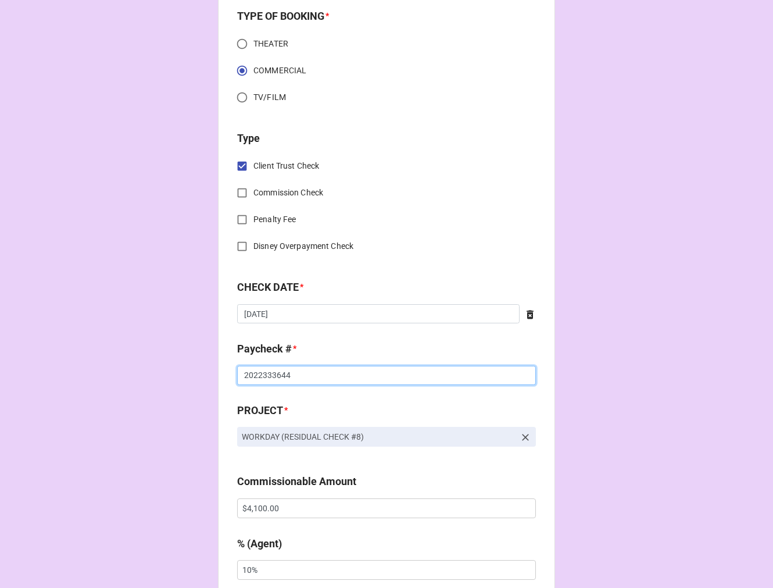
click at [259, 375] on input "2022333644" at bounding box center [386, 376] width 299 height 20
drag, startPoint x: 259, startPoint y: 375, endPoint x: 332, endPoint y: 358, distance: 74.6
click at [262, 375] on input "2022333644" at bounding box center [386, 376] width 299 height 20
drag, startPoint x: 259, startPoint y: 376, endPoint x: 272, endPoint y: 375, distance: 12.8
click at [272, 375] on input "2022338383" at bounding box center [386, 376] width 299 height 20
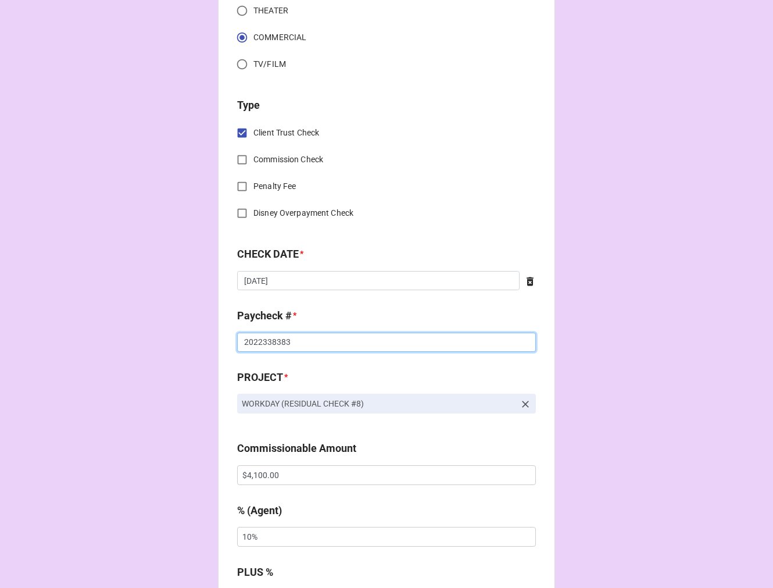
scroll to position [452, 0]
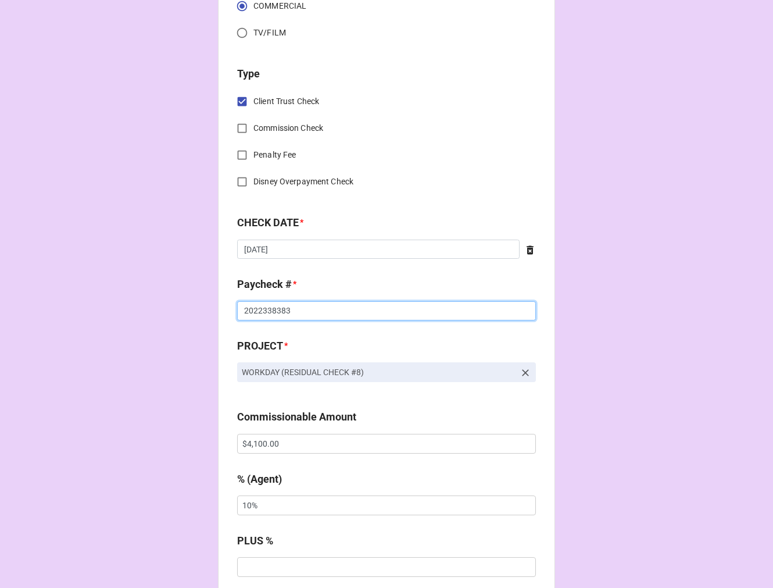
type input "2022338383"
click at [263, 443] on input "$4,100.00" at bounding box center [386, 444] width 299 height 20
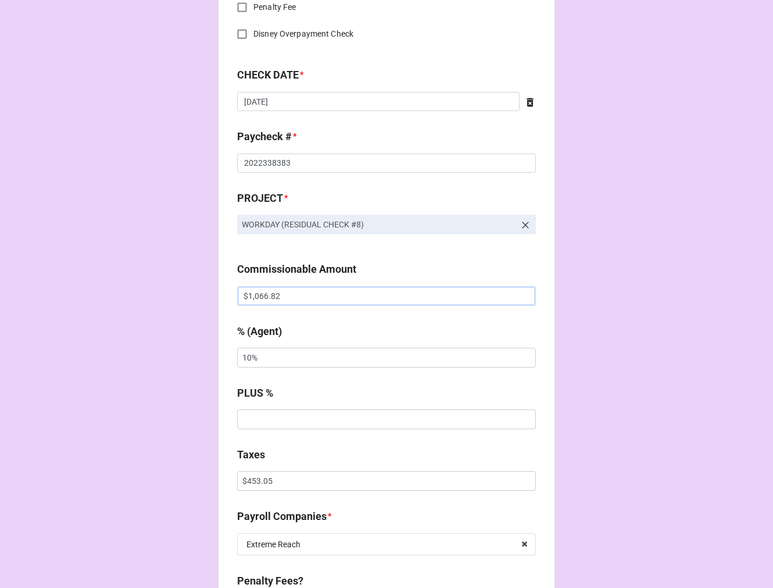
scroll to position [646, 0]
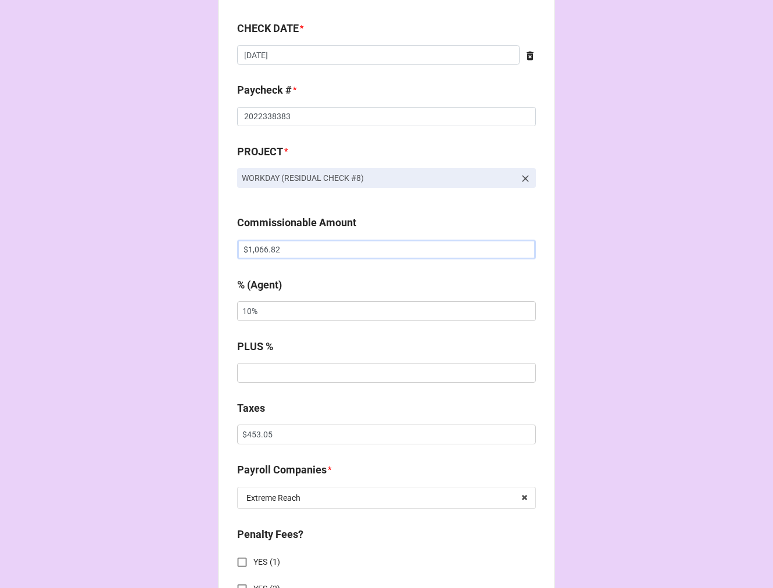
type input "$1,066.82"
click at [265, 438] on input "$453.05" at bounding box center [386, 435] width 299 height 20
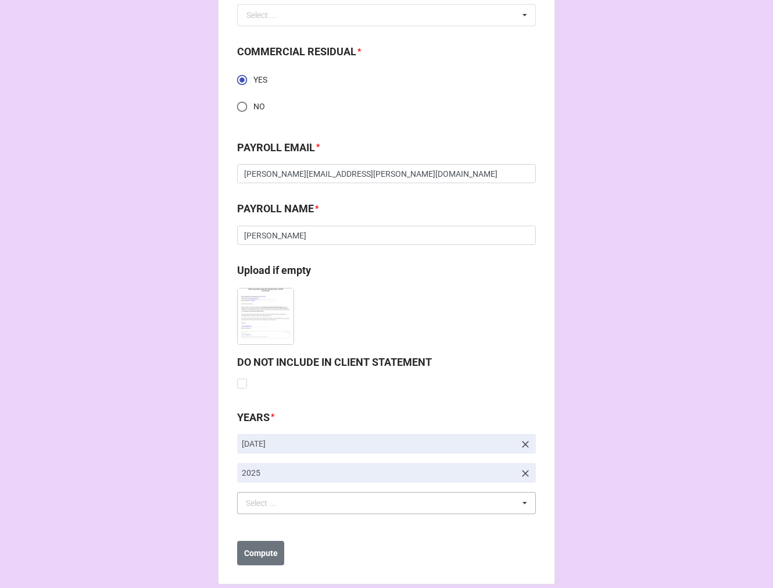
scroll to position [1656, 0]
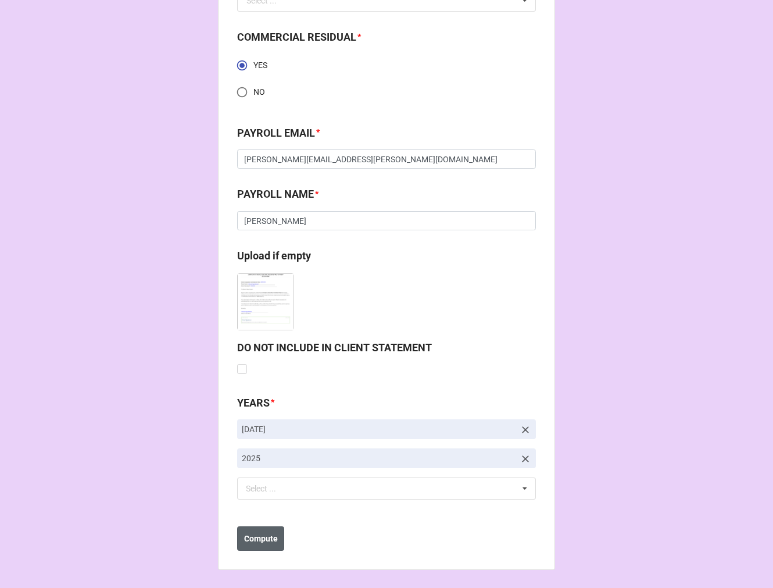
type input "$117.88"
click at [251, 544] on button "Compute" at bounding box center [260, 538] width 47 height 24
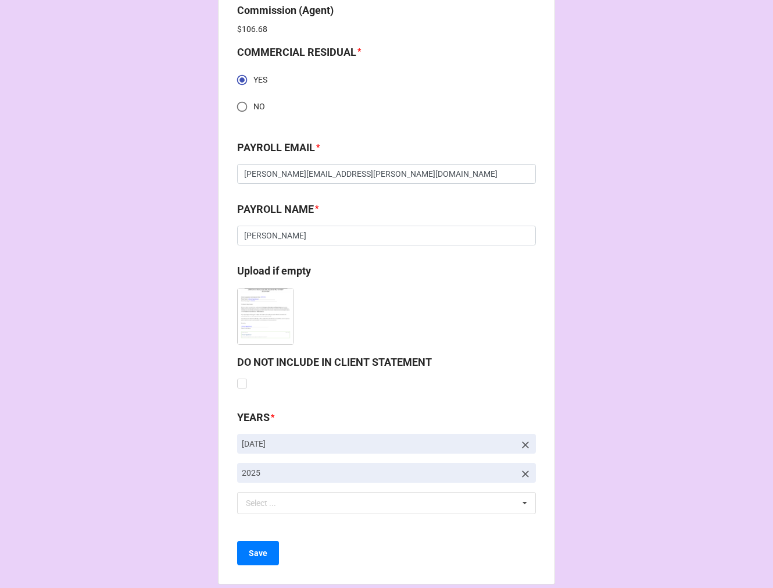
scroll to position [1698, 0]
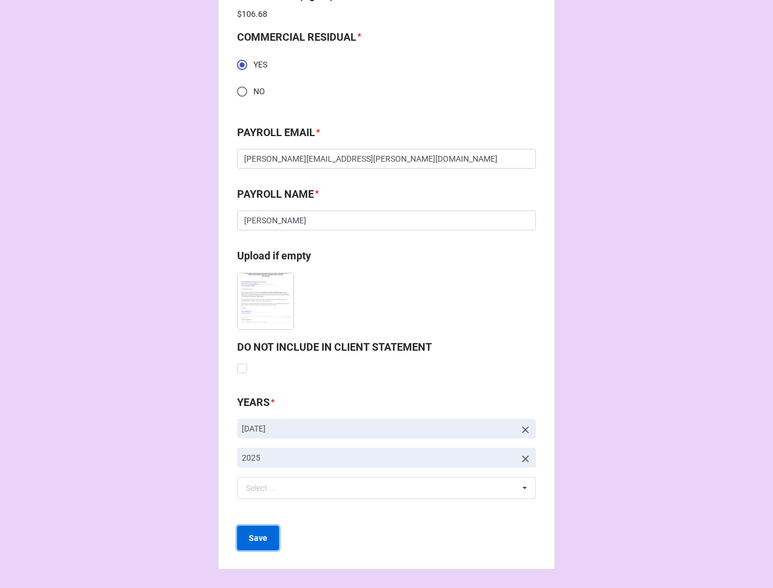
click at [255, 532] on b "Save" at bounding box center [258, 538] width 19 height 12
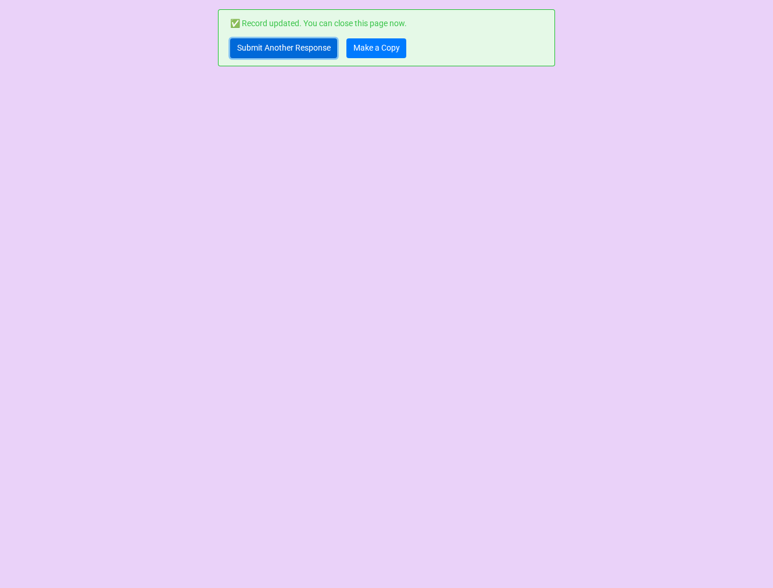
click at [245, 48] on link "Submit Another Response" at bounding box center [283, 48] width 107 height 20
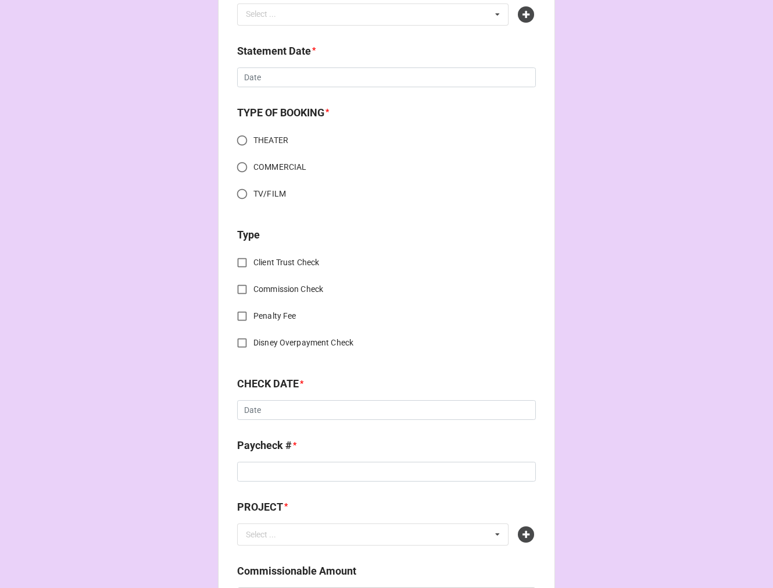
scroll to position [516, 0]
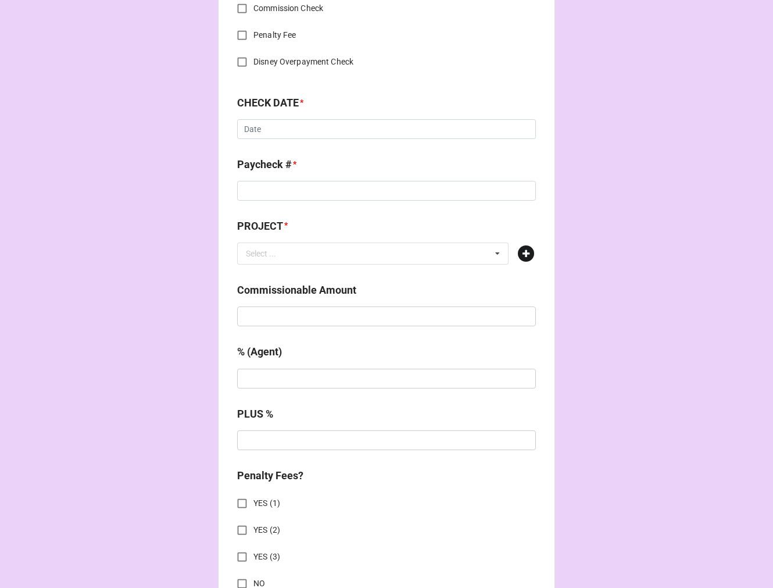
click at [525, 258] on icon at bounding box center [526, 253] width 16 height 16
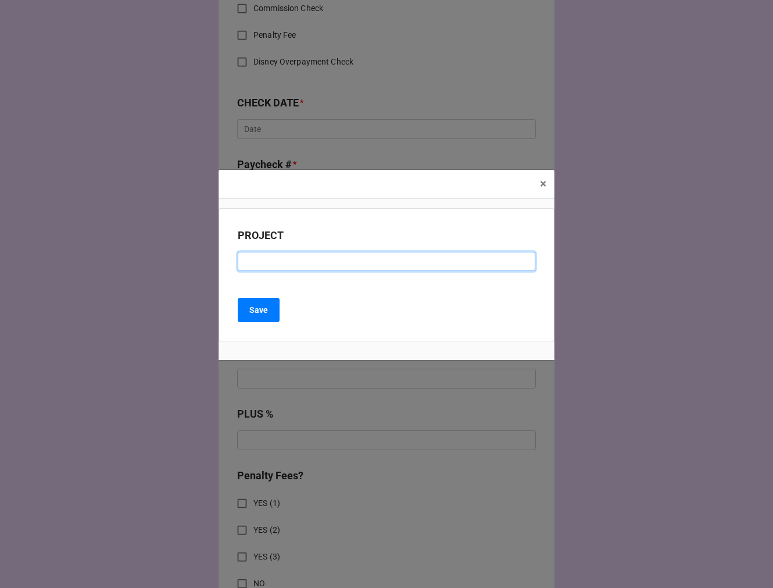
click at [291, 254] on input at bounding box center [387, 262] width 298 height 20
paste input "CARMAX (RESIDUAL CHECK #52)"
click at [361, 258] on input "CARMAX (RESIDUAL CHECK #52)" at bounding box center [387, 262] width 298 height 20
type input "CARMAX (RESIDUAL CHECK #53)"
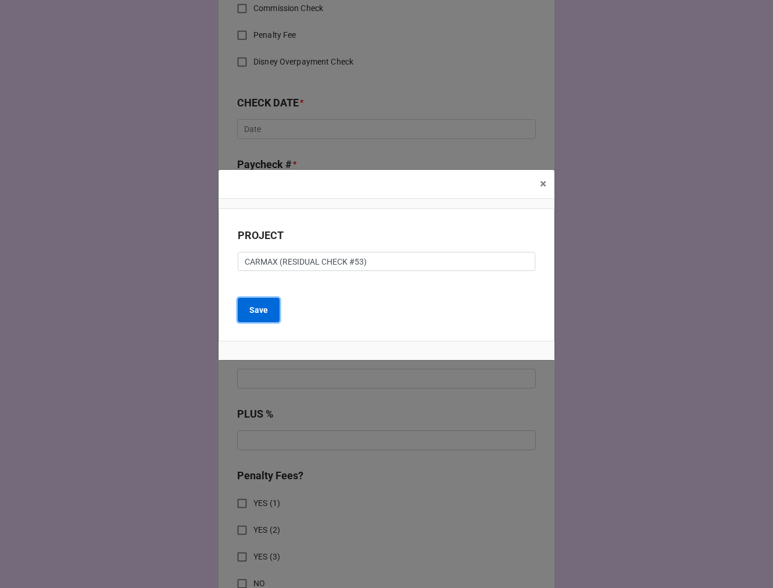
click at [255, 313] on b "Save" at bounding box center [258, 310] width 19 height 12
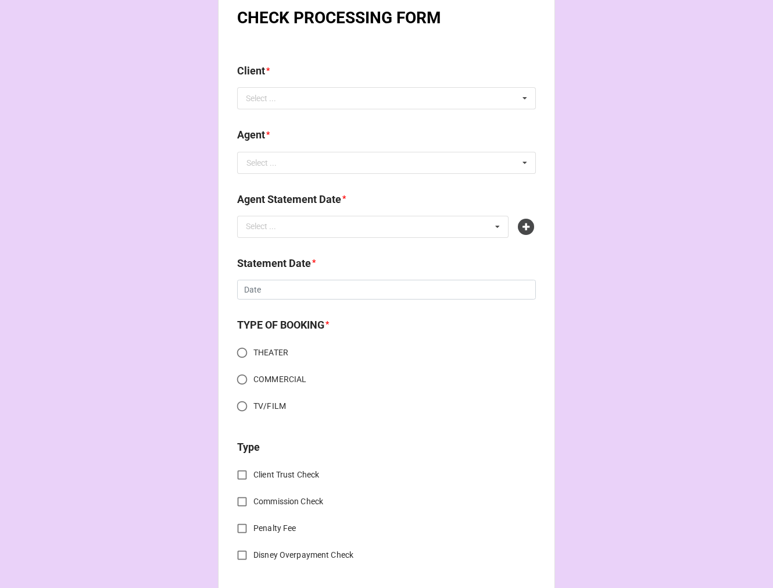
scroll to position [0, 0]
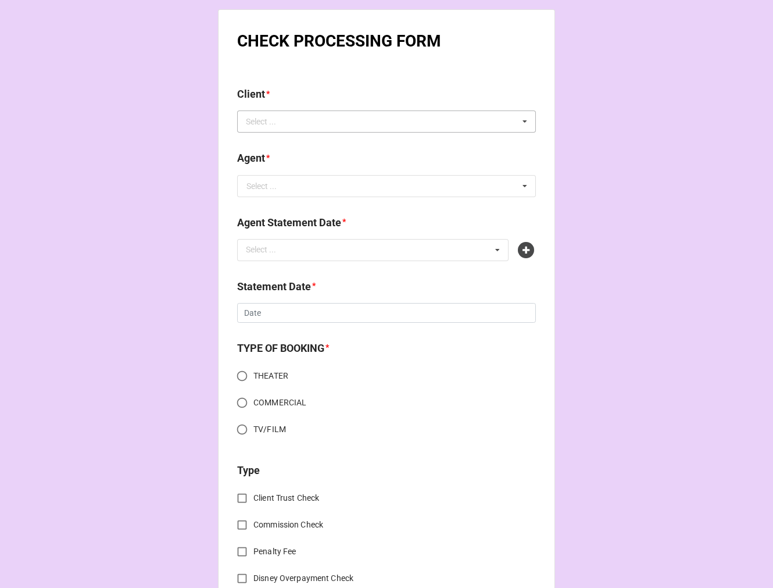
click at [281, 123] on div "Select ..." at bounding box center [268, 121] width 50 height 13
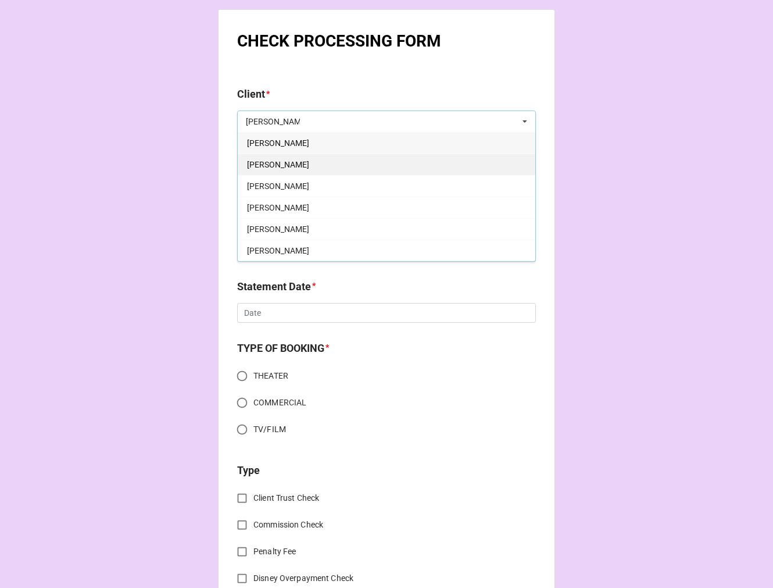
type input "[PERSON_NAME]"
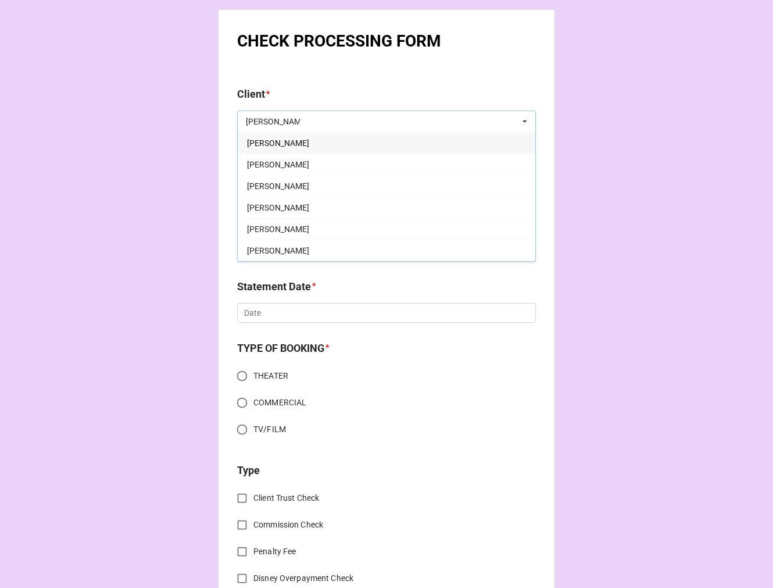
drag, startPoint x: 312, startPoint y: 164, endPoint x: 299, endPoint y: 170, distance: 14.6
click at [311, 164] on div "[PERSON_NAME]" at bounding box center [387, 165] width 298 height 22
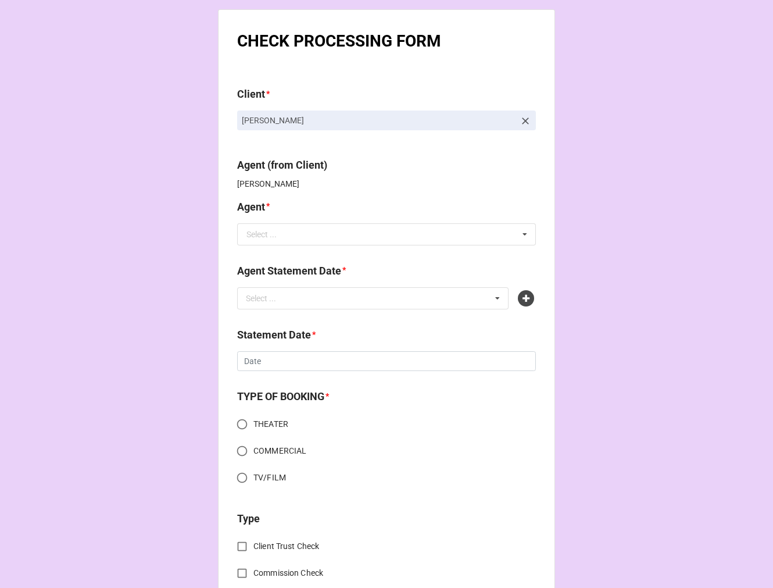
click at [283, 199] on b "Agent *" at bounding box center [386, 209] width 299 height 20
click at [241, 234] on input "text" at bounding box center [387, 234] width 298 height 21
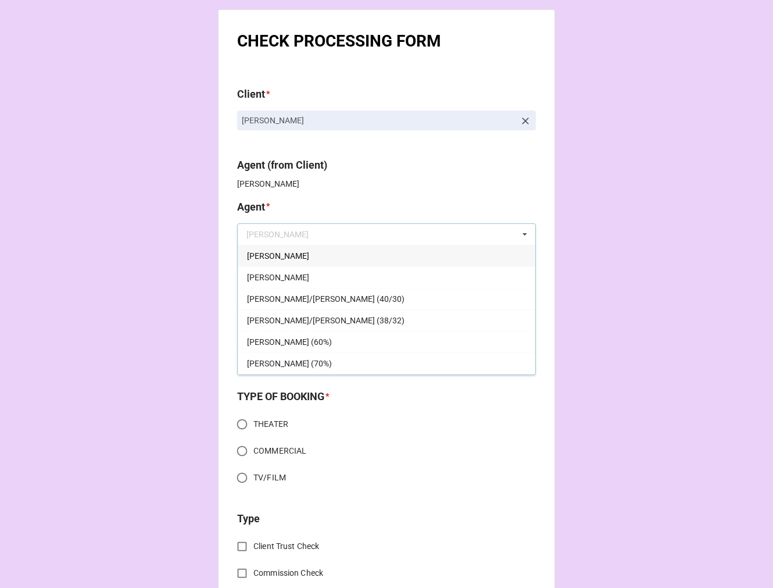
click at [274, 250] on div "[PERSON_NAME]" at bounding box center [387, 256] width 298 height 22
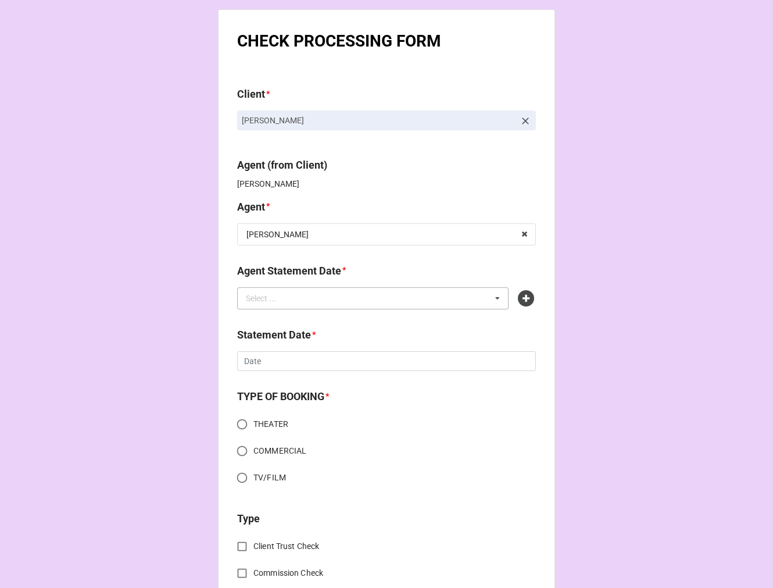
click at [273, 299] on div "Select ..." at bounding box center [268, 297] width 50 height 13
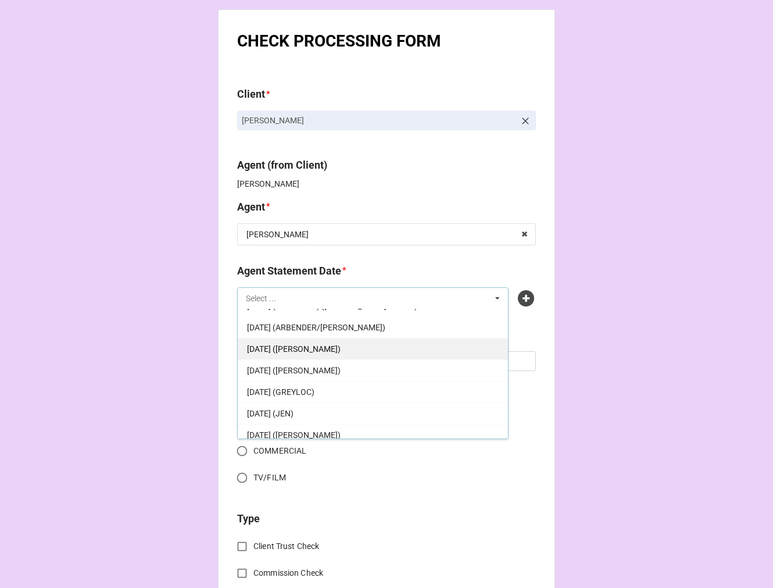
scroll to position [65, 0]
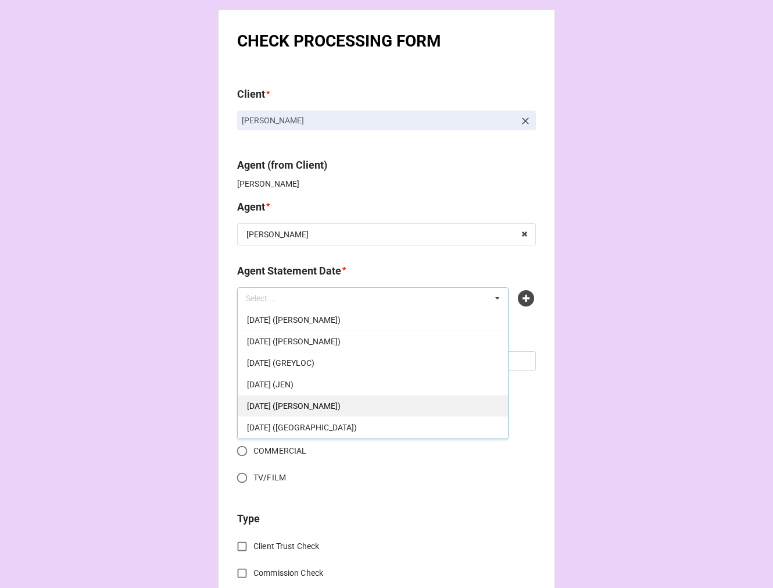
click at [324, 401] on span "[DATE] ([PERSON_NAME])" at bounding box center [294, 405] width 94 height 9
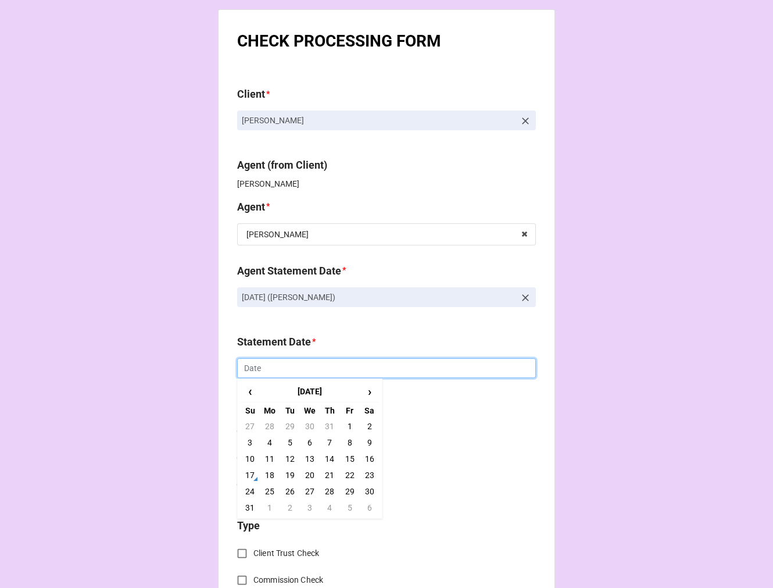
click at [301, 368] on input "text" at bounding box center [386, 368] width 299 height 20
click at [349, 474] on td "22" at bounding box center [350, 475] width 20 height 16
type input "[DATE]"
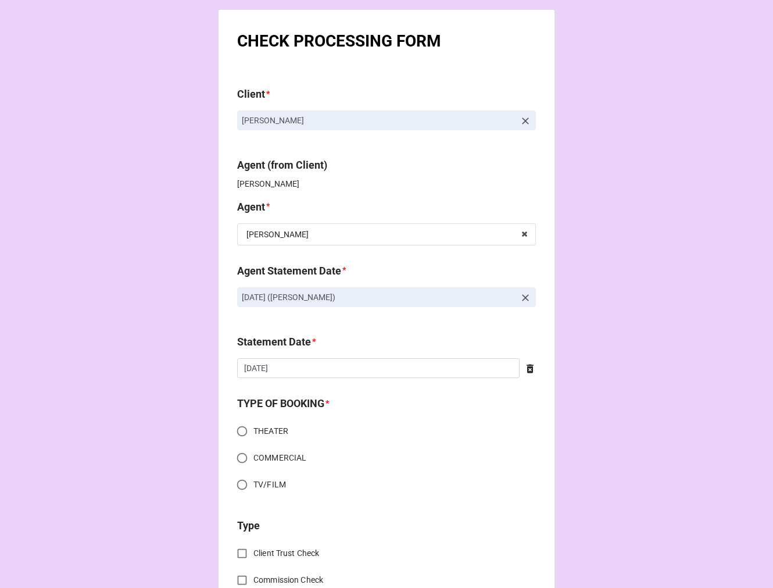
click at [242, 461] on input "COMMERCIAL" at bounding box center [242, 458] width 23 height 23
radio input "true"
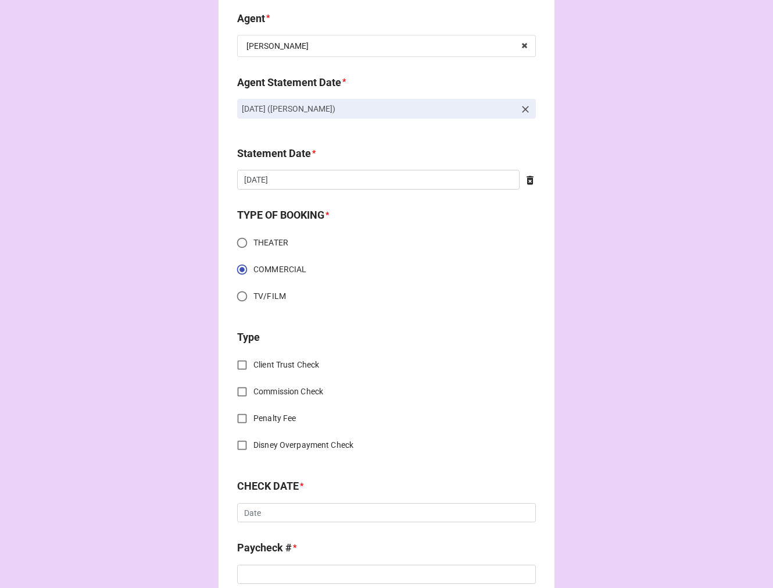
scroll to position [194, 0]
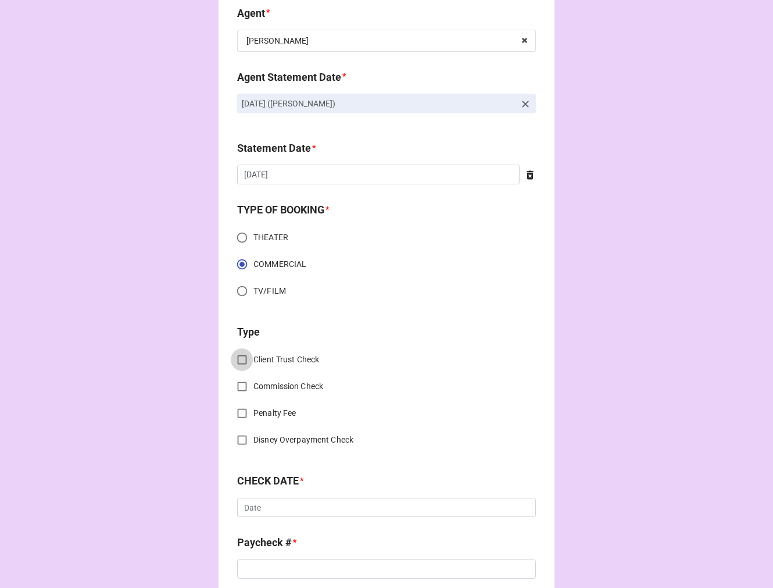
click at [239, 356] on input "Client Trust Check" at bounding box center [242, 359] width 23 height 23
checkbox input "true"
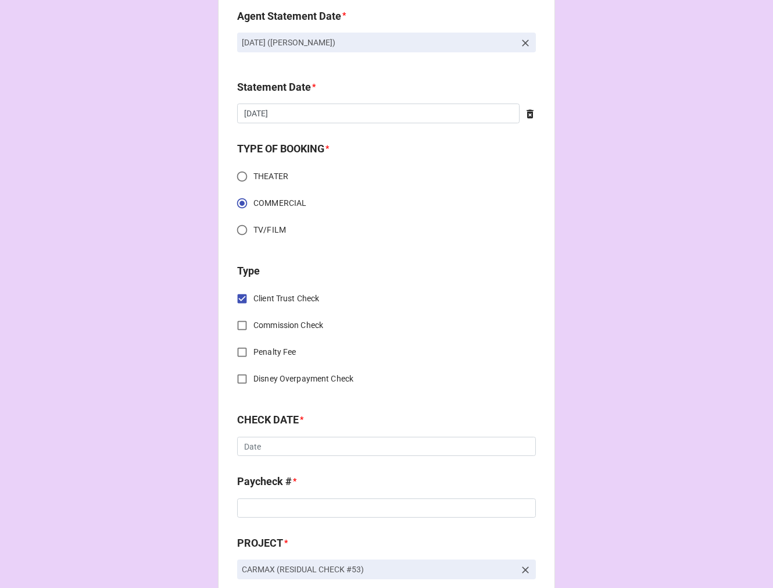
scroll to position [323, 0]
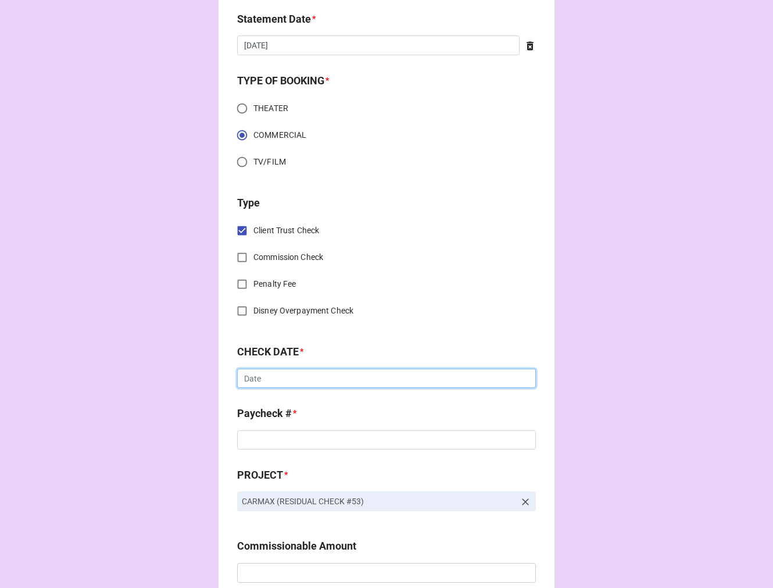
click at [276, 381] on input "text" at bounding box center [386, 379] width 299 height 20
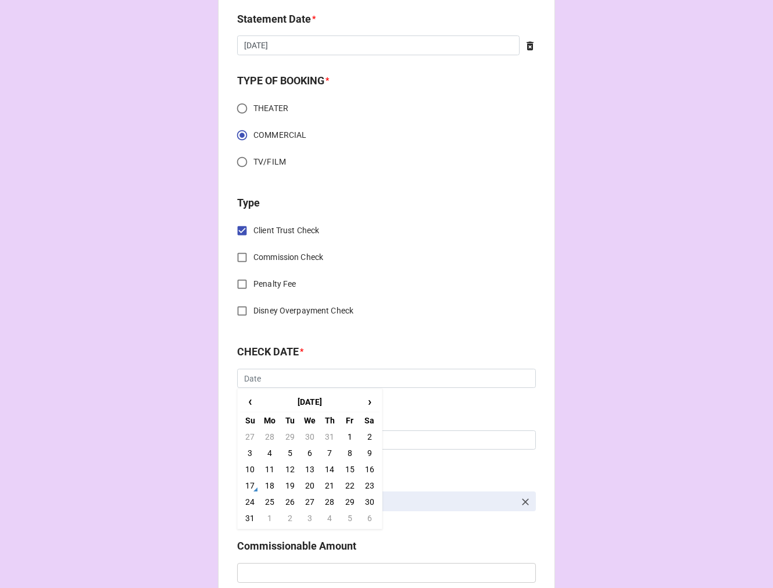
click at [306, 435] on td "30" at bounding box center [310, 437] width 20 height 16
type input "[DATE]"
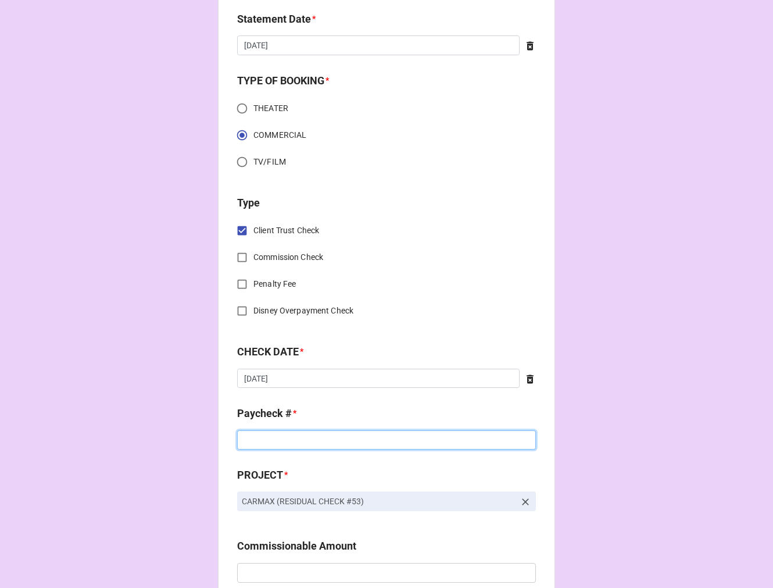
click at [316, 442] on input at bounding box center [386, 440] width 299 height 20
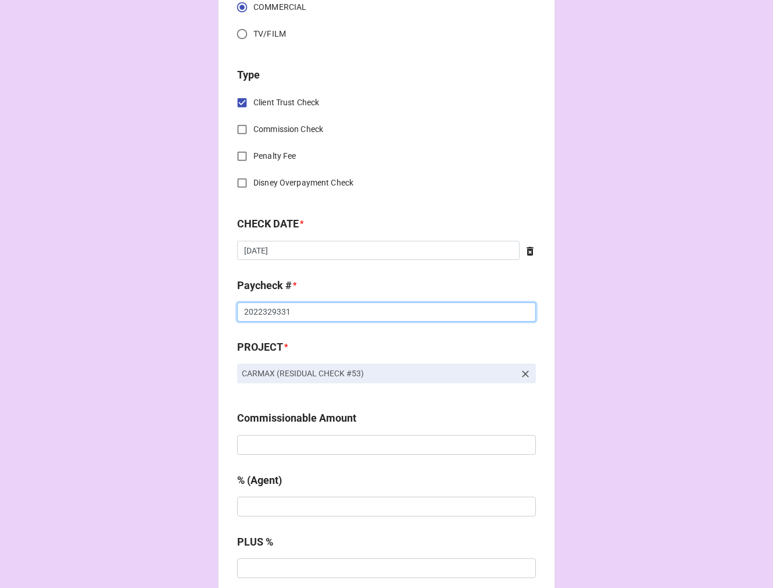
scroll to position [452, 0]
type input "2022329331"
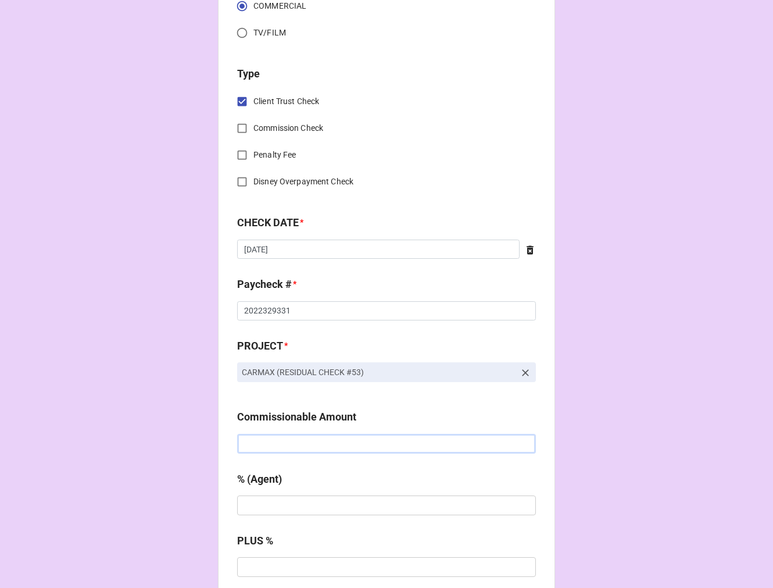
click at [292, 445] on input "text" at bounding box center [386, 444] width 299 height 20
type input "$60.17"
type input "10%"
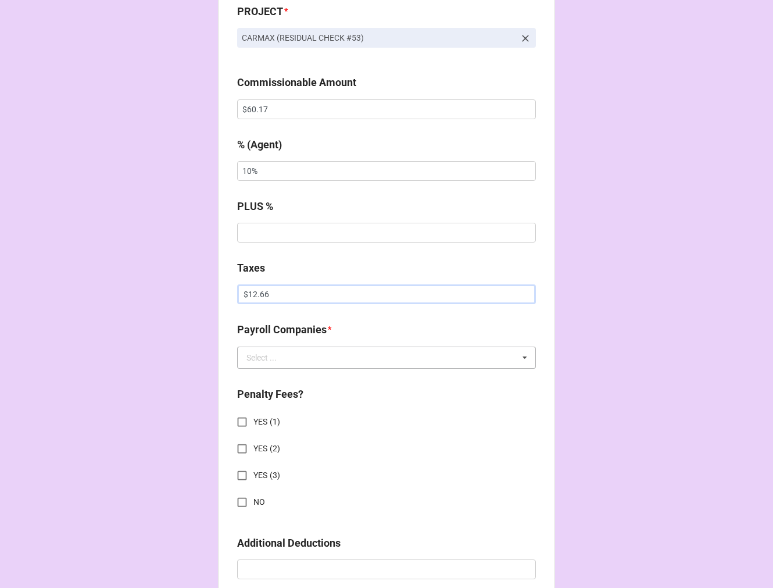
type input "$12.66"
click at [283, 350] on input "text" at bounding box center [387, 357] width 298 height 21
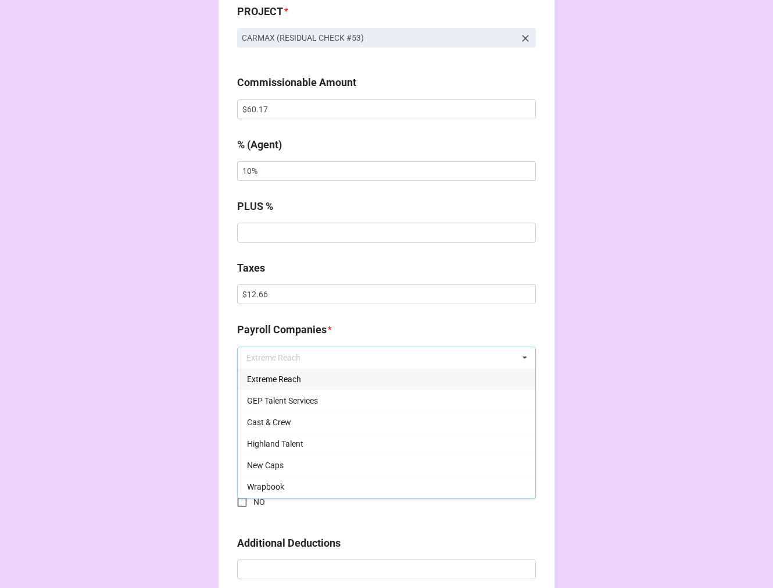
click at [273, 375] on span "Extreme Reach" at bounding box center [274, 379] width 54 height 9
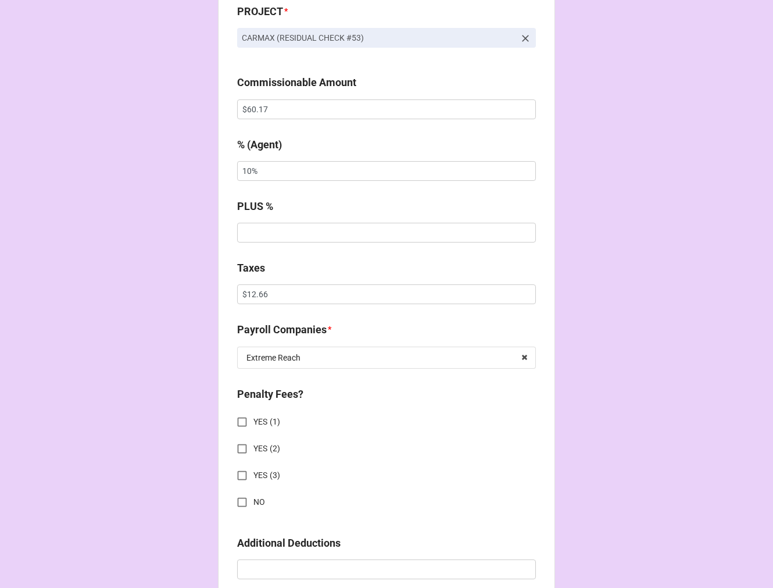
click at [237, 507] on input "NO" at bounding box center [242, 502] width 23 height 23
checkbox input "true"
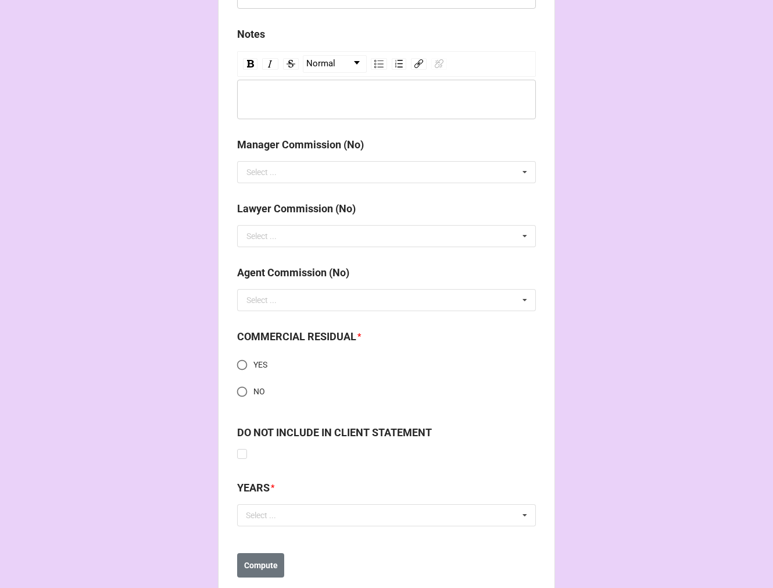
scroll to position [1384, 0]
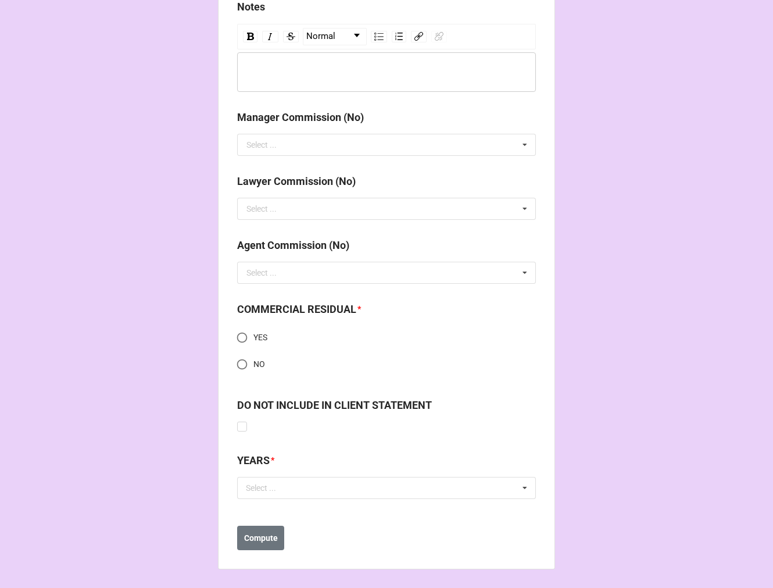
click at [235, 333] on input "YES" at bounding box center [242, 337] width 23 height 23
radio input "true"
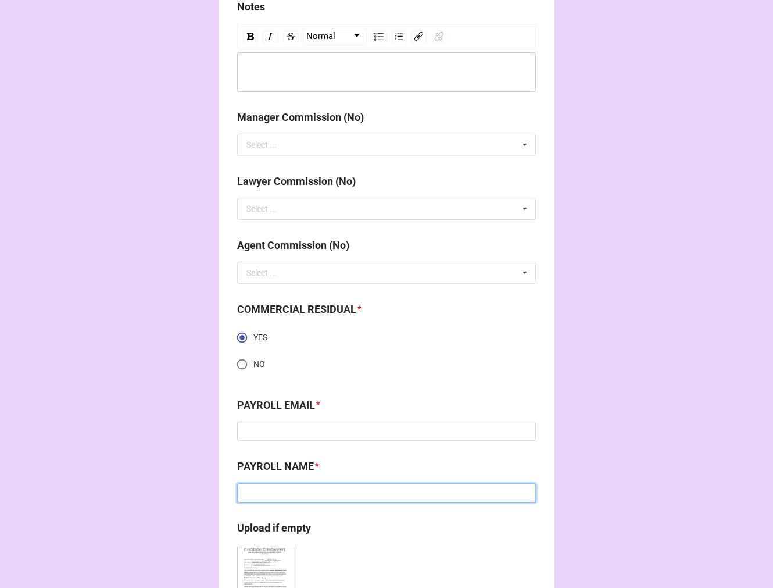
click at [317, 486] on input at bounding box center [386, 493] width 299 height 20
paste input "[PERSON_NAME]"
type input "[PERSON_NAME]"
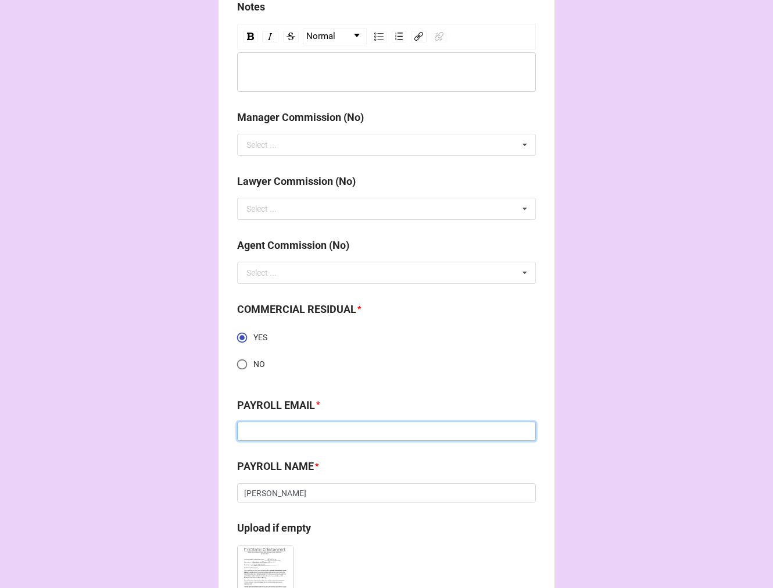
click at [289, 432] on input at bounding box center [386, 432] width 299 height 20
paste input "[PERSON_NAME][EMAIL_ADDRESS][PERSON_NAME][DOMAIN_NAME]"
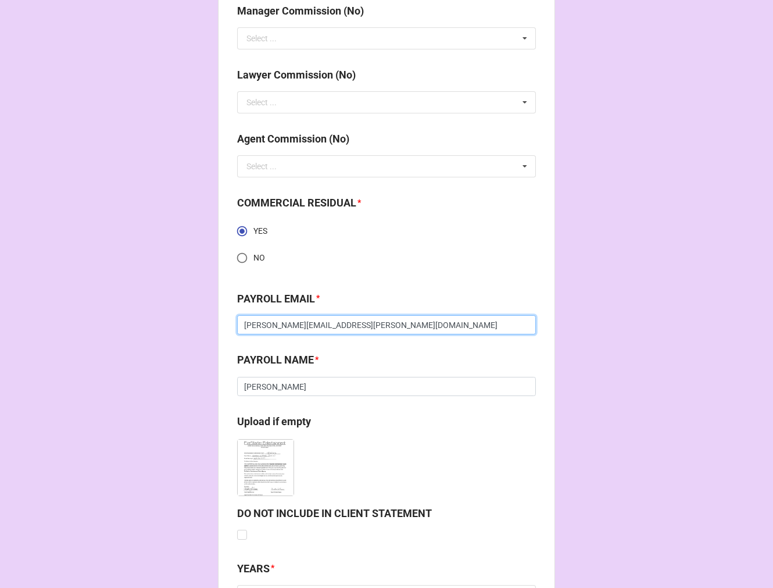
scroll to position [1598, 0]
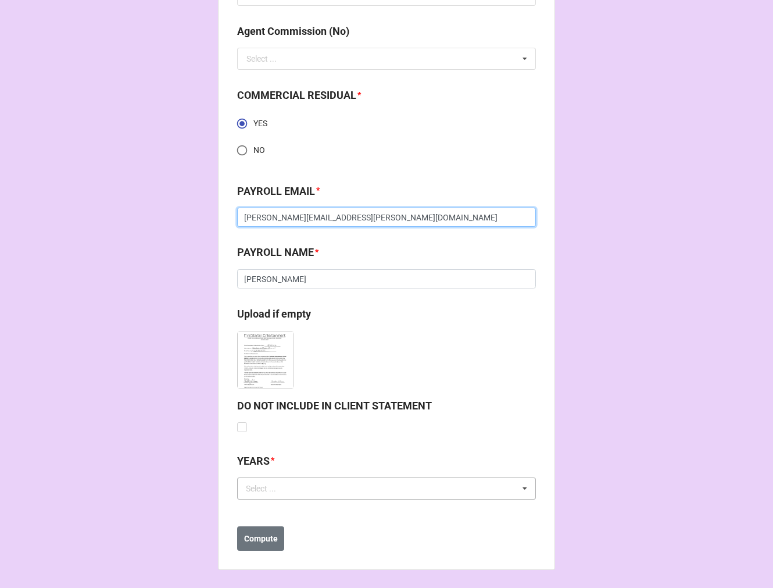
type input "[PERSON_NAME][EMAIL_ADDRESS][PERSON_NAME][DOMAIN_NAME]"
click at [268, 486] on div "Select ..." at bounding box center [268, 488] width 50 height 13
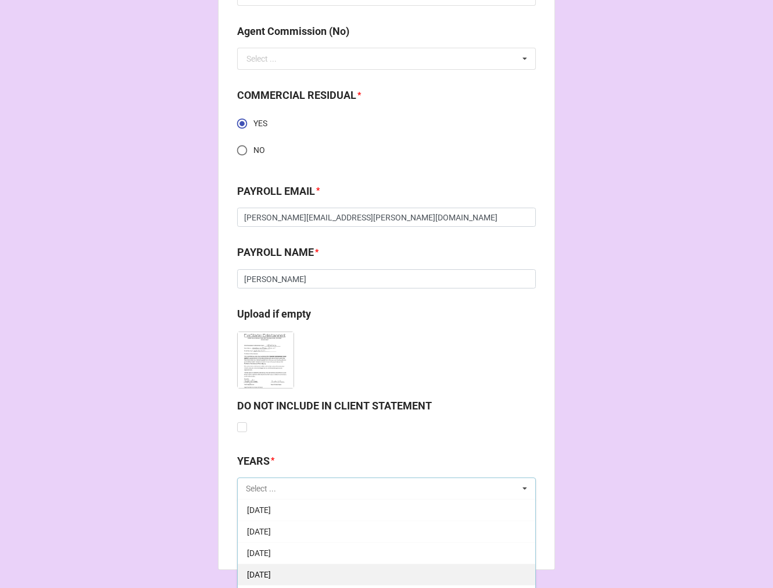
scroll to position [129, 0]
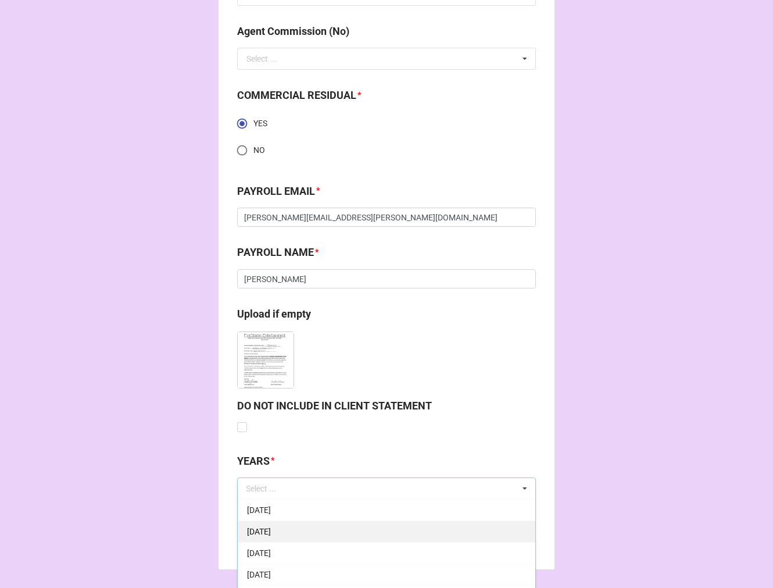
click at [271, 537] on div "[DATE]" at bounding box center [387, 531] width 298 height 22
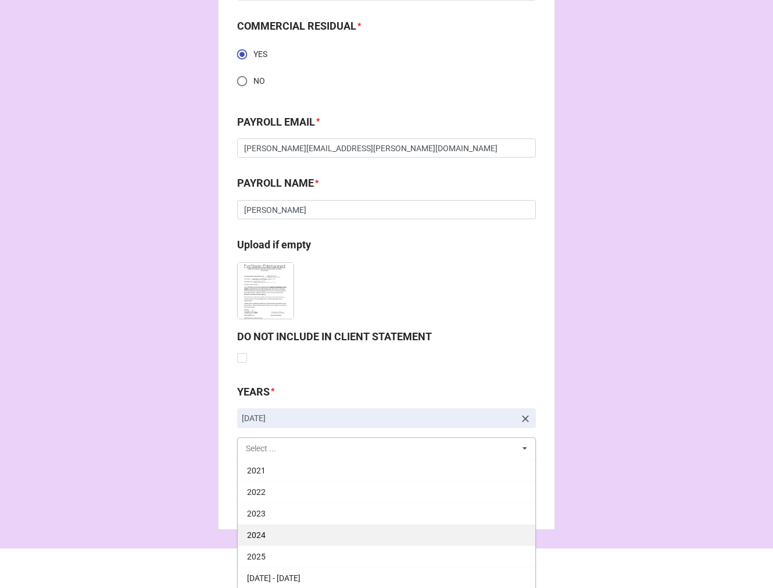
scroll to position [1668, 0]
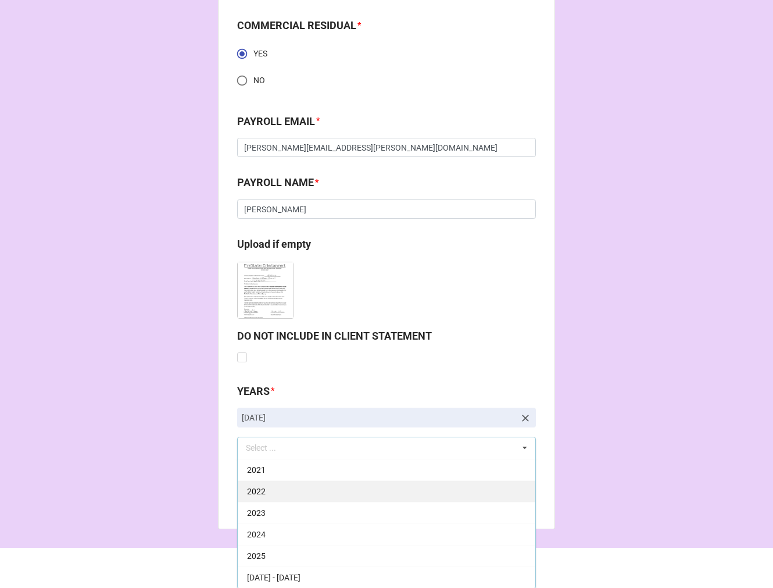
drag, startPoint x: 265, startPoint y: 551, endPoint x: 307, endPoint y: 539, distance: 43.8
click at [265, 552] on div "2025" at bounding box center [387, 556] width 298 height 22
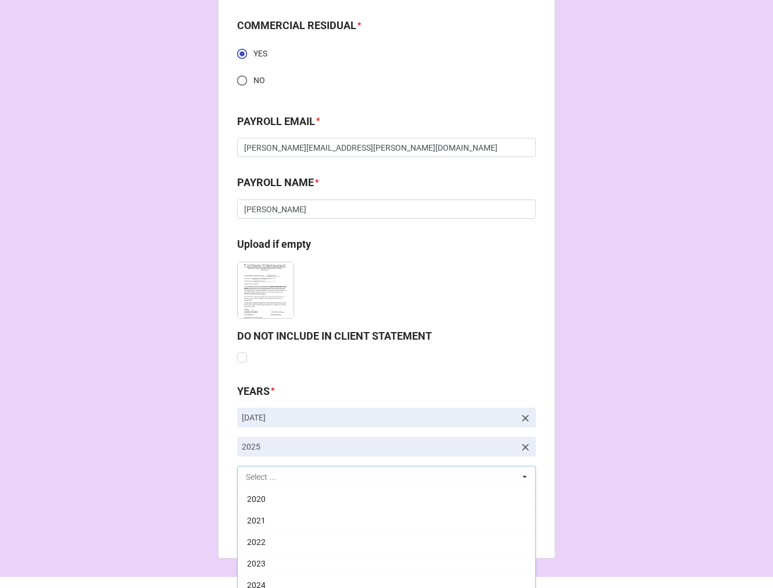
scroll to position [236, 0]
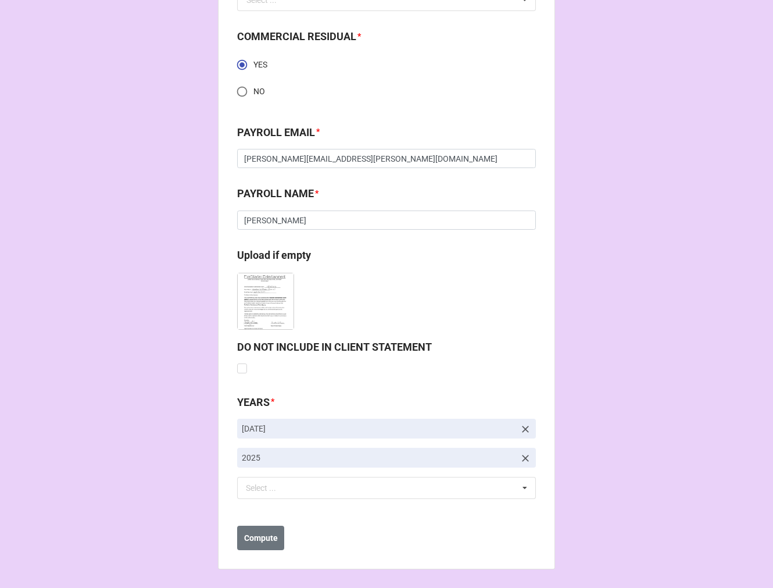
scroll to position [1656, 0]
click at [256, 537] on b "Compute" at bounding box center [261, 539] width 34 height 12
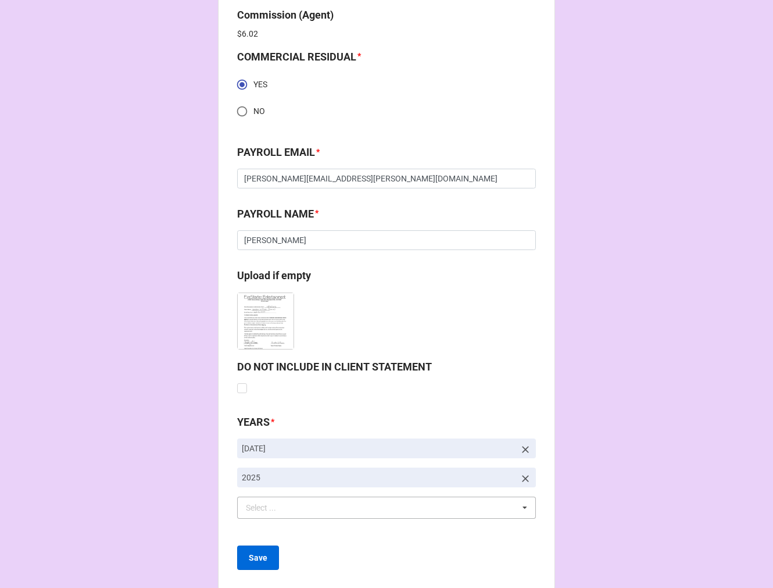
scroll to position [1698, 0]
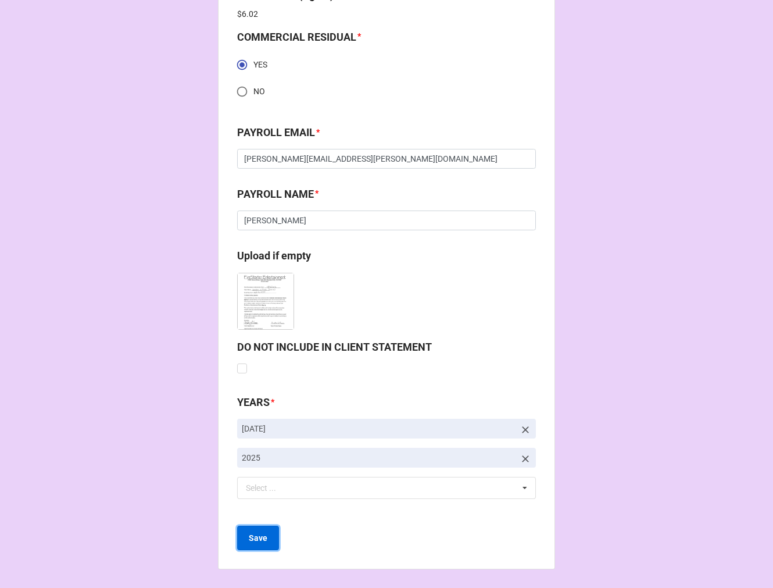
click at [250, 538] on b "Save" at bounding box center [258, 538] width 19 height 12
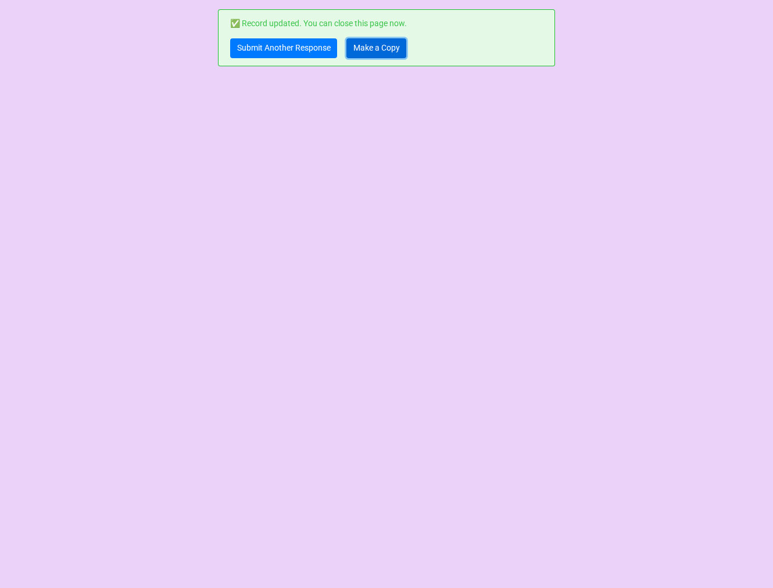
click at [375, 42] on link "Make a Copy" at bounding box center [377, 48] width 60 height 20
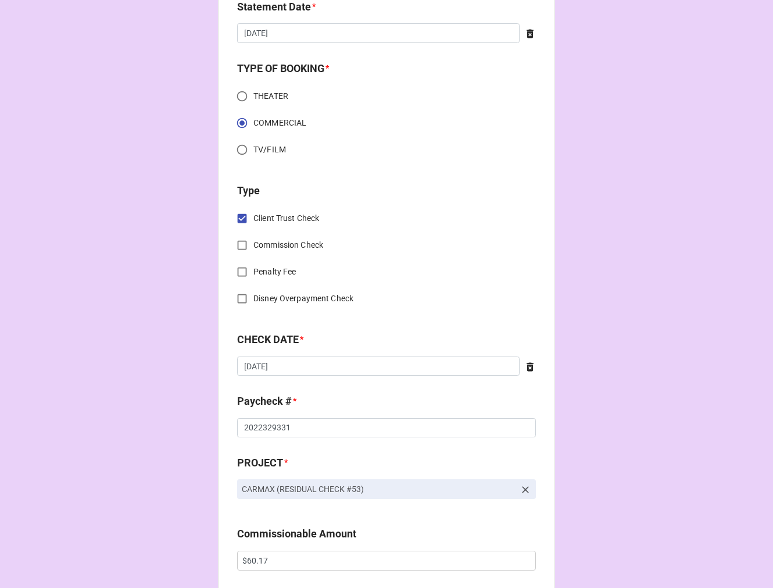
scroll to position [387, 0]
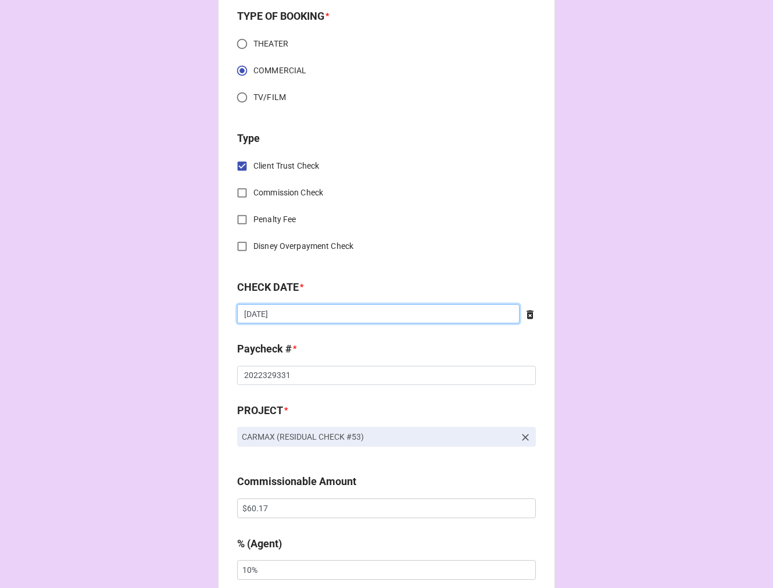
click at [297, 312] on input "[DATE]" at bounding box center [378, 314] width 283 height 20
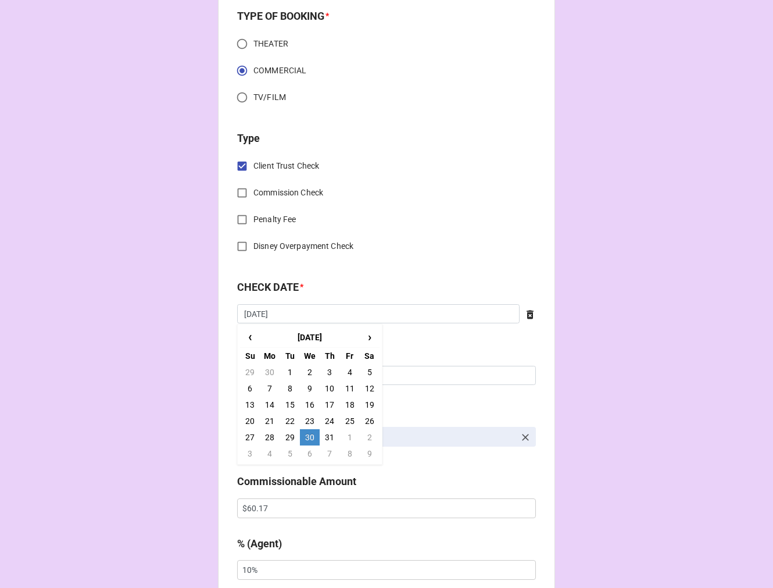
click at [349, 434] on td "1" at bounding box center [350, 437] width 20 height 16
type input "[DATE]"
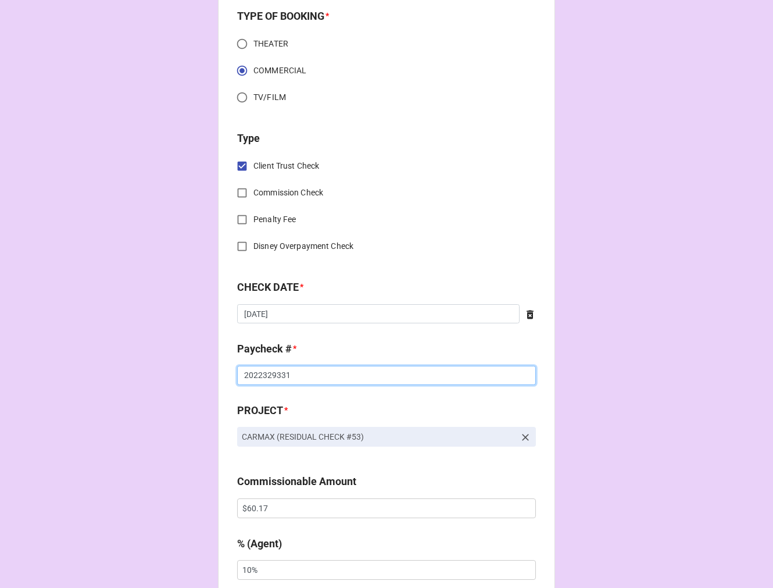
click at [258, 379] on input "2022329331" at bounding box center [386, 376] width 299 height 20
drag, startPoint x: 258, startPoint y: 379, endPoint x: 420, endPoint y: 337, distance: 168.0
click at [260, 375] on input "2022329331" at bounding box center [386, 376] width 299 height 20
type input "2022331737"
click at [251, 504] on input "$60.17" at bounding box center [386, 508] width 299 height 20
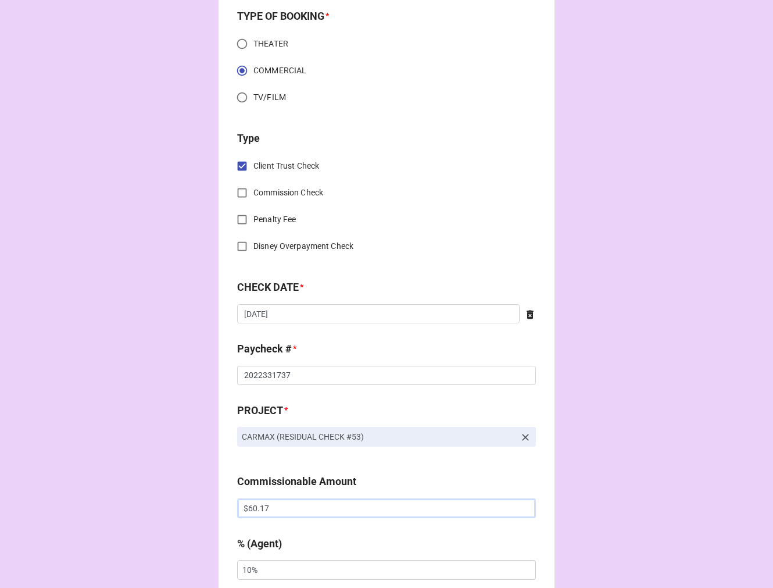
click at [251, 504] on input "$60.17" at bounding box center [386, 508] width 299 height 20
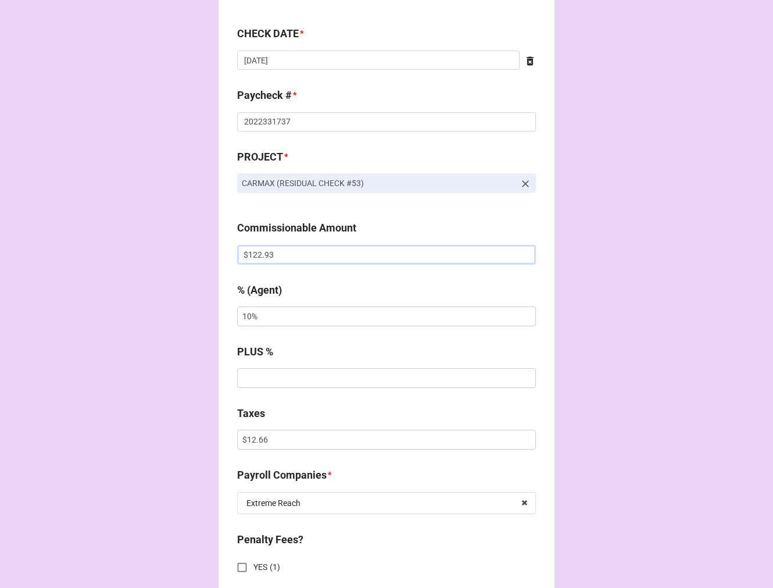
scroll to position [646, 0]
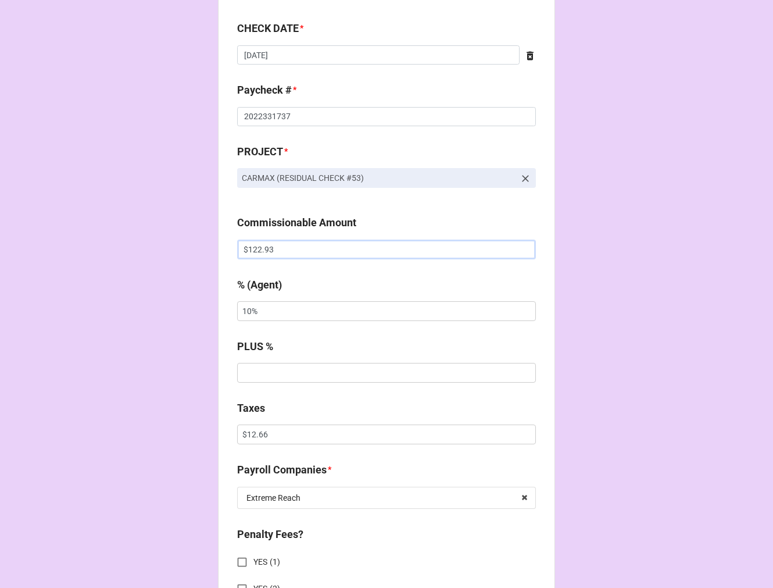
type input "$122.93"
click at [254, 433] on input "$12.66" at bounding box center [386, 435] width 299 height 20
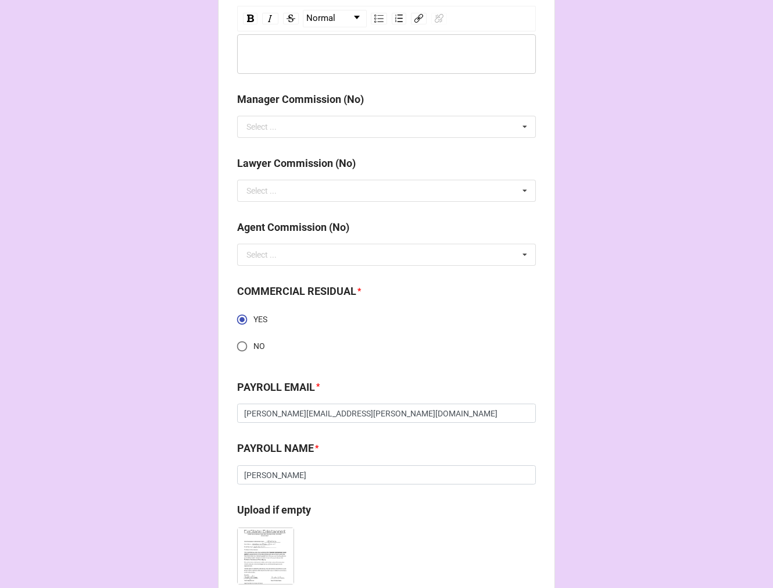
scroll to position [1656, 0]
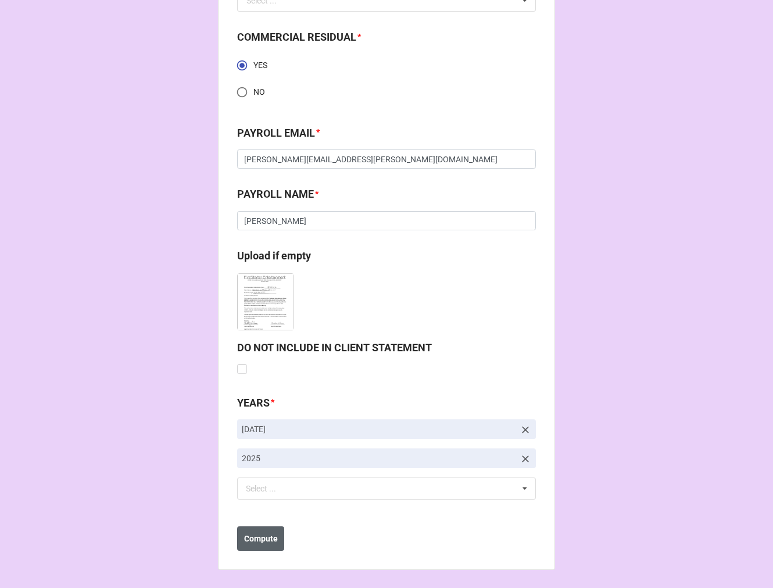
type input "$25.88"
click at [265, 539] on b "Compute" at bounding box center [261, 539] width 34 height 12
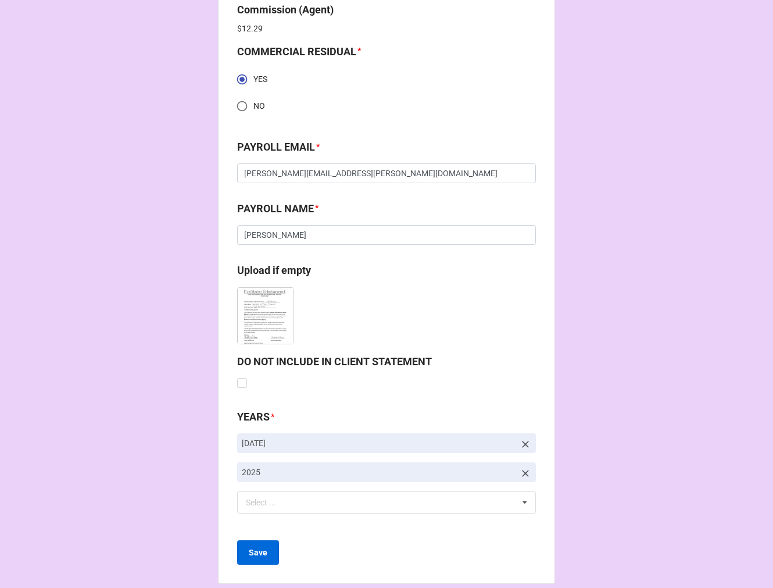
scroll to position [1698, 0]
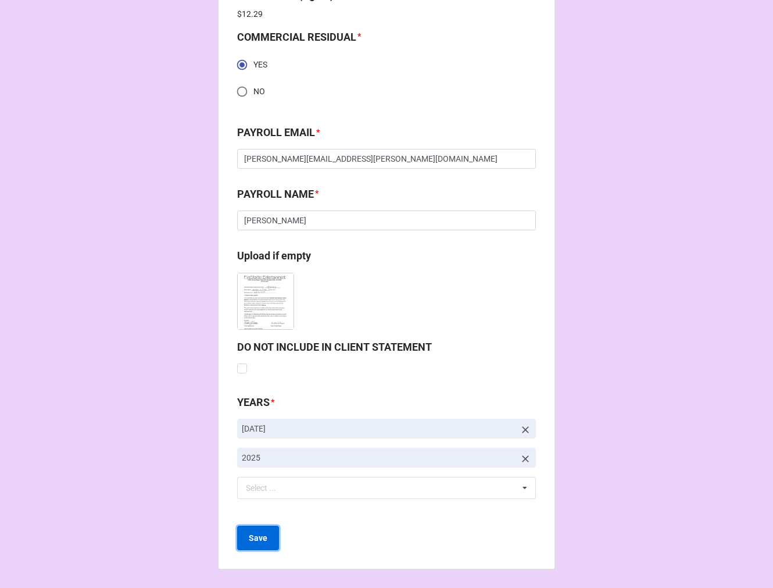
click at [263, 541] on b "Save" at bounding box center [258, 538] width 19 height 12
